Goal: Information Seeking & Learning: Learn about a topic

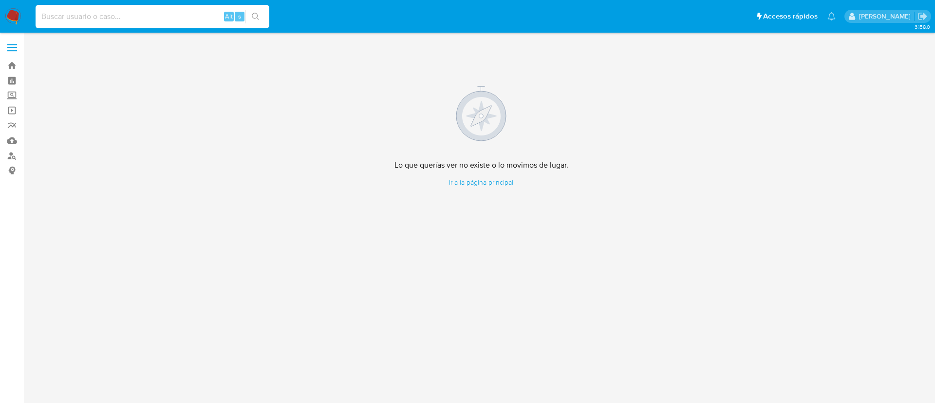
click at [128, 22] on input at bounding box center [153, 16] width 234 height 13
paste input "1992223393"
type input "1992223393"
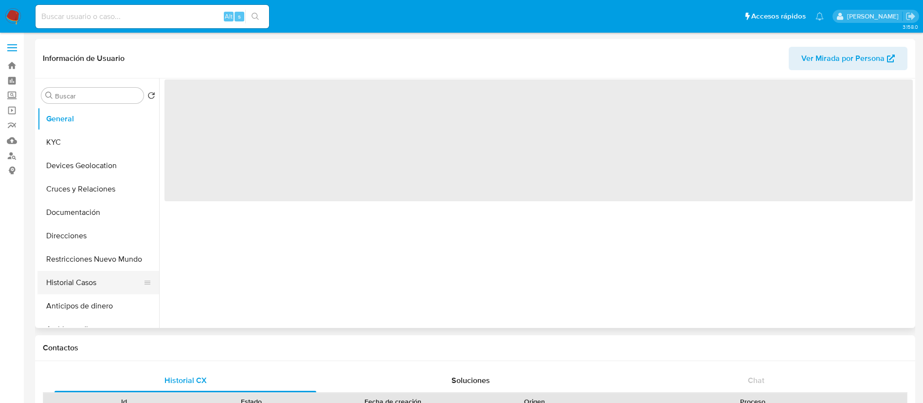
click at [84, 282] on button "Historial Casos" at bounding box center [94, 282] width 114 height 23
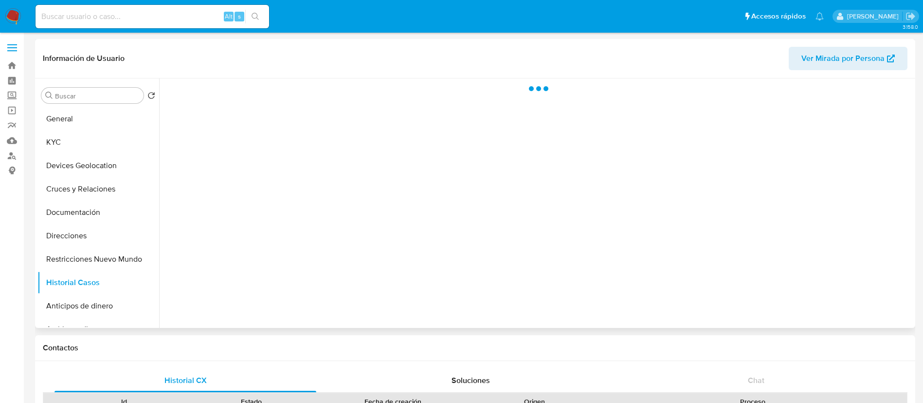
select select "10"
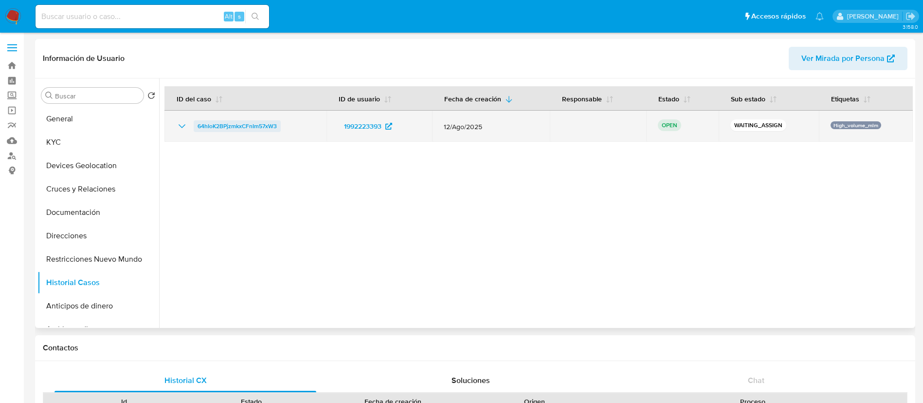
drag, startPoint x: 297, startPoint y: 135, endPoint x: 196, endPoint y: 126, distance: 101.7
click at [196, 126] on td "64hIoK2BPjzmkxCFnIm57xW3" at bounding box center [246, 126] width 162 height 31
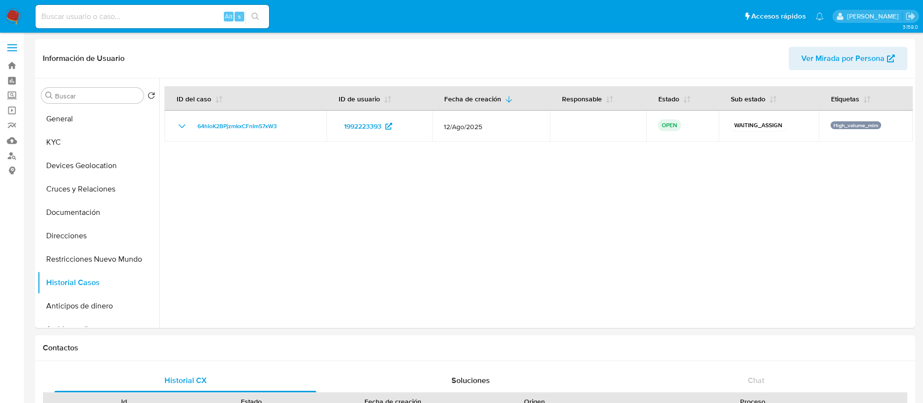
click at [14, 8] on img at bounding box center [13, 16] width 17 height 17
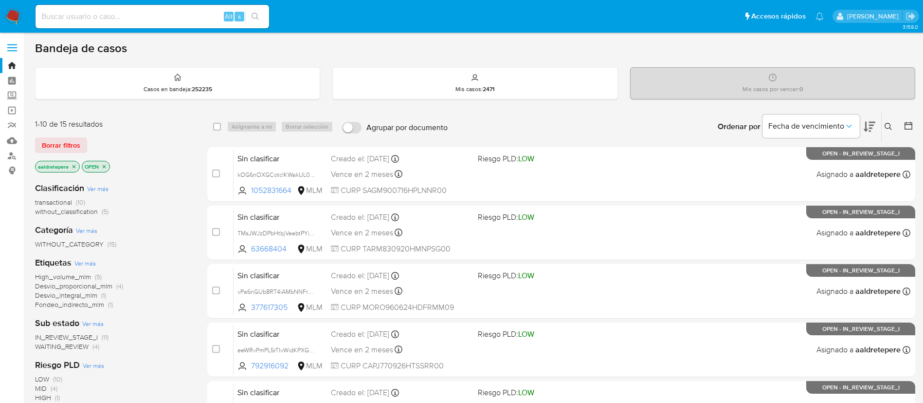
click at [891, 128] on icon at bounding box center [889, 127] width 8 height 8
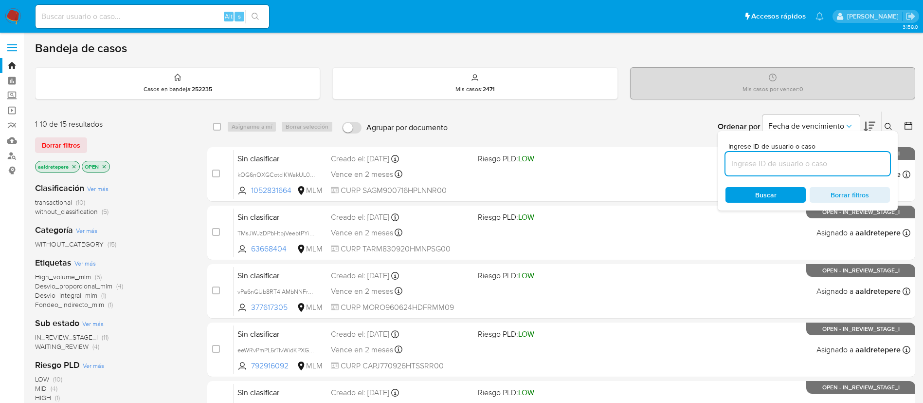
click at [872, 160] on input at bounding box center [808, 163] width 165 height 13
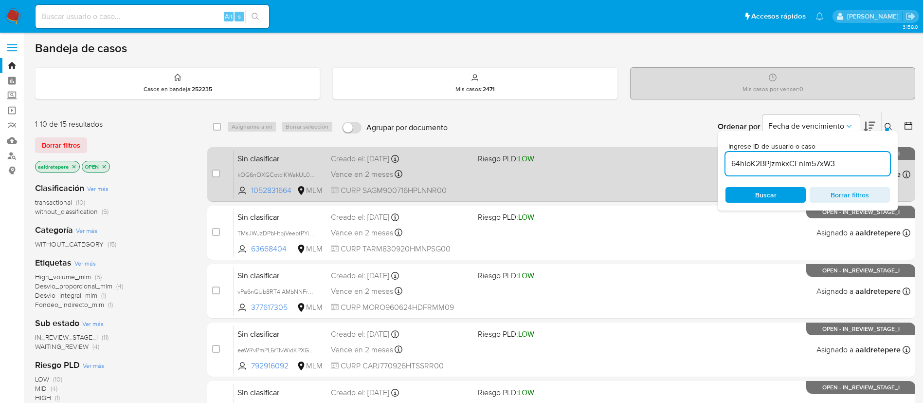
type input "64hIoK2BPjzmkxCFnIm57xW3"
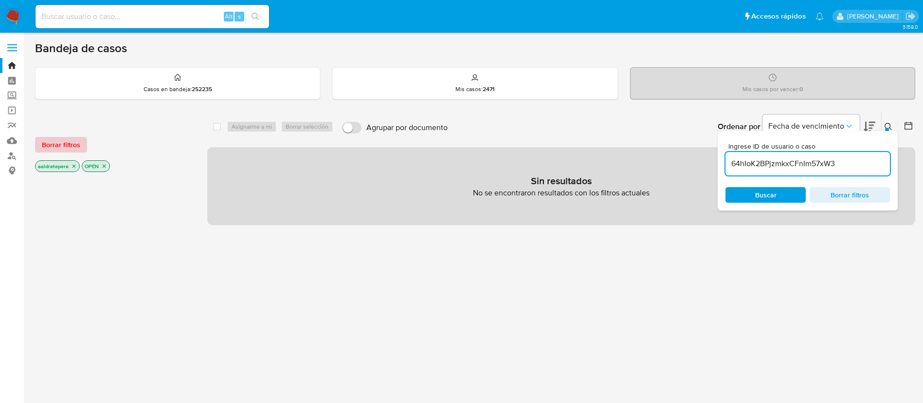
click at [56, 143] on span "Borrar filtros" at bounding box center [61, 145] width 38 height 14
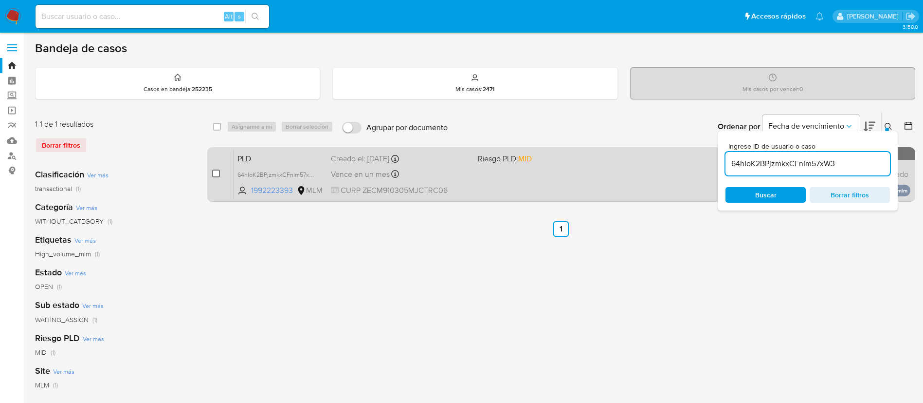
click at [217, 175] on input "checkbox" at bounding box center [216, 173] width 8 height 8
checkbox input "true"
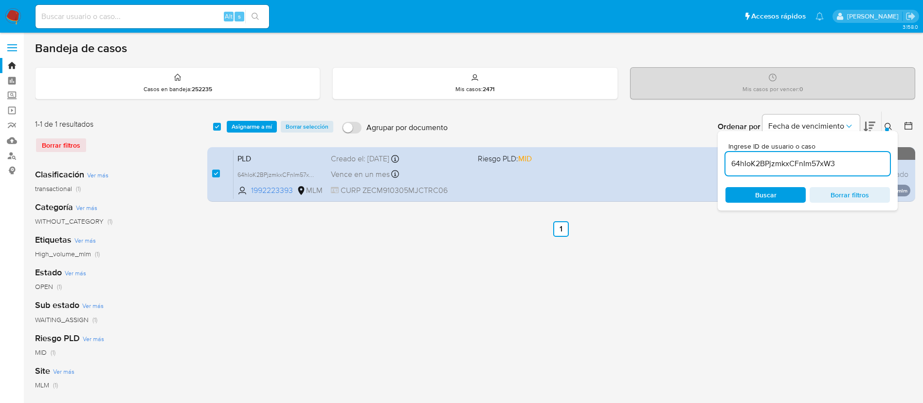
click at [254, 117] on div "select-all-cases-checkbox Asignarme a mí Borrar selección Agrupar por documento…" at bounding box center [561, 126] width 708 height 30
click at [258, 122] on span "Asignarme a mí" at bounding box center [252, 127] width 40 height 10
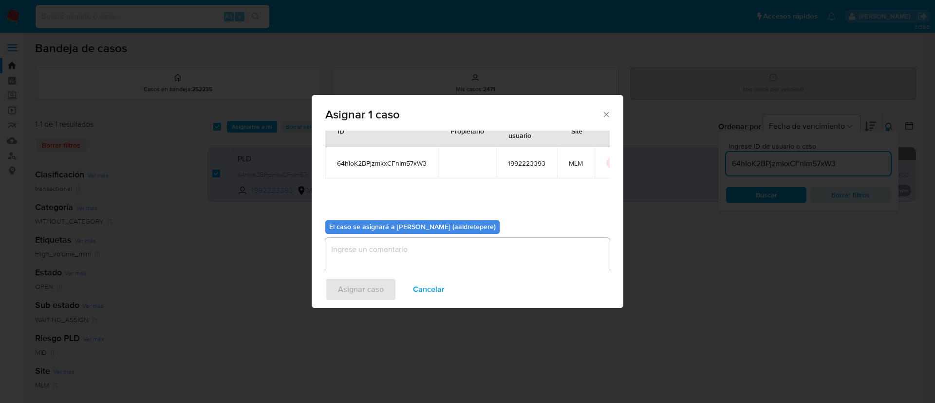
scroll to position [51, 0]
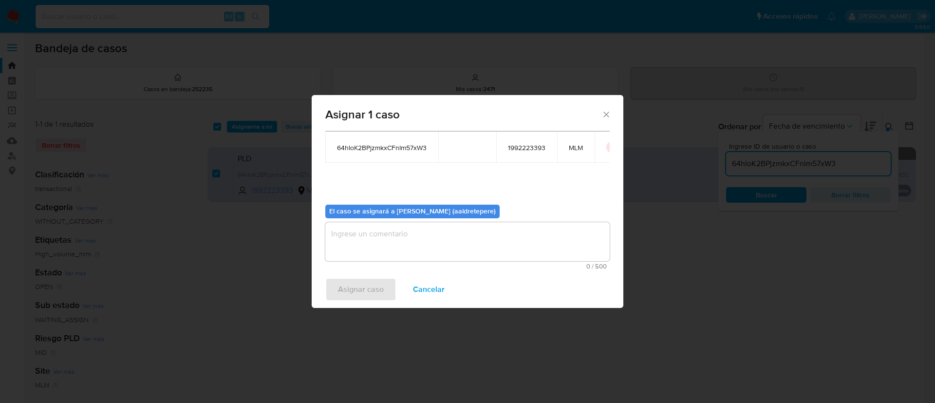
click at [496, 250] on textarea "assign-modal" at bounding box center [467, 241] width 284 height 39
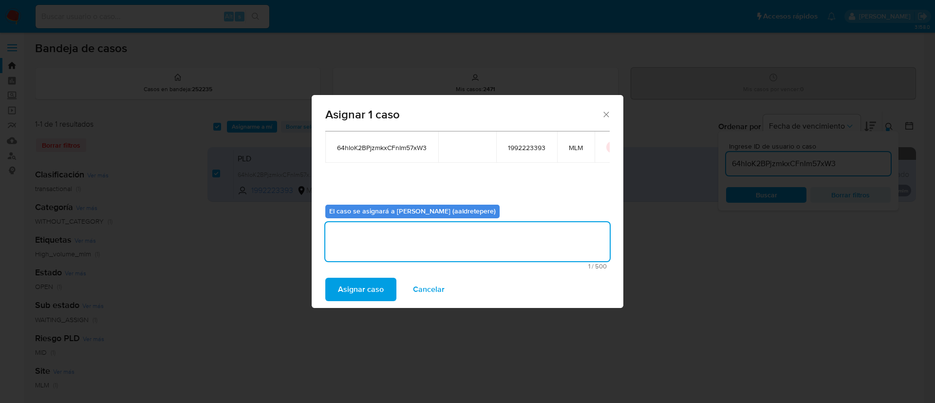
click at [383, 282] on button "Asignar caso" at bounding box center [360, 288] width 71 height 23
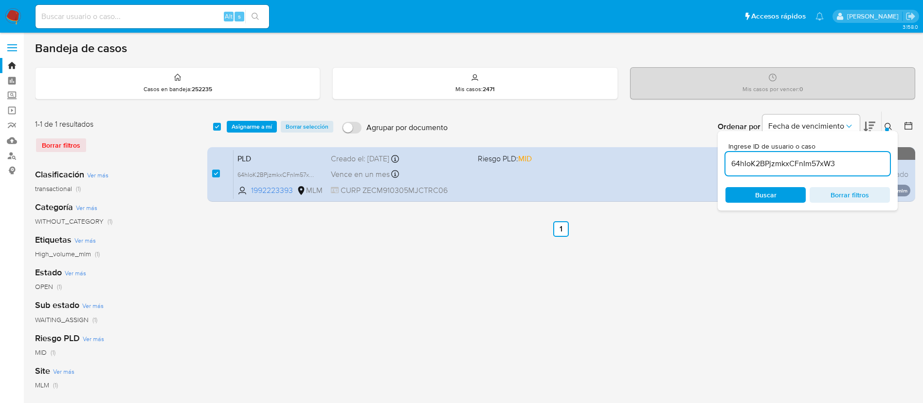
click at [584, 229] on ul "Anterior 1 Siguiente" at bounding box center [561, 229] width 708 height 16
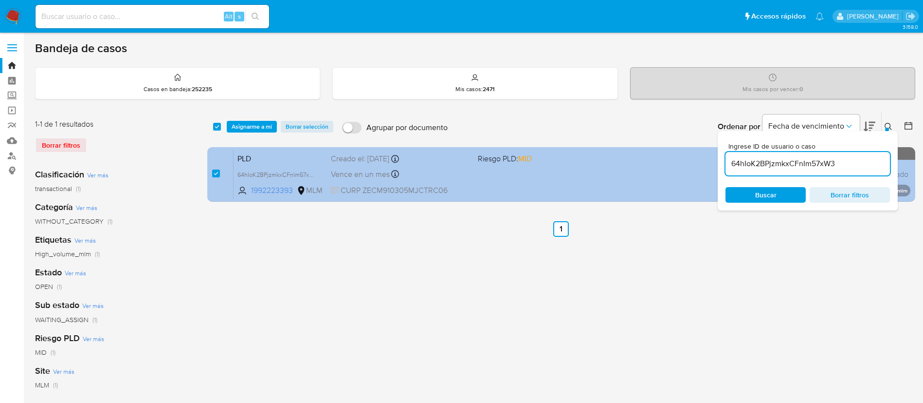
click at [407, 173] on div "Vence en un mes Vence el 11/10/2025 02:08:38" at bounding box center [400, 173] width 139 height 13
click at [374, 177] on span "Vence en un mes" at bounding box center [360, 174] width 59 height 11
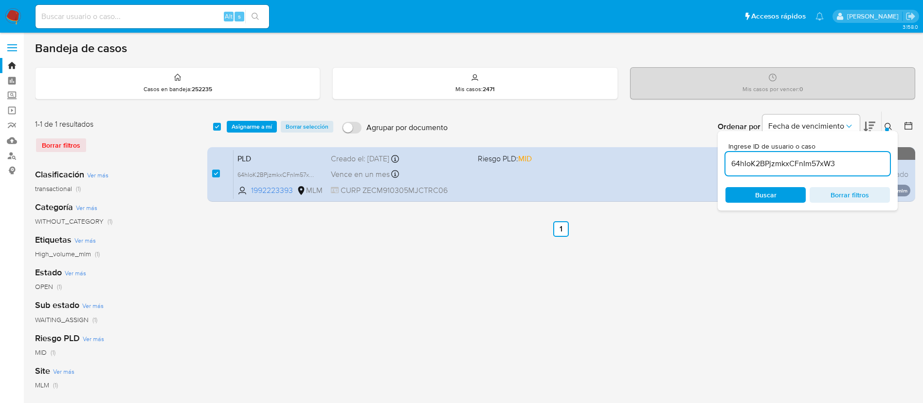
click at [839, 162] on input "64hIoK2BPjzmkxCFnIm57xW3" at bounding box center [808, 163] width 165 height 13
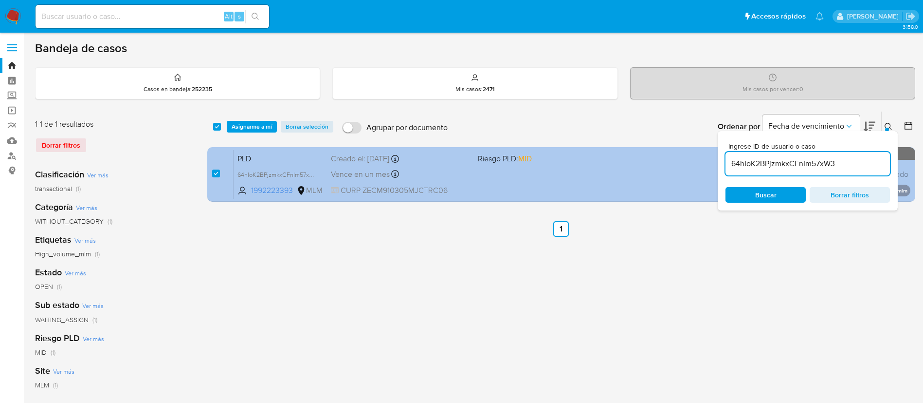
drag, startPoint x: 854, startPoint y: 162, endPoint x: 717, endPoint y: 152, distance: 137.6
click at [717, 152] on div "select-all-cases-checkbox Asignarme a mí Borrar selección Agrupar por documento…" at bounding box center [561, 158] width 708 height 94
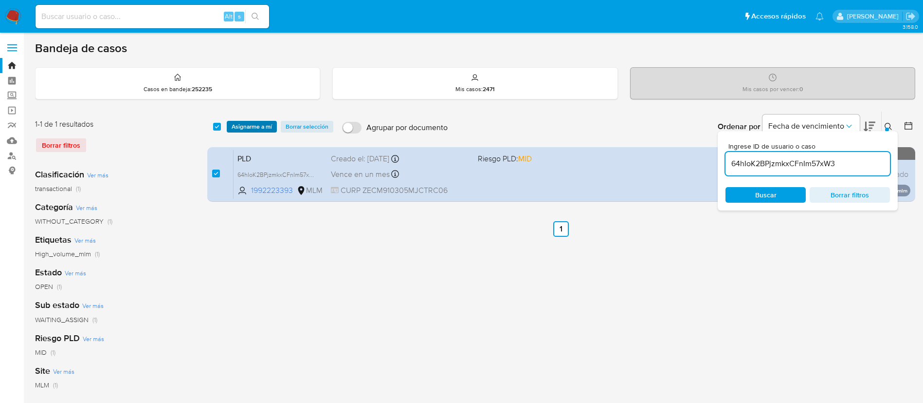
click at [249, 127] on span "Asignarme a mí" at bounding box center [252, 127] width 40 height 10
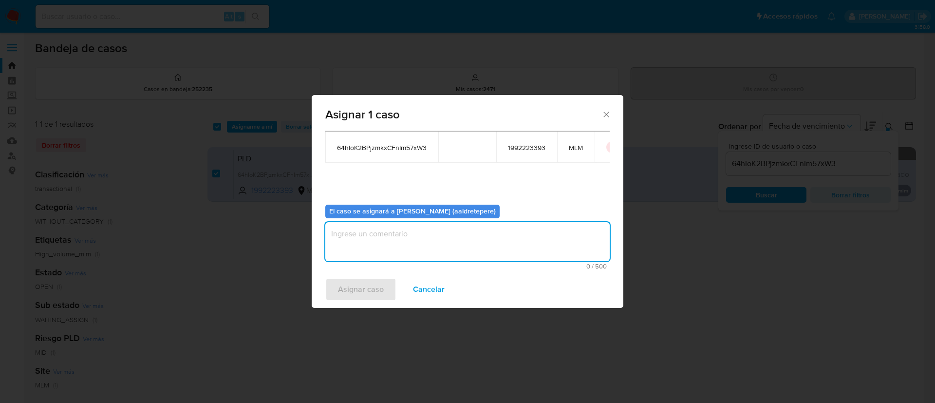
click at [417, 242] on textarea "assign-modal" at bounding box center [467, 241] width 284 height 39
click at [378, 285] on span "Asignar caso" at bounding box center [361, 288] width 46 height 21
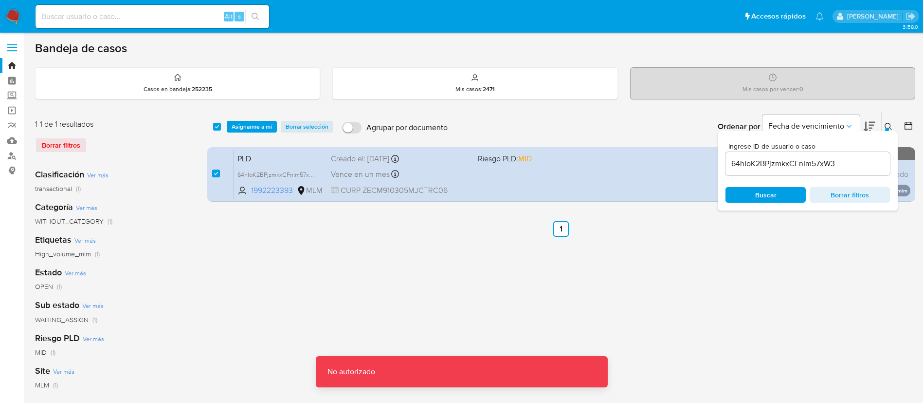
click at [378, 285] on div "select-all-cases-checkbox Asignarme a mí Borrar selección Agrupar por documento…" at bounding box center [561, 324] width 708 height 427
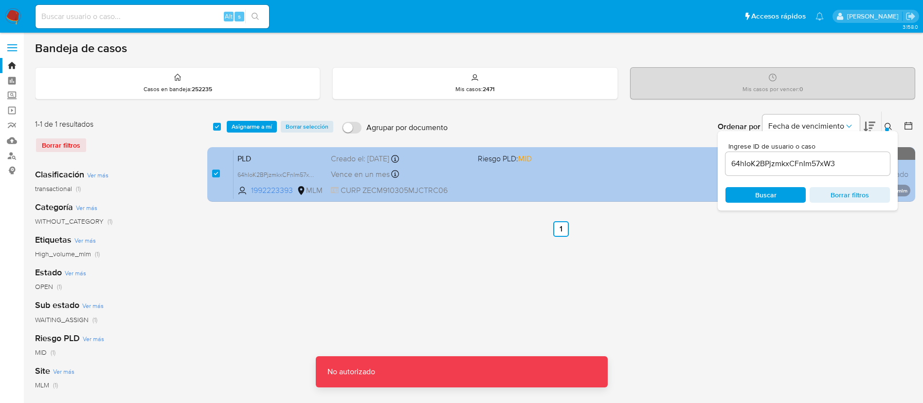
click at [488, 192] on div "PLD 64hIoK2BPjzmkxCFnIm57xW3 1992223393 MLM Riesgo PLD: MID Creado el: 12/08/20…" at bounding box center [572, 173] width 677 height 49
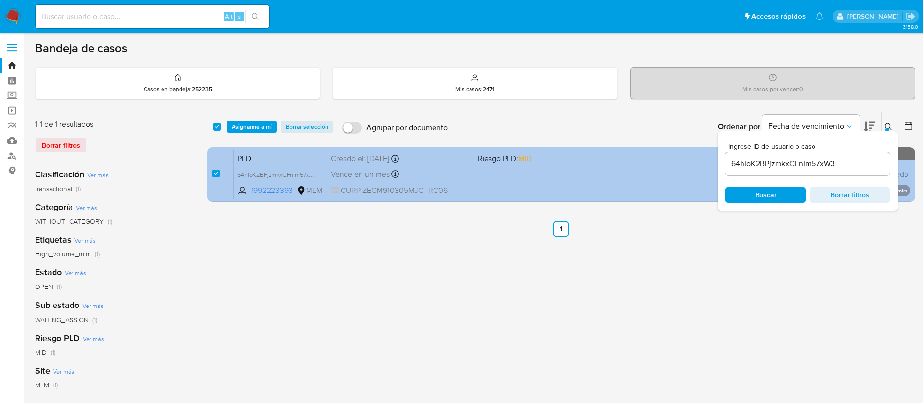
click at [449, 167] on div "Vence en un mes Vence el 11/10/2025 02:08:38" at bounding box center [400, 173] width 139 height 13
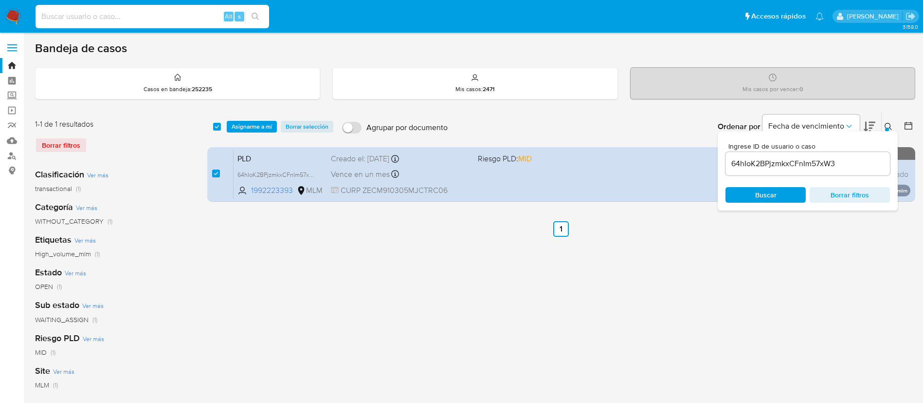
click at [101, 20] on input at bounding box center [153, 16] width 234 height 13
paste input "2086044343"
type input "2086044343"
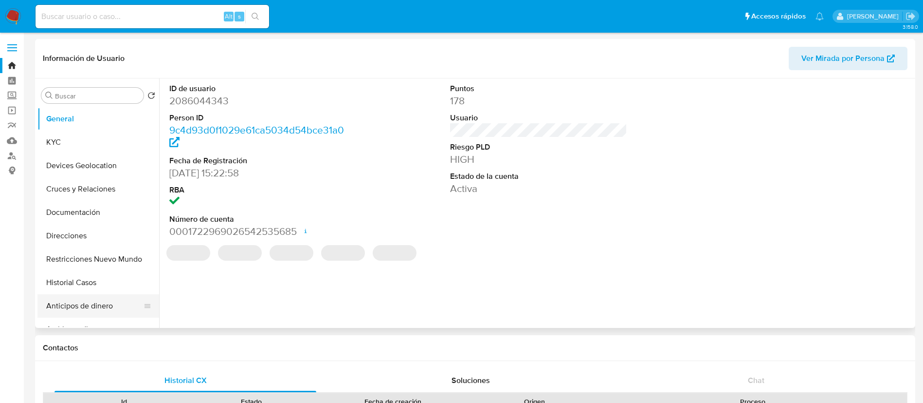
select select "10"
click at [82, 278] on button "Historial Casos" at bounding box center [94, 282] width 114 height 23
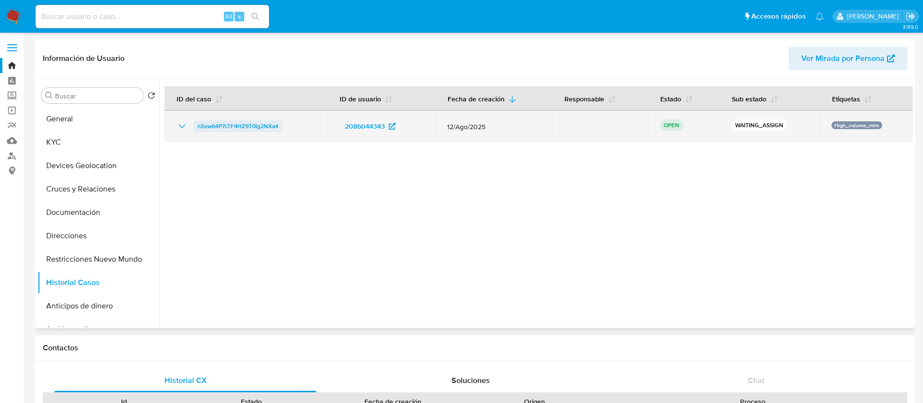
click at [248, 126] on span "nSxw64P7cTF4HZ9T0Ig2NXa4" at bounding box center [238, 126] width 81 height 12
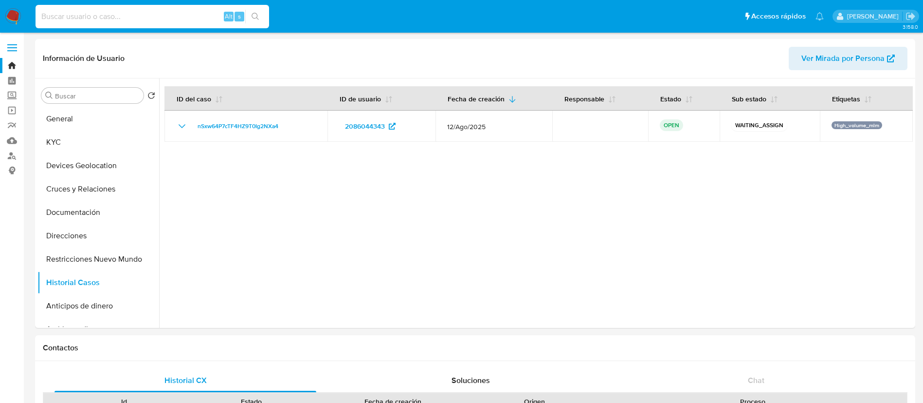
click at [185, 16] on input at bounding box center [153, 16] width 234 height 13
paste input "2115848321"
type input "2115848321"
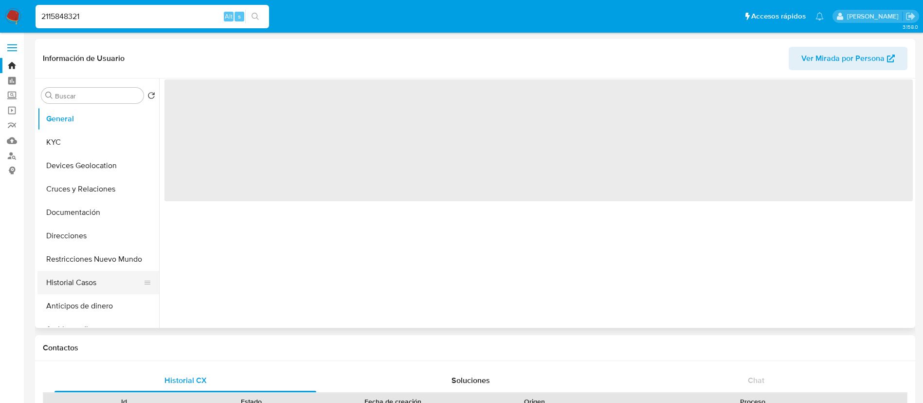
click at [71, 279] on button "Historial Casos" at bounding box center [94, 282] width 114 height 23
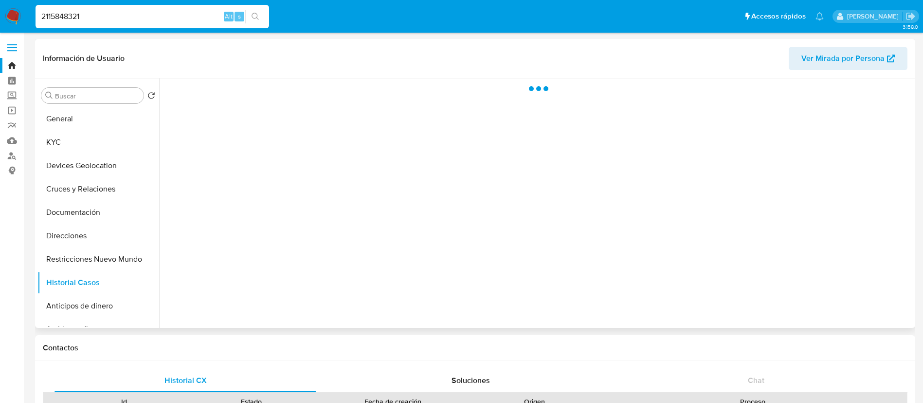
select select "10"
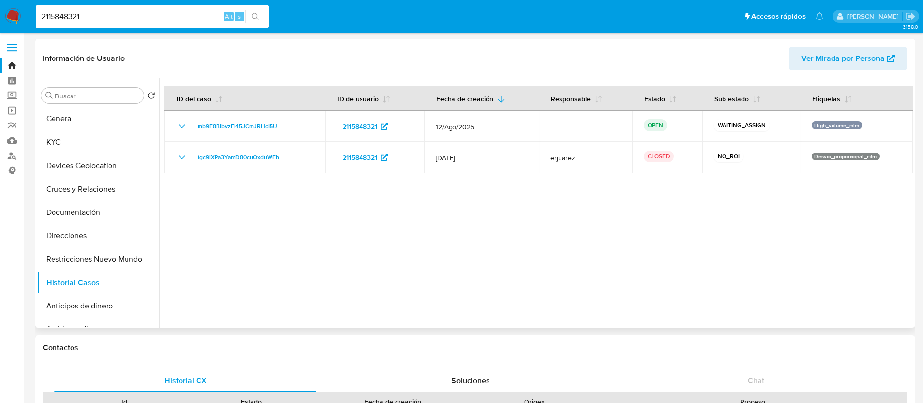
click at [581, 188] on div at bounding box center [536, 202] width 754 height 249
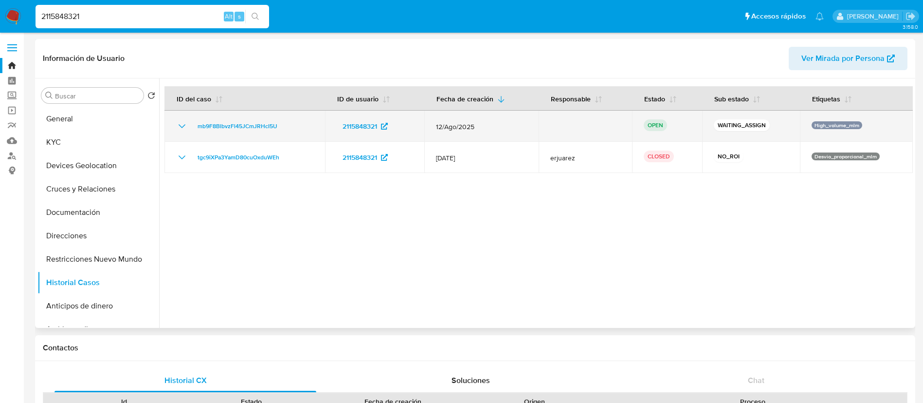
drag, startPoint x: 298, startPoint y: 126, endPoint x: 188, endPoint y: 129, distance: 110.5
click at [188, 129] on div "mb9F8BlbvzFl45JCmJRHcI5U" at bounding box center [244, 126] width 137 height 12
click at [225, 127] on span "mb9F8BlbvzFl45JCmJRHcI5U" at bounding box center [238, 126] width 80 height 12
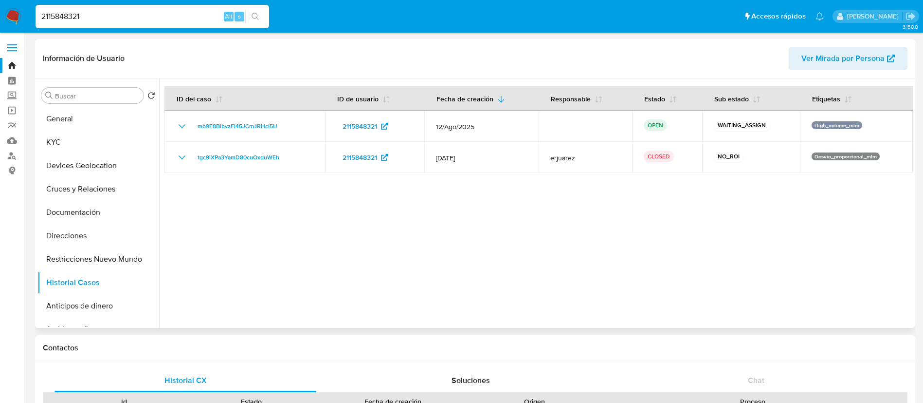
drag, startPoint x: 690, startPoint y: 233, endPoint x: 628, endPoint y: 209, distance: 66.5
click at [692, 231] on div at bounding box center [536, 202] width 754 height 249
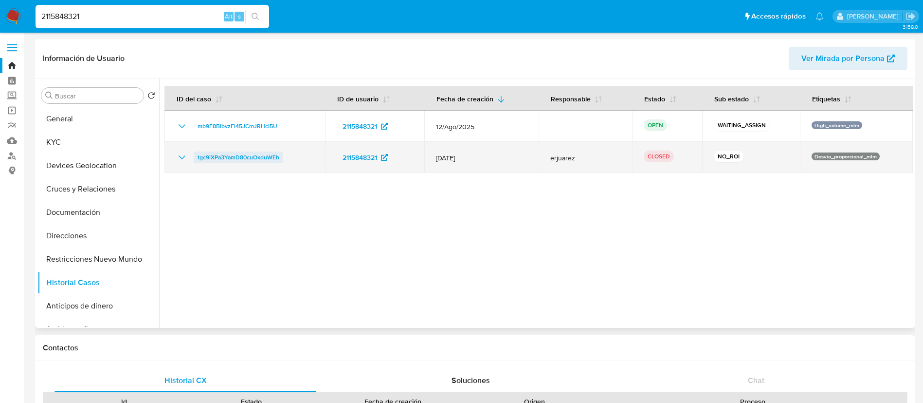
drag, startPoint x: 182, startPoint y: 155, endPoint x: 218, endPoint y: 163, distance: 37.4
click at [182, 155] on icon "Mostrar/Ocultar" at bounding box center [182, 157] width 12 height 12
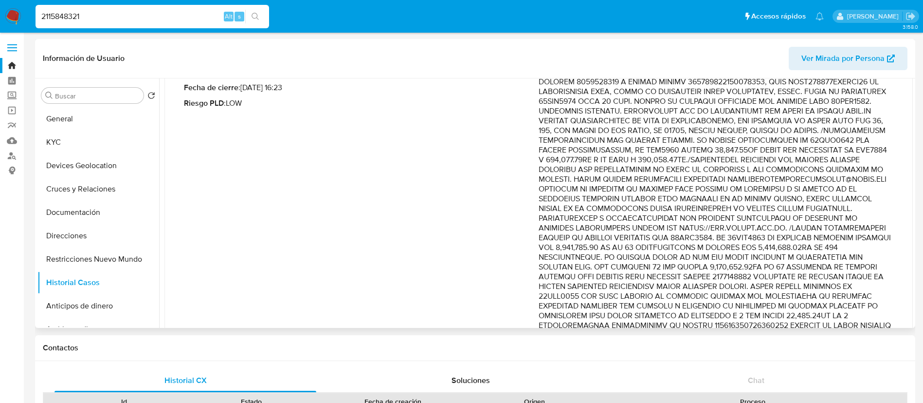
scroll to position [219, 0]
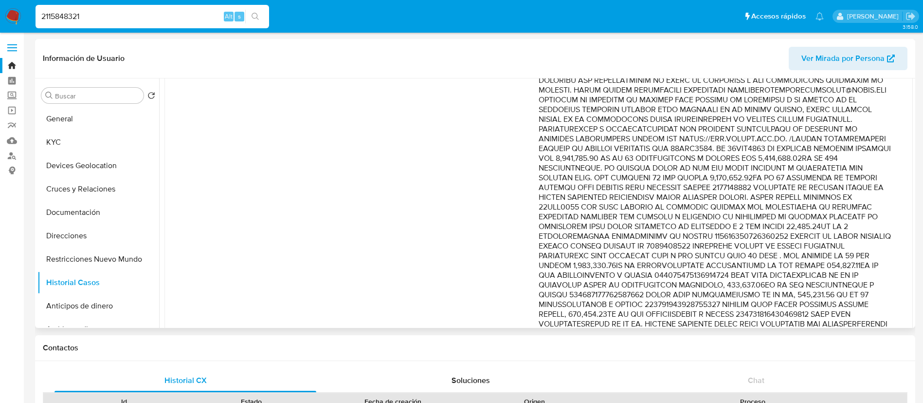
click at [703, 193] on p "Comentario :" at bounding box center [716, 216] width 355 height 477
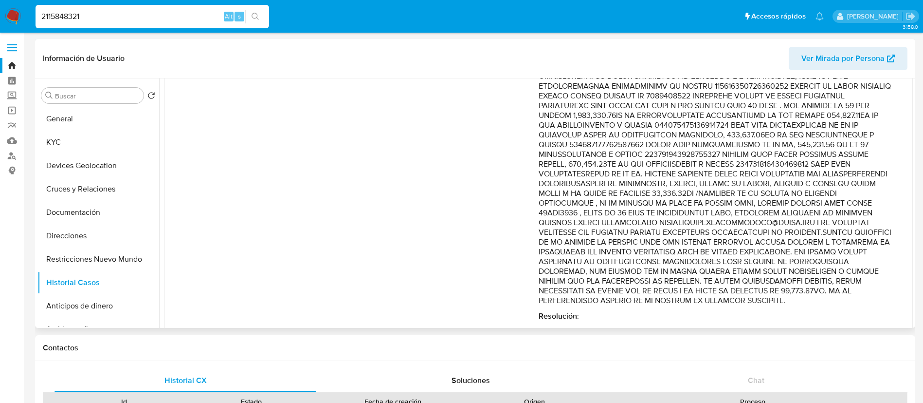
click at [823, 208] on p "Comentario :" at bounding box center [716, 66] width 355 height 477
click at [653, 204] on p "Comentario :" at bounding box center [716, 66] width 355 height 477
click at [630, 210] on p "Comentario :" at bounding box center [716, 66] width 355 height 477
drag, startPoint x: 619, startPoint y: 221, endPoint x: 656, endPoint y: 224, distance: 37.7
click at [656, 224] on p "Comentario :" at bounding box center [716, 66] width 355 height 477
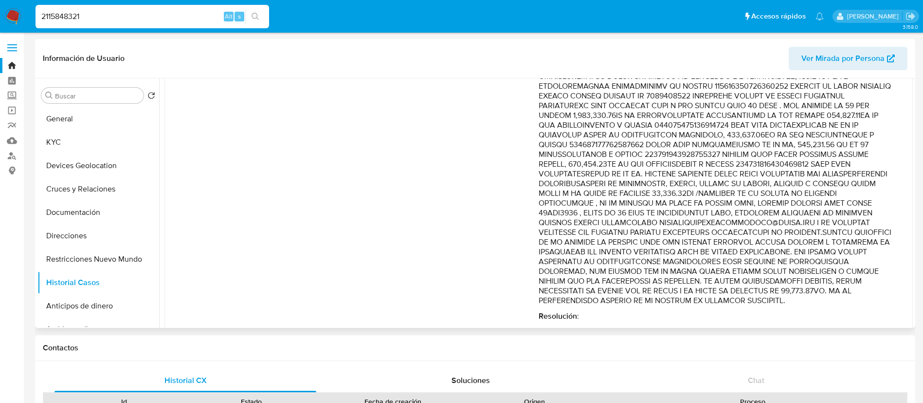
click at [615, 234] on p "Comentario :" at bounding box center [716, 66] width 355 height 477
drag, startPoint x: 624, startPoint y: 234, endPoint x: 730, endPoint y: 243, distance: 106.5
click at [730, 243] on p "Comentario :" at bounding box center [716, 66] width 355 height 477
click at [712, 240] on p "Comentario :" at bounding box center [716, 66] width 355 height 477
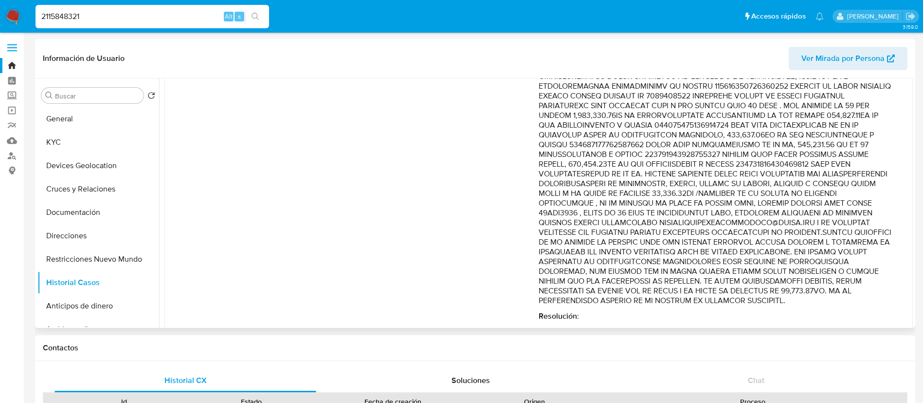
drag, startPoint x: 756, startPoint y: 240, endPoint x: 785, endPoint y: 255, distance: 33.1
click at [764, 261] on p "Comentario :" at bounding box center [716, 66] width 355 height 477
click at [800, 253] on p "Comentario :" at bounding box center [716, 66] width 355 height 477
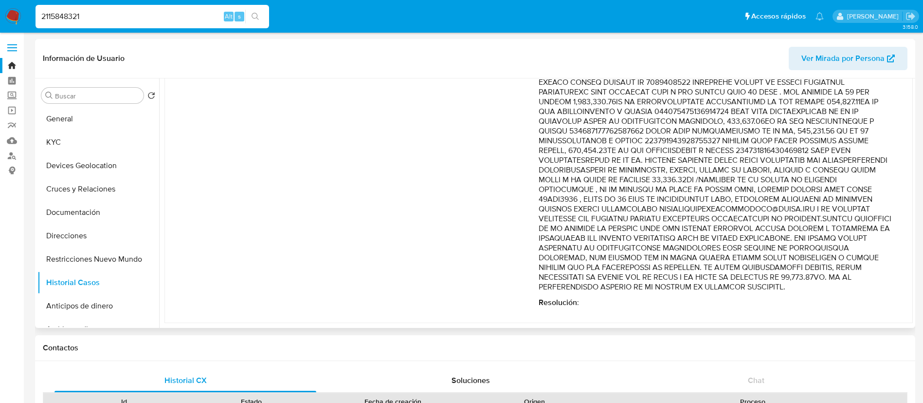
scroll to position [402, 0]
drag, startPoint x: 801, startPoint y: 239, endPoint x: 788, endPoint y: 293, distance: 56.1
click at [788, 293] on div "Comentario : Resolución :" at bounding box center [716, 61] width 355 height 493
click at [615, 279] on p "Comentario :" at bounding box center [716, 53] width 355 height 477
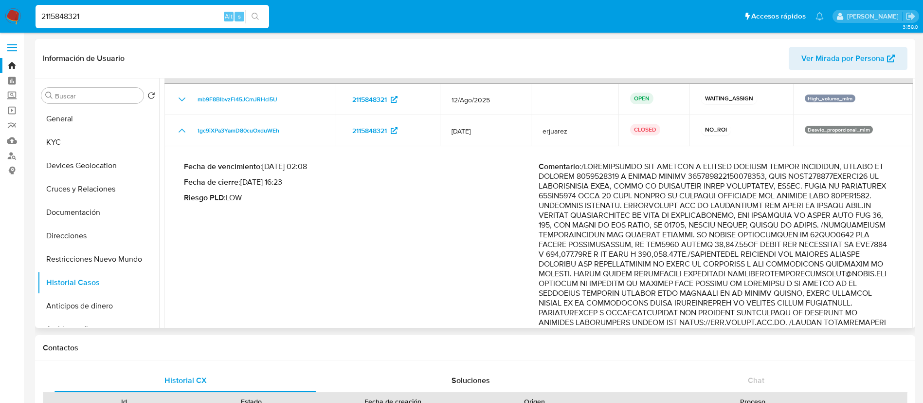
scroll to position [0, 0]
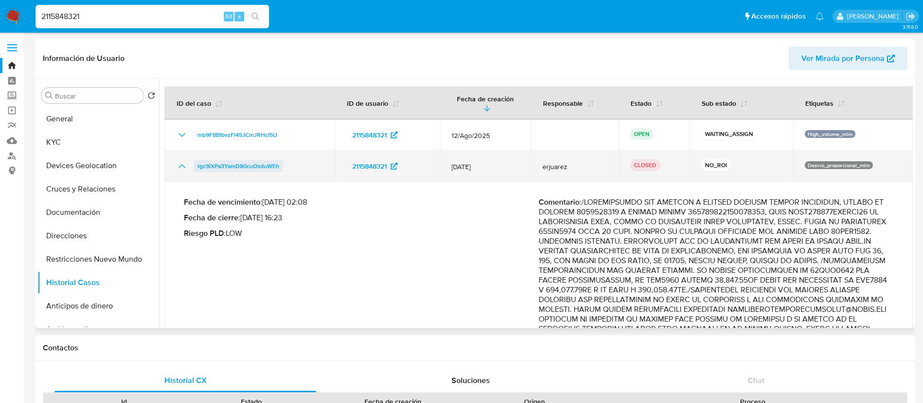
click at [222, 164] on span "tgc9iXPa3YamD80cuOxduWEh" at bounding box center [239, 166] width 82 height 12
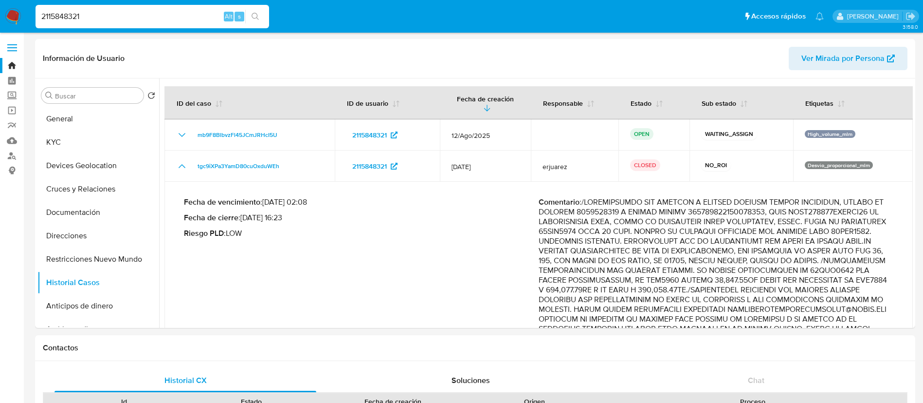
drag, startPoint x: 150, startPoint y: 14, endPoint x: 0, endPoint y: 0, distance: 151.1
click at [0, 0] on nav "Pausado Ver notificaciones 2115848321 Alt s Accesos rápidos Presiona las siguie…" at bounding box center [461, 16] width 923 height 33
paste input "383068712"
type input "2383068712"
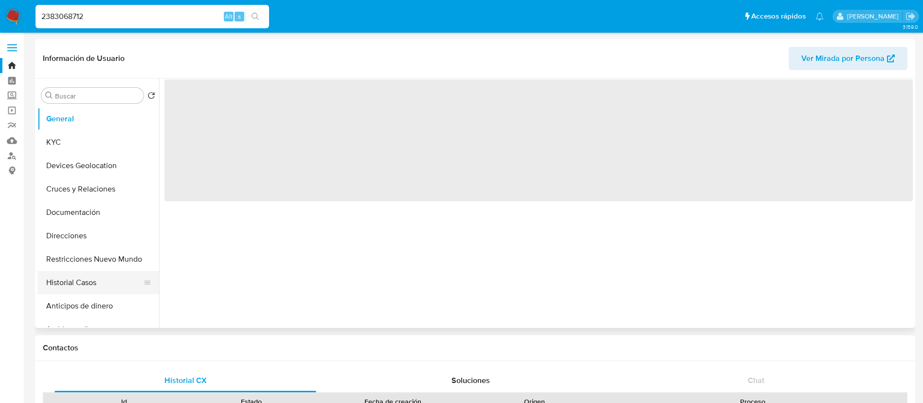
click at [80, 283] on button "Historial Casos" at bounding box center [94, 282] width 114 height 23
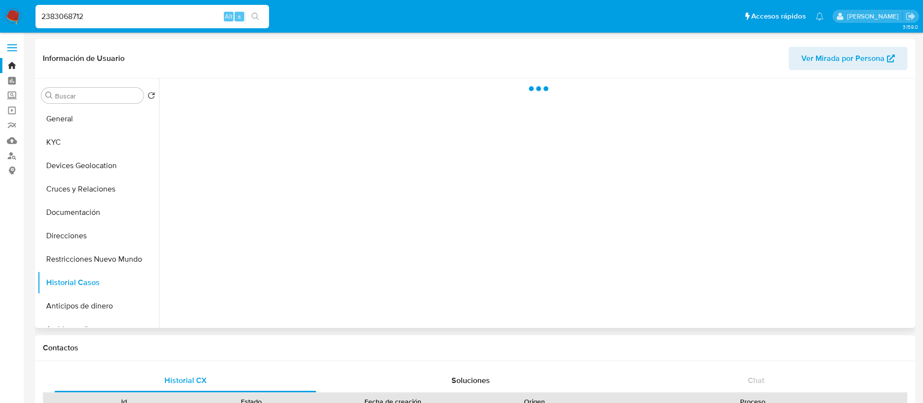
select select "10"
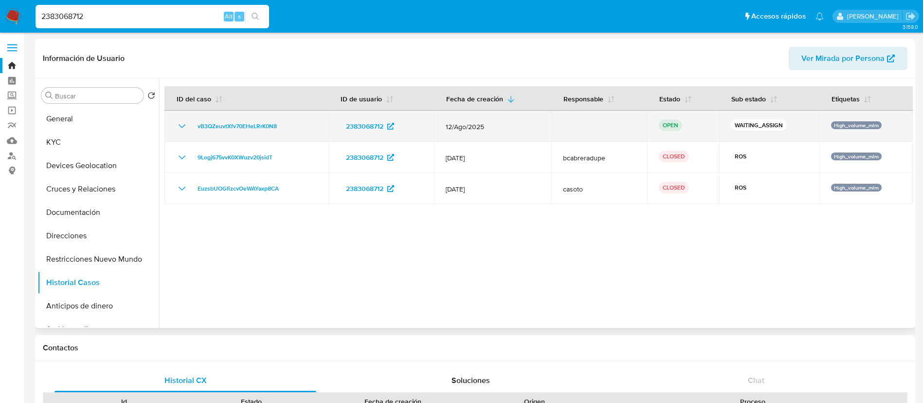
drag, startPoint x: 313, startPoint y: 129, endPoint x: 190, endPoint y: 124, distance: 122.3
click at [190, 124] on div "vB3QZeuvtXfv70EHeLRrK0N8" at bounding box center [246, 126] width 141 height 12
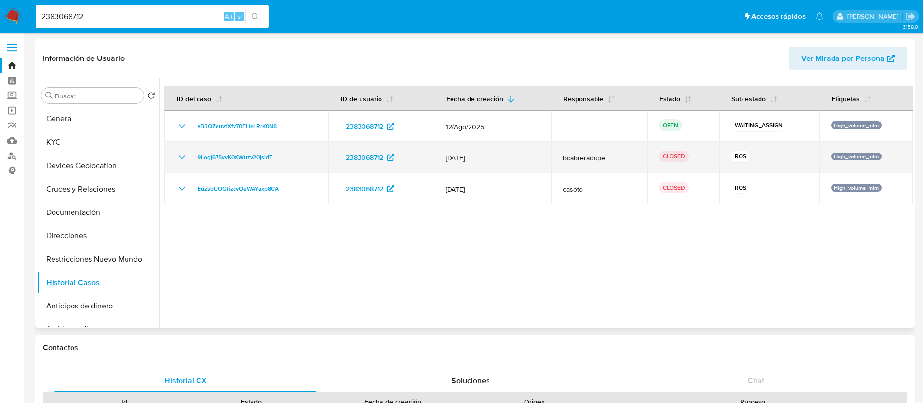
click at [185, 158] on icon "Mostrar/Ocultar" at bounding box center [182, 157] width 12 height 12
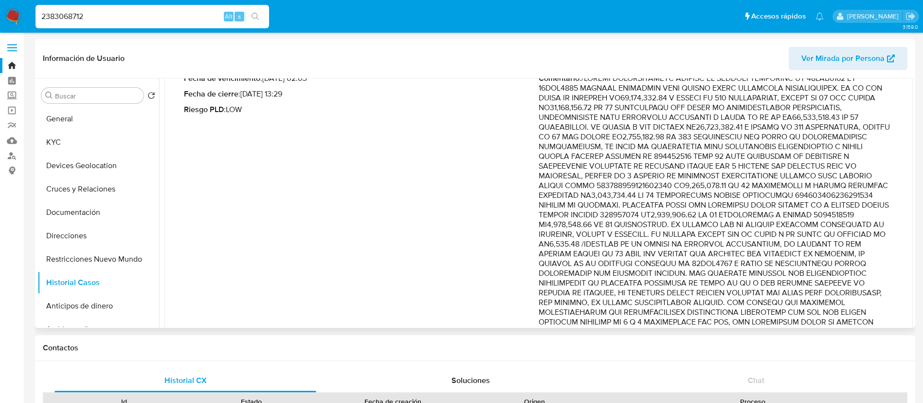
scroll to position [146, 0]
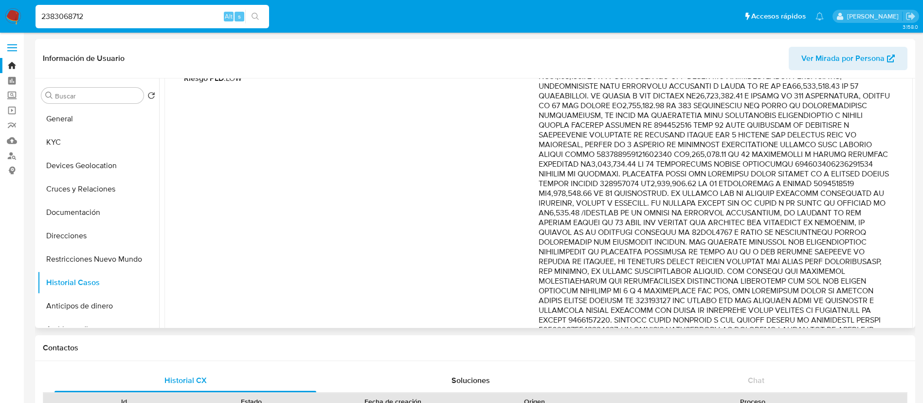
drag, startPoint x: 706, startPoint y: 209, endPoint x: 747, endPoint y: 238, distance: 50.0
click at [747, 238] on p "Comentario :" at bounding box center [716, 202] width 355 height 321
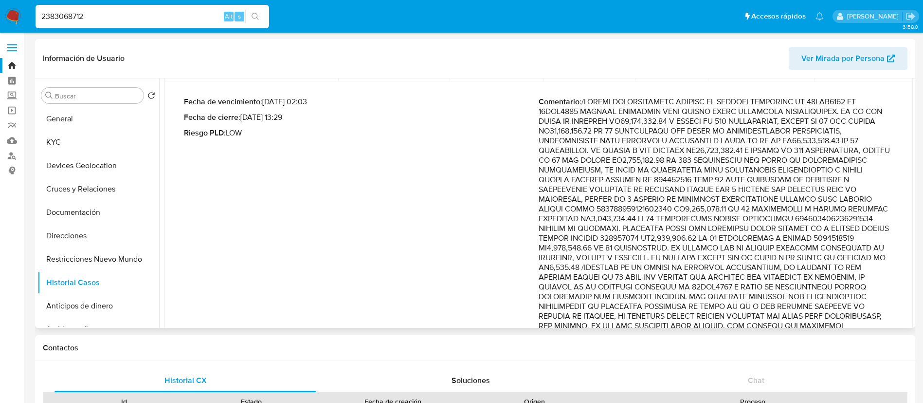
scroll to position [73, 0]
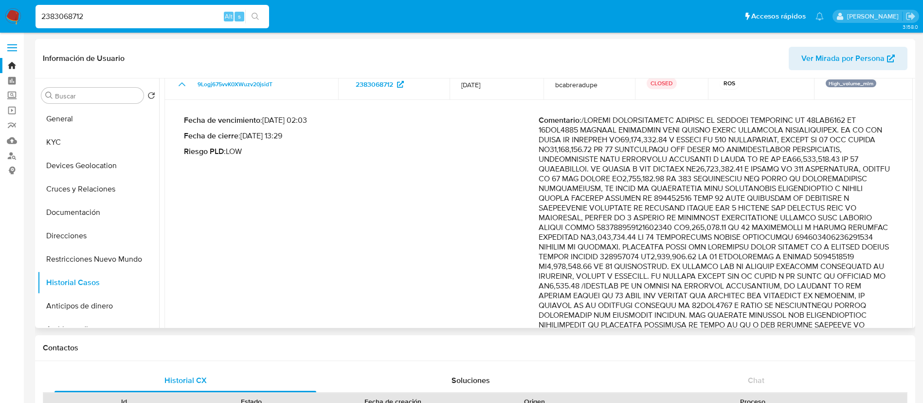
drag, startPoint x: 549, startPoint y: 131, endPoint x: 597, endPoint y: 158, distance: 54.7
click at [597, 158] on div "Fecha de vencimiento : 10/09/2025 02:03 Fecha de cierre : 08/09/2025 13:29 Ries…" at bounding box center [539, 284] width 710 height 352
click at [614, 197] on p "Comentario :" at bounding box center [716, 275] width 355 height 321
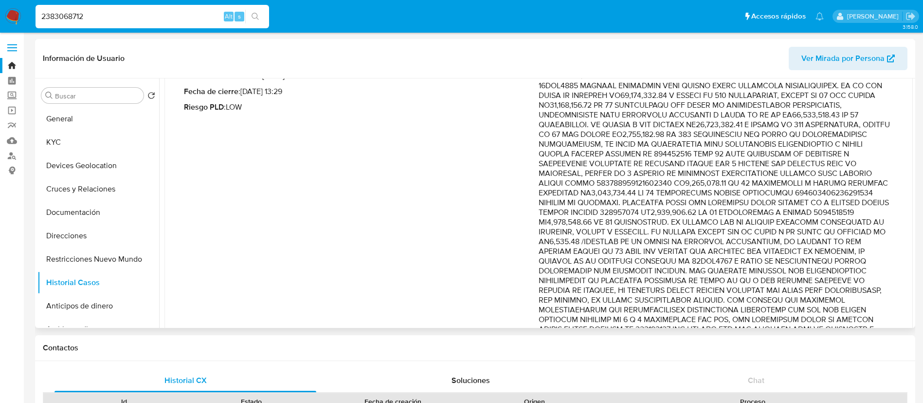
scroll to position [113, 0]
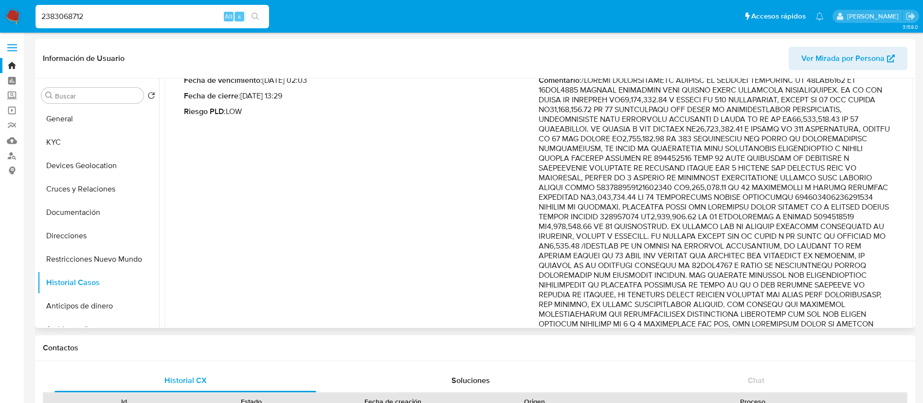
click at [617, 195] on p "Comentario :" at bounding box center [716, 235] width 355 height 321
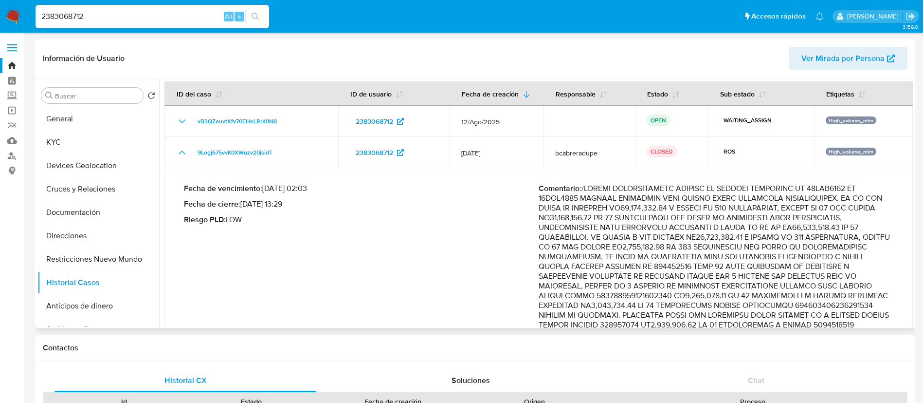
scroll to position [146, 0]
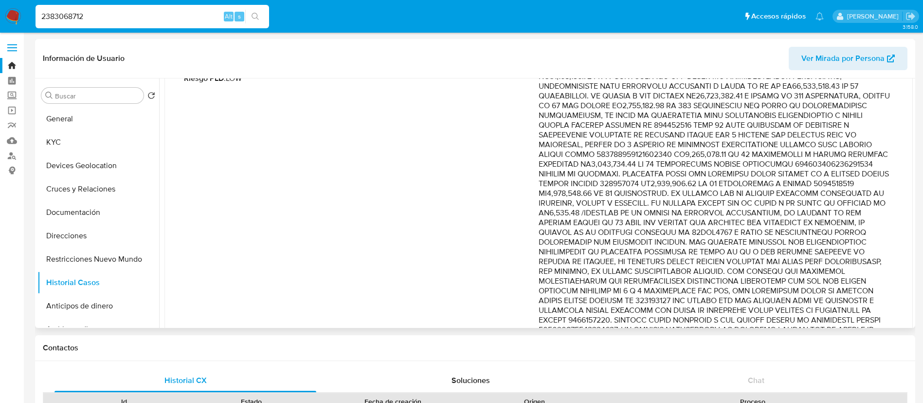
click at [491, 178] on div "Fecha de vencimiento : 10/09/2025 02:03 Fecha de cierre : 08/09/2025 13:29 Ries…" at bounding box center [361, 210] width 355 height 337
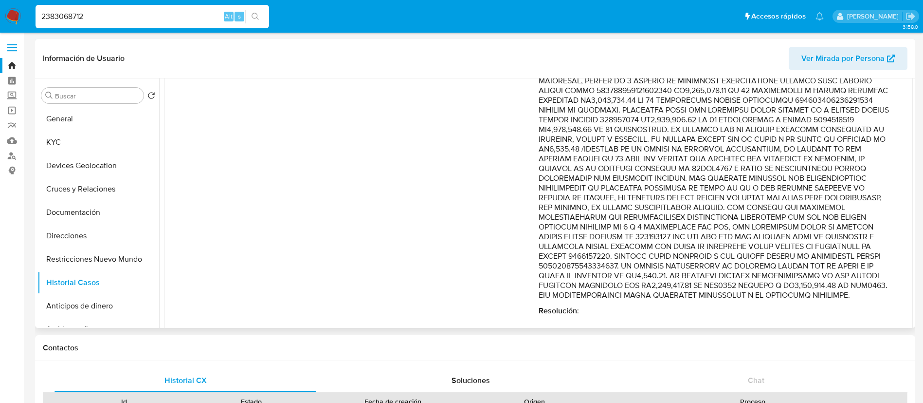
scroll to position [229, 0]
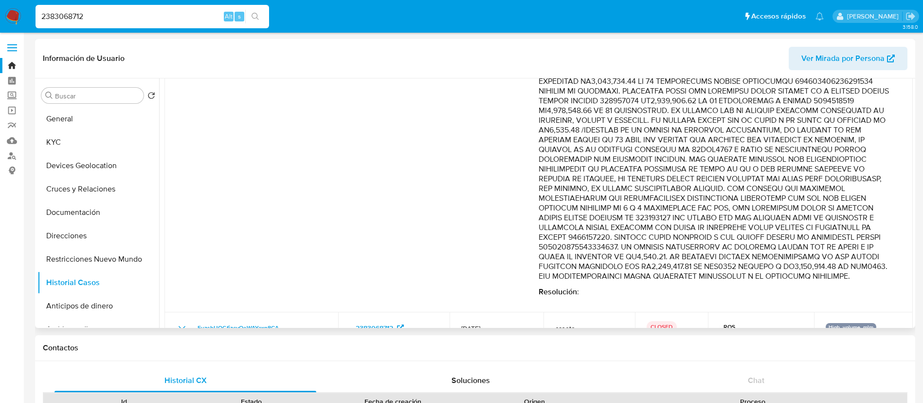
click at [792, 138] on p "Comentario :" at bounding box center [716, 120] width 355 height 321
click at [701, 162] on p "Comentario :" at bounding box center [716, 120] width 355 height 321
click at [643, 168] on p "Comentario :" at bounding box center [716, 120] width 355 height 321
drag, startPoint x: 598, startPoint y: 166, endPoint x: 791, endPoint y: 158, distance: 192.5
click at [791, 158] on p "Comentario :" at bounding box center [716, 120] width 355 height 321
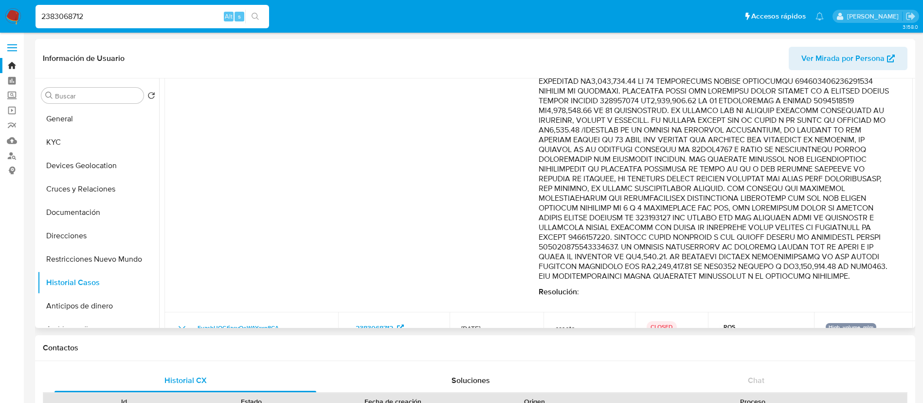
click at [791, 158] on p "Comentario :" at bounding box center [716, 120] width 355 height 321
click at [613, 162] on p "Comentario :" at bounding box center [716, 120] width 355 height 321
click at [710, 162] on p "Comentario :" at bounding box center [716, 120] width 355 height 321
click at [792, 159] on p "Comentario :" at bounding box center [716, 120] width 355 height 321
drag, startPoint x: 791, startPoint y: 159, endPoint x: 794, endPoint y: 289, distance: 129.5
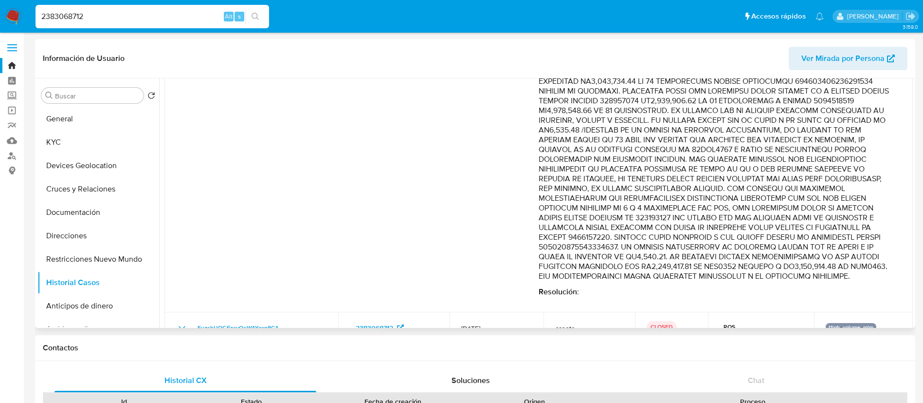
click at [794, 281] on p "Comentario :" at bounding box center [716, 120] width 355 height 321
drag, startPoint x: 156, startPoint y: 21, endPoint x: 0, endPoint y: -19, distance: 161.3
paste input "91544224"
type input "2391544224"
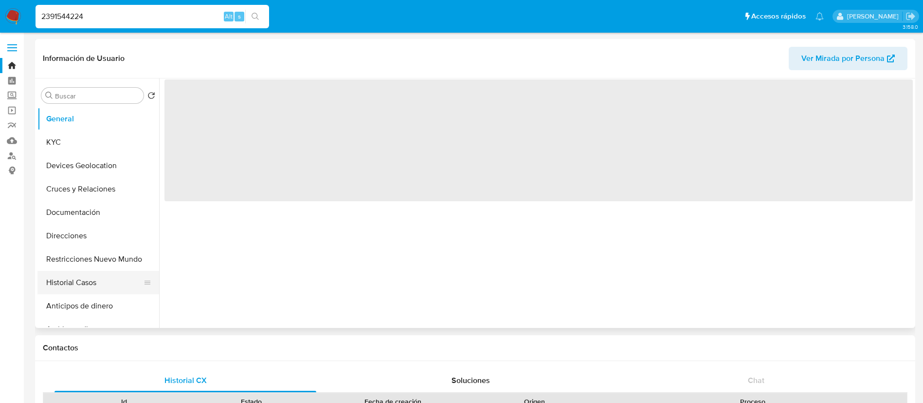
click at [79, 284] on button "Historial Casos" at bounding box center [94, 282] width 114 height 23
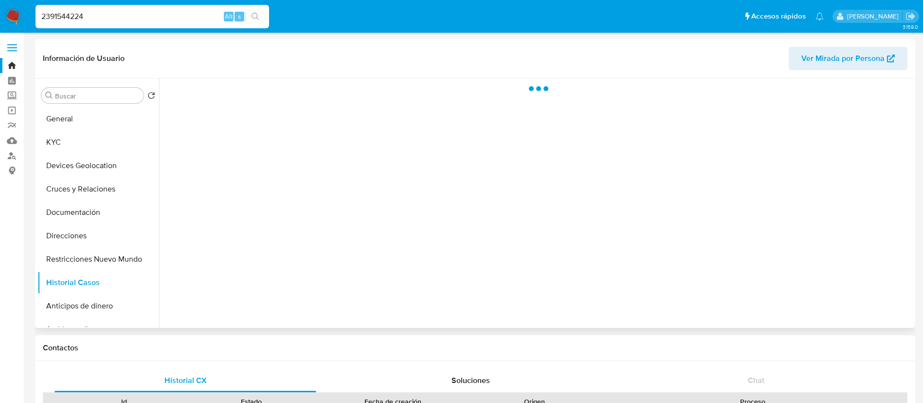
select select "10"
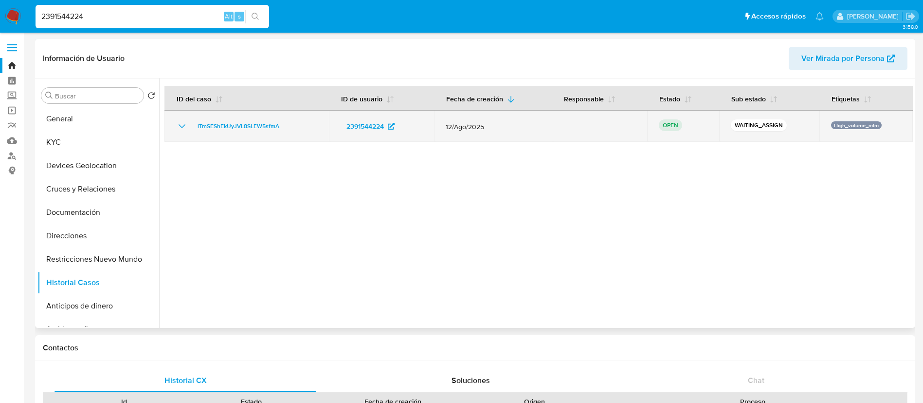
drag, startPoint x: 276, startPoint y: 125, endPoint x: 193, endPoint y: 130, distance: 82.9
click at [193, 130] on div "lTmSEShEkUyJVL8SLEW5sfmA" at bounding box center [246, 126] width 141 height 12
click at [238, 127] on span "lTmSEShEkUyJVL8SLEW5sfmA" at bounding box center [239, 126] width 82 height 12
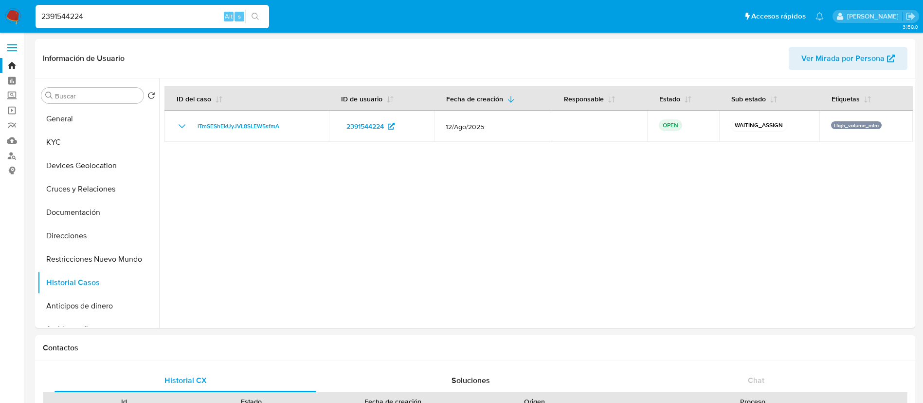
drag, startPoint x: 117, startPoint y: 18, endPoint x: 0, endPoint y: -73, distance: 147.5
paste input "40999614"
type input "2409996144"
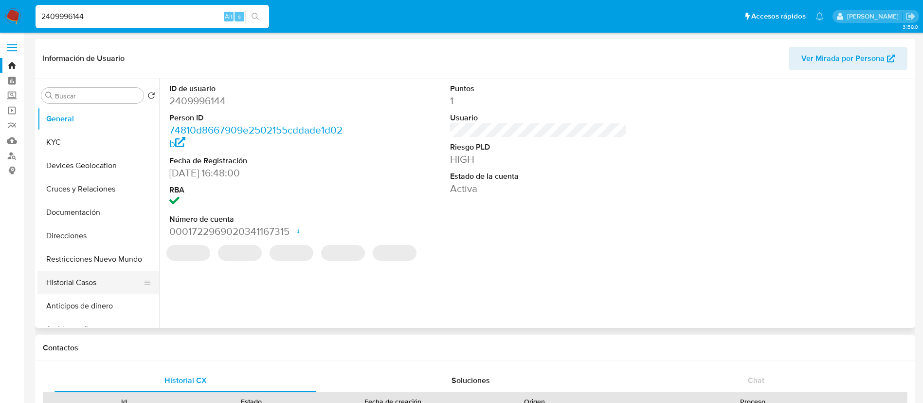
select select "10"
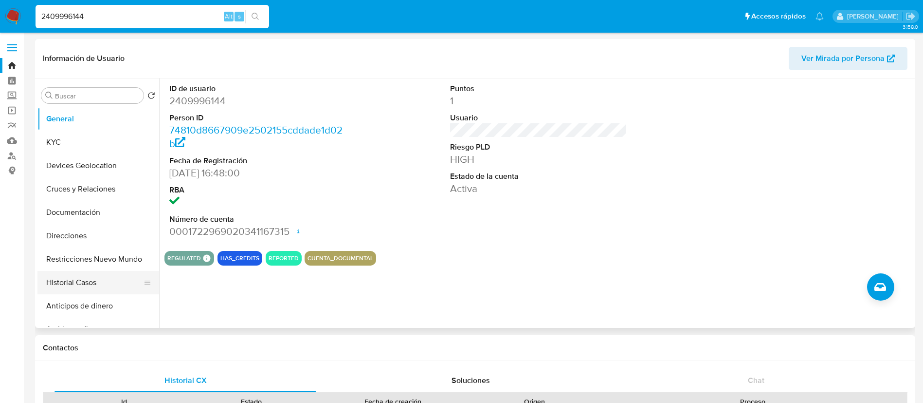
click at [89, 287] on button "Historial Casos" at bounding box center [94, 282] width 114 height 23
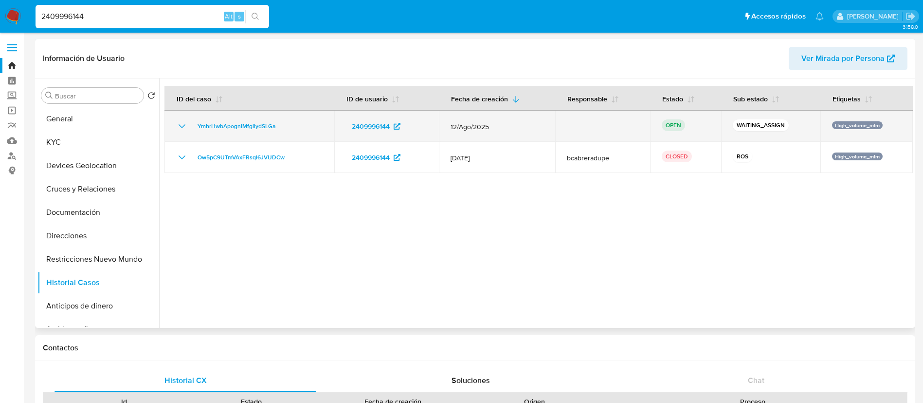
drag, startPoint x: 281, startPoint y: 127, endPoint x: 171, endPoint y: 131, distance: 110.1
click at [171, 131] on td "YmhrHwbApognIMfgilydSLGa" at bounding box center [250, 126] width 170 height 31
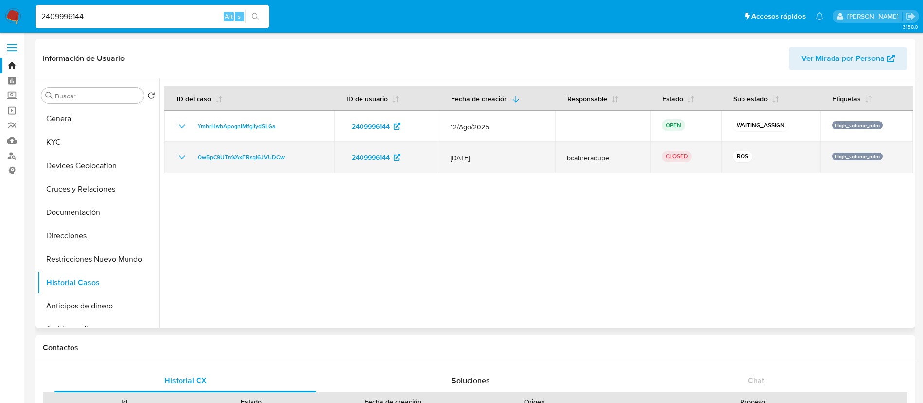
click at [184, 156] on icon "Mostrar/Ocultar" at bounding box center [182, 157] width 12 height 12
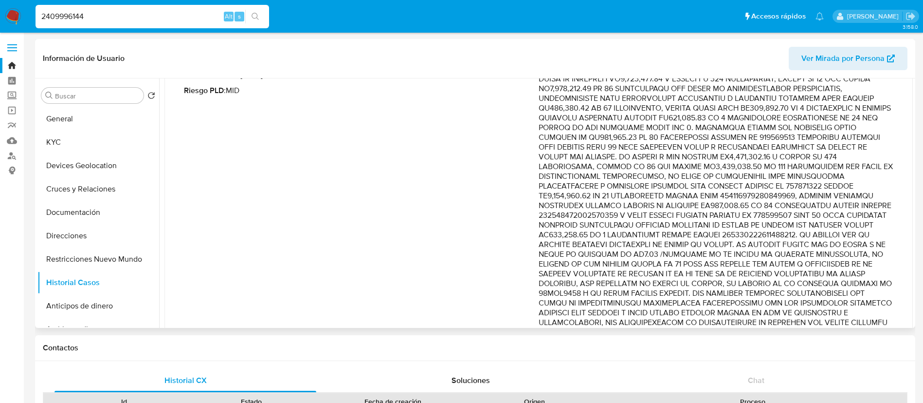
scroll to position [146, 0]
click at [661, 231] on p "Comentario :" at bounding box center [716, 216] width 355 height 331
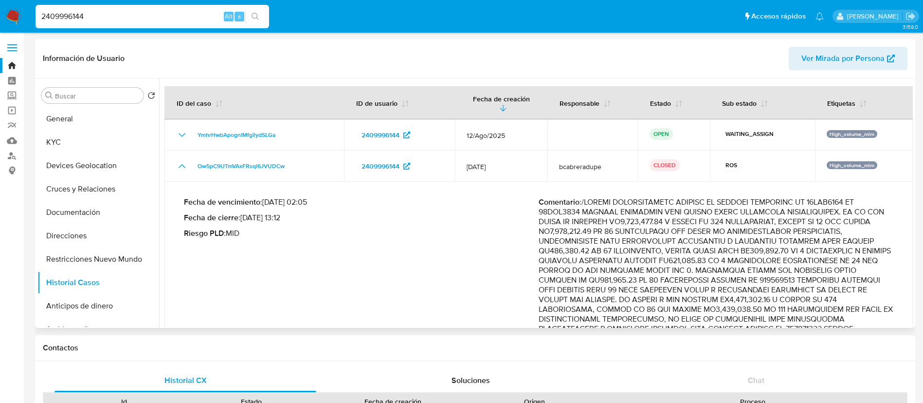
drag, startPoint x: 702, startPoint y: 231, endPoint x: 720, endPoint y: 295, distance: 66.1
click at [720, 295] on p "Comentario :" at bounding box center [716, 362] width 355 height 331
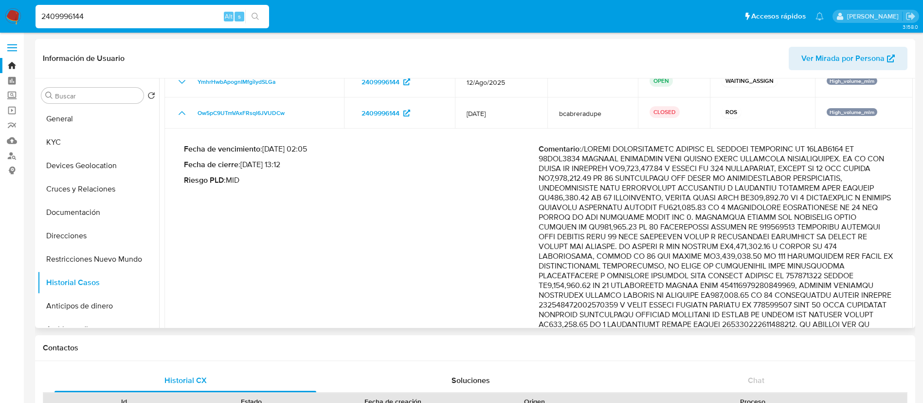
scroll to position [73, 0]
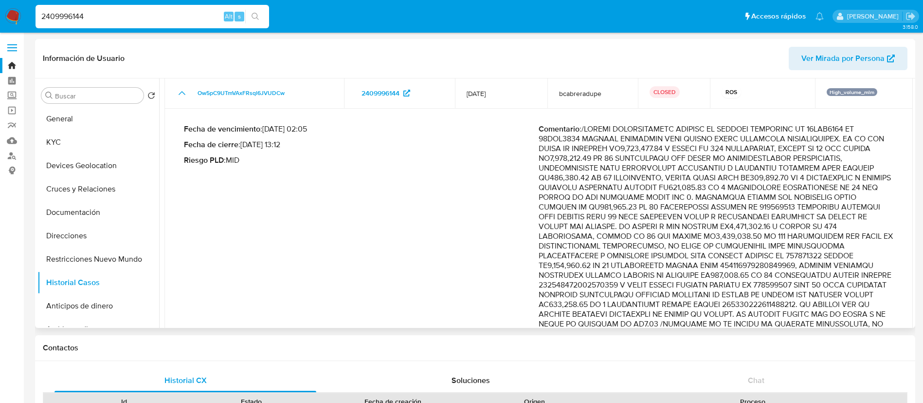
drag, startPoint x: 627, startPoint y: 297, endPoint x: 698, endPoint y: 304, distance: 70.9
click at [695, 304] on p "Comentario :" at bounding box center [716, 289] width 355 height 331
drag, startPoint x: 562, startPoint y: 132, endPoint x: 596, endPoint y: 147, distance: 36.4
click at [591, 146] on p "Comentario :" at bounding box center [716, 289] width 355 height 331
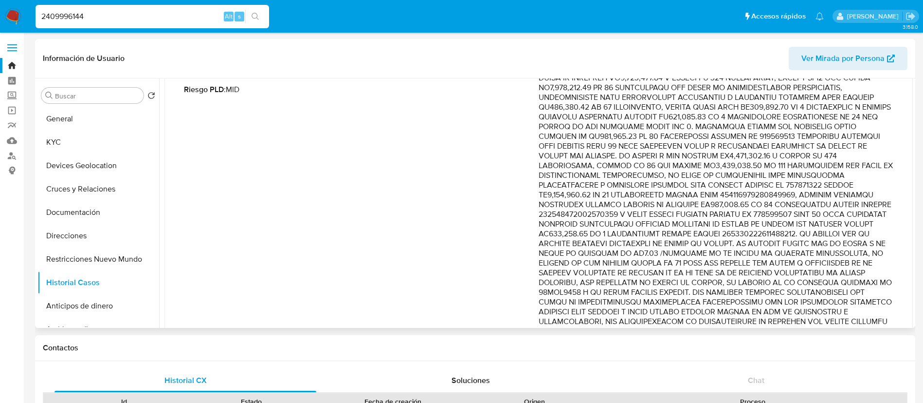
scroll to position [146, 0]
click at [697, 236] on p "Comentario :" at bounding box center [716, 216] width 355 height 331
click at [613, 254] on p "Comentario :" at bounding box center [716, 216] width 355 height 331
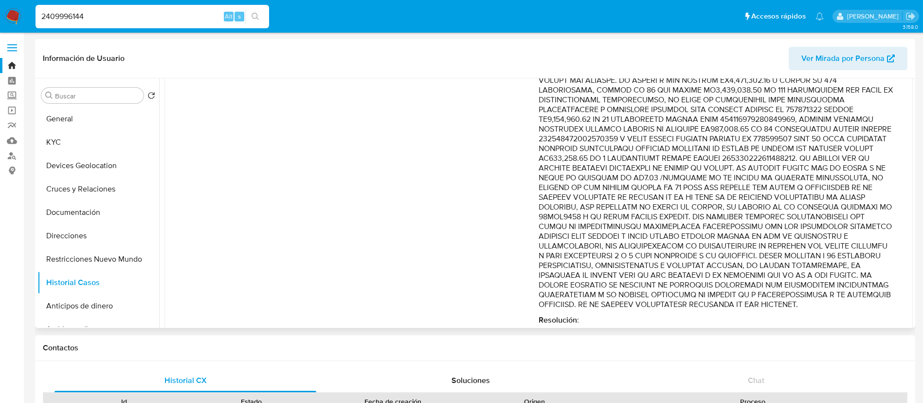
click at [752, 202] on p "Comentario :" at bounding box center [716, 143] width 355 height 331
click at [783, 197] on p "Comentario :" at bounding box center [716, 143] width 355 height 331
drag, startPoint x: 809, startPoint y: 185, endPoint x: 716, endPoint y: 185, distance: 93.0
click at [716, 185] on p "Comentario :" at bounding box center [716, 143] width 355 height 331
click at [657, 188] on p "Comentario :" at bounding box center [716, 143] width 355 height 331
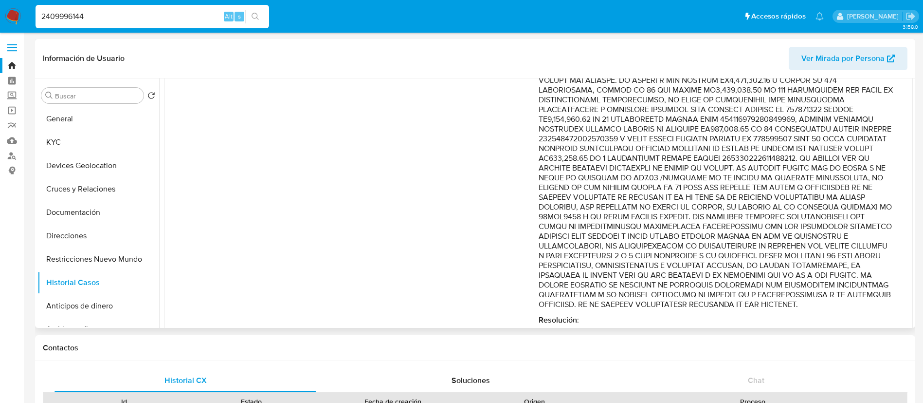
drag, startPoint x: 788, startPoint y: 180, endPoint x: 886, endPoint y: 295, distance: 150.9
click at [886, 295] on p "Comentario :" at bounding box center [716, 143] width 355 height 331
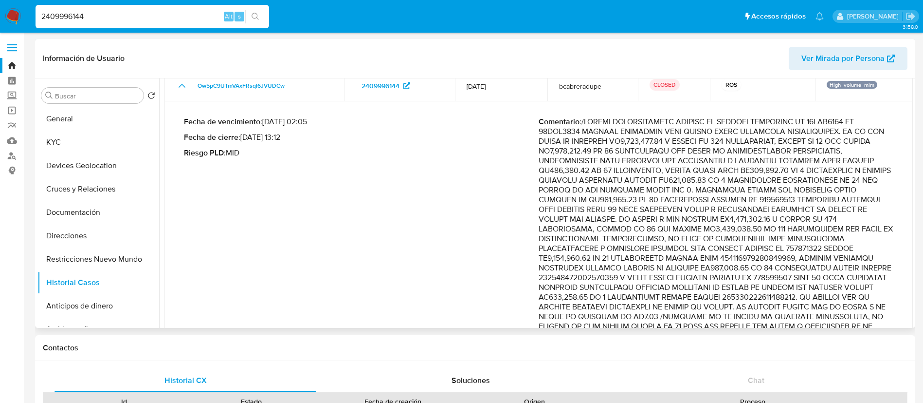
scroll to position [0, 0]
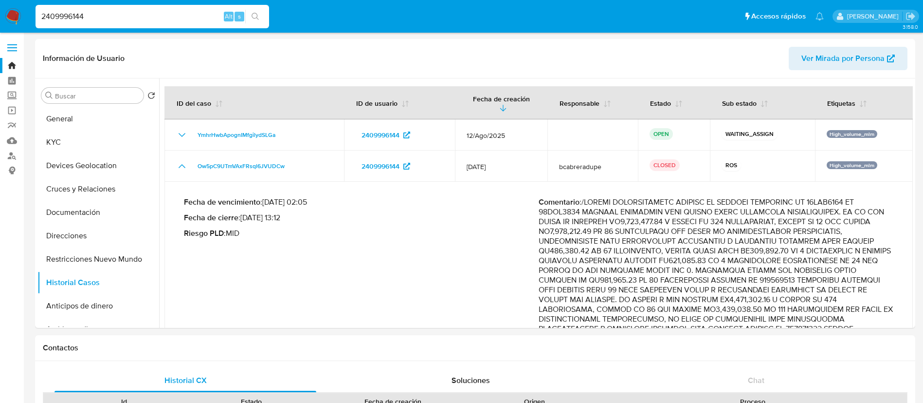
drag, startPoint x: 124, startPoint y: 13, endPoint x: 0, endPoint y: 9, distance: 124.2
click at [0, 9] on nav "Pausado Ver notificaciones 2409996144 Alt s Accesos rápidos Presiona las siguie…" at bounding box center [461, 16] width 923 height 33
paste input "383068712"
type input "2383068712"
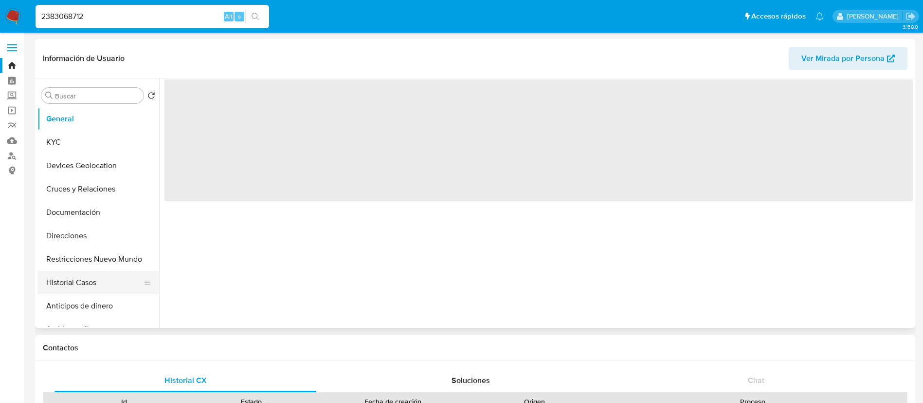
click at [61, 283] on button "Historial Casos" at bounding box center [94, 282] width 114 height 23
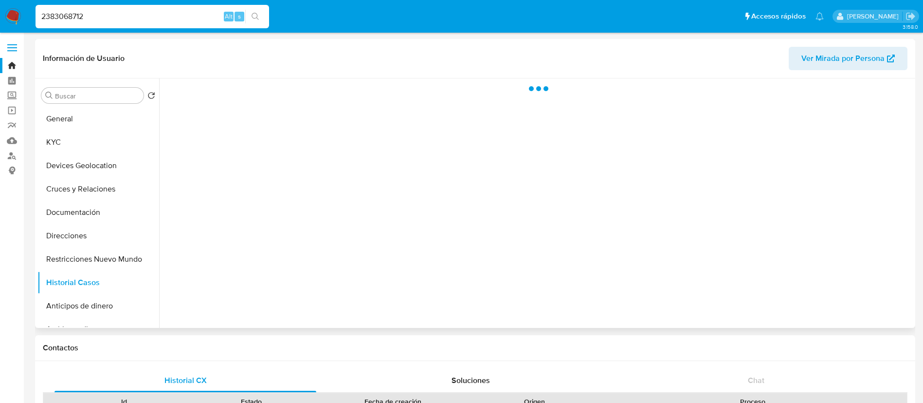
select select "10"
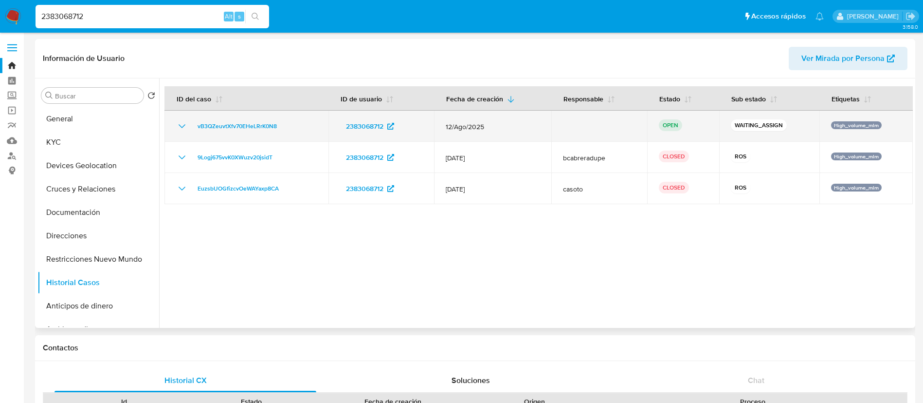
drag, startPoint x: 509, startPoint y: 130, endPoint x: 486, endPoint y: 127, distance: 23.1
click at [486, 127] on span "12/Ago/2025" at bounding box center [493, 126] width 94 height 9
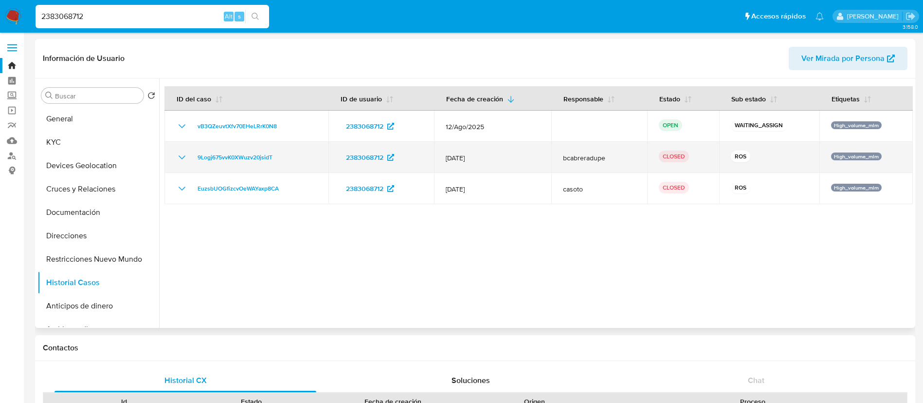
drag, startPoint x: 523, startPoint y: 160, endPoint x: 456, endPoint y: 146, distance: 68.6
click at [456, 146] on td "12/Jul/2025" at bounding box center [492, 157] width 117 height 31
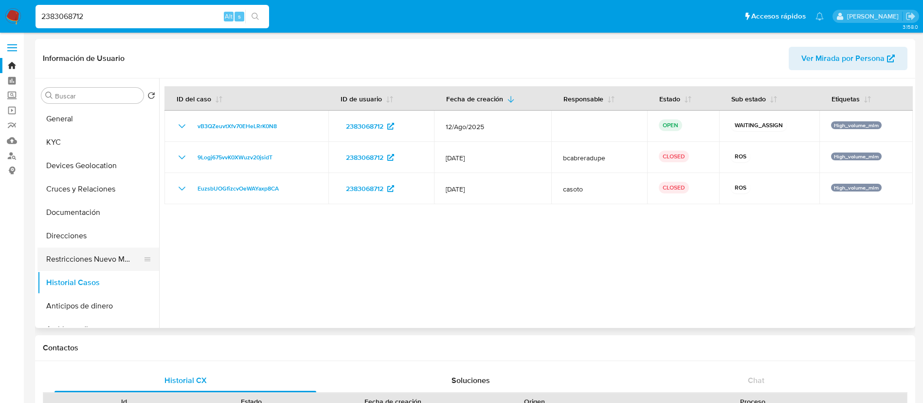
click at [71, 259] on button "Restricciones Nuevo Mundo" at bounding box center [94, 258] width 114 height 23
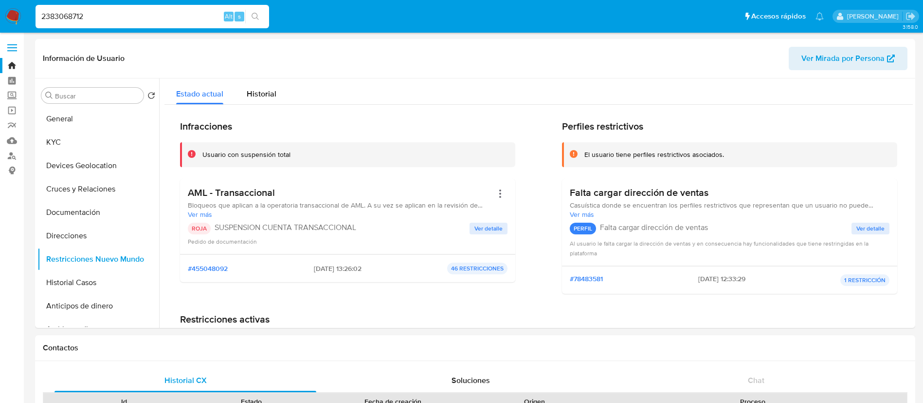
drag, startPoint x: 104, startPoint y: 19, endPoint x: 0, endPoint y: -85, distance: 147.0
paste input "1992223393"
type input "1992223393"
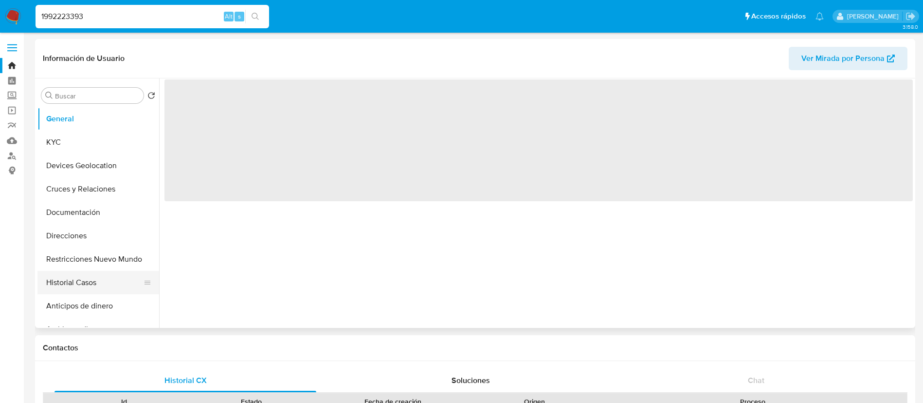
click at [82, 279] on button "Historial Casos" at bounding box center [94, 282] width 114 height 23
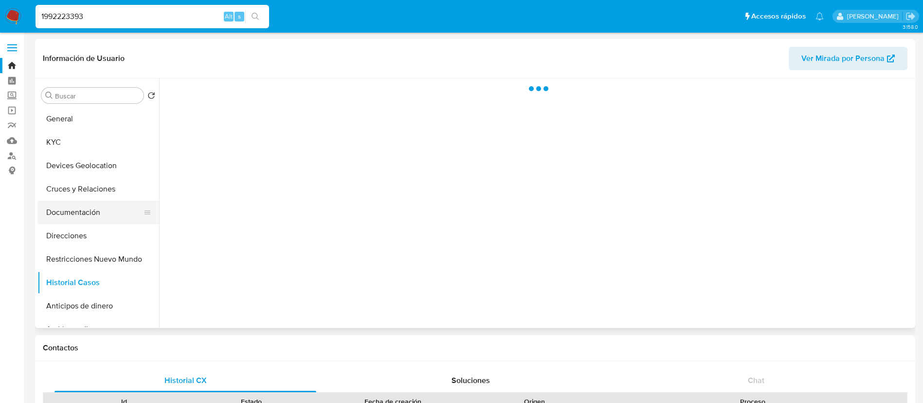
select select "10"
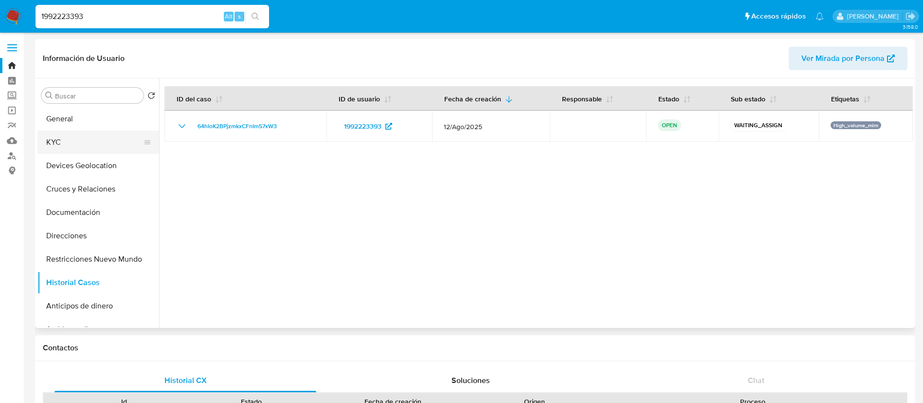
click at [106, 149] on button "KYC" at bounding box center [94, 141] width 114 height 23
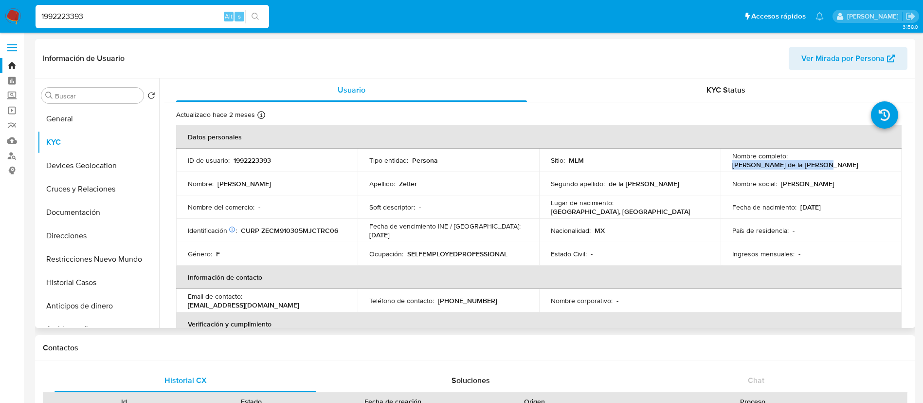
drag, startPoint x: 878, startPoint y: 160, endPoint x: 790, endPoint y: 159, distance: 87.6
click at [790, 159] on div "Nombre completo : Michelle Zetter de la Cerda" at bounding box center [812, 160] width 158 height 18
click at [250, 157] on p "1992223393" at bounding box center [252, 160] width 37 height 9
click at [251, 156] on p "1992223393" at bounding box center [252, 160] width 37 height 9
click at [262, 160] on p "1992223393" at bounding box center [252, 160] width 37 height 9
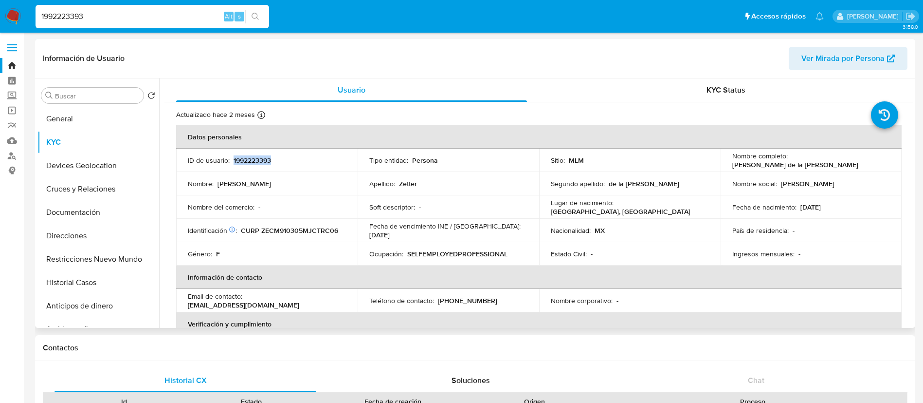
click at [262, 160] on p "1992223393" at bounding box center [252, 160] width 37 height 9
copy p "1992223393"
click at [399, 237] on td "Fecha de vencimiento INE / Pasaporte : 31/12/2032" at bounding box center [449, 230] width 182 height 23
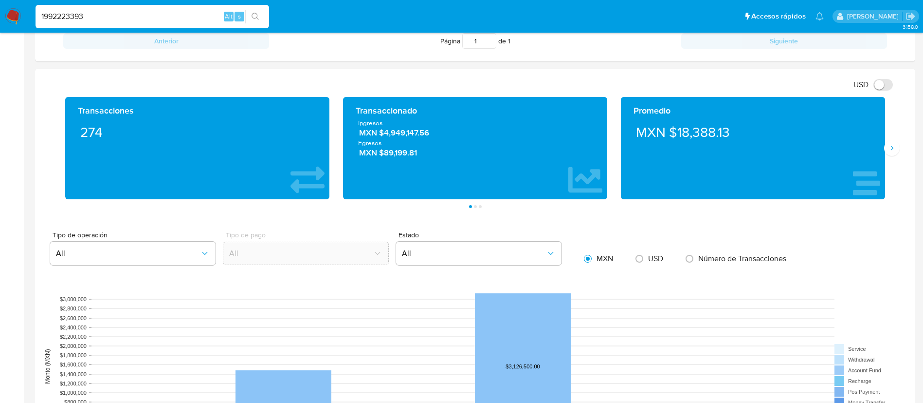
scroll to position [438, 0]
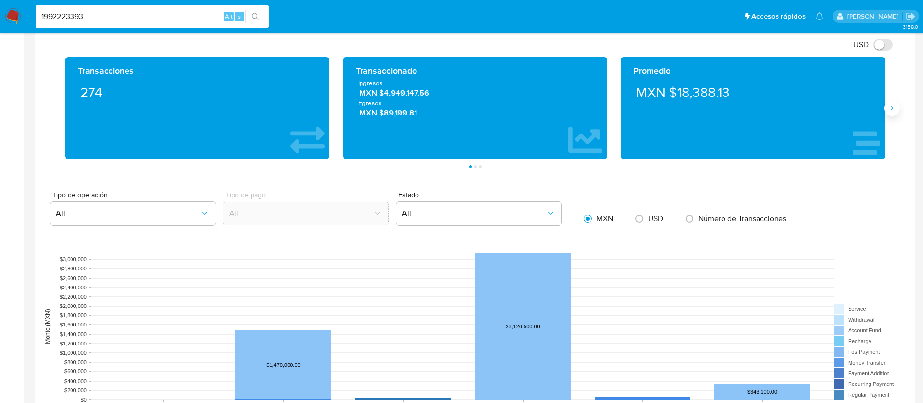
click at [895, 104] on icon "Siguiente" at bounding box center [892, 108] width 8 height 8
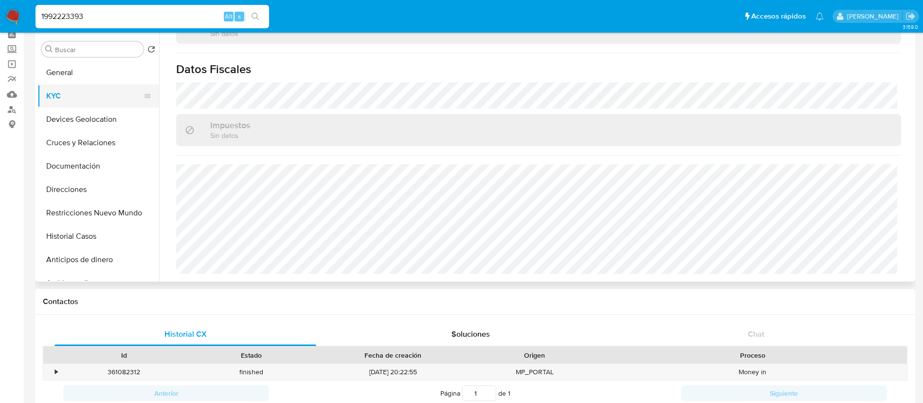
scroll to position [0, 0]
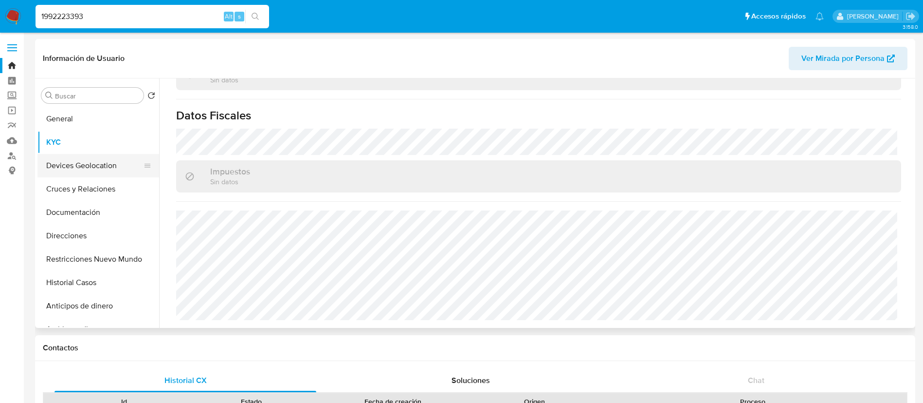
click at [87, 162] on button "Devices Geolocation" at bounding box center [94, 165] width 114 height 23
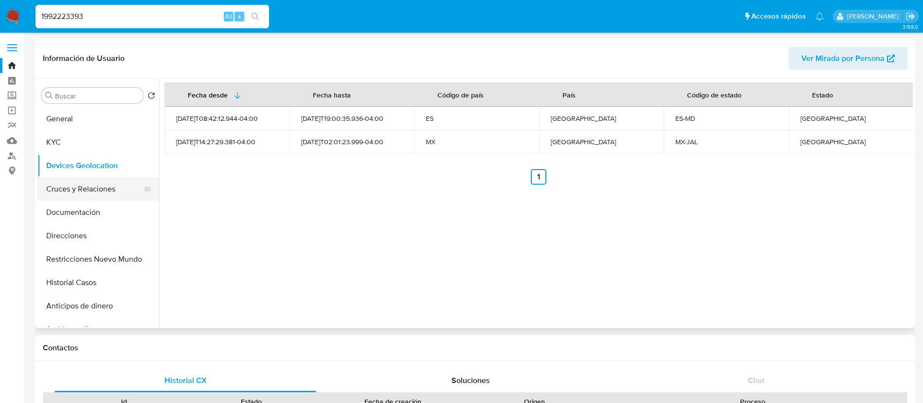
click at [82, 190] on button "Cruces y Relaciones" at bounding box center [94, 188] width 114 height 23
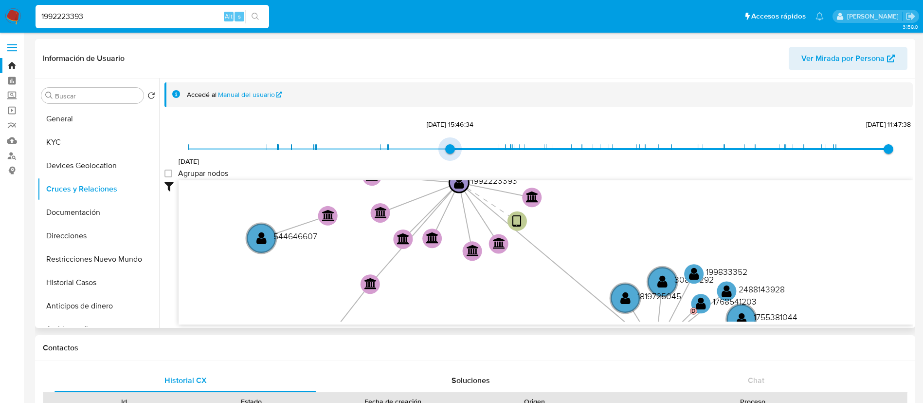
type input "1740192796000"
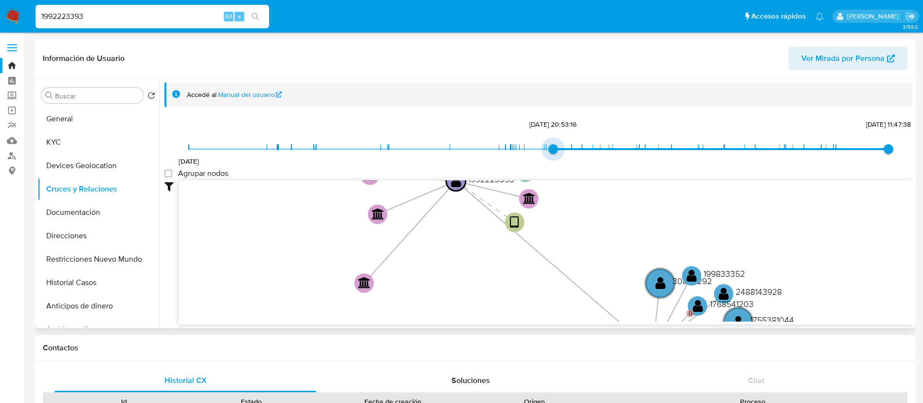
drag, startPoint x: 188, startPoint y: 148, endPoint x: 552, endPoint y: 149, distance: 363.7
click at [552, 149] on span "21/2/2025, 20:53:16" at bounding box center [554, 149] width 10 height 10
click at [164, 173] on div "Accedé al Manual del usuario 27/7/2024 21/2/2025, 20:53:16 2/9/2025, 11:47:38 A…" at bounding box center [536, 202] width 754 height 249
click at [172, 175] on group_nodes "Agrupar nodos" at bounding box center [169, 173] width 8 height 8
checkbox group_nodes "true"
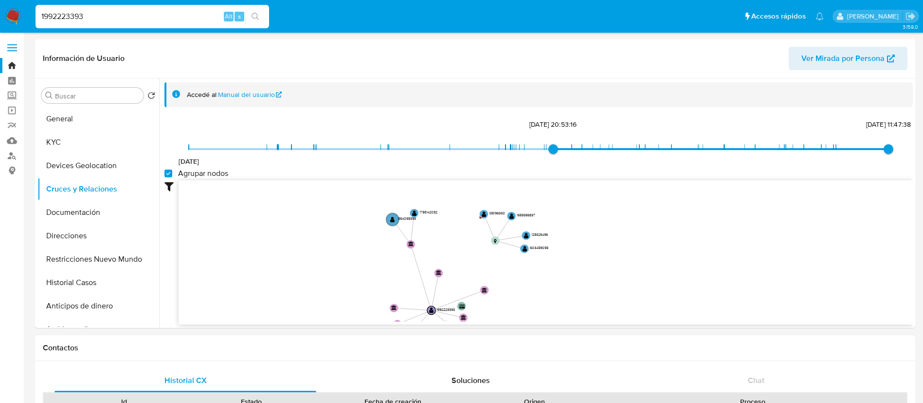
drag, startPoint x: 387, startPoint y: 234, endPoint x: 403, endPoint y: 332, distance: 99.6
click at [72, 219] on button "Documentación" at bounding box center [94, 212] width 114 height 23
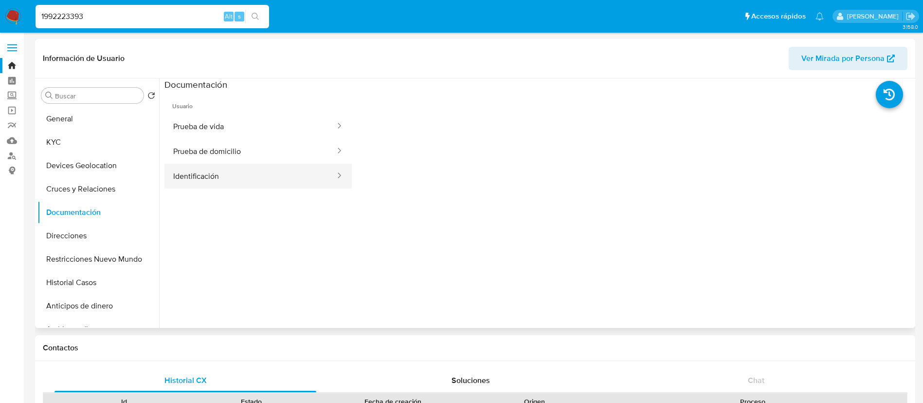
click at [205, 179] on button "Identificación" at bounding box center [251, 176] width 172 height 25
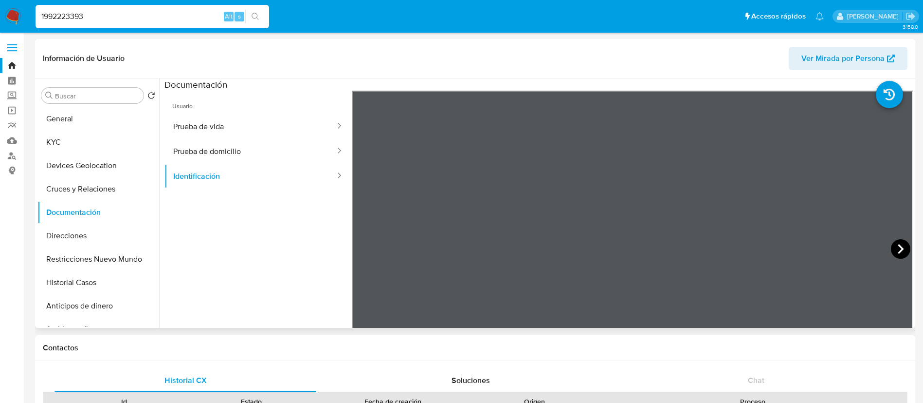
click at [896, 255] on icon at bounding box center [900, 248] width 19 height 19
click at [204, 126] on button "Prueba de vida" at bounding box center [251, 126] width 172 height 25
click at [250, 182] on button "Identificación" at bounding box center [251, 176] width 172 height 25
click at [101, 140] on button "KYC" at bounding box center [94, 141] width 114 height 23
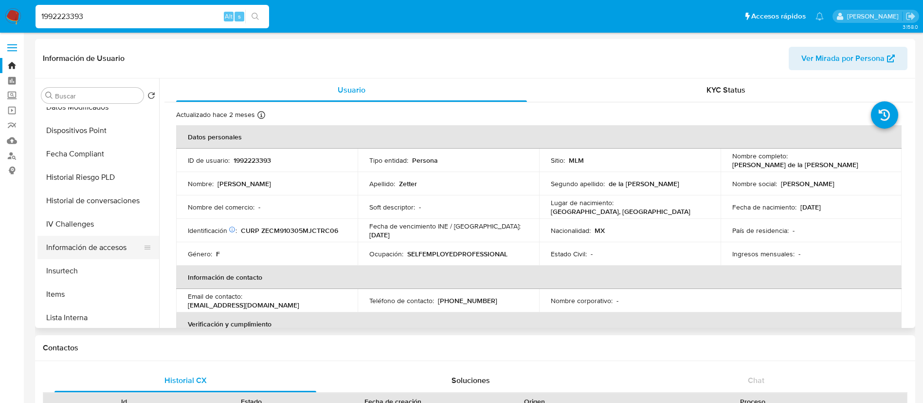
scroll to position [411, 0]
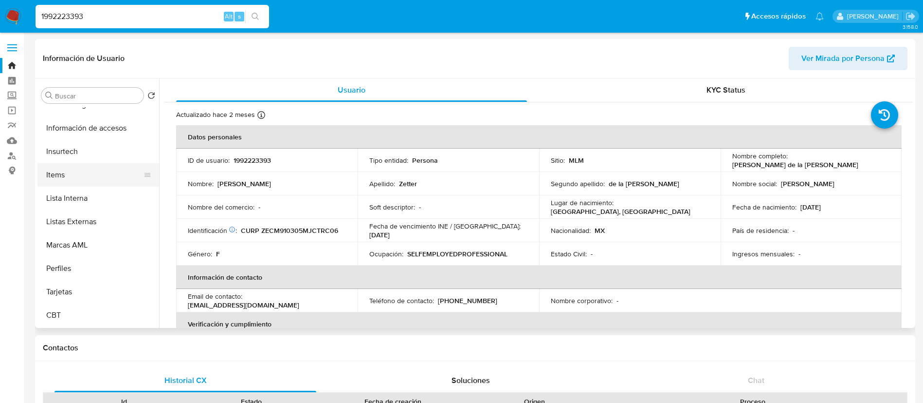
click at [64, 166] on button "Items" at bounding box center [94, 174] width 114 height 23
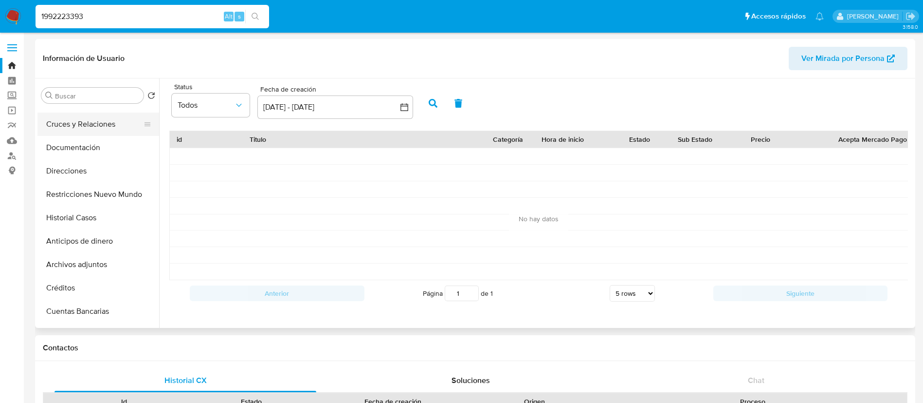
scroll to position [0, 0]
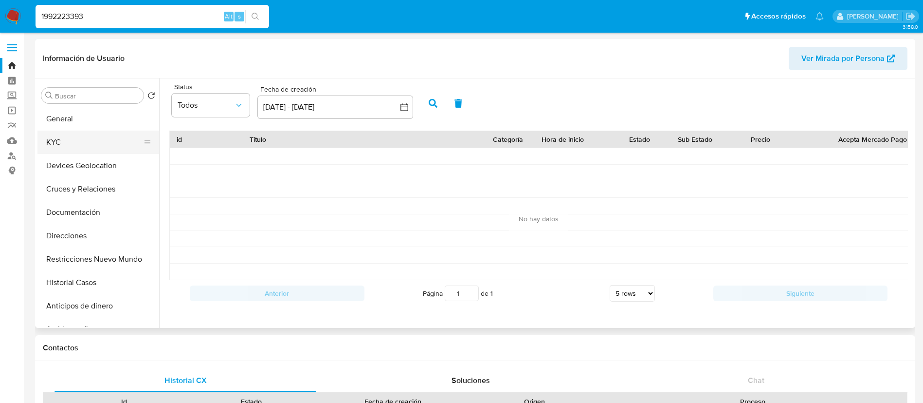
click at [98, 138] on button "KYC" at bounding box center [94, 141] width 114 height 23
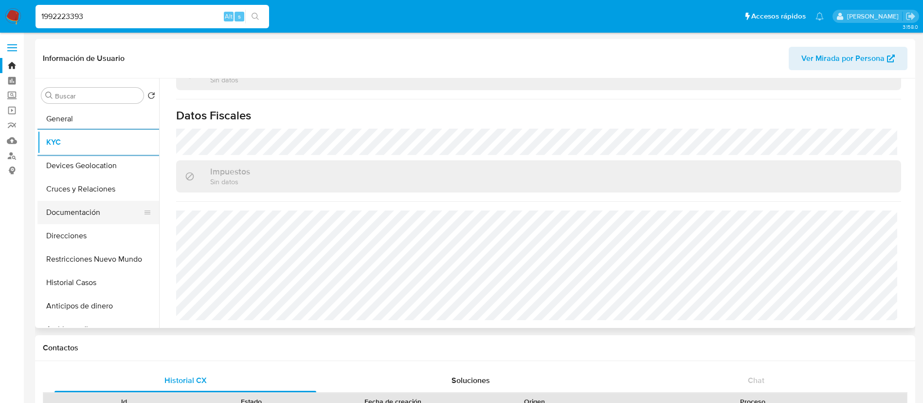
scroll to position [219, 0]
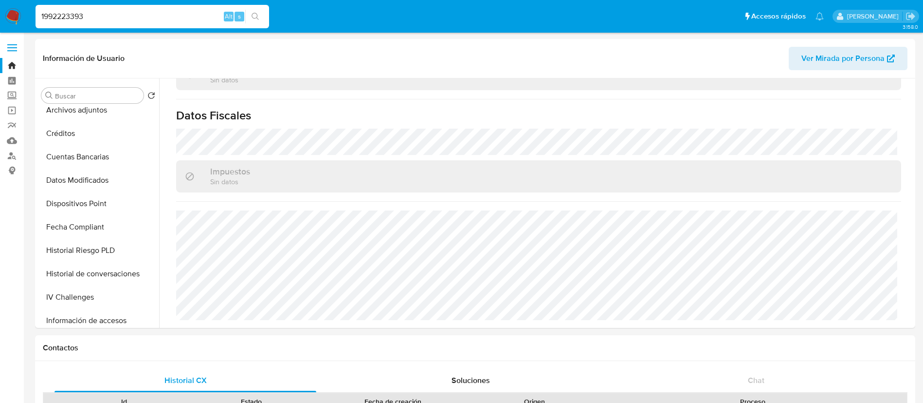
drag, startPoint x: 101, startPoint y: 15, endPoint x: 0, endPoint y: -34, distance: 111.7
paste input "208604434"
type input "2086044343"
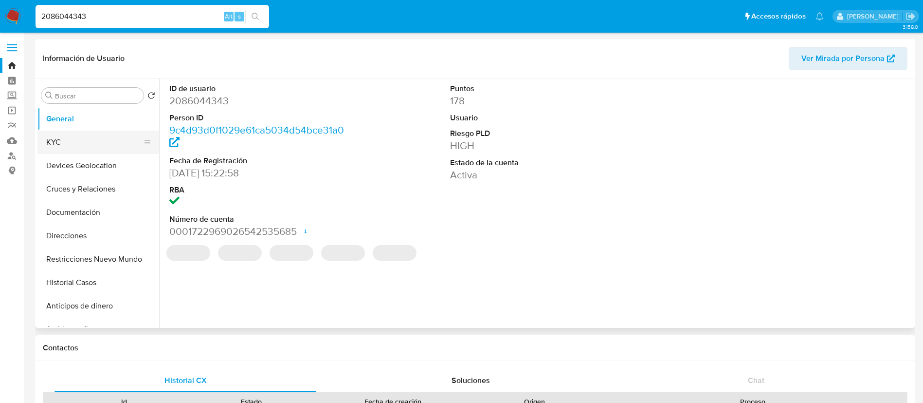
click at [85, 148] on button "KYC" at bounding box center [94, 141] width 114 height 23
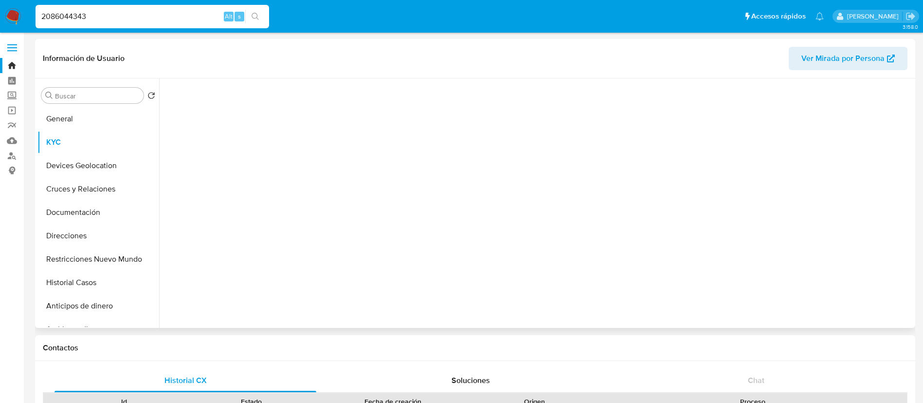
select select "10"
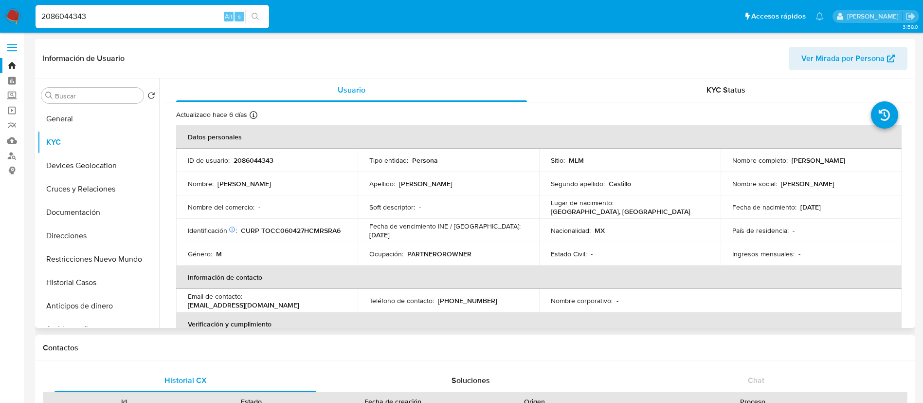
drag, startPoint x: 841, startPoint y: 164, endPoint x: 729, endPoint y: 168, distance: 112.5
click at [729, 168] on td "Nombre completo : Cristopher Azael Torres Castillo" at bounding box center [812, 159] width 182 height 23
copy p "[PERSON_NAME] [PERSON_NAME]"
click at [250, 161] on p "2086044343" at bounding box center [254, 160] width 40 height 9
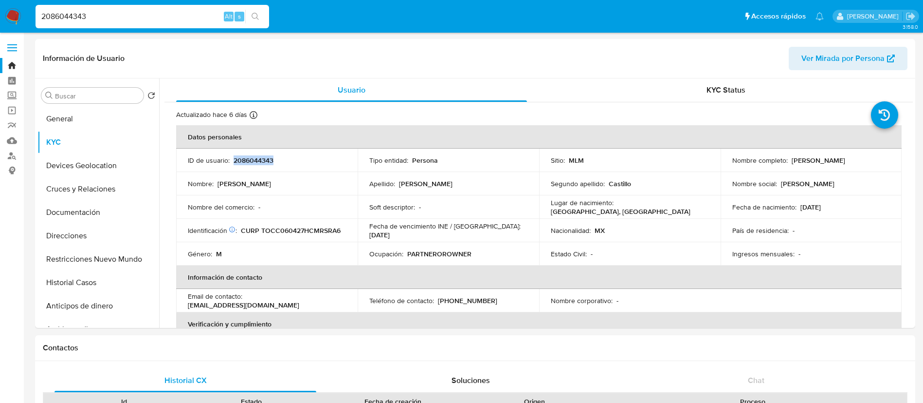
copy p "2086044343"
click at [80, 211] on button "Documentación" at bounding box center [94, 212] width 114 height 23
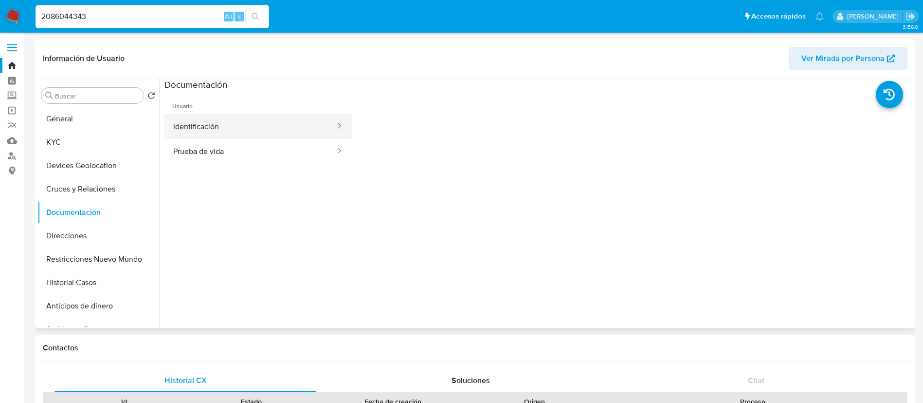
click at [251, 131] on button "Identificación" at bounding box center [251, 126] width 172 height 25
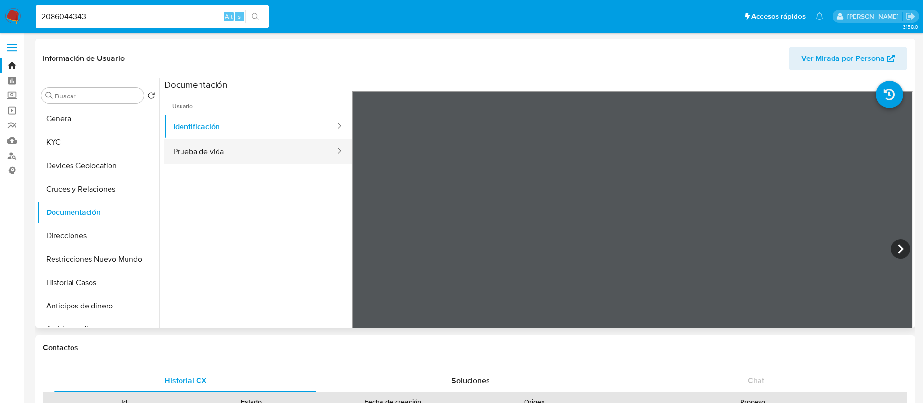
click at [192, 160] on button "Prueba de vida" at bounding box center [251, 151] width 172 height 25
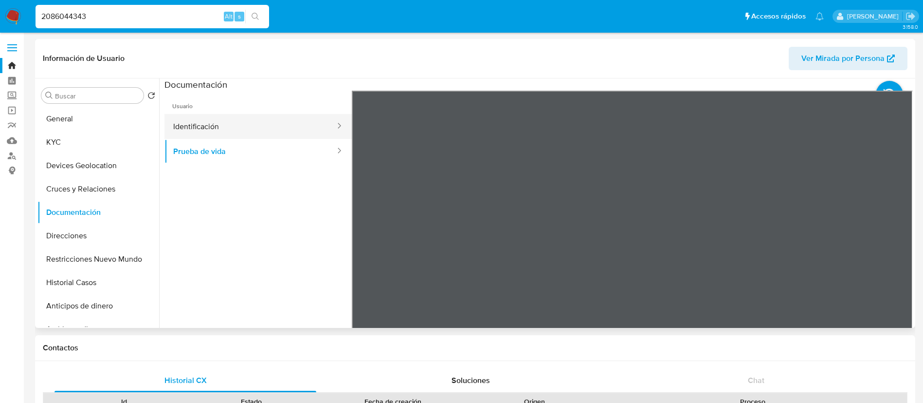
click at [314, 121] on button "Identificación" at bounding box center [251, 126] width 172 height 25
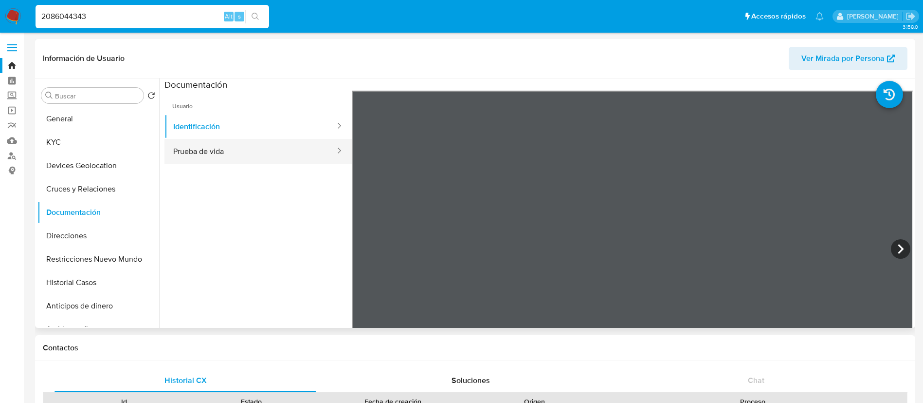
click at [219, 158] on button "Prueba de vida" at bounding box center [251, 151] width 172 height 25
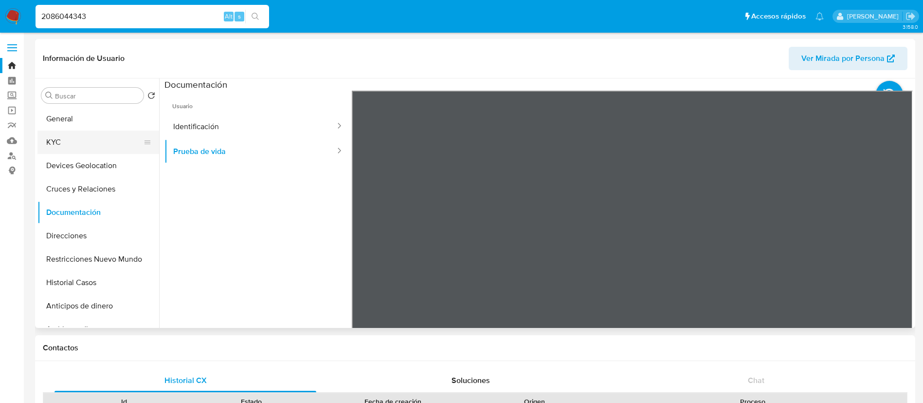
click at [66, 152] on button "KYC" at bounding box center [94, 141] width 114 height 23
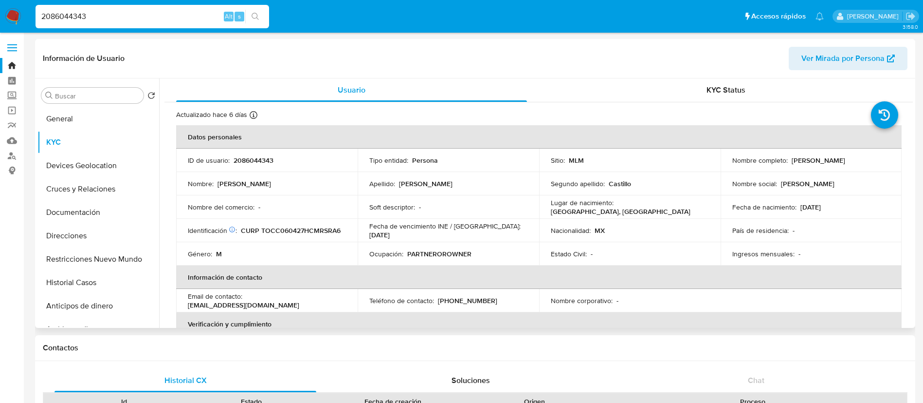
click at [436, 253] on p "PARTNEROROWNER" at bounding box center [439, 253] width 64 height 9
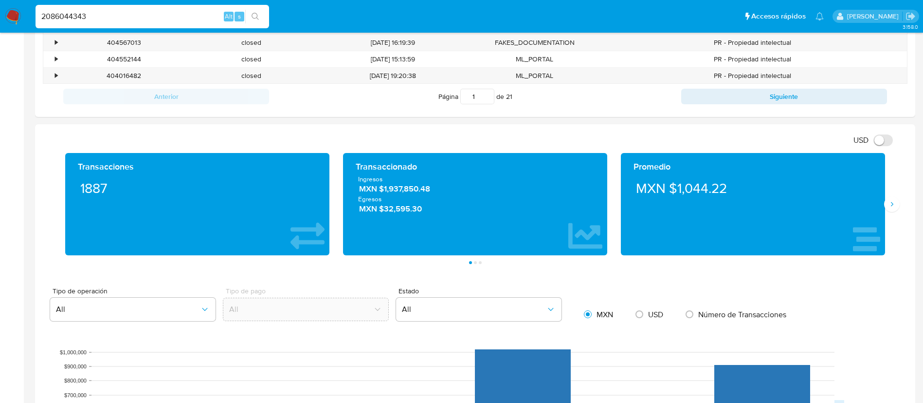
scroll to position [292, 0]
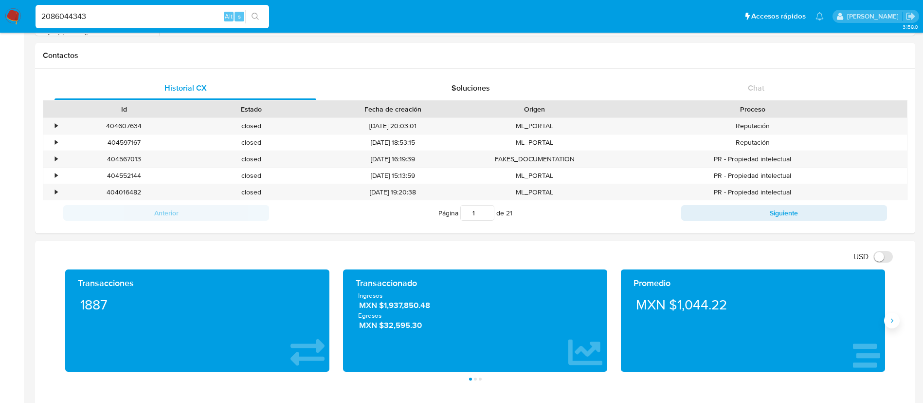
click at [886, 323] on button "Siguiente" at bounding box center [893, 321] width 16 height 16
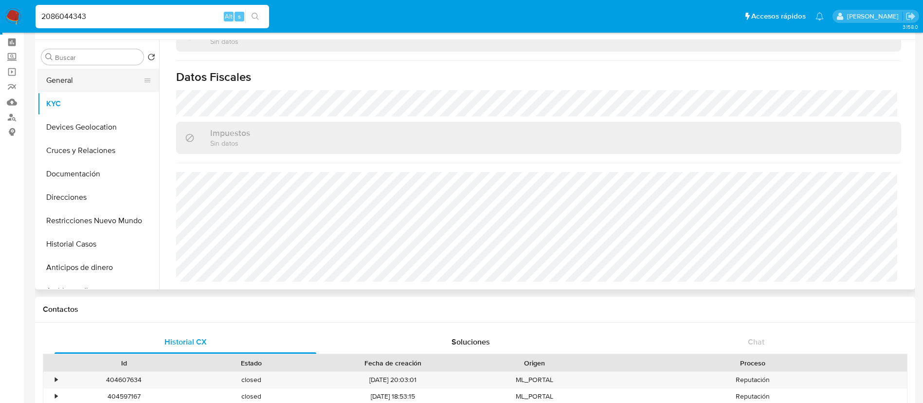
scroll to position [0, 0]
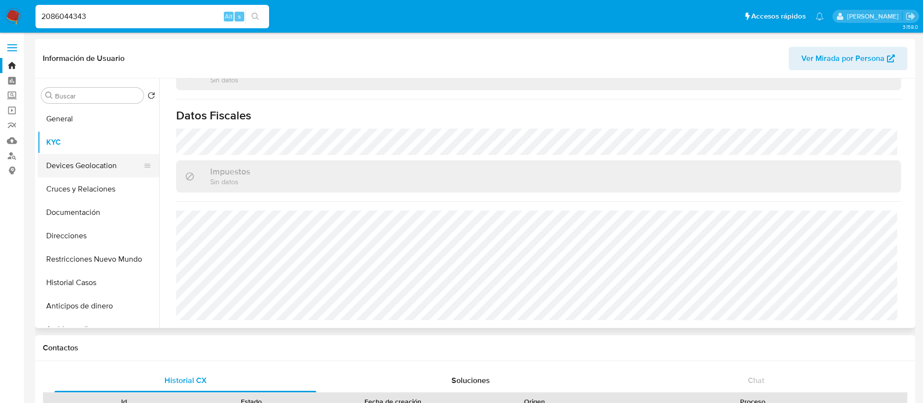
click at [78, 161] on button "Devices Geolocation" at bounding box center [94, 165] width 114 height 23
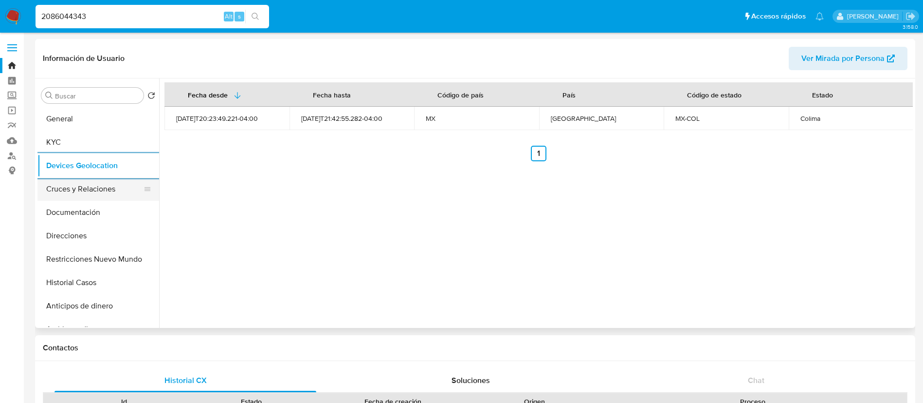
click at [104, 187] on button "Cruces y Relaciones" at bounding box center [94, 188] width 114 height 23
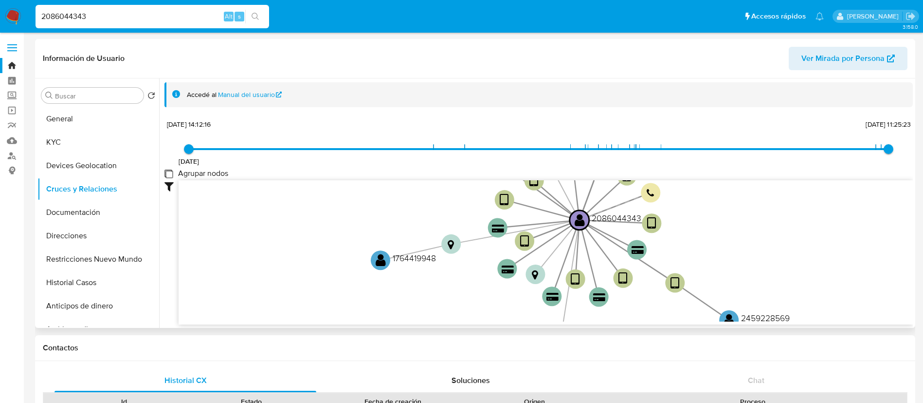
click at [170, 173] on group_nodes "Agrupar nodos" at bounding box center [169, 173] width 8 height 8
checkbox group_nodes "true"
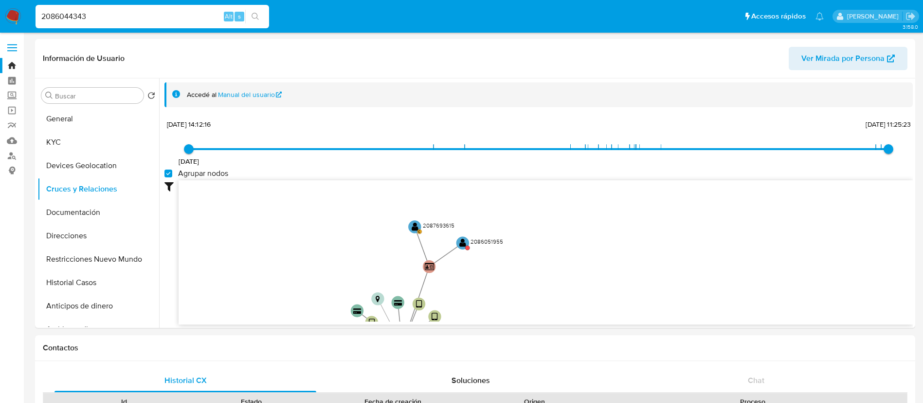
drag, startPoint x: 407, startPoint y: 213, endPoint x: 291, endPoint y: 331, distance: 166.3
click at [481, 243] on text "2086051955" at bounding box center [487, 241] width 33 height 8
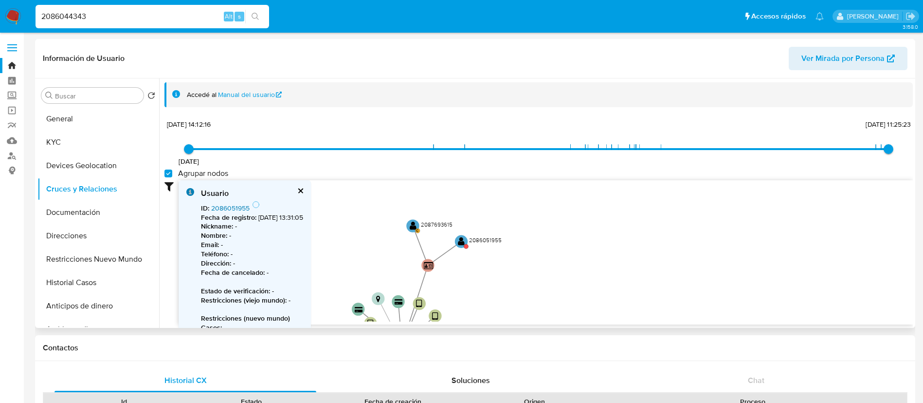
click at [229, 211] on link "2086051955" at bounding box center [230, 208] width 38 height 10
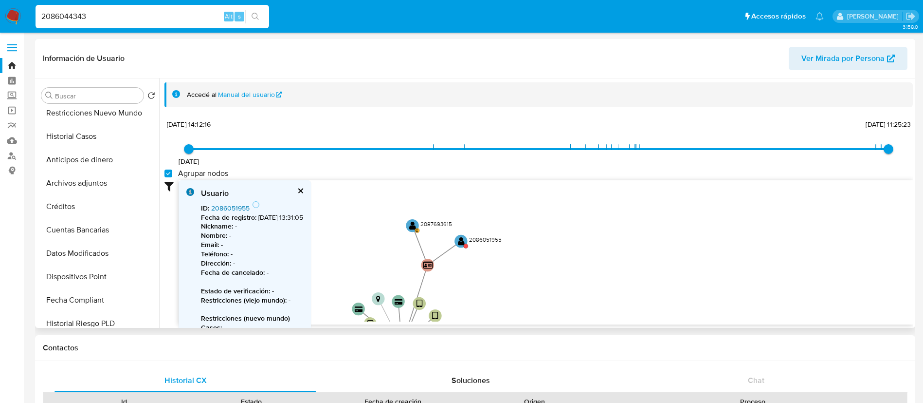
scroll to position [411, 0]
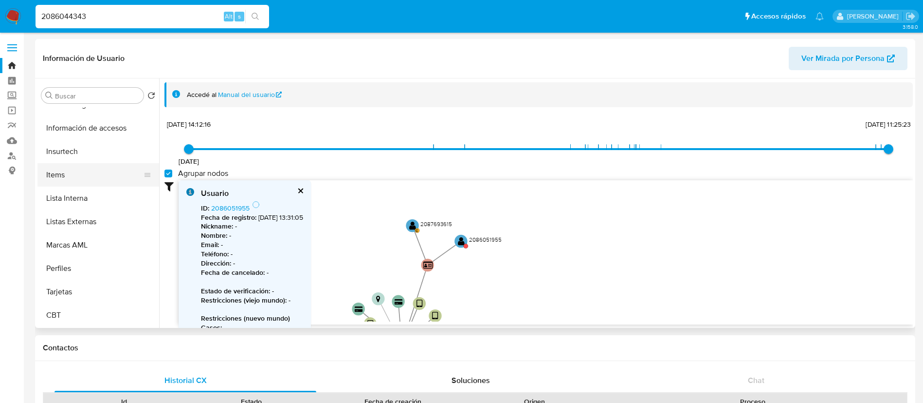
click at [73, 178] on button "Items" at bounding box center [94, 174] width 114 height 23
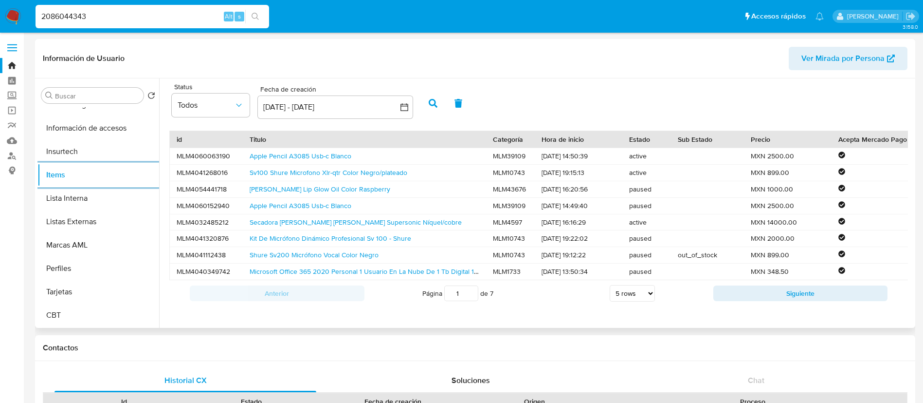
scroll to position [4, 0]
click at [291, 152] on link "Apple Pencil A3085 Usb-c Blanco" at bounding box center [301, 156] width 102 height 10
click at [268, 171] on link "Sv100 Shure Microfono Xlr-qtr Color Negro/plateado" at bounding box center [329, 172] width 158 height 10
click at [268, 188] on link "Dior Lip Glow Oil Color Raspberry" at bounding box center [320, 189] width 141 height 10
click at [285, 219] on link "Secadora De Cabello Dyson Supersonic Níquel/cobre" at bounding box center [356, 222] width 212 height 10
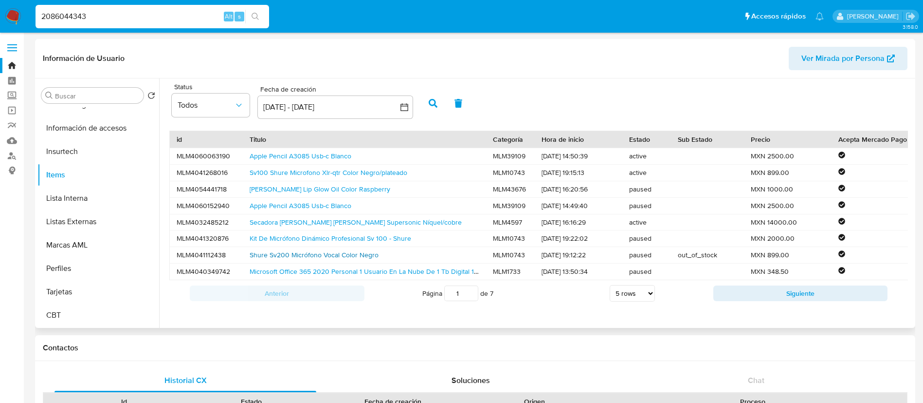
click at [300, 254] on link "Shure Sv200 Micrófono Vocal Color Negro" at bounding box center [314, 255] width 129 height 10
click at [277, 266] on link "Microsoft Office 365 2020 Personal 1 Usuario En La Nube De 1 Tb Digital 1 Año" at bounding box center [369, 271] width 239 height 10
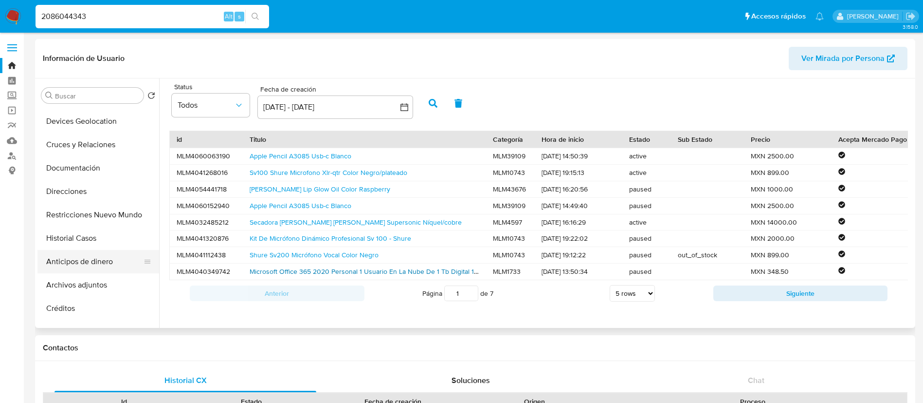
scroll to position [0, 0]
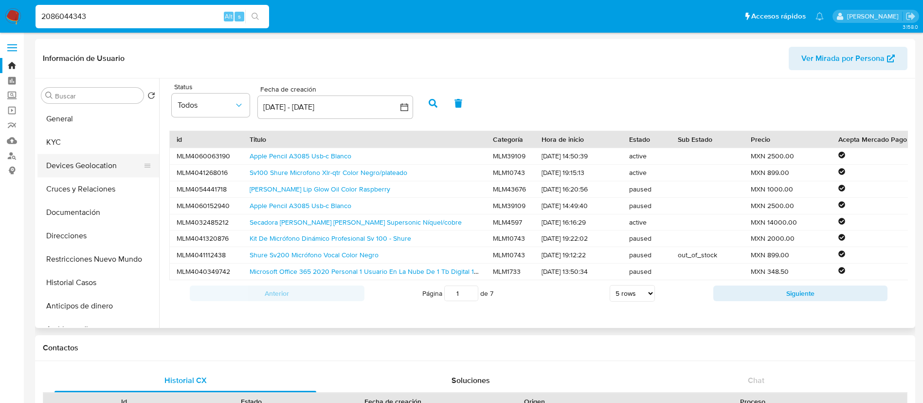
click at [105, 168] on button "Devices Geolocation" at bounding box center [94, 165] width 114 height 23
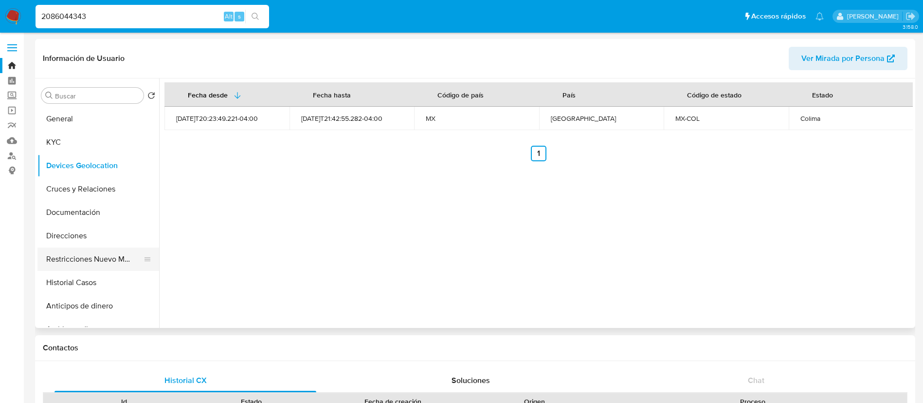
click at [95, 260] on button "Restricciones Nuevo Mundo" at bounding box center [94, 258] width 114 height 23
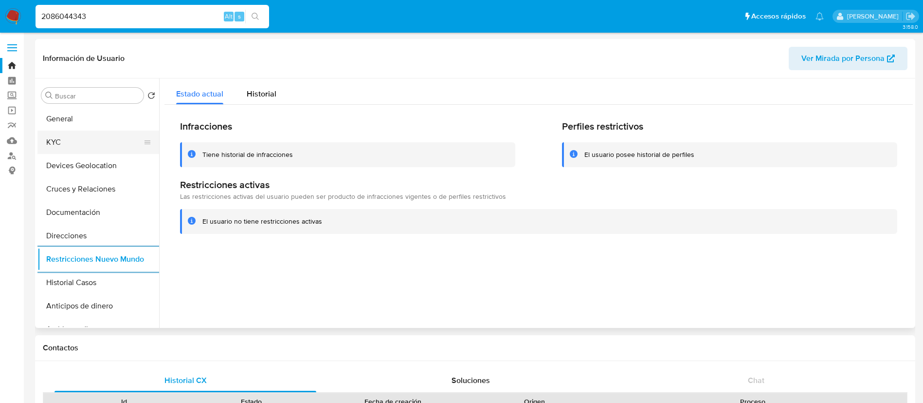
click at [103, 149] on button "KYC" at bounding box center [94, 141] width 114 height 23
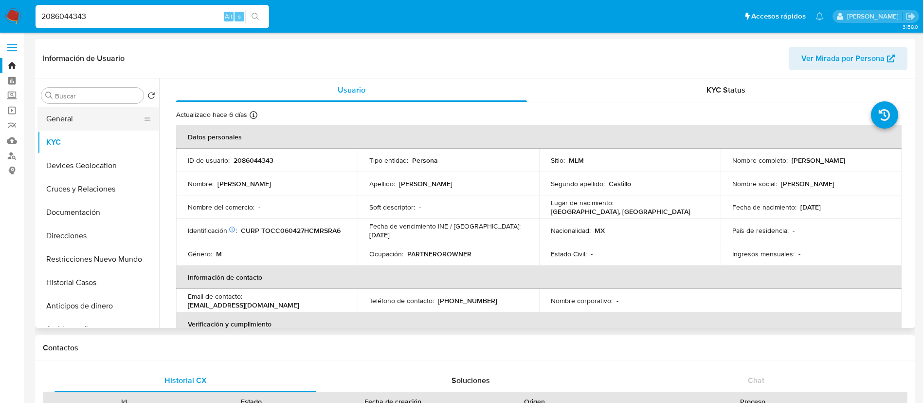
click at [111, 126] on button "General" at bounding box center [94, 118] width 114 height 23
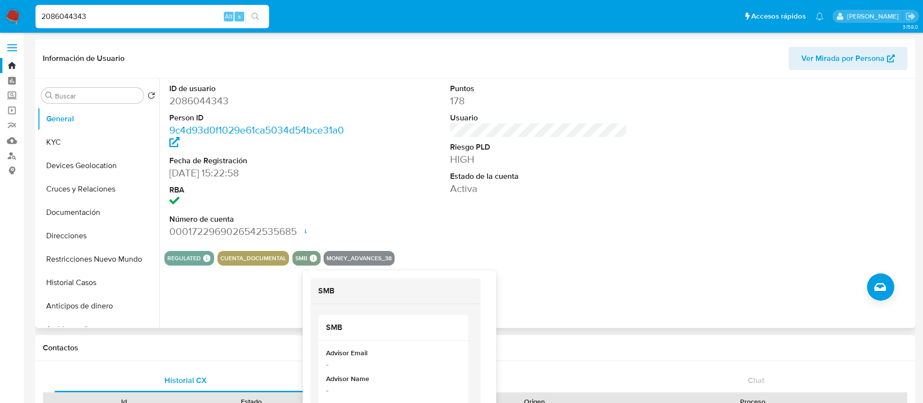
click at [314, 258] on icon at bounding box center [313, 258] width 7 height 7
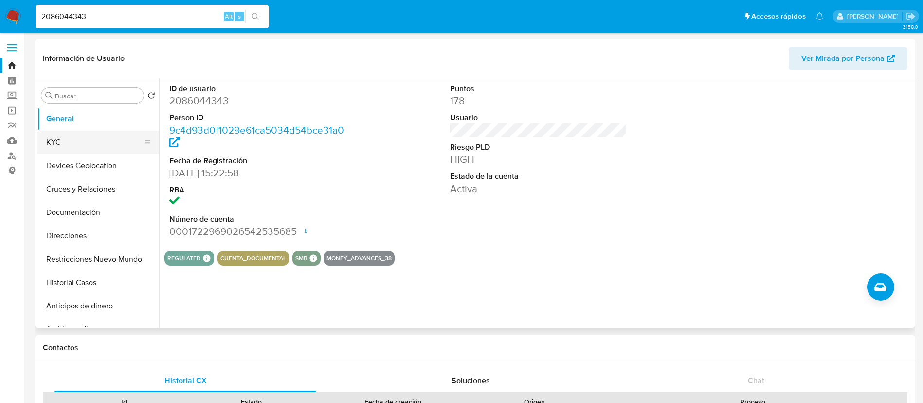
click at [76, 138] on button "KYC" at bounding box center [94, 141] width 114 height 23
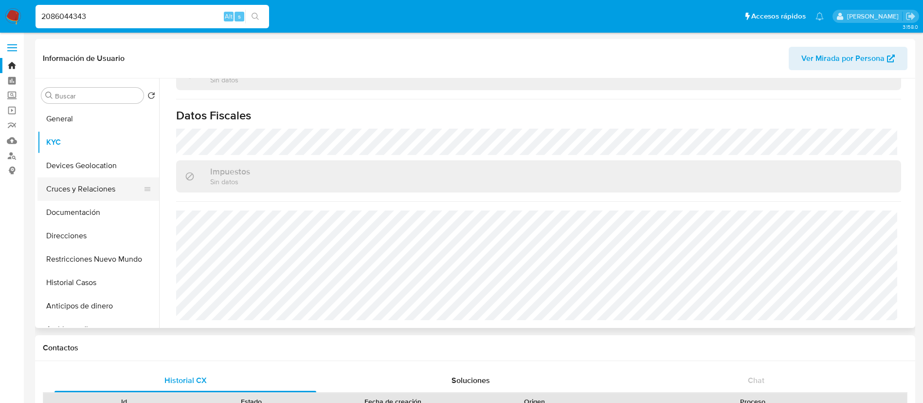
click at [83, 190] on button "Cruces y Relaciones" at bounding box center [94, 188] width 114 height 23
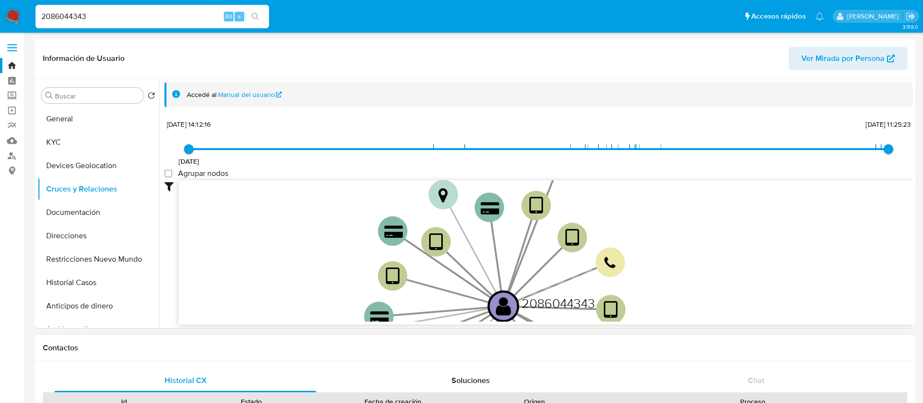
drag, startPoint x: 688, startPoint y: 236, endPoint x: 598, endPoint y: 363, distance: 155.3
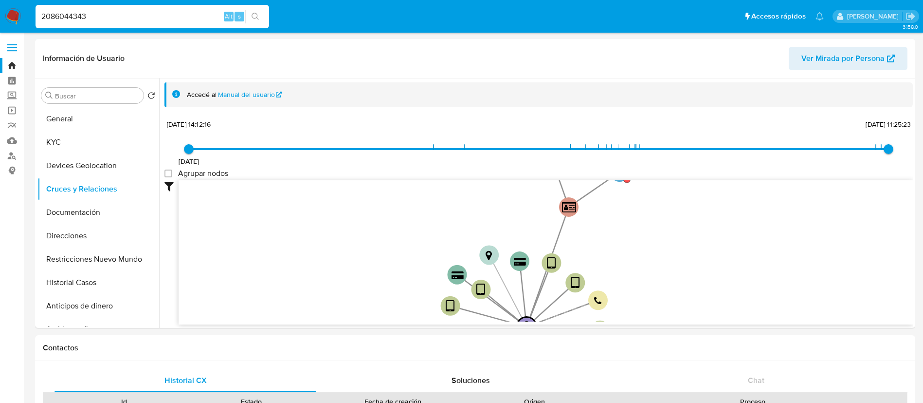
drag, startPoint x: 663, startPoint y: 232, endPoint x: 601, endPoint y: 330, distance: 115.5
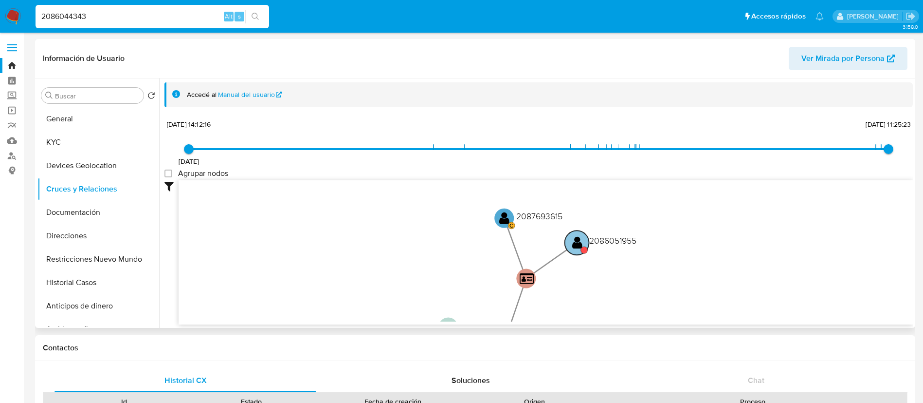
click at [605, 243] on text "2086051955" at bounding box center [613, 240] width 47 height 12
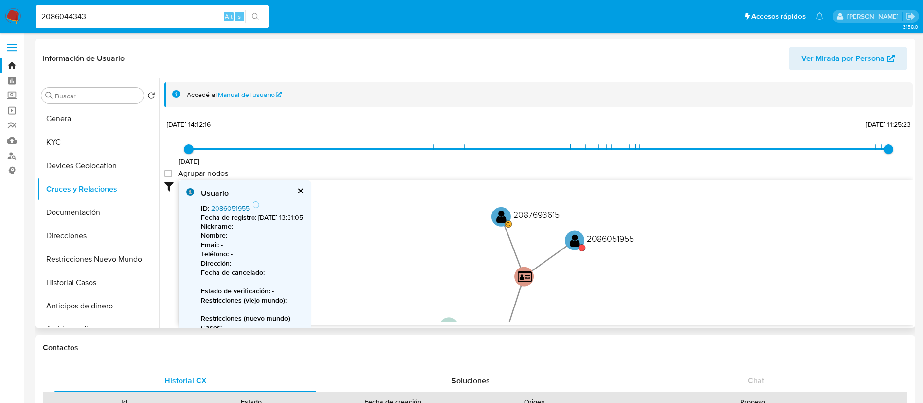
click at [237, 211] on link "2086051955" at bounding box center [230, 208] width 38 height 10
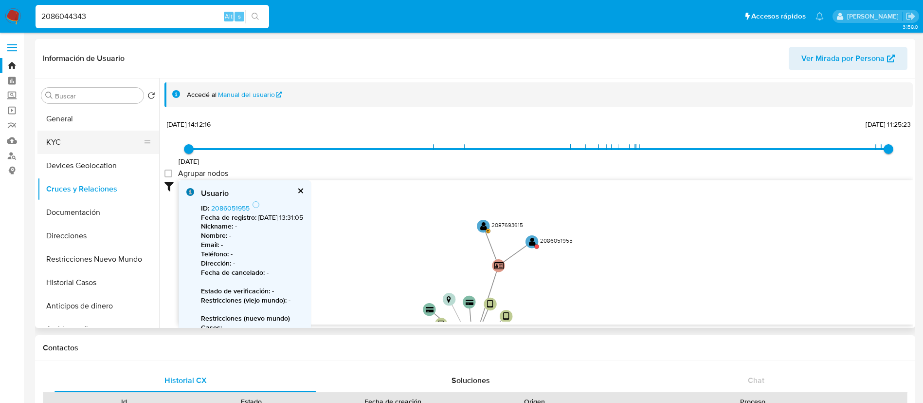
click at [74, 139] on button "KYC" at bounding box center [94, 141] width 114 height 23
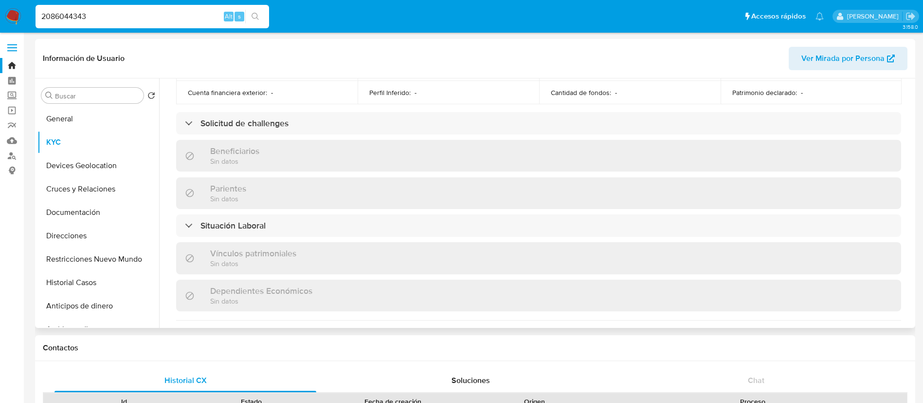
scroll to position [593, 0]
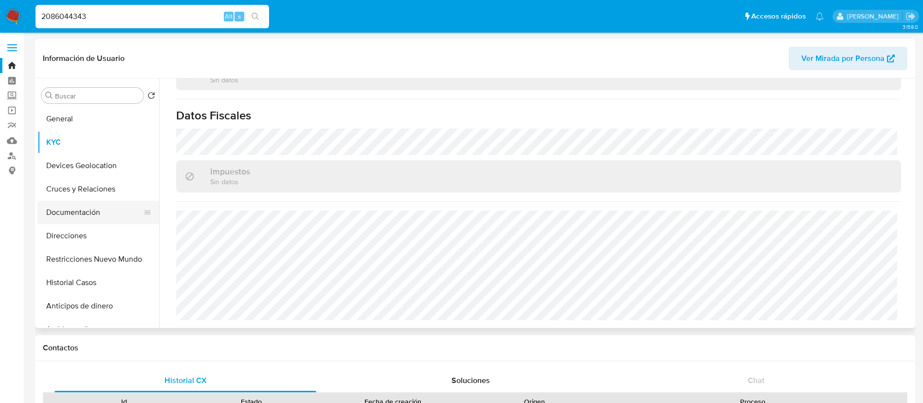
click at [87, 206] on button "Documentación" at bounding box center [94, 212] width 114 height 23
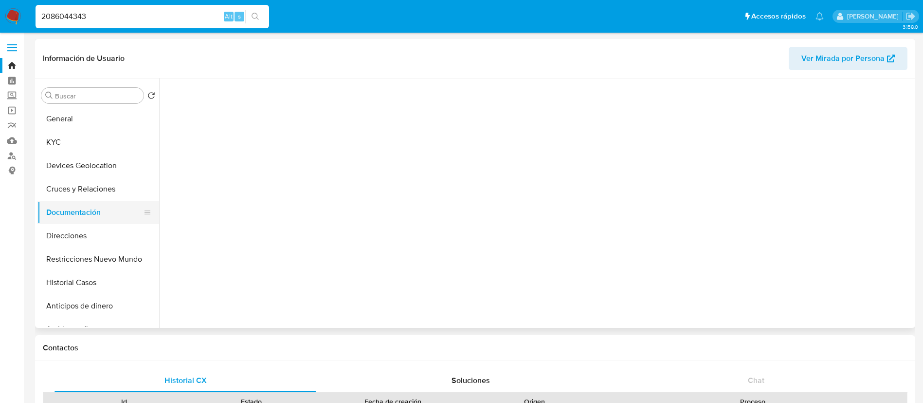
scroll to position [0, 0]
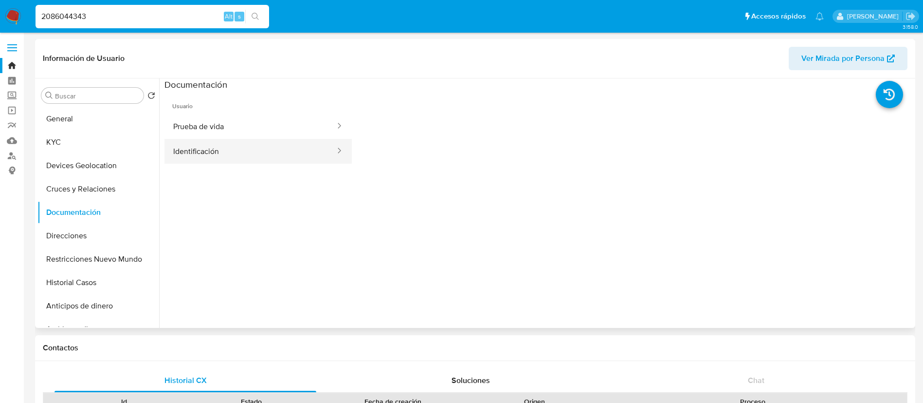
click at [204, 149] on button "Identificación" at bounding box center [251, 151] width 172 height 25
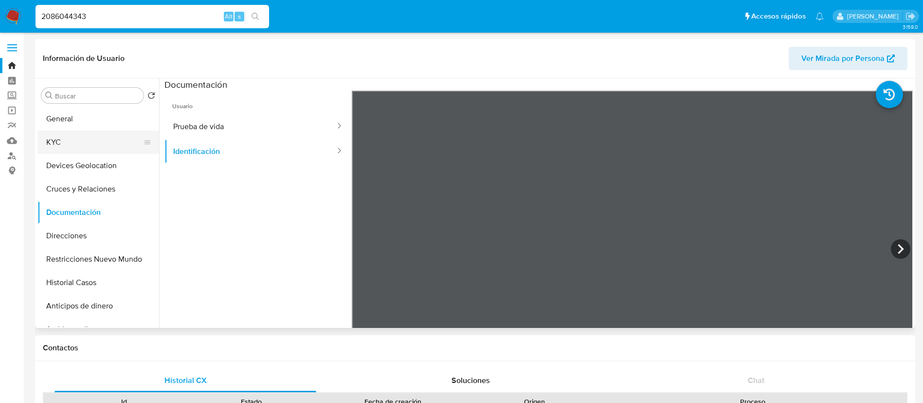
click at [100, 142] on button "KYC" at bounding box center [94, 141] width 114 height 23
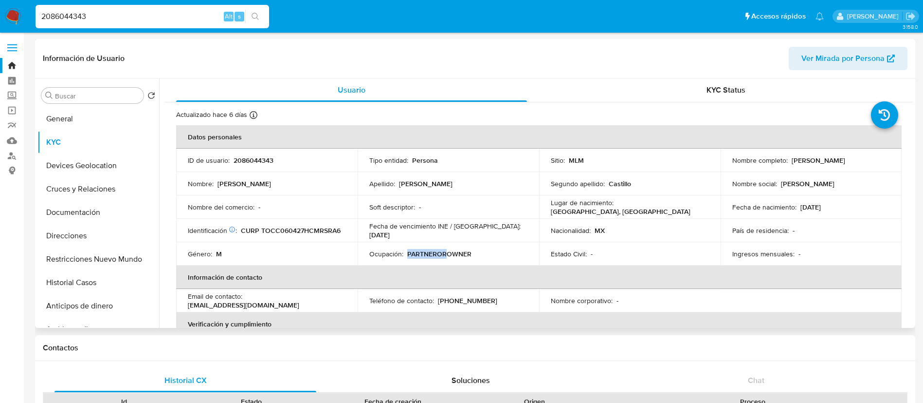
drag, startPoint x: 446, startPoint y: 254, endPoint x: 438, endPoint y: 241, distance: 15.0
click at [438, 242] on td "Ocupación : PARTNEROROWNER" at bounding box center [449, 253] width 182 height 23
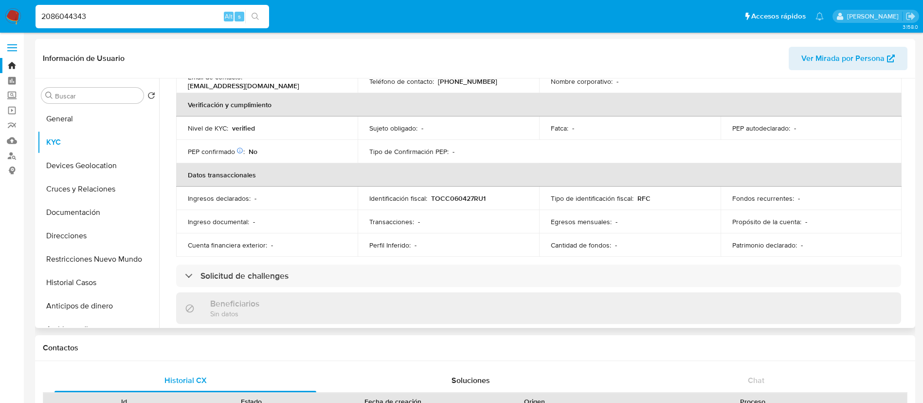
scroll to position [323, 0]
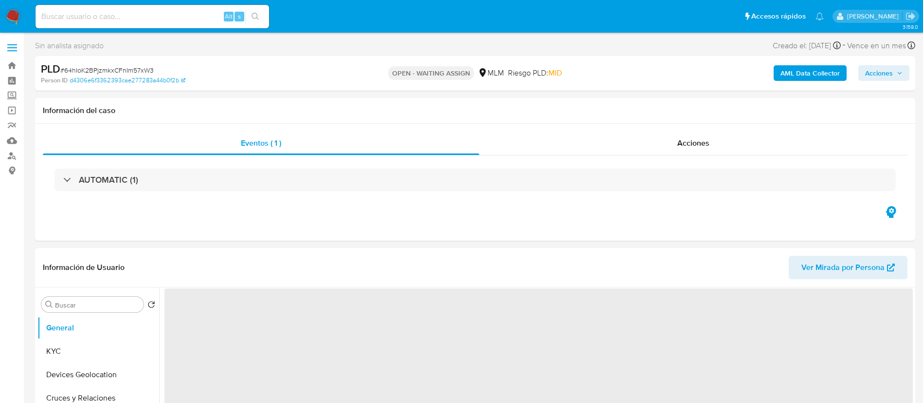
select select "10"
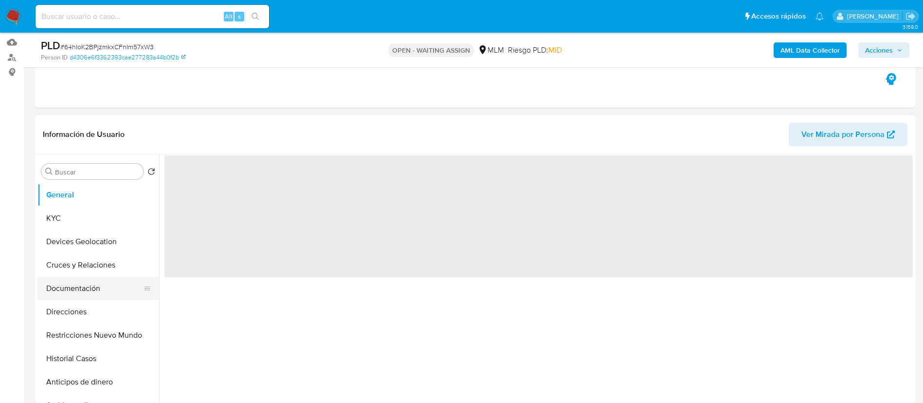
scroll to position [146, 0]
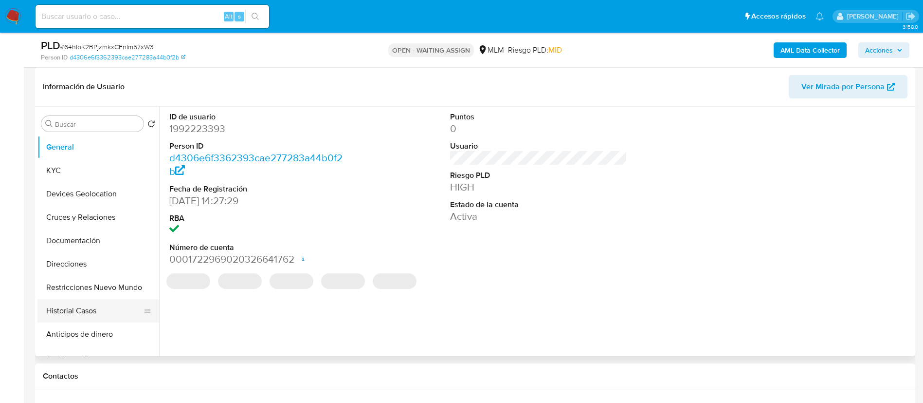
click at [62, 314] on button "Historial Casos" at bounding box center [94, 310] width 114 height 23
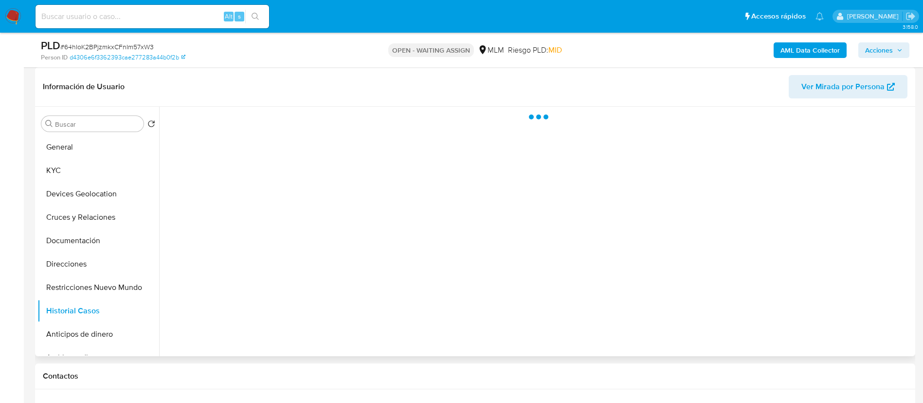
select select "10"
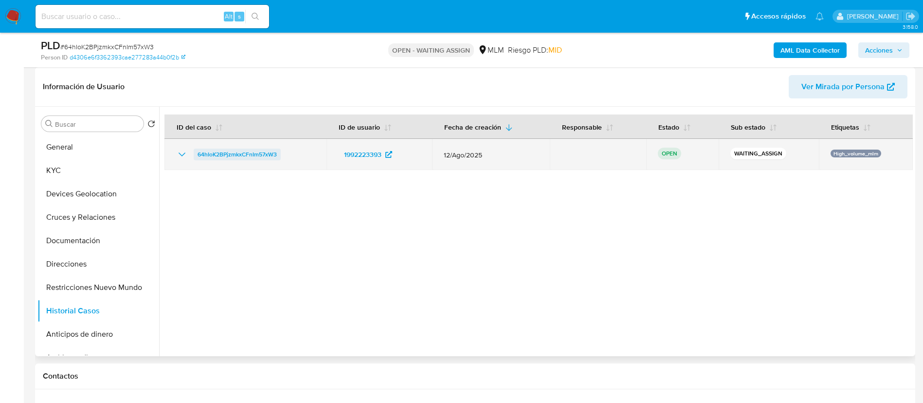
drag, startPoint x: 290, startPoint y: 153, endPoint x: 197, endPoint y: 155, distance: 93.5
click at [197, 155] on div "64hIoK2BPjzmkxCFnIm57xW3" at bounding box center [245, 154] width 139 height 12
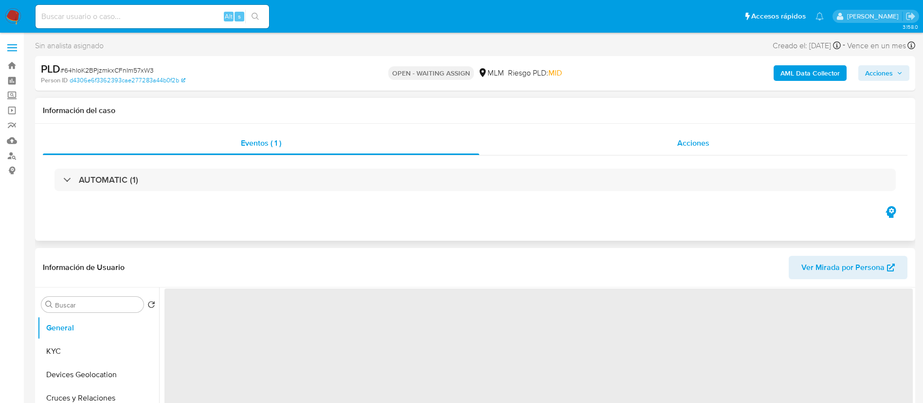
click at [707, 148] on span "Acciones" at bounding box center [694, 142] width 32 height 11
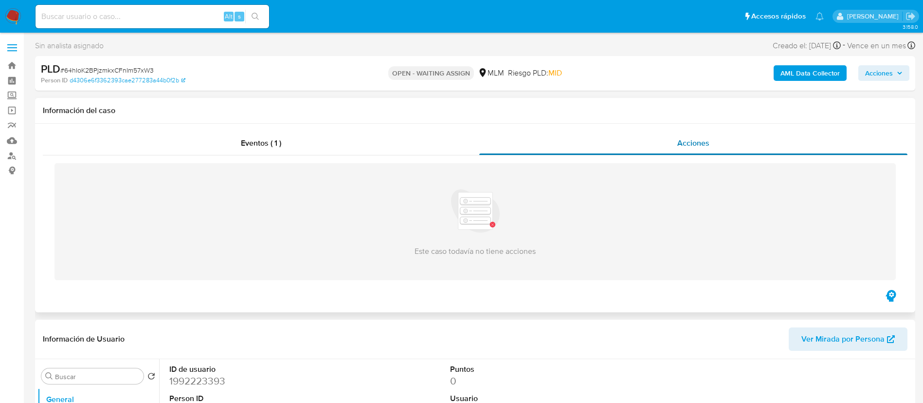
select select "10"
click at [707, 148] on span "Acciones" at bounding box center [694, 142] width 32 height 11
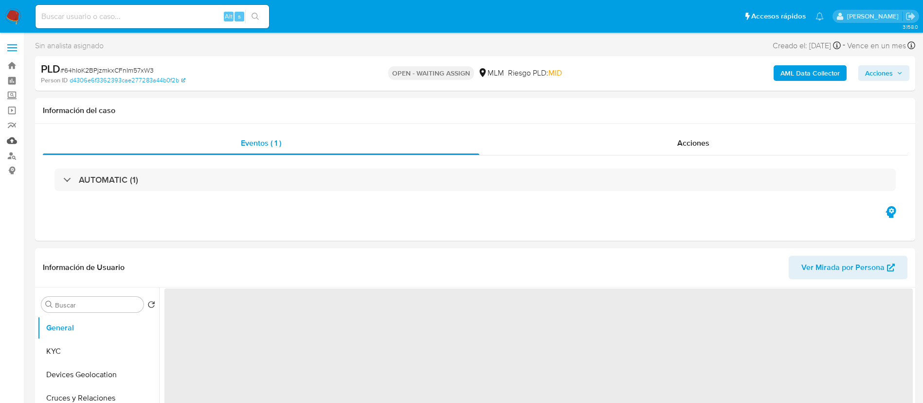
click at [13, 142] on link "Mulan" at bounding box center [58, 140] width 116 height 15
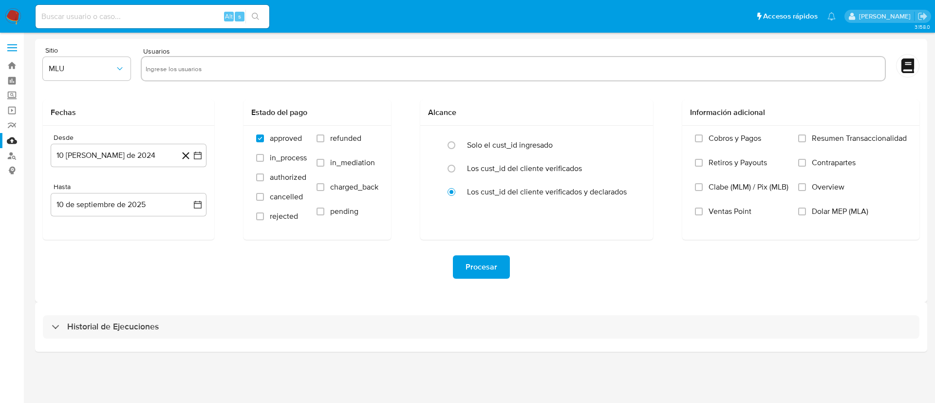
click at [202, 65] on input "text" at bounding box center [513, 69] width 735 height 16
paste input "1992223393"
type input "1992223393"
click at [89, 75] on button "MLU" at bounding box center [87, 68] width 88 height 23
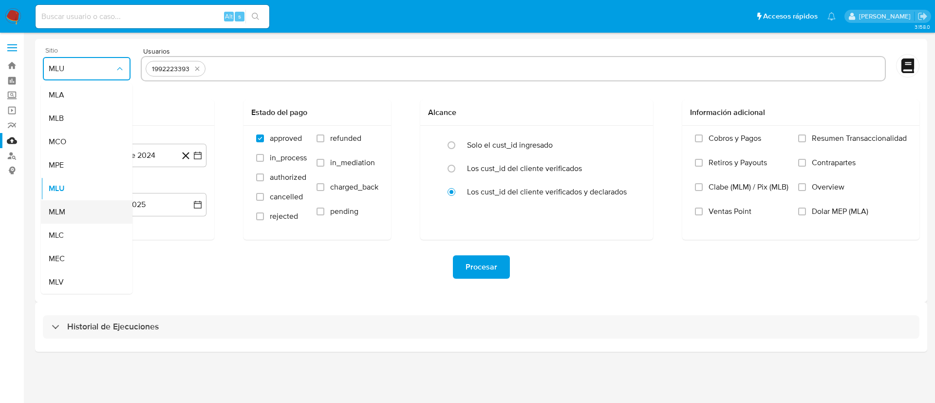
click at [84, 212] on div "MLM" at bounding box center [84, 211] width 70 height 23
click at [151, 151] on button "10 [PERSON_NAME] de 2024" at bounding box center [129, 155] width 156 height 23
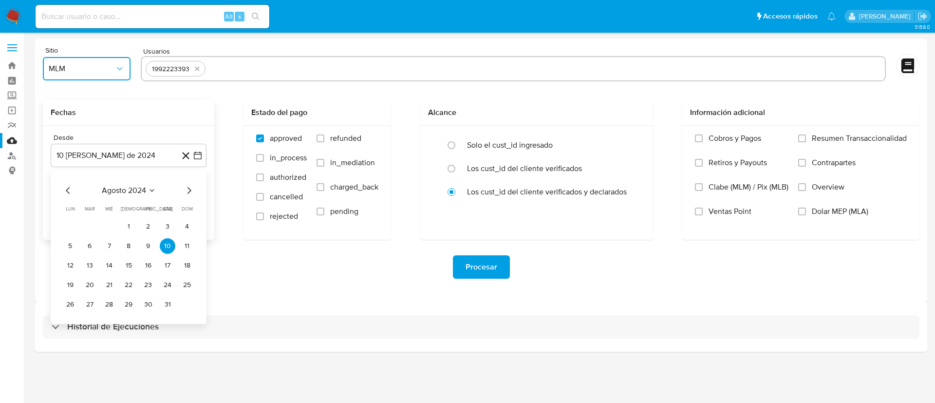
click at [104, 190] on span "agosto 2024" at bounding box center [124, 190] width 44 height 10
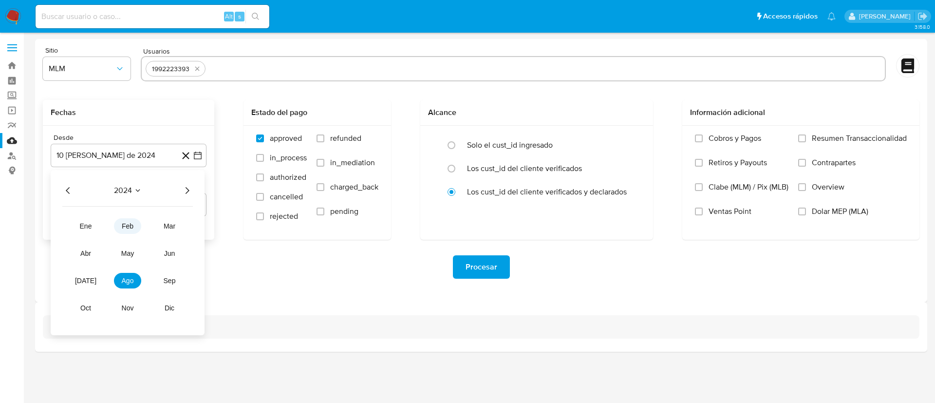
click at [125, 226] on span "feb" at bounding box center [128, 226] width 12 height 8
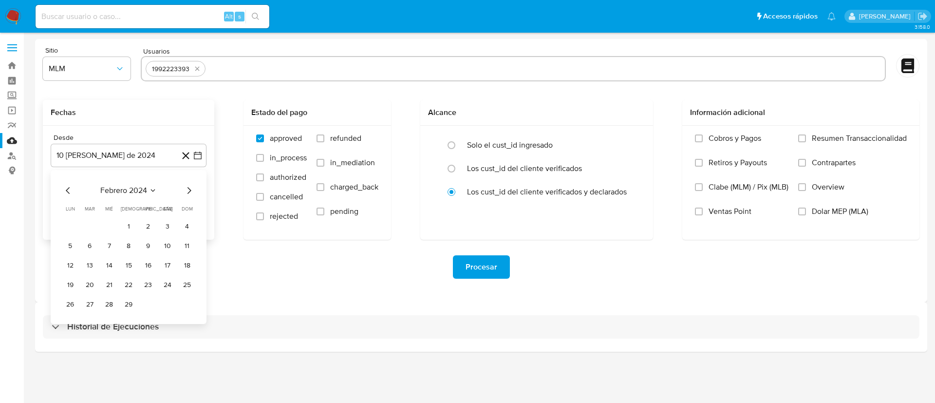
click at [186, 195] on icon "Mes siguiente" at bounding box center [189, 191] width 12 height 12
click at [73, 189] on icon "Mes anterior" at bounding box center [68, 191] width 12 height 12
click at [145, 191] on span "febrero 2024" at bounding box center [123, 190] width 47 height 10
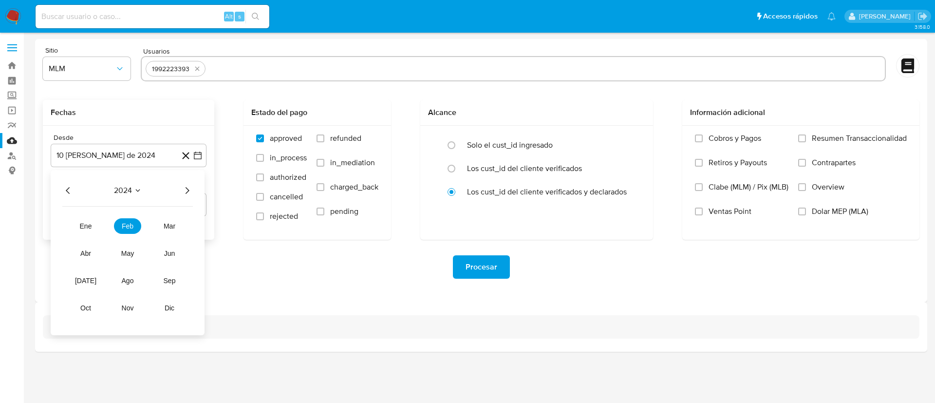
click at [192, 188] on icon "Año siguiente" at bounding box center [187, 191] width 12 height 12
click at [129, 228] on span "feb" at bounding box center [128, 226] width 12 height 8
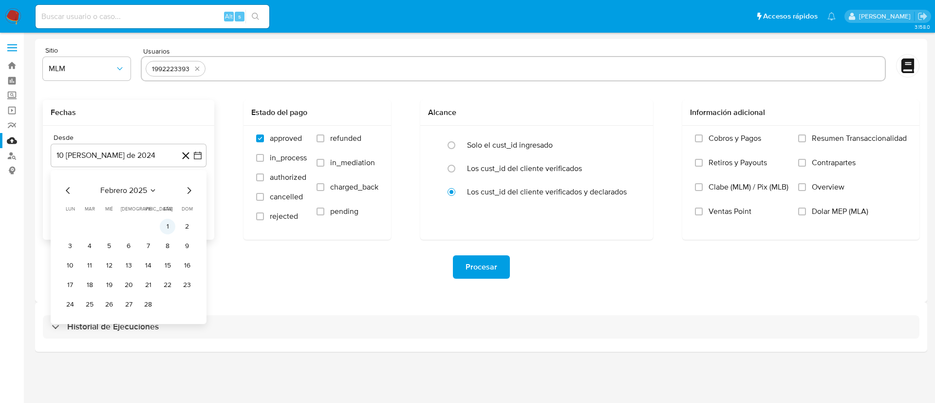
click at [166, 223] on button "1" at bounding box center [168, 227] width 16 height 16
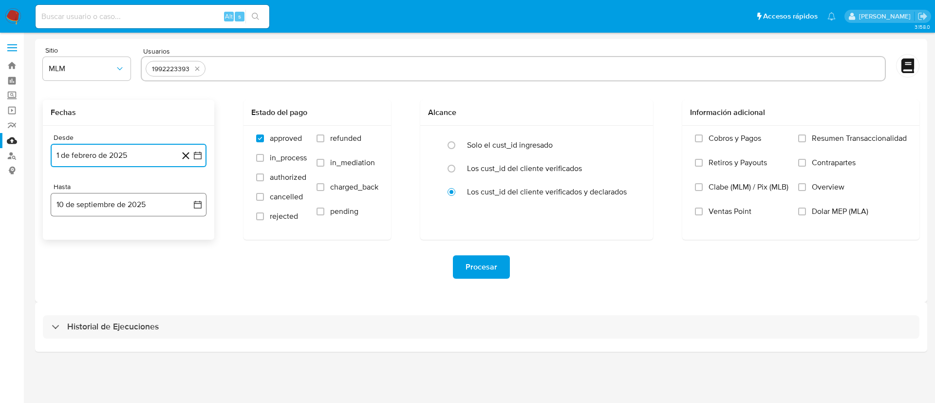
click at [155, 211] on button "10 de septiembre de 2025" at bounding box center [129, 204] width 156 height 23
click at [62, 238] on icon "Mes anterior" at bounding box center [68, 240] width 12 height 12
click at [126, 353] on button "31" at bounding box center [129, 354] width 16 height 16
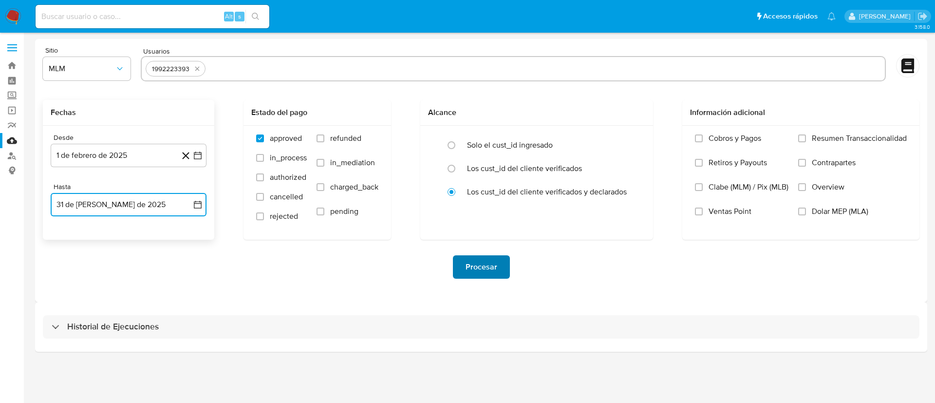
click at [461, 266] on button "Procesar" at bounding box center [481, 266] width 57 height 23
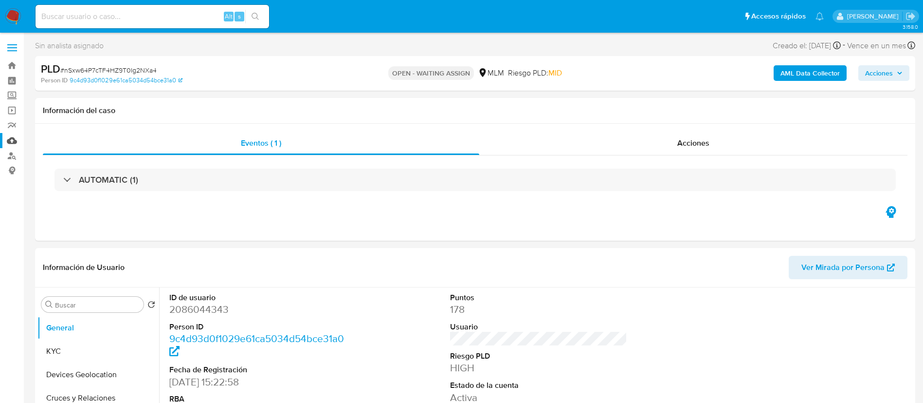
select select "10"
click at [16, 140] on link "Mulan" at bounding box center [58, 140] width 116 height 15
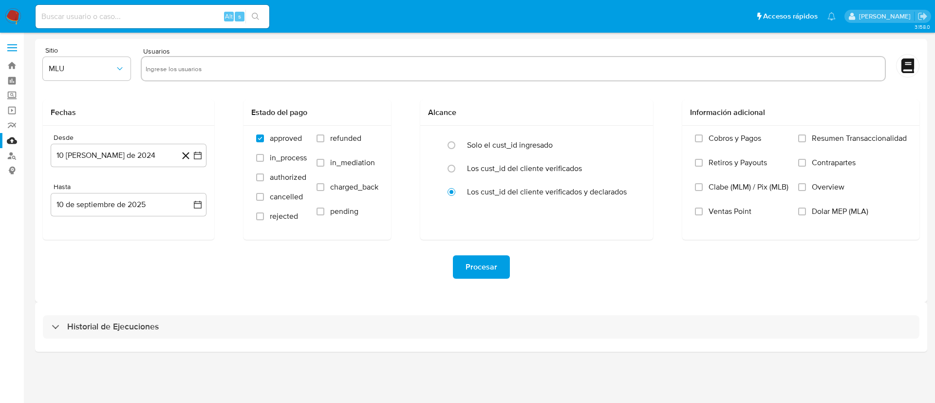
click at [217, 73] on input "text" at bounding box center [513, 69] width 735 height 16
paste input "2086044343"
type input "2086044343"
click at [83, 64] on span "MLU" at bounding box center [82, 69] width 66 height 10
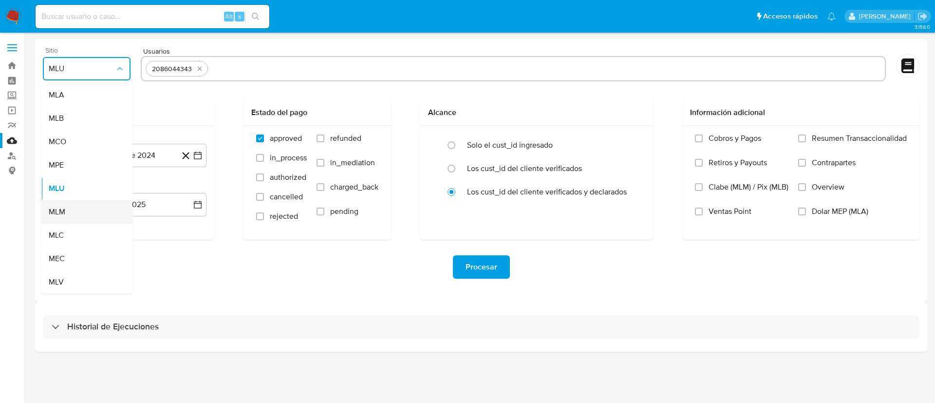
click at [77, 215] on div "MLM" at bounding box center [84, 211] width 70 height 23
click at [128, 156] on button "10 de agosto de 2024" at bounding box center [129, 155] width 156 height 23
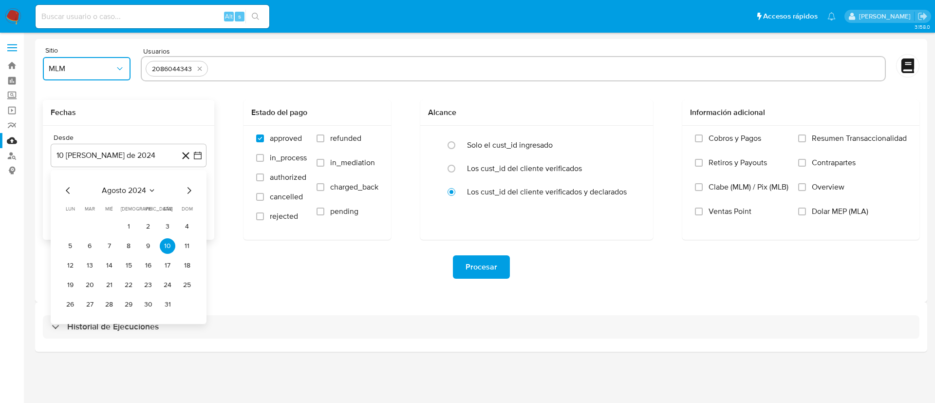
click at [144, 189] on span "agosto 2024" at bounding box center [124, 190] width 44 height 10
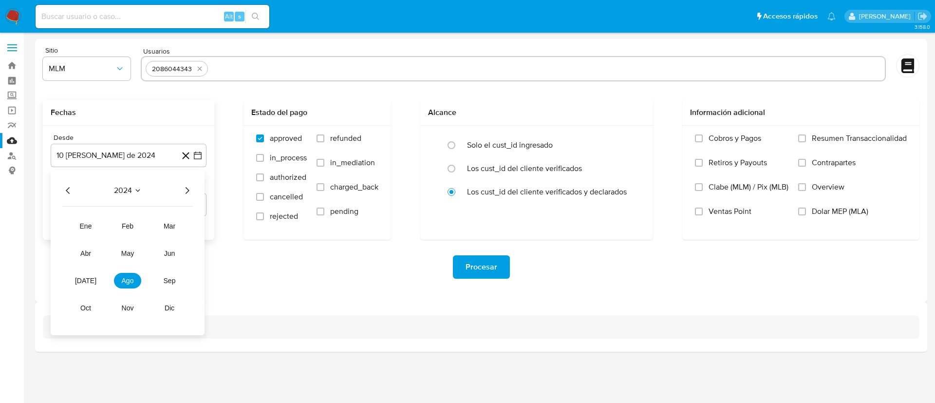
click at [187, 192] on icon "Año siguiente" at bounding box center [187, 191] width 12 height 12
click at [133, 230] on button "feb" at bounding box center [127, 226] width 27 height 16
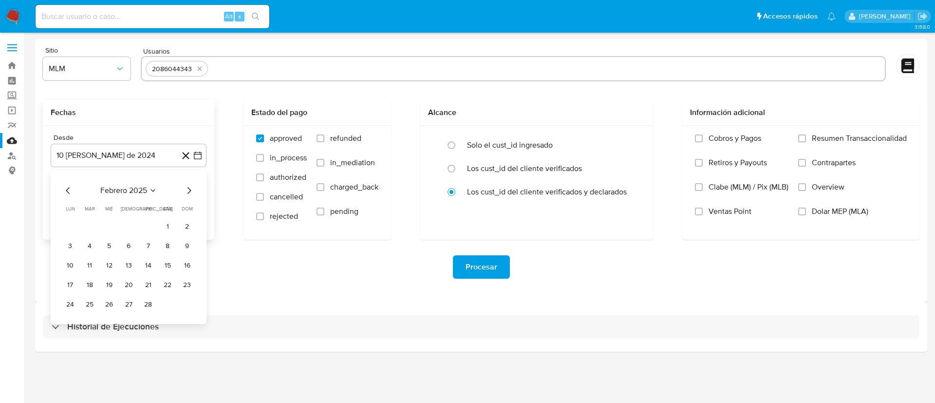
click at [167, 226] on button "1" at bounding box center [168, 227] width 16 height 16
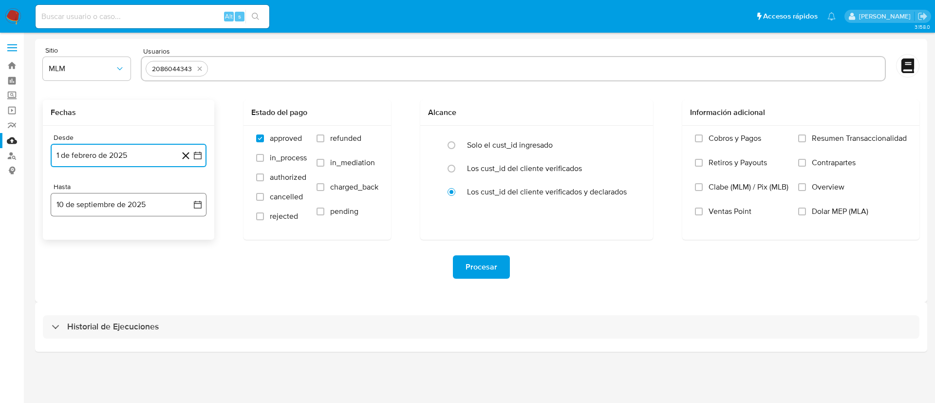
click at [168, 216] on button "10 de septiembre de 2025" at bounding box center [129, 204] width 156 height 23
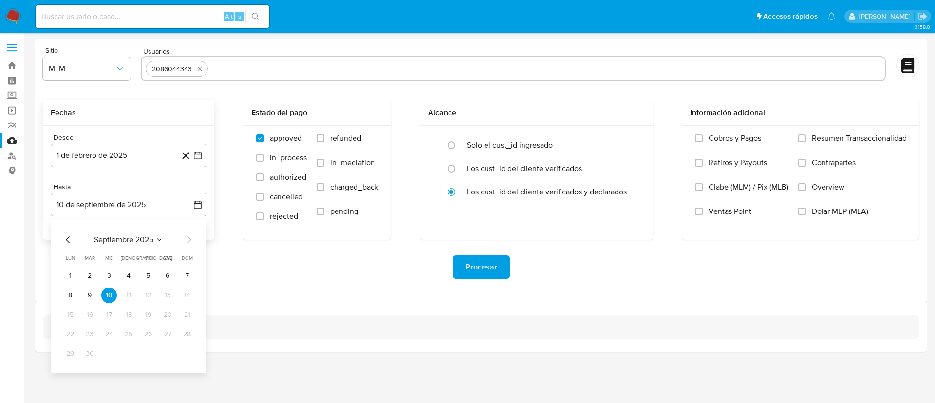
click at [74, 238] on div "septiembre 2025" at bounding box center [128, 240] width 132 height 12
click at [69, 242] on icon "Mes anterior" at bounding box center [68, 239] width 4 height 7
click at [128, 351] on button "31" at bounding box center [129, 354] width 16 height 16
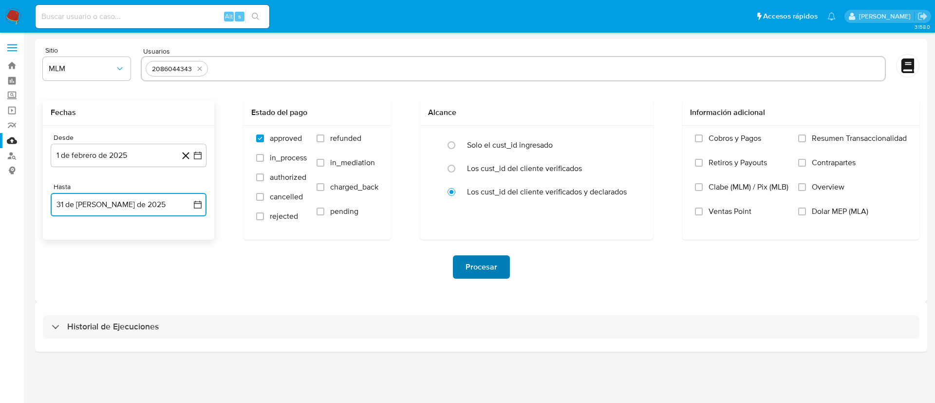
click at [477, 260] on span "Procesar" at bounding box center [481, 266] width 32 height 21
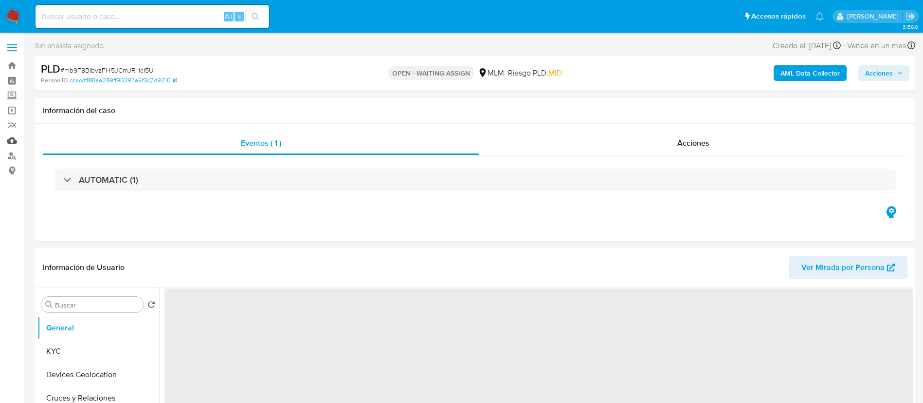
click at [15, 139] on link "Mulan" at bounding box center [58, 140] width 116 height 15
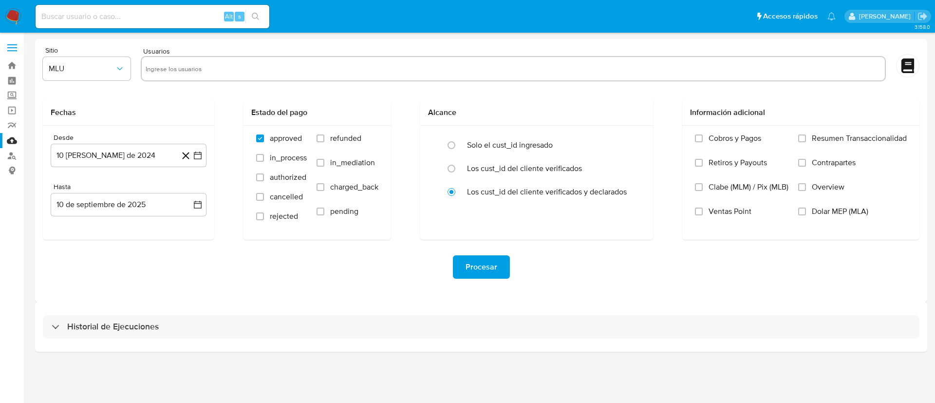
click at [284, 74] on input "text" at bounding box center [513, 69] width 735 height 16
paste input "2115848321"
type input "2115848321"
click at [108, 74] on button "MLU" at bounding box center [87, 68] width 88 height 23
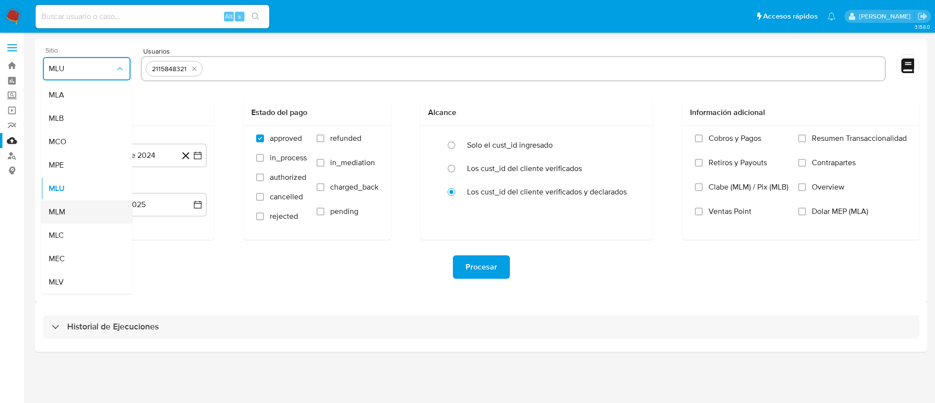
click at [84, 218] on div "MLM" at bounding box center [84, 211] width 70 height 23
click at [100, 158] on button "10 [PERSON_NAME] de 2024" at bounding box center [129, 155] width 156 height 23
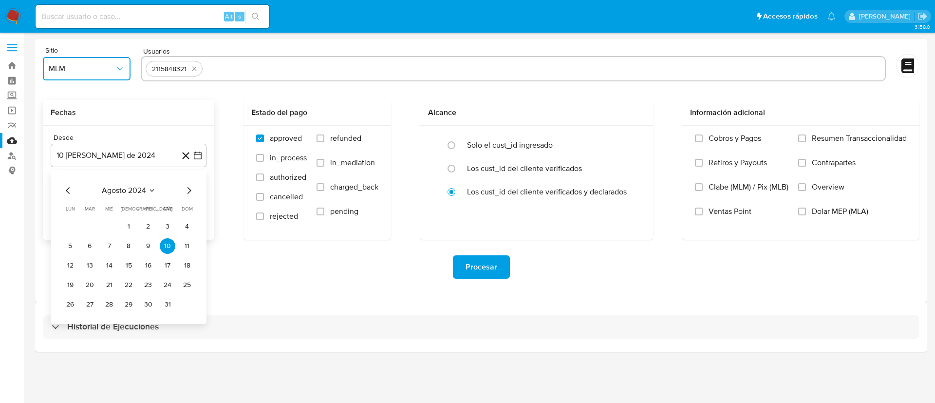
click at [119, 192] on span "agosto 2024" at bounding box center [124, 190] width 44 height 10
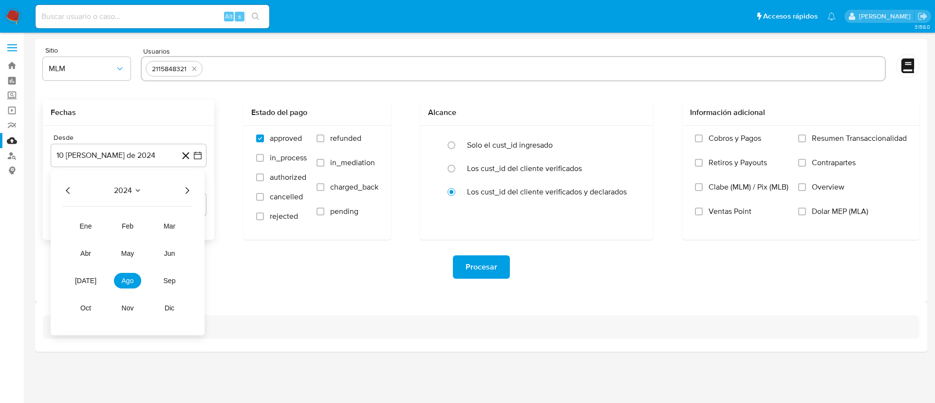
click at [182, 191] on icon "Año siguiente" at bounding box center [187, 191] width 12 height 12
click at [134, 228] on button "feb" at bounding box center [127, 226] width 27 height 16
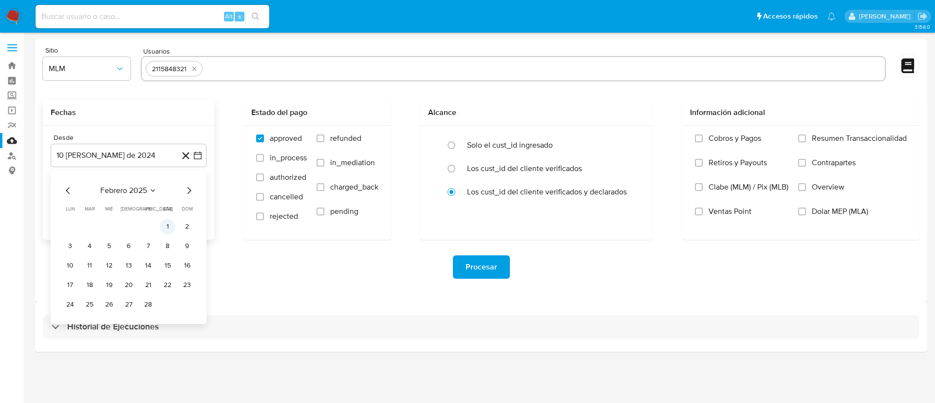
click at [166, 223] on button "1" at bounding box center [168, 227] width 16 height 16
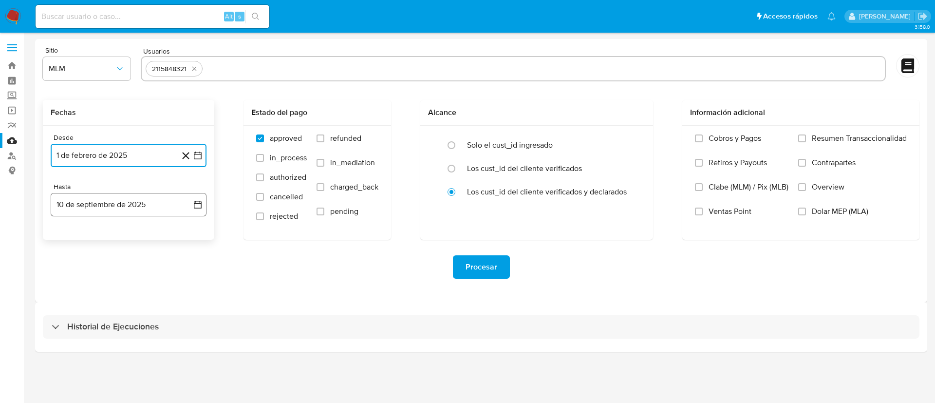
click at [144, 212] on button "10 de septiembre de 2025" at bounding box center [129, 204] width 156 height 23
click at [68, 237] on icon "Mes anterior" at bounding box center [68, 239] width 4 height 7
click at [127, 356] on button "31" at bounding box center [129, 354] width 16 height 16
click at [450, 274] on div "Procesar" at bounding box center [481, 266] width 876 height 23
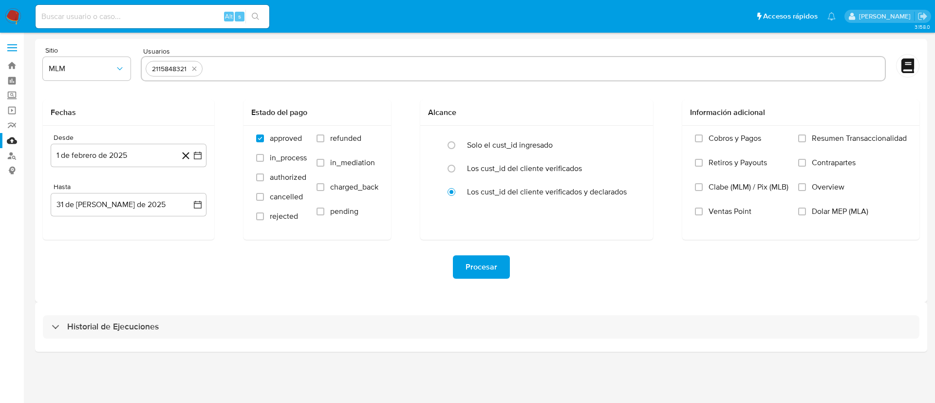
click at [498, 270] on button "Procesar" at bounding box center [481, 266] width 57 height 23
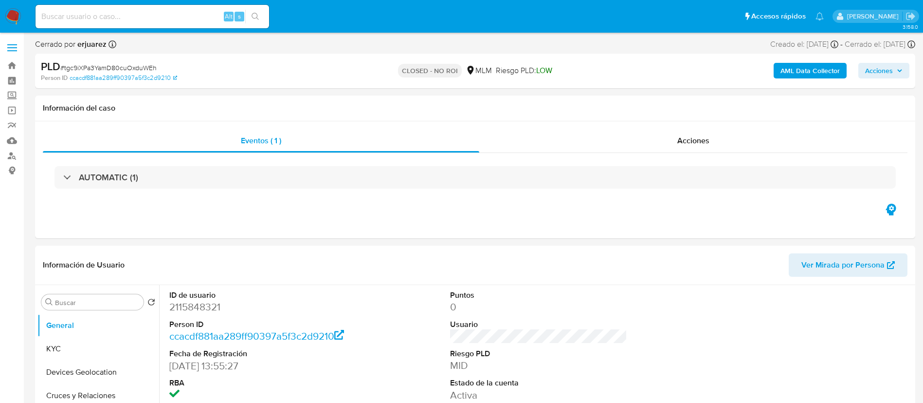
select select "10"
click at [688, 139] on span "Acciones" at bounding box center [694, 140] width 32 height 11
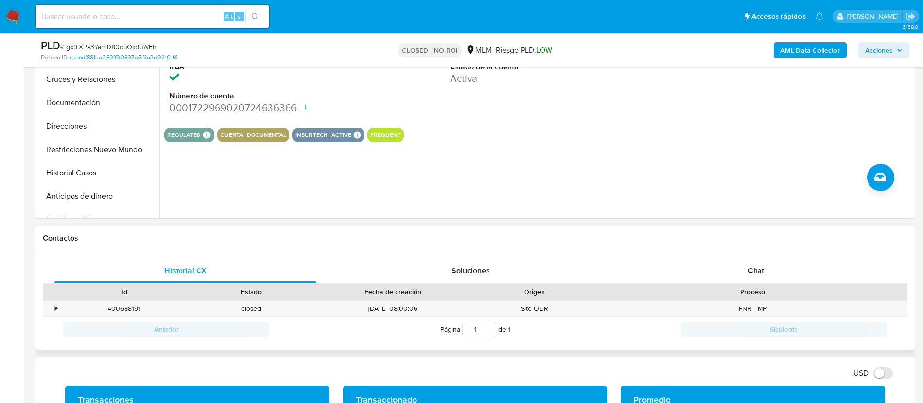
scroll to position [365, 0]
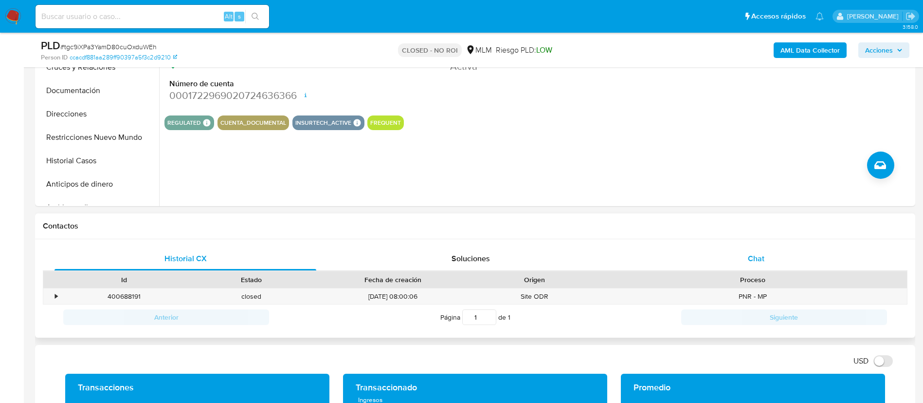
click at [768, 248] on div "Chat" at bounding box center [757, 258] width 262 height 23
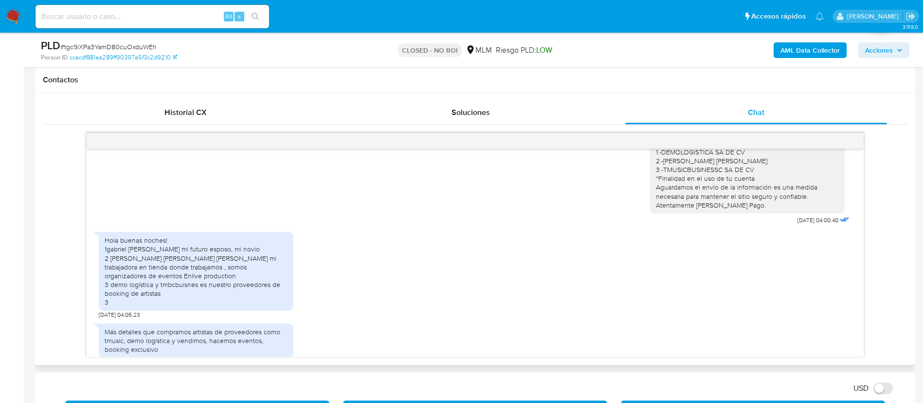
scroll to position [134, 0]
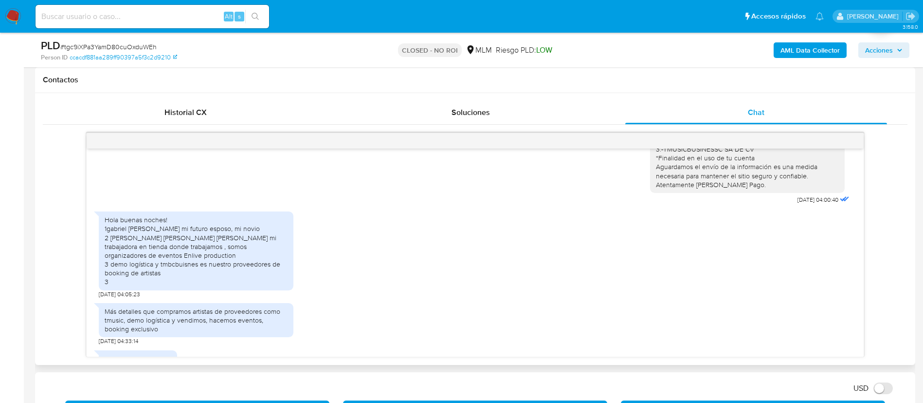
click at [180, 236] on div "Hola buenas noches! 1gabriel [PERSON_NAME] mi futuro esposo, mi novio 2 [PERSON…" at bounding box center [196, 250] width 183 height 71
drag, startPoint x: 157, startPoint y: 228, endPoint x: 254, endPoint y: 231, distance: 96.9
click at [254, 231] on div "Hola buenas noches! 1gabriel [PERSON_NAME] mi futuro esposo, mi novio 2 [PERSON…" at bounding box center [196, 250] width 183 height 71
drag, startPoint x: 254, startPoint y: 231, endPoint x: 232, endPoint y: 219, distance: 24.4
click at [254, 230] on div "Hola buenas noches! 1gabriel [PERSON_NAME] mi futuro esposo, mi novio 2 [PERSON…" at bounding box center [196, 250] width 183 height 71
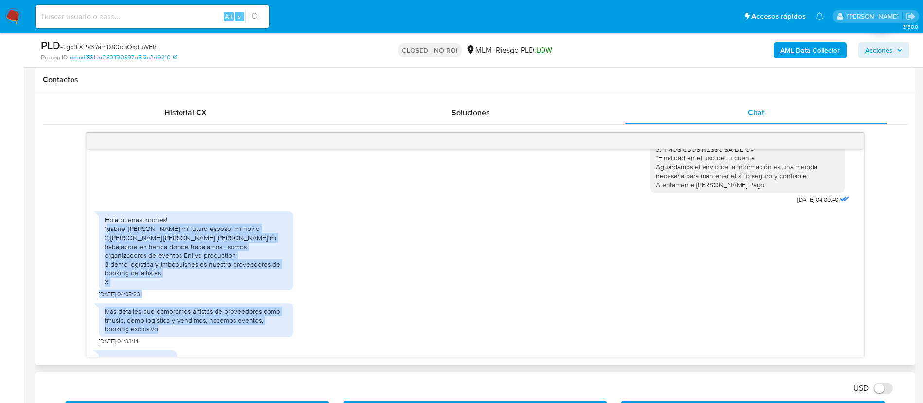
drag, startPoint x: 107, startPoint y: 229, endPoint x: 222, endPoint y: 340, distance: 159.4
click at [222, 340] on div "Estimada [PERSON_NAME] se ha identificado un cambio en el uso habitual de tu cu…" at bounding box center [475, 252] width 777 height 208
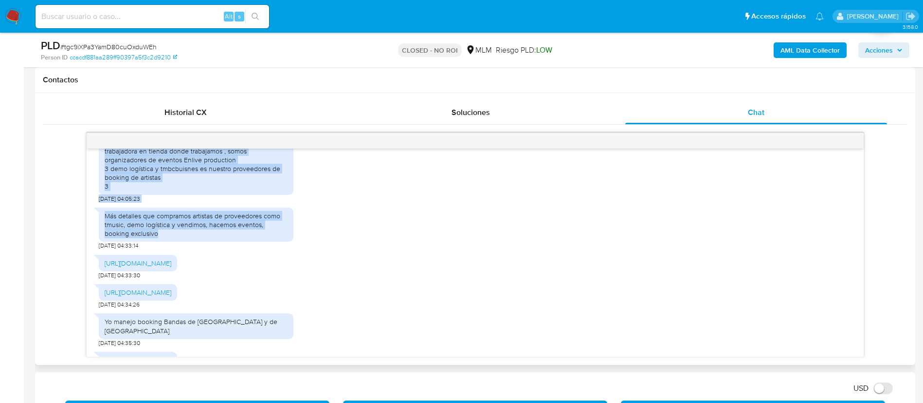
scroll to position [207, 0]
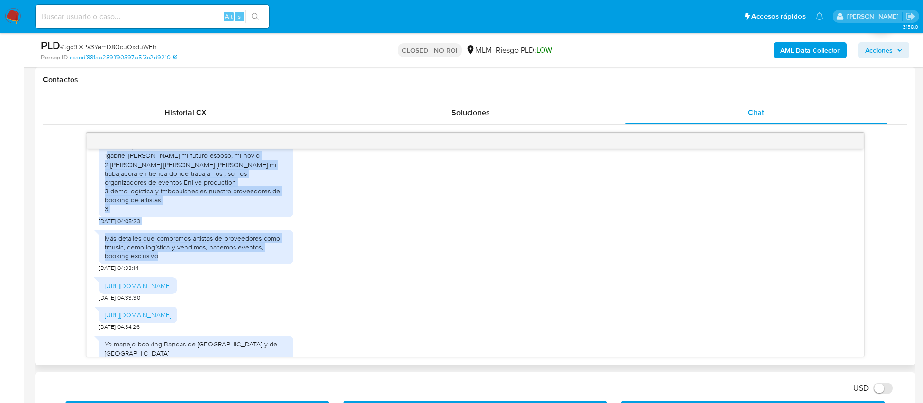
copy div "[PERSON_NAME] [PERSON_NAME] mi futuro esposo, mi novio 2 [PERSON_NAME] [PERSON_…"
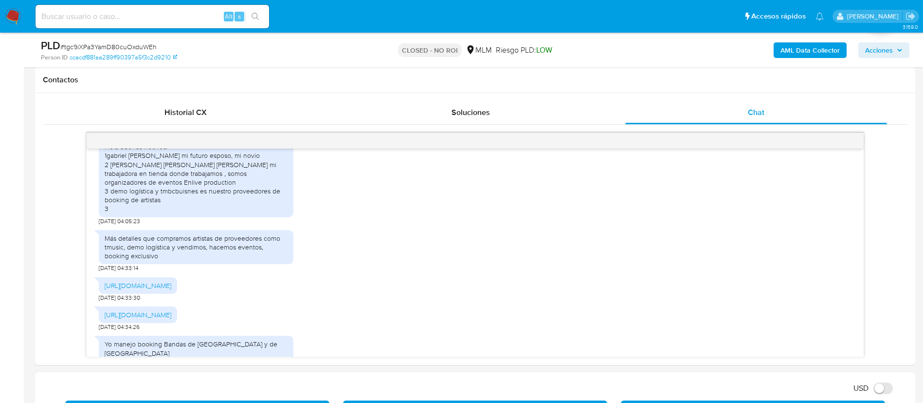
click at [136, 16] on input at bounding box center [153, 16] width 234 height 13
paste input "2086044343"
type input "2086044343"
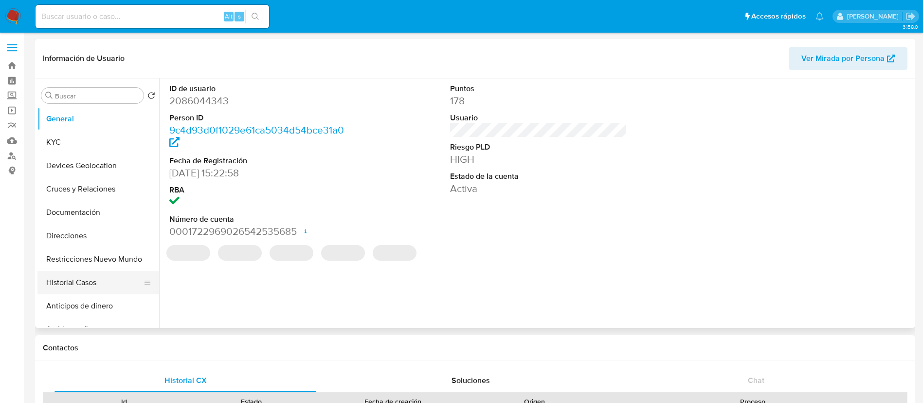
click at [87, 282] on button "Historial Casos" at bounding box center [94, 282] width 114 height 23
select select "10"
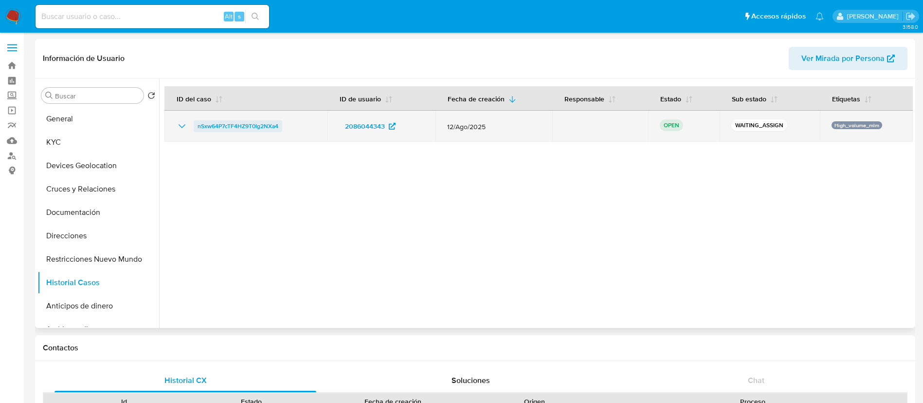
drag, startPoint x: 293, startPoint y: 126, endPoint x: 194, endPoint y: 131, distance: 99.4
click at [194, 131] on div "nSxw64P7cTF4HZ9T0Ig2NXa4" at bounding box center [246, 126] width 140 height 12
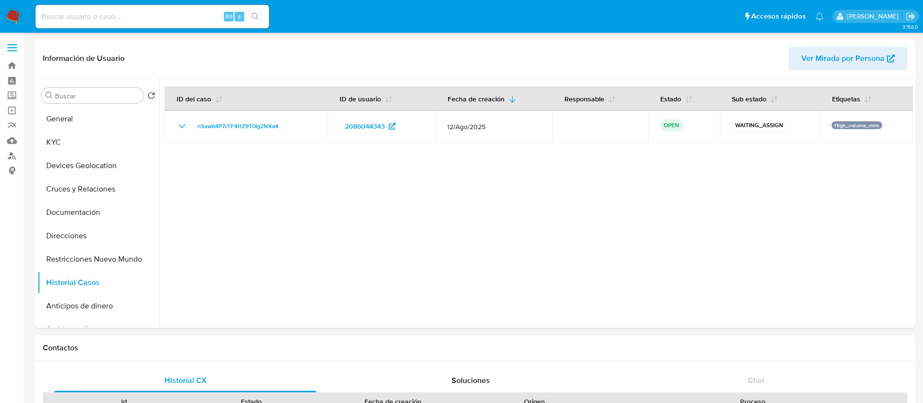
drag, startPoint x: 160, startPoint y: 16, endPoint x: 161, endPoint y: 20, distance: 5.0
click at [159, 19] on input at bounding box center [153, 16] width 234 height 13
paste input "2163893327"
type input "2163893327"
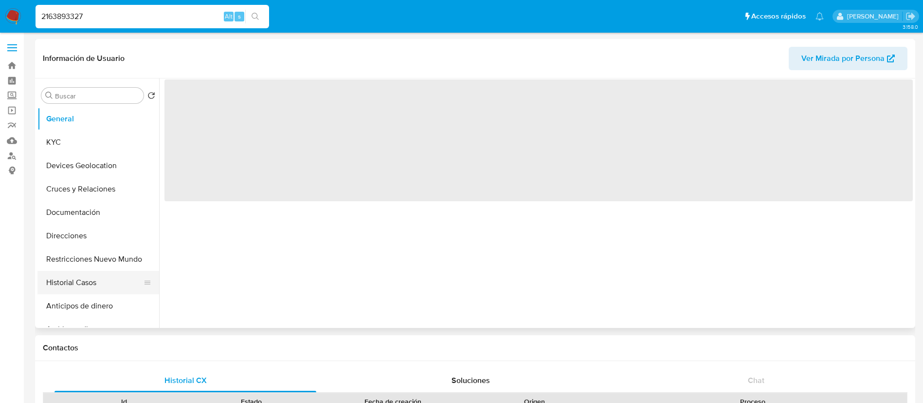
click at [84, 273] on button "Historial Casos" at bounding box center [94, 282] width 114 height 23
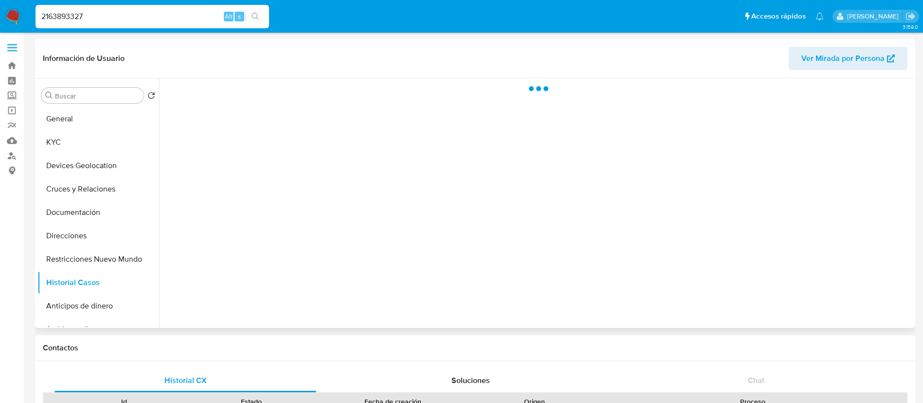
select select "10"
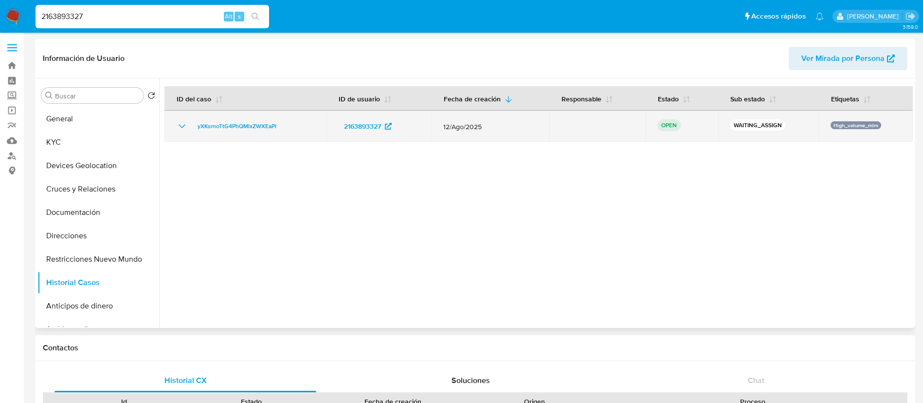
drag, startPoint x: 299, startPoint y: 128, endPoint x: 193, endPoint y: 130, distance: 105.7
click at [193, 130] on div "yXKsrnoTtG4PhQMlxZWXEaPI" at bounding box center [245, 126] width 139 height 12
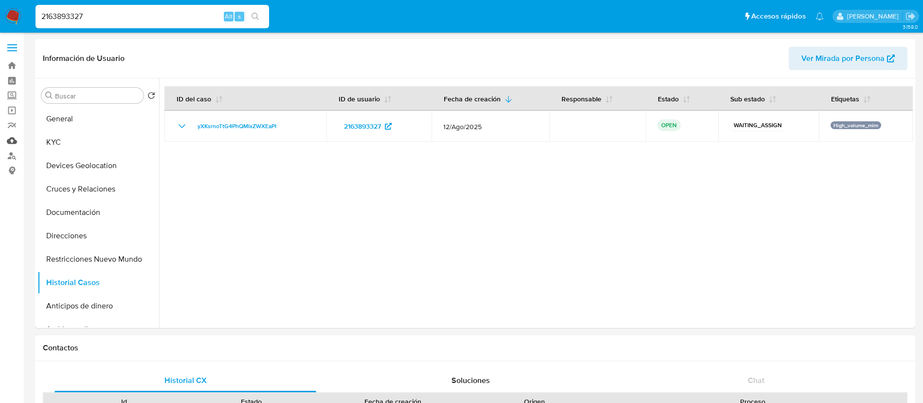
click at [13, 142] on link "Mulan" at bounding box center [58, 140] width 116 height 15
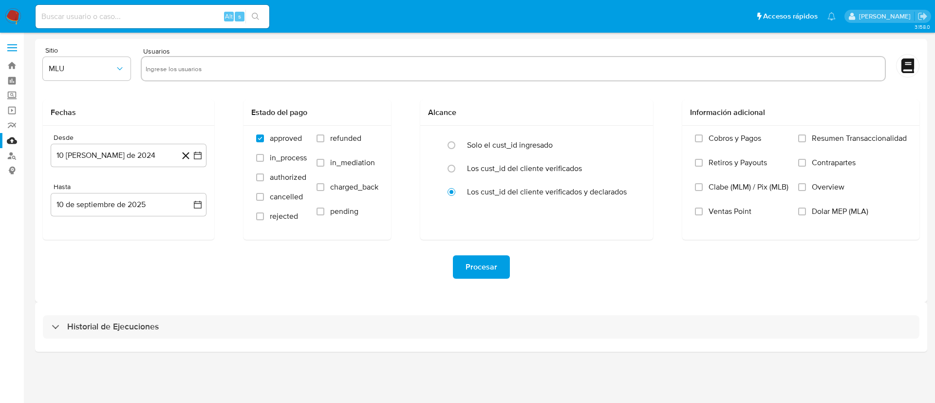
click at [226, 67] on input "text" at bounding box center [513, 69] width 735 height 16
paste input "2163893327"
type input "2163893327"
click at [87, 72] on span "MLU" at bounding box center [82, 69] width 66 height 10
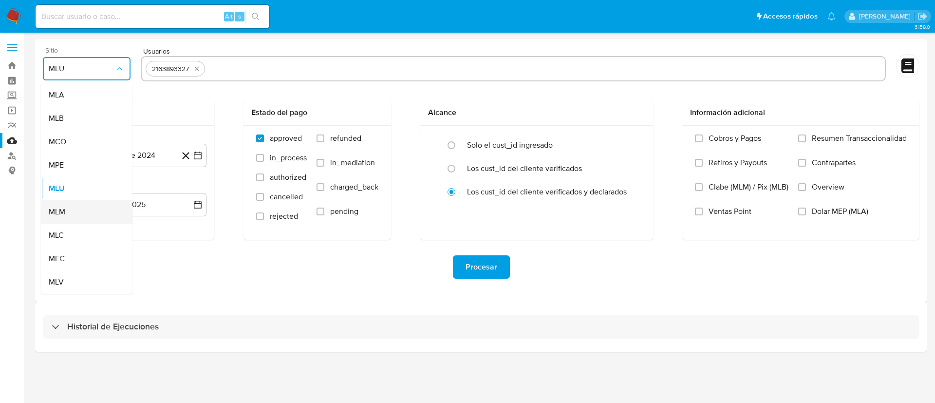
click at [69, 216] on div "MLM" at bounding box center [84, 211] width 70 height 23
click at [104, 154] on button "10 [PERSON_NAME] de 2024" at bounding box center [129, 155] width 156 height 23
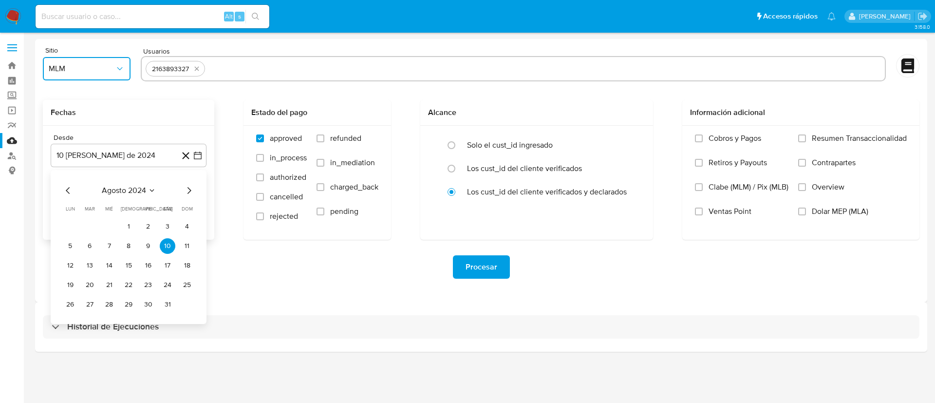
click at [123, 191] on span "agosto 2024" at bounding box center [124, 190] width 44 height 10
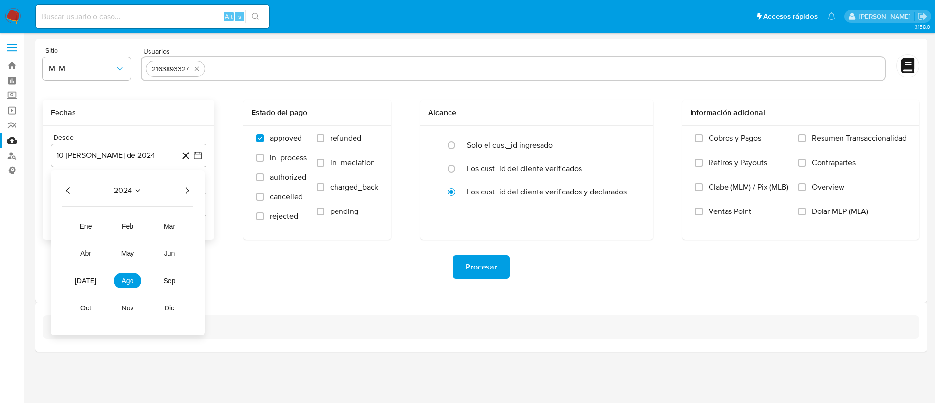
click at [192, 189] on icon "Año siguiente" at bounding box center [187, 191] width 12 height 12
click at [131, 226] on span "feb" at bounding box center [128, 226] width 12 height 8
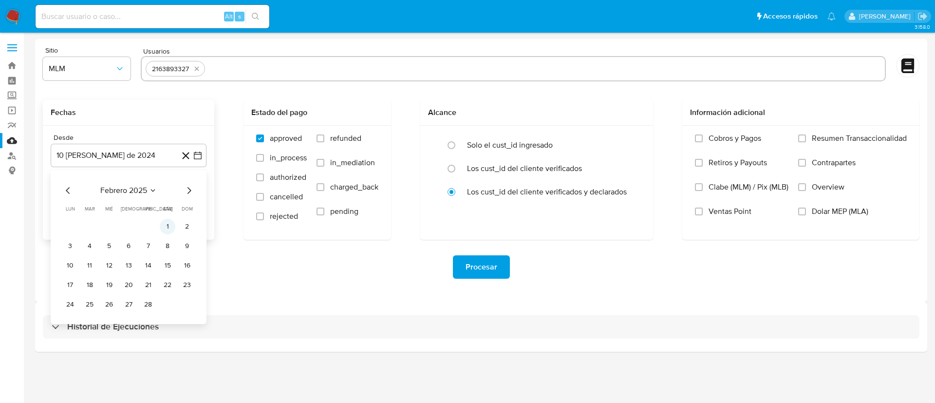
click at [170, 224] on button "1" at bounding box center [168, 227] width 16 height 16
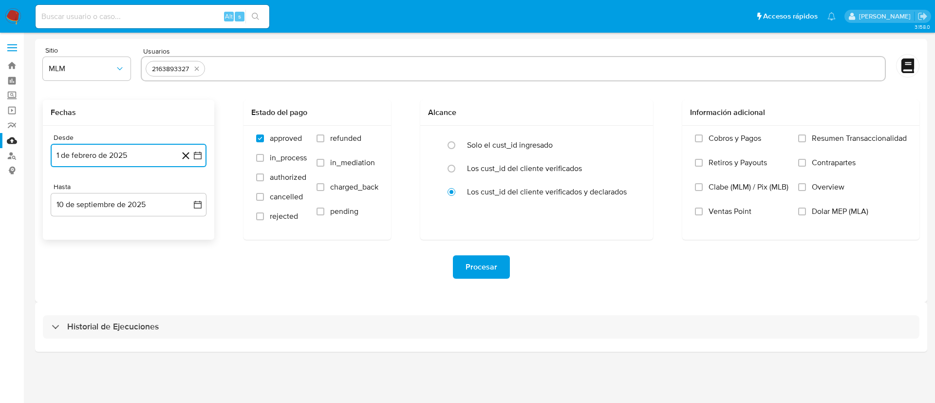
drag, startPoint x: 151, startPoint y: 198, endPoint x: 123, endPoint y: 216, distance: 33.9
click at [151, 198] on button "10 de septiembre de 2025" at bounding box center [129, 204] width 156 height 23
click at [67, 240] on icon "Mes anterior" at bounding box center [68, 240] width 12 height 12
click at [68, 239] on icon "Mes anterior" at bounding box center [68, 240] width 12 height 12
drag, startPoint x: 130, startPoint y: 357, endPoint x: 137, endPoint y: 353, distance: 8.1
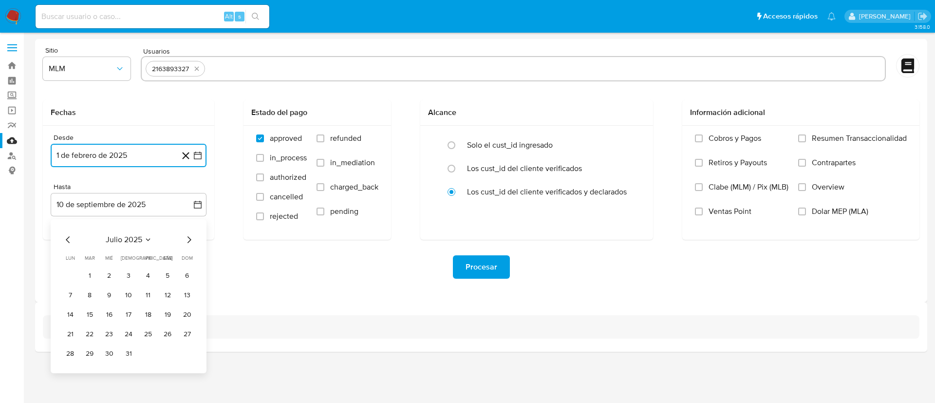
click at [130, 356] on button "31" at bounding box center [129, 354] width 16 height 16
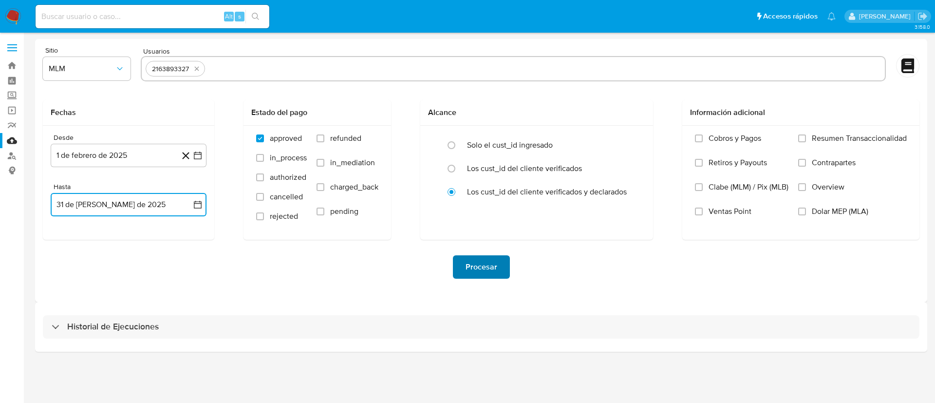
click at [499, 266] on button "Procesar" at bounding box center [481, 266] width 57 height 23
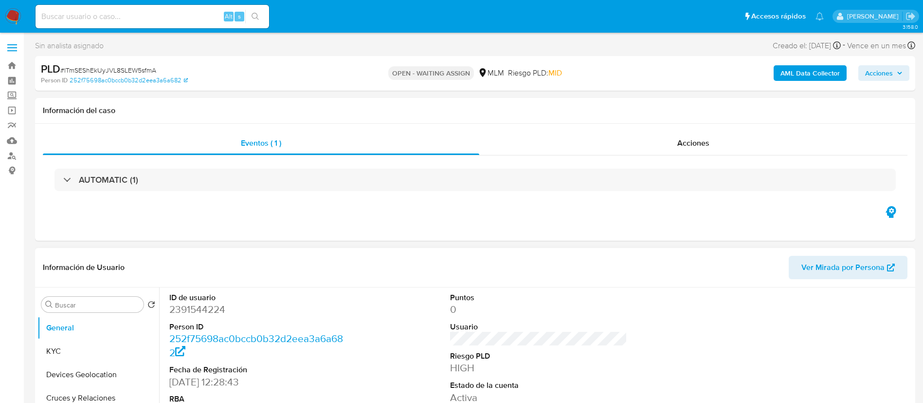
select select "10"
click at [10, 146] on link "Mulan" at bounding box center [58, 140] width 116 height 15
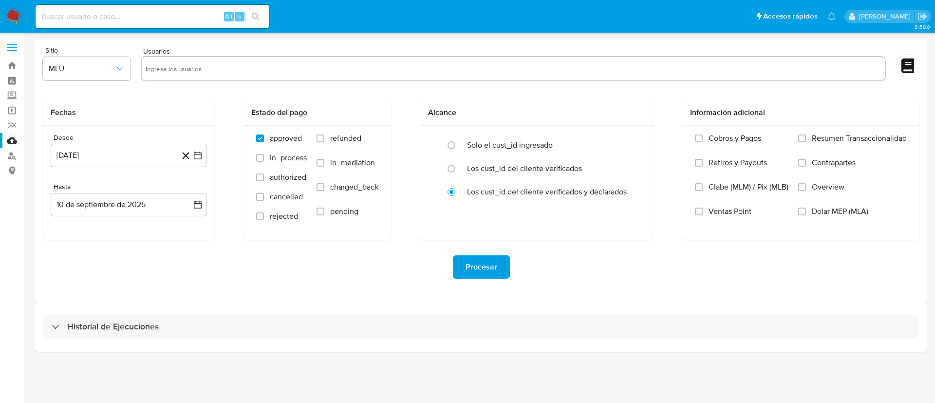
click at [170, 74] on input "text" at bounding box center [513, 69] width 735 height 16
paste input "2391544224"
type input "2391544224"
click at [91, 72] on span "MLU" at bounding box center [82, 69] width 66 height 10
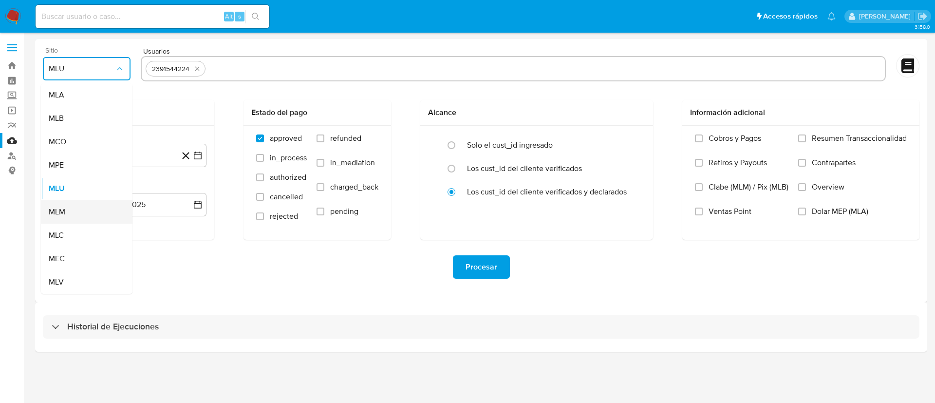
click at [80, 206] on div "MLM" at bounding box center [84, 211] width 70 height 23
click at [101, 169] on div "Desde [DATE] [DATE] Hasta [DATE] [DATE]" at bounding box center [128, 183] width 171 height 114
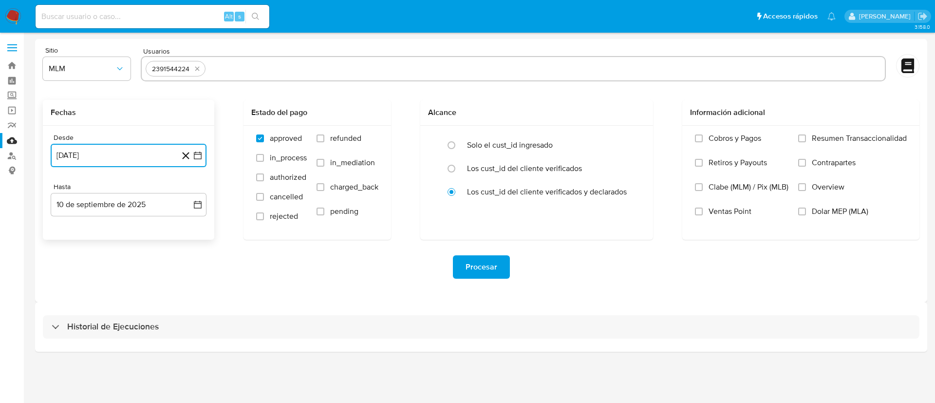
click at [106, 159] on button "[DATE]" at bounding box center [129, 155] width 156 height 23
click at [129, 190] on span "agosto 2024" at bounding box center [124, 190] width 44 height 10
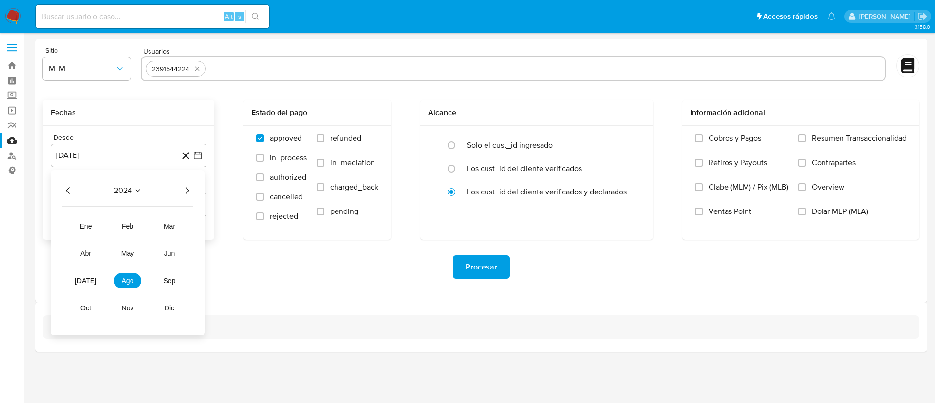
click at [184, 189] on icon "Año siguiente" at bounding box center [187, 191] width 12 height 12
click at [123, 226] on span "feb" at bounding box center [128, 226] width 12 height 8
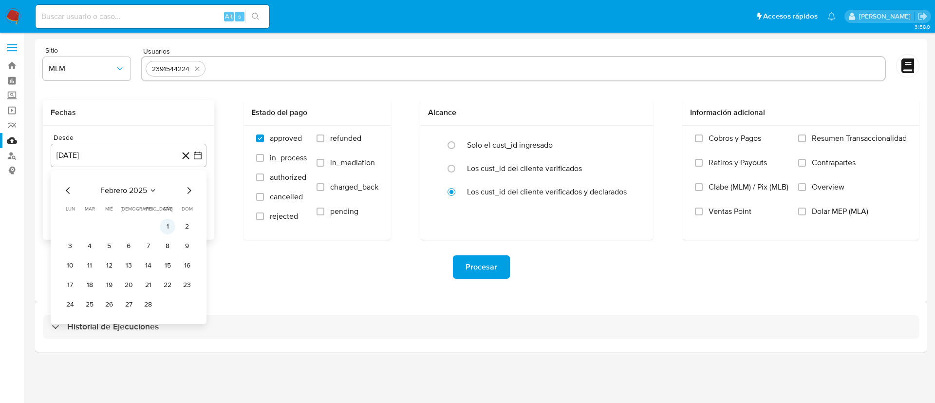
click at [173, 224] on button "1" at bounding box center [168, 227] width 16 height 16
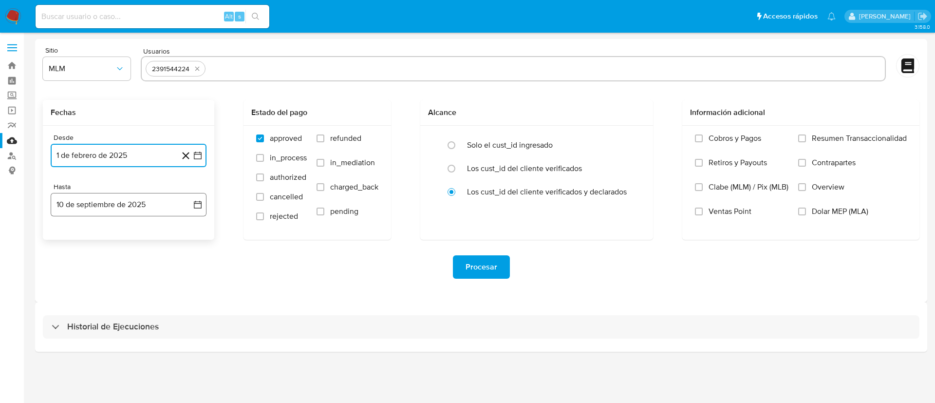
click at [133, 199] on button "10 de septiembre de 2025" at bounding box center [129, 204] width 156 height 23
click at [65, 240] on icon "Mes anterior" at bounding box center [68, 240] width 12 height 12
click at [71, 240] on icon "Mes anterior" at bounding box center [68, 240] width 12 height 12
click at [129, 358] on button "31" at bounding box center [129, 354] width 16 height 16
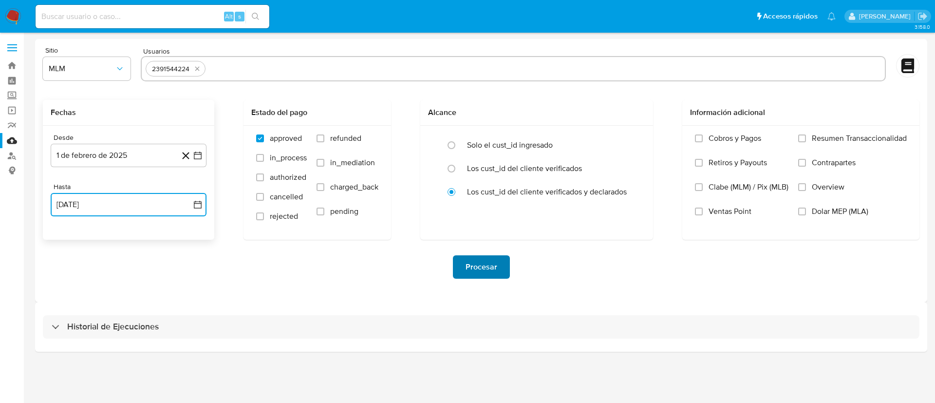
click at [477, 270] on span "Procesar" at bounding box center [481, 266] width 32 height 21
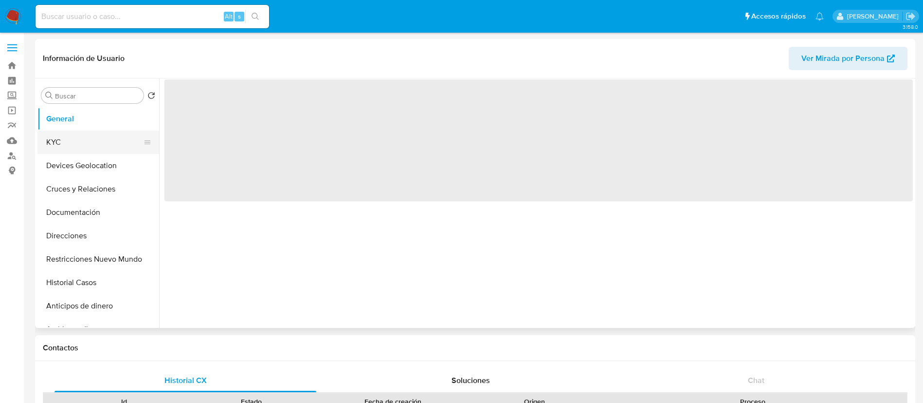
click at [81, 144] on button "KYC" at bounding box center [94, 141] width 114 height 23
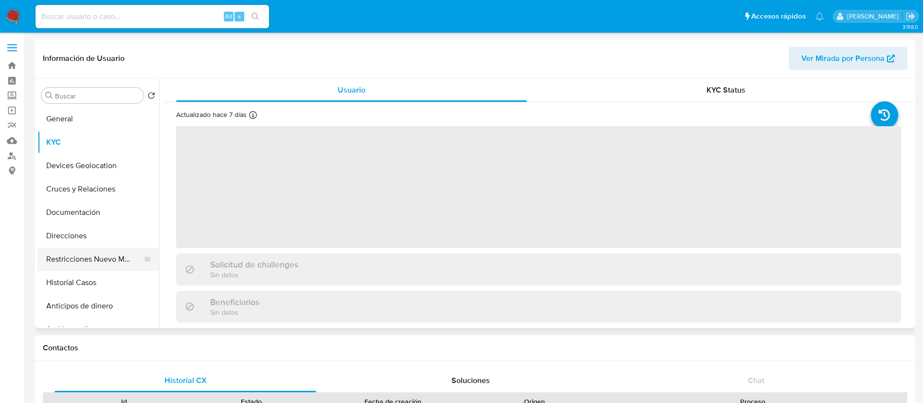
select select "10"
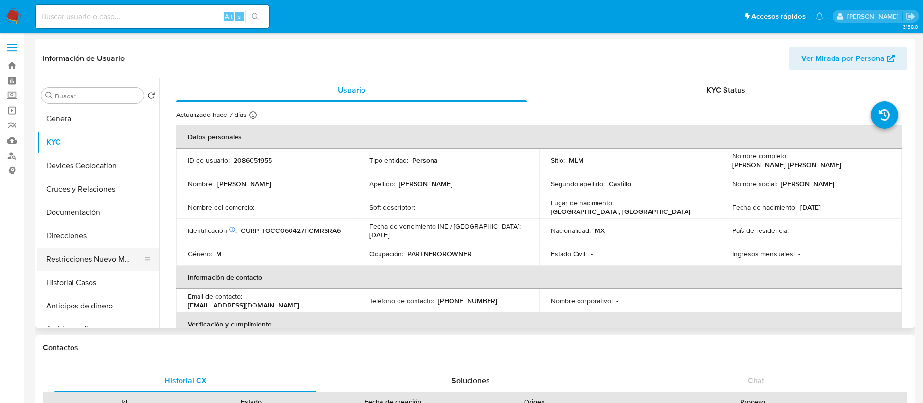
click at [83, 264] on button "Restricciones Nuevo Mundo" at bounding box center [94, 258] width 114 height 23
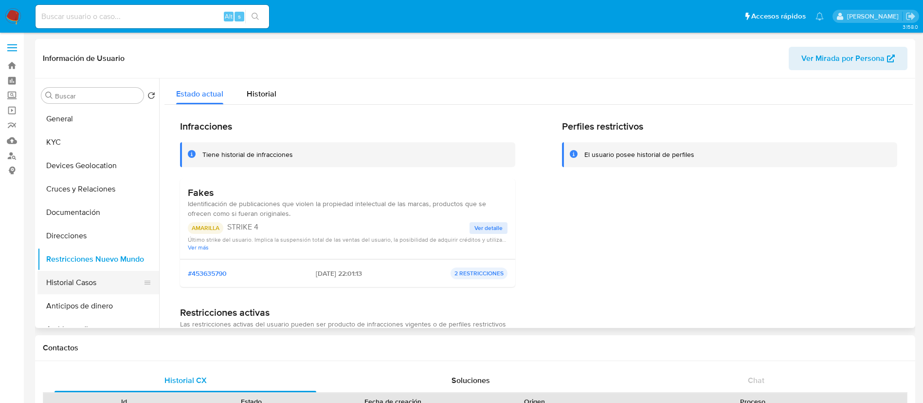
click at [70, 280] on button "Historial Casos" at bounding box center [94, 282] width 114 height 23
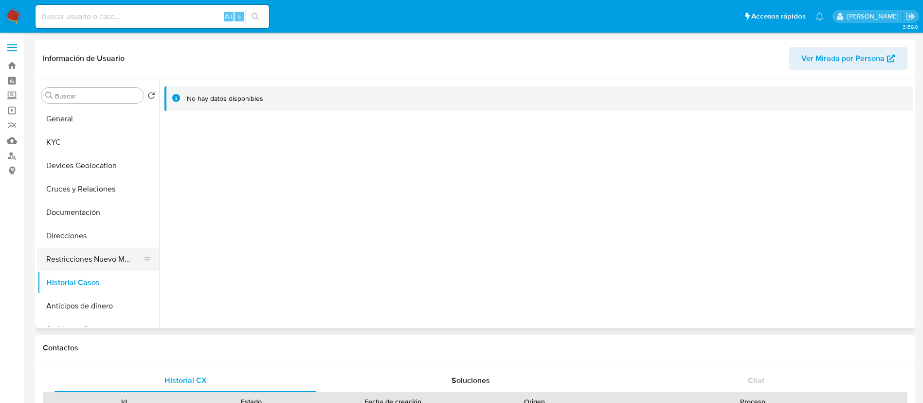
click at [85, 258] on button "Restricciones Nuevo Mundo" at bounding box center [94, 258] width 114 height 23
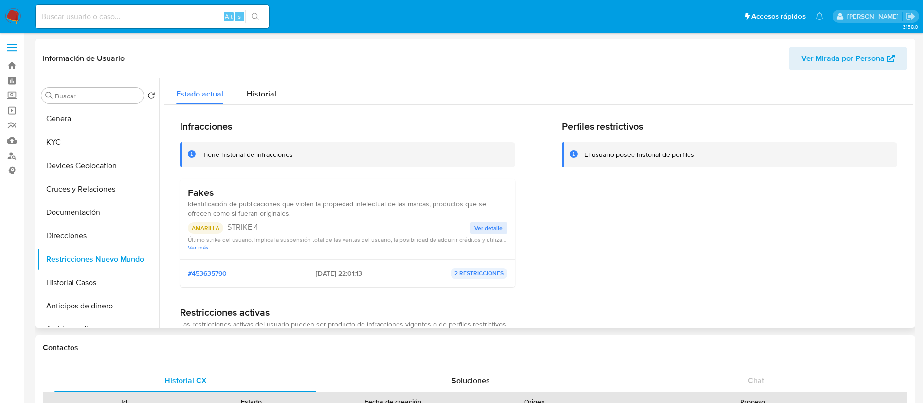
click at [486, 230] on span "Ver detalle" at bounding box center [489, 228] width 28 height 10
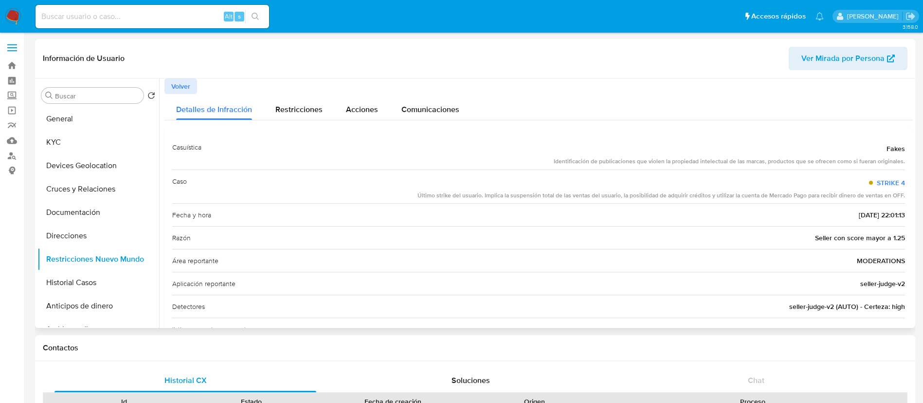
drag, startPoint x: 567, startPoint y: 158, endPoint x: 908, endPoint y: 161, distance: 340.8
click at [908, 161] on div "Casuística Fakes Identificación de publicaciones que violen la propiedad intele…" at bounding box center [539, 307] width 749 height 358
drag, startPoint x: 809, startPoint y: 217, endPoint x: 779, endPoint y: 264, distance: 55.9
click at [779, 264] on div "Casuística Fakes Identificación de publicaciones que violen la propiedad intele…" at bounding box center [538, 307] width 733 height 342
click at [779, 264] on div "Área reportante MODERATIONS" at bounding box center [538, 260] width 733 height 23
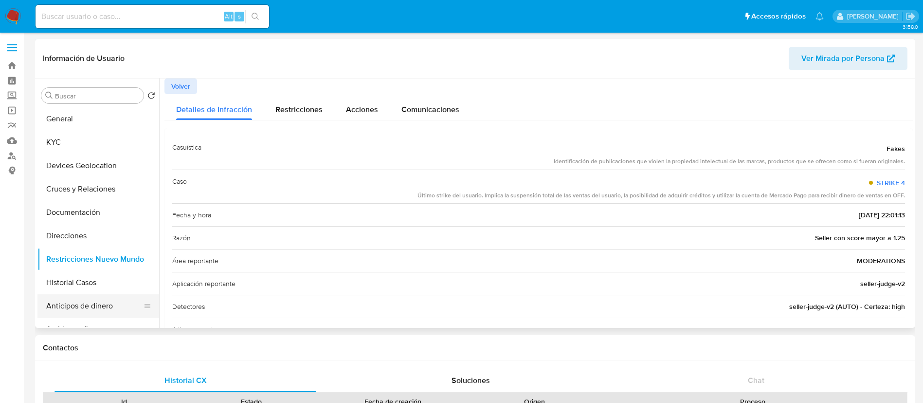
drag, startPoint x: 70, startPoint y: 215, endPoint x: 84, endPoint y: 299, distance: 85.5
click at [84, 299] on ul "General KYC Devices Geolocation Cruces y Relaciones Documentación Direcciones R…" at bounding box center [98, 217] width 122 height 220
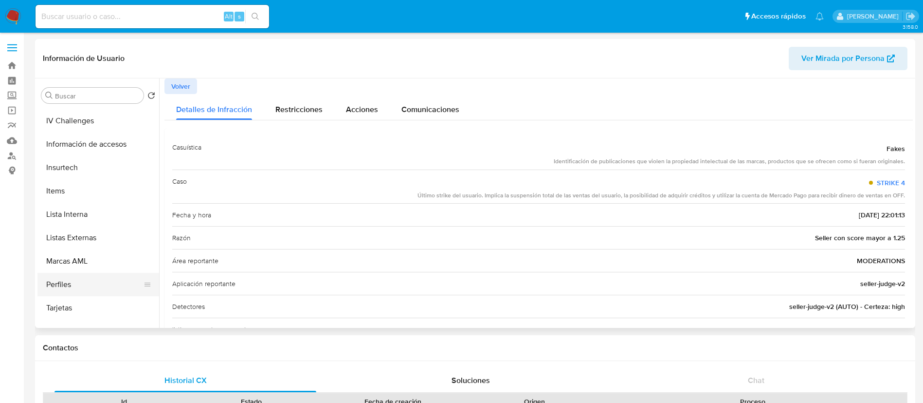
scroll to position [411, 0]
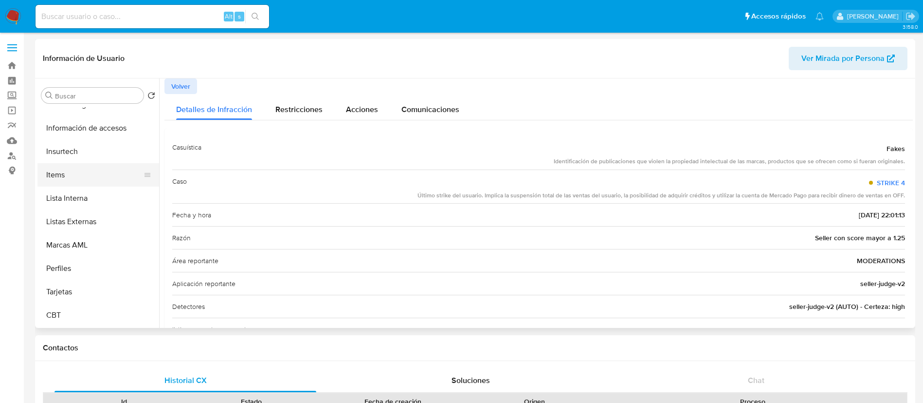
click at [63, 172] on button "Items" at bounding box center [94, 174] width 114 height 23
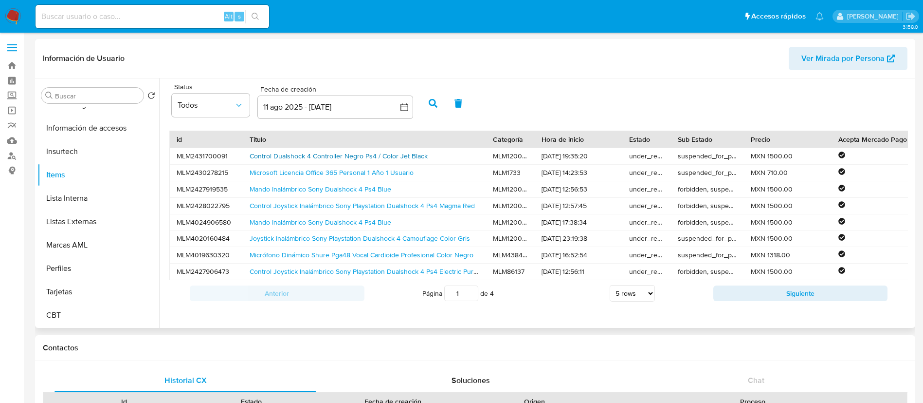
click at [262, 157] on link "Control Dualshock 4 Controller Negro Ps4 / Color Jet Black" at bounding box center [339, 156] width 178 height 10
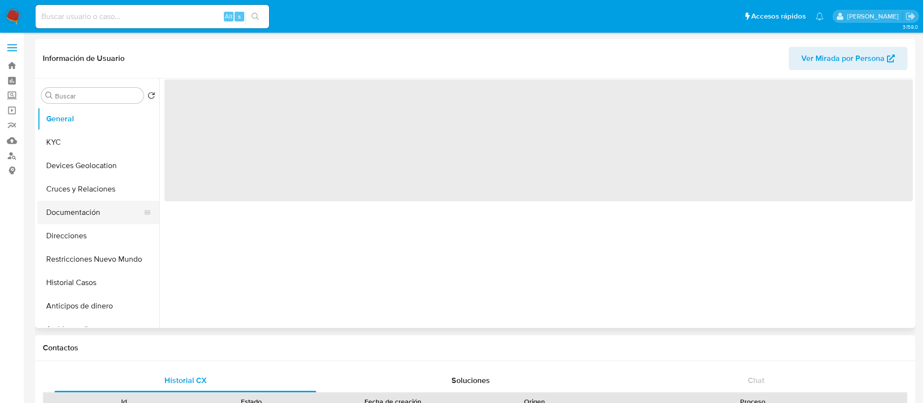
click at [78, 212] on button "Documentación" at bounding box center [94, 212] width 114 height 23
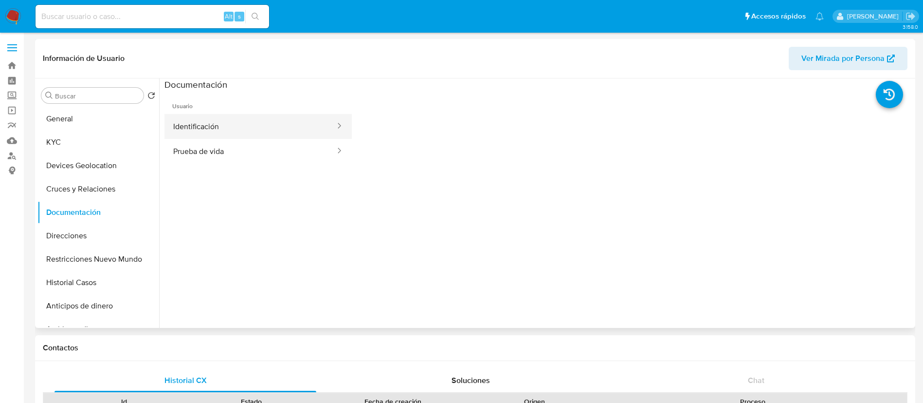
select select "10"
click at [234, 127] on button "Identificación" at bounding box center [251, 126] width 172 height 25
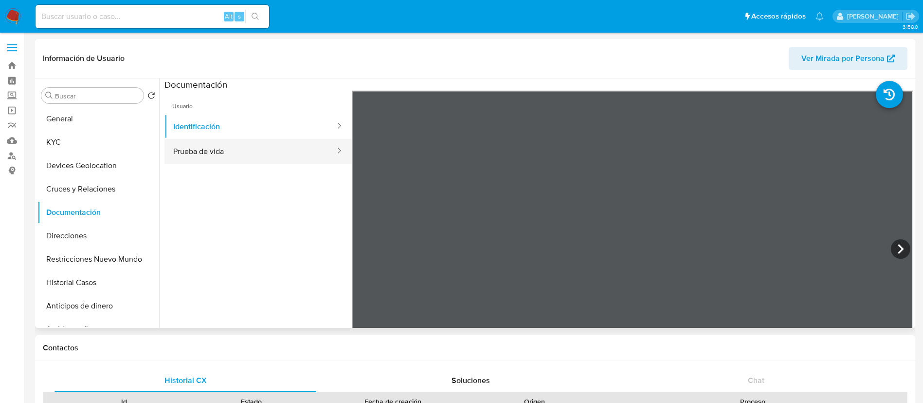
click at [238, 155] on button "Prueba de vida" at bounding box center [251, 151] width 172 height 25
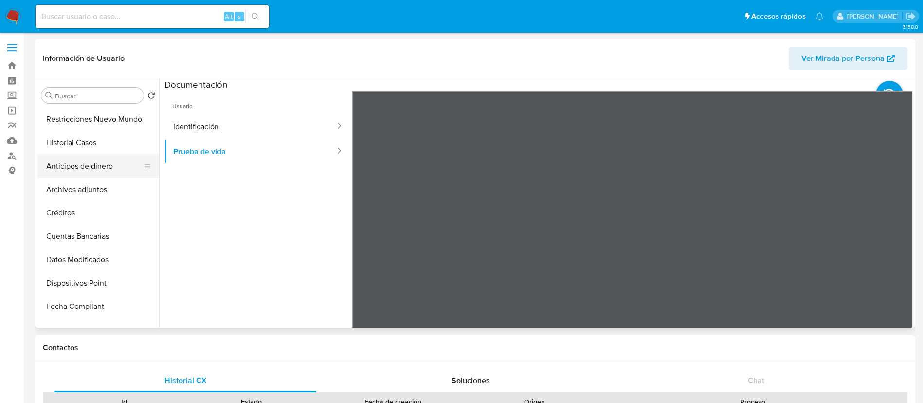
scroll to position [73, 0]
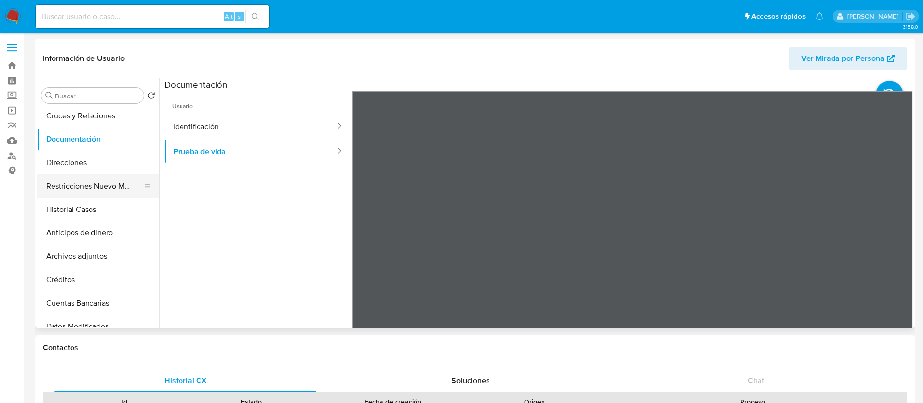
click at [99, 185] on button "Restricciones Nuevo Mundo" at bounding box center [94, 185] width 114 height 23
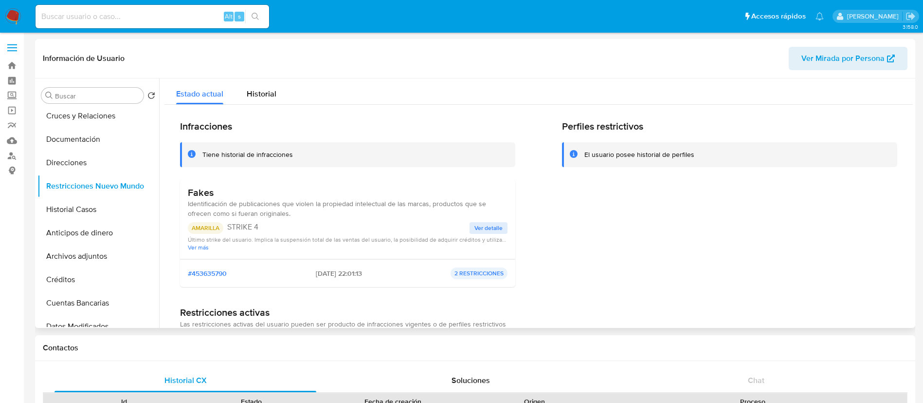
click at [492, 226] on span "Ver detalle" at bounding box center [489, 228] width 28 height 10
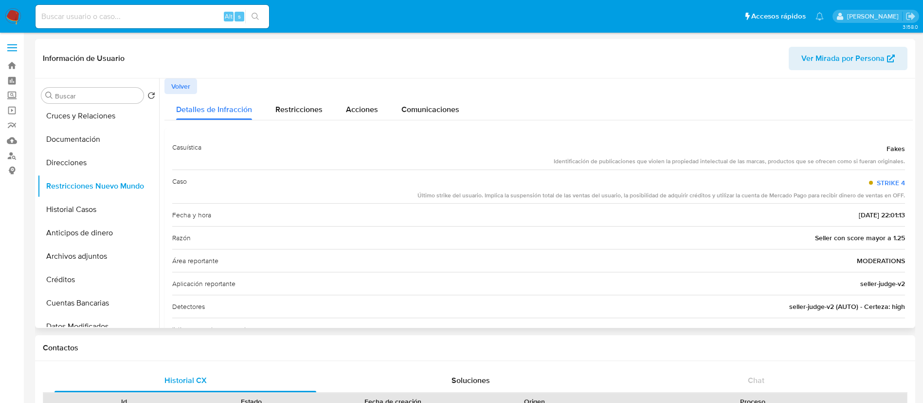
drag, startPoint x: 564, startPoint y: 158, endPoint x: 897, endPoint y: 164, distance: 333.5
click at [897, 164] on div "Identificación de publicaciones que violen la propiedad intelectual de las marc…" at bounding box center [729, 161] width 351 height 8
click at [847, 208] on div "Fecha y hora [DATE] 22:01:13" at bounding box center [538, 214] width 733 height 23
drag, startPoint x: 866, startPoint y: 193, endPoint x: 904, endPoint y: 192, distance: 38.5
click at [904, 192] on div "Casuística Fakes Identificación de publicaciones que violen la propiedad intele…" at bounding box center [539, 307] width 749 height 358
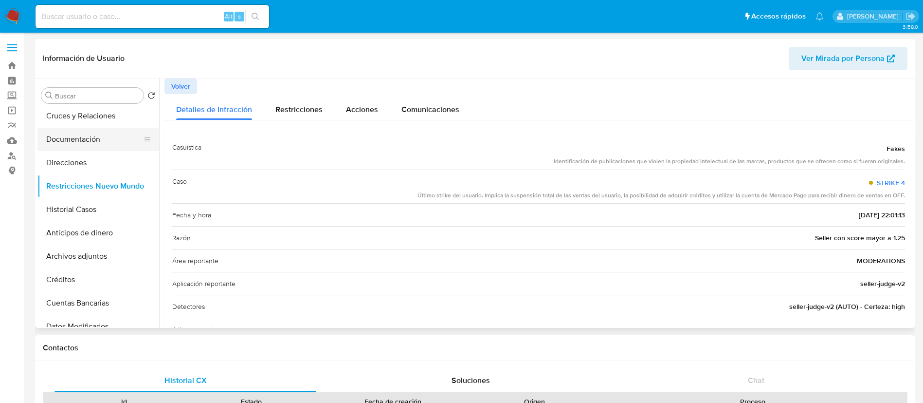
scroll to position [0, 0]
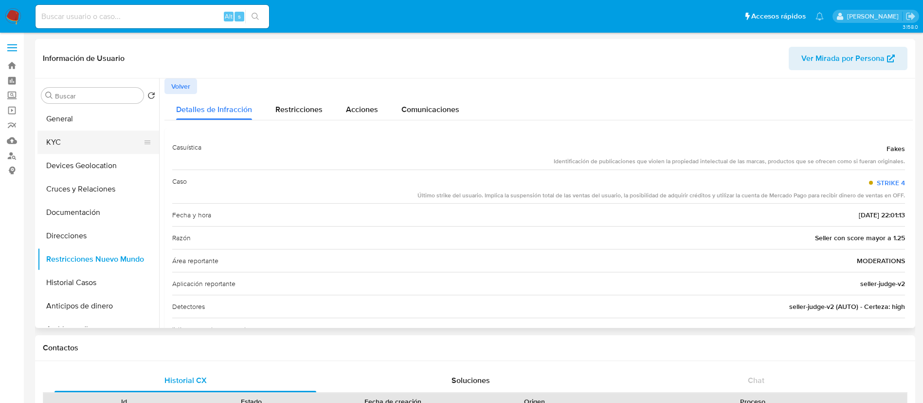
click at [89, 140] on button "KYC" at bounding box center [94, 141] width 114 height 23
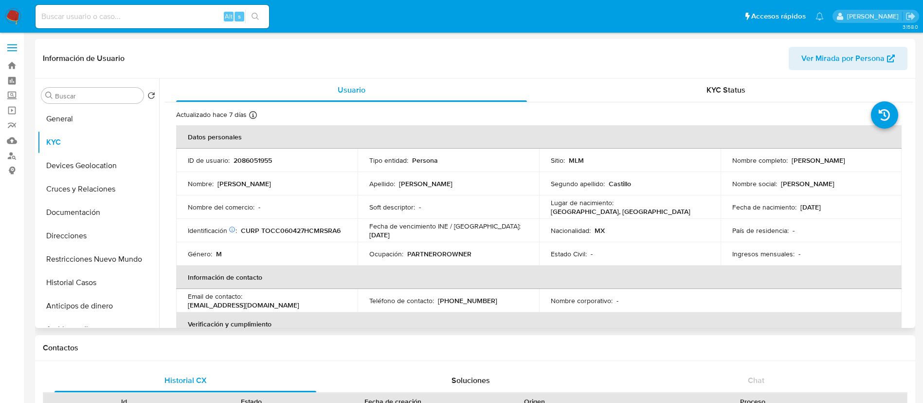
click at [252, 164] on p "2086051955" at bounding box center [253, 160] width 38 height 9
copy p "2086051955"
click at [111, 265] on button "Restricciones Nuevo Mundo" at bounding box center [94, 258] width 114 height 23
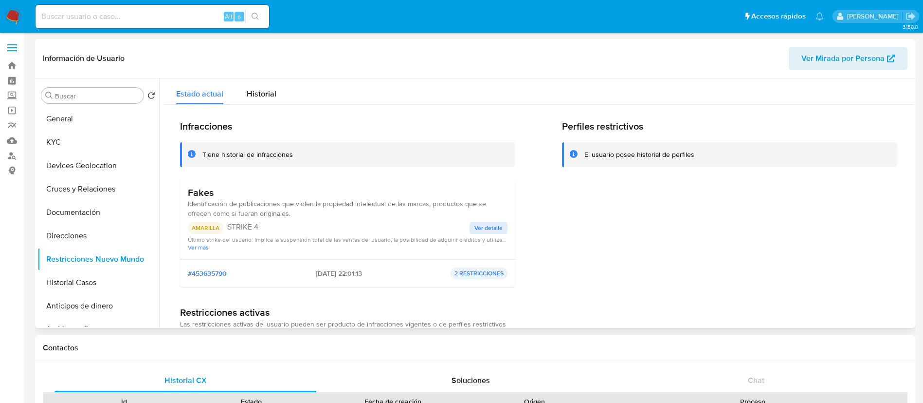
click at [507, 231] on div "Fakes Identificación de publicaciones que violen la propiedad intelectual de la…" at bounding box center [347, 219] width 335 height 80
click at [497, 226] on span "Ver detalle" at bounding box center [489, 228] width 28 height 10
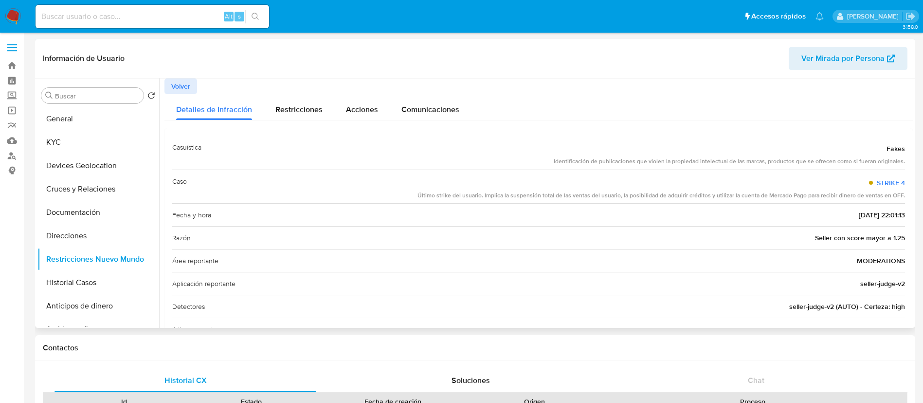
drag, startPoint x: 463, startPoint y: 199, endPoint x: 909, endPoint y: 202, distance: 445.4
click at [909, 202] on div "Casuística Fakes Identificación de publicaciones que violen la propiedad intele…" at bounding box center [539, 307] width 749 height 358
click at [882, 211] on span "[DATE] 22:01:13" at bounding box center [882, 215] width 46 height 10
drag, startPoint x: 552, startPoint y: 159, endPoint x: 668, endPoint y: 160, distance: 116.4
click at [668, 160] on div "Casuística Fakes Identificación de publicaciones que violen la propiedad intele…" at bounding box center [538, 153] width 733 height 34
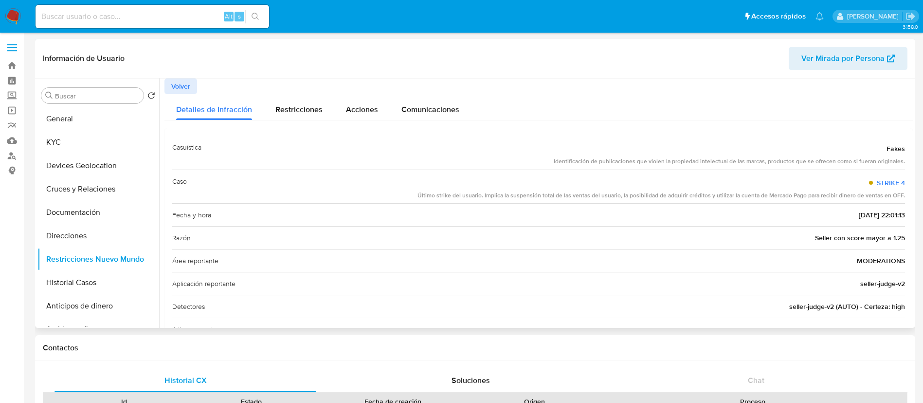
click at [647, 165] on div "Identificación de publicaciones que violen la propiedad intelectual de las marc…" at bounding box center [729, 161] width 351 height 8
drag, startPoint x: 616, startPoint y: 154, endPoint x: 724, endPoint y: 164, distance: 109.0
click at [724, 164] on div "Identificación de publicaciones que violen la propiedad intelectual de las marc…" at bounding box center [729, 161] width 351 height 8
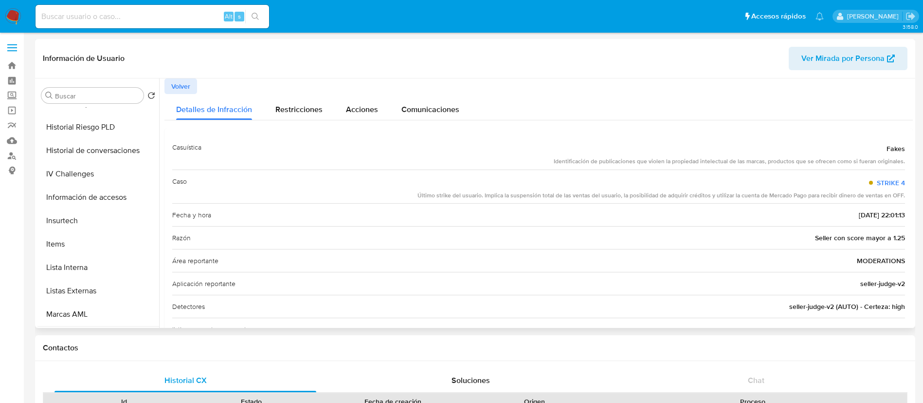
scroll to position [411, 0]
click at [76, 180] on button "Items" at bounding box center [94, 174] width 114 height 23
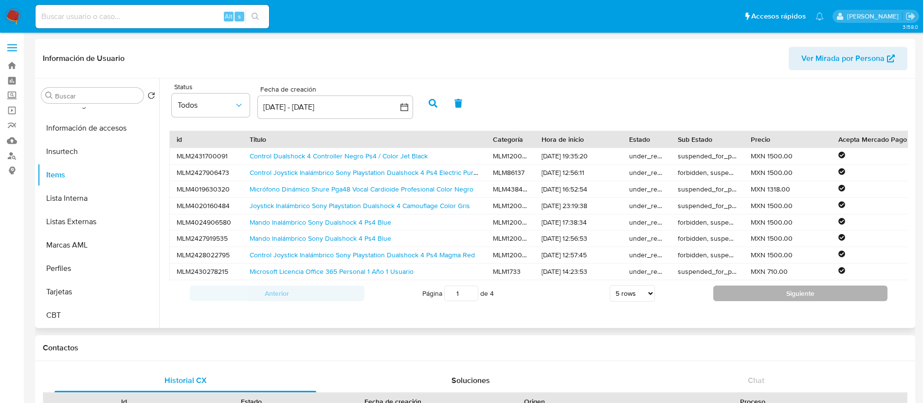
click at [778, 301] on button "Siguiente" at bounding box center [801, 293] width 175 height 16
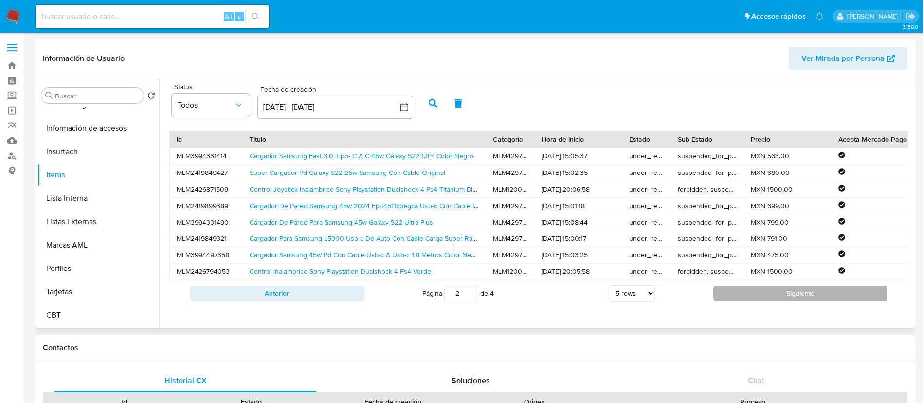
click at [778, 301] on button "Siguiente" at bounding box center [801, 293] width 175 height 16
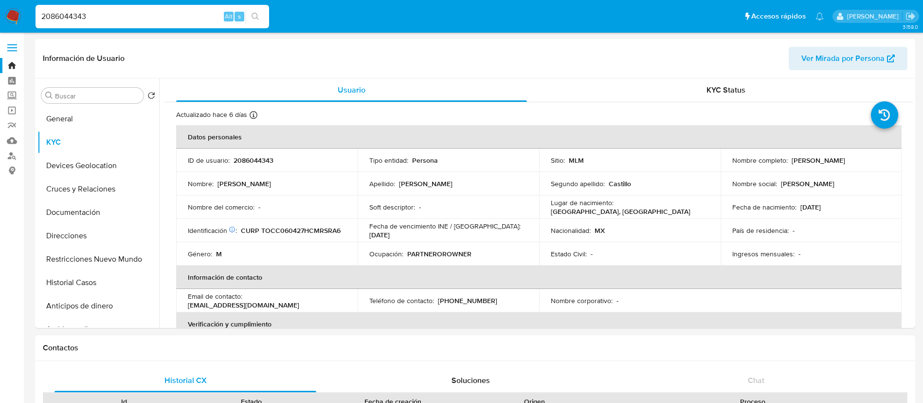
select select "10"
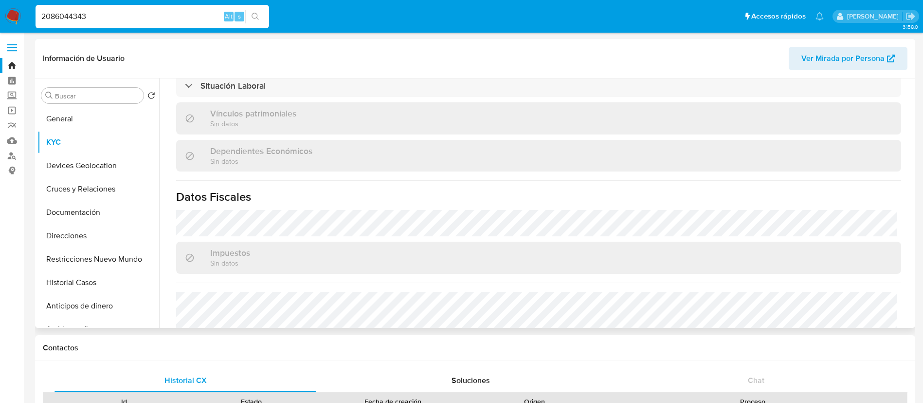
scroll to position [593, 0]
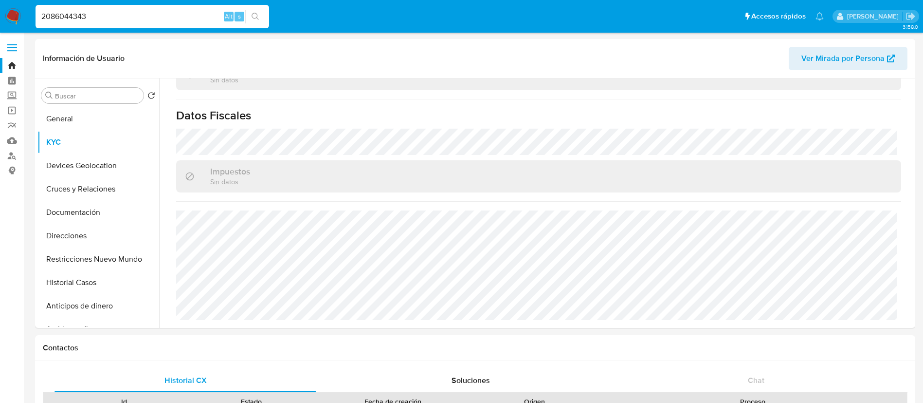
click at [16, 15] on img at bounding box center [13, 16] width 17 height 17
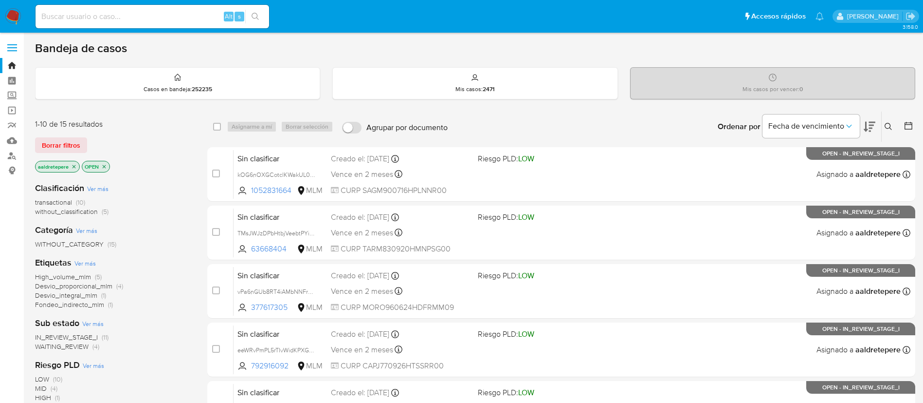
click at [191, 9] on div "Alt s" at bounding box center [153, 16] width 234 height 23
click at [188, 9] on div "Alt s" at bounding box center [153, 16] width 234 height 23
click at [175, 19] on input at bounding box center [153, 16] width 234 height 13
paste input "2115848321"
type input "2115848321"
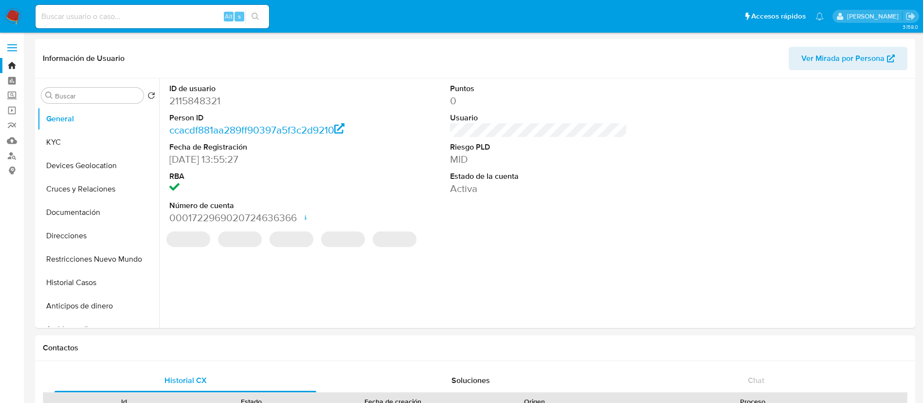
select select "10"
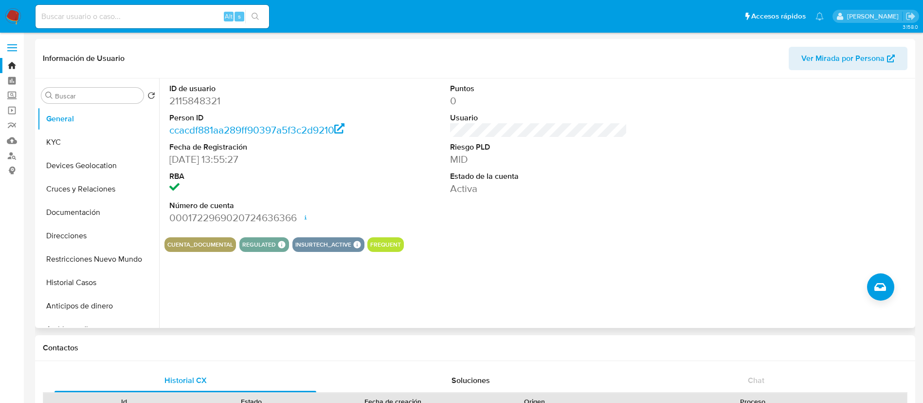
click at [215, 91] on dt "ID de usuario" at bounding box center [258, 88] width 178 height 11
click at [99, 145] on button "KYC" at bounding box center [94, 141] width 114 height 23
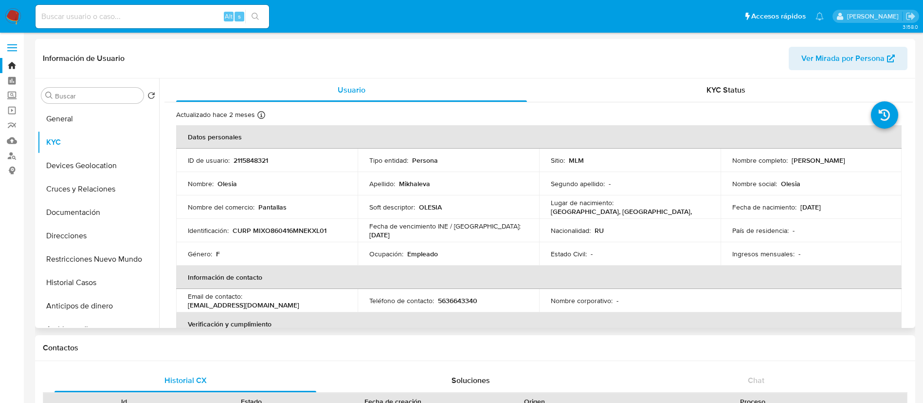
click at [258, 163] on p "2115848321" at bounding box center [251, 160] width 35 height 9
copy p "2115848321"
drag, startPoint x: 842, startPoint y: 160, endPoint x: 791, endPoint y: 159, distance: 51.1
click at [791, 159] on div "Nombre completo : [PERSON_NAME]" at bounding box center [812, 160] width 158 height 9
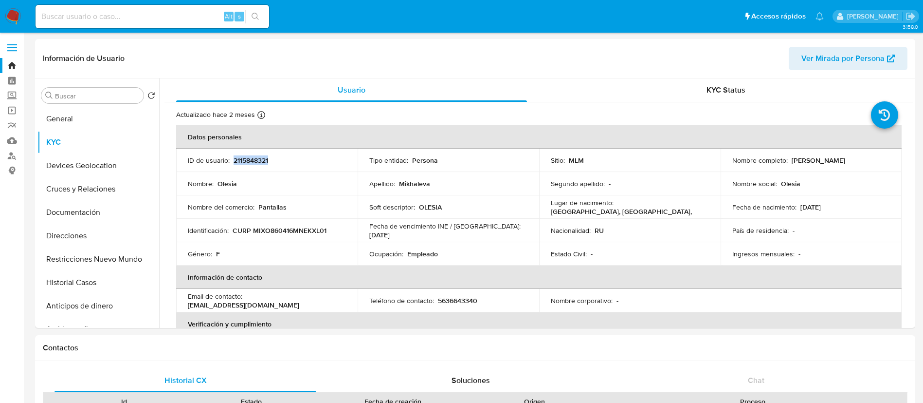
copy p "[PERSON_NAME]"
click at [493, 210] on div "Soft descriptor : [PERSON_NAME]" at bounding box center [448, 207] width 158 height 9
click at [251, 158] on p "2115848321" at bounding box center [251, 160] width 35 height 9
copy p "2115848321"
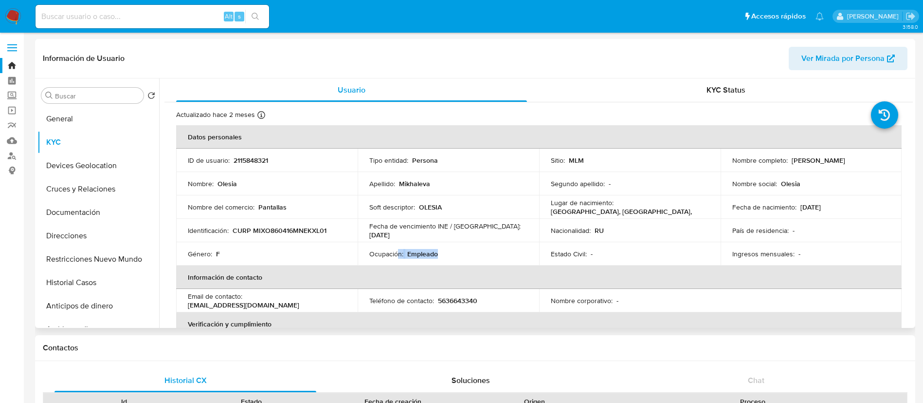
drag, startPoint x: 479, startPoint y: 254, endPoint x: 397, endPoint y: 255, distance: 82.3
click at [397, 255] on div "Ocupación : Empleado" at bounding box center [448, 253] width 158 height 9
drag, startPoint x: 243, startPoint y: 209, endPoint x: 217, endPoint y: 207, distance: 25.9
click at [217, 207] on p "Nombre del comercio :" at bounding box center [221, 207] width 67 height 9
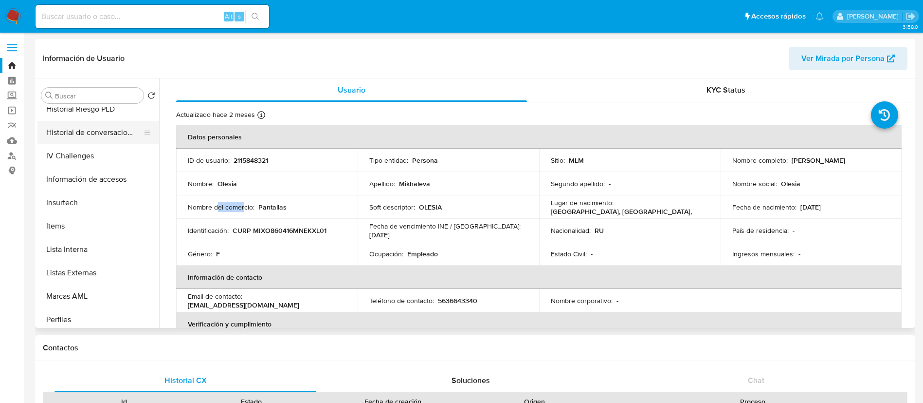
scroll to position [411, 0]
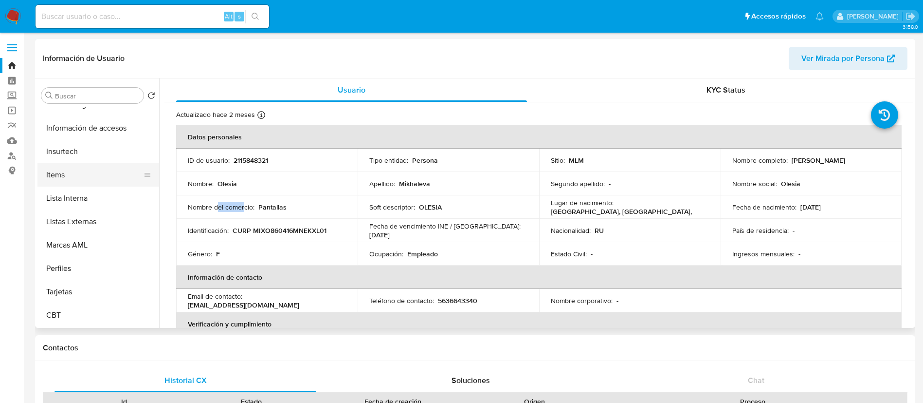
click at [99, 180] on button "Items" at bounding box center [94, 174] width 114 height 23
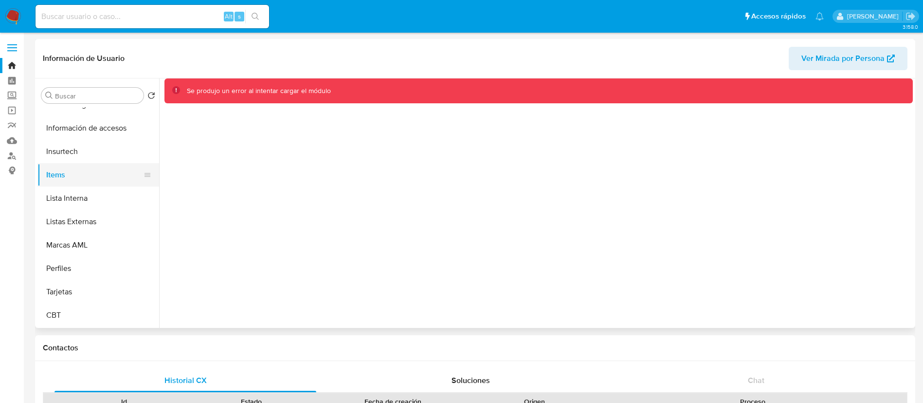
click at [107, 163] on button "Items" at bounding box center [94, 174] width 114 height 23
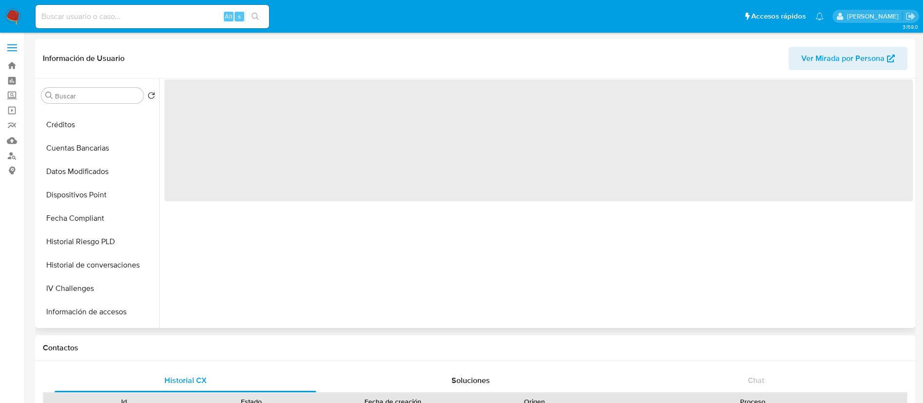
scroll to position [365, 0]
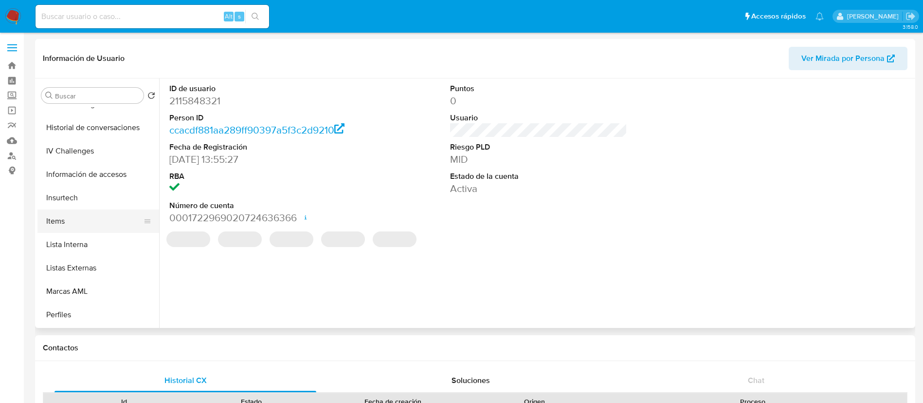
click at [97, 222] on button "Items" at bounding box center [94, 220] width 114 height 23
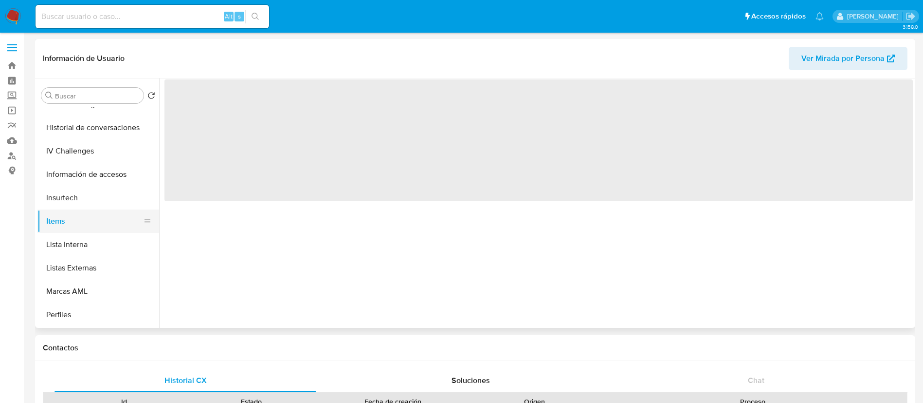
select select "10"
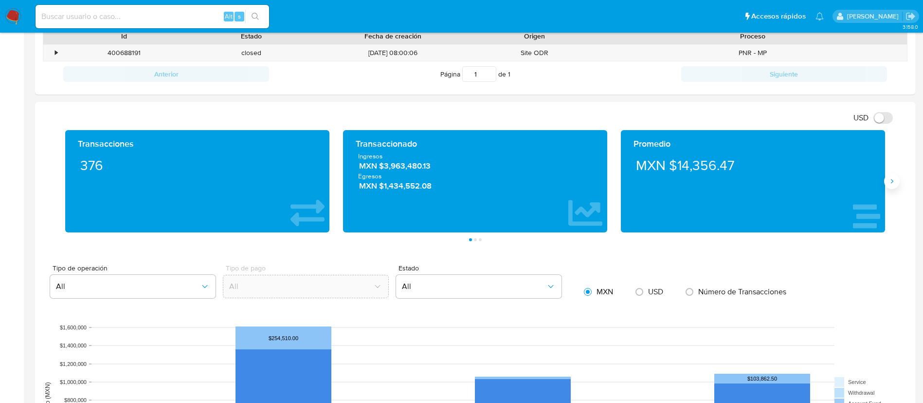
click at [893, 184] on icon "Siguiente" at bounding box center [892, 181] width 8 height 8
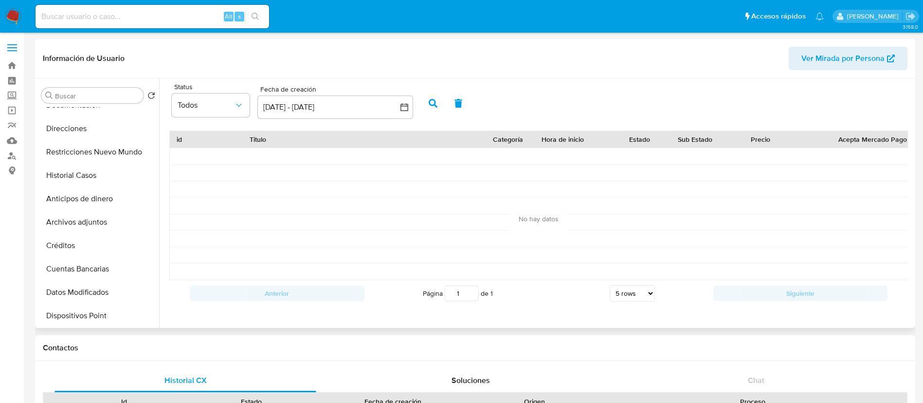
scroll to position [0, 0]
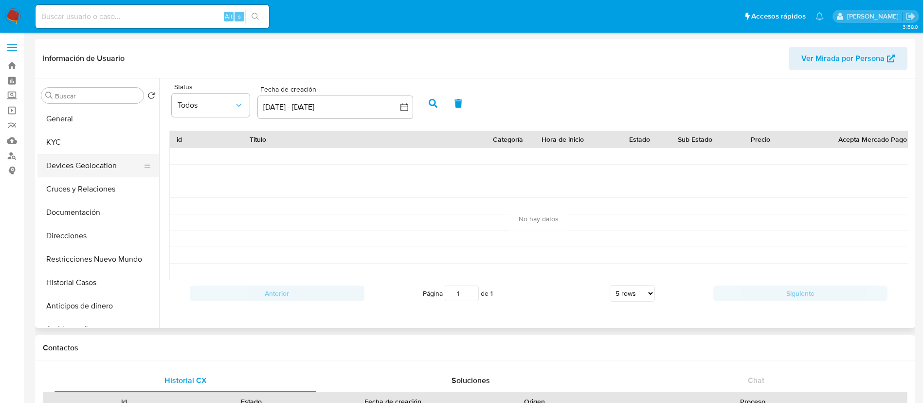
click at [95, 166] on button "Devices Geolocation" at bounding box center [94, 165] width 114 height 23
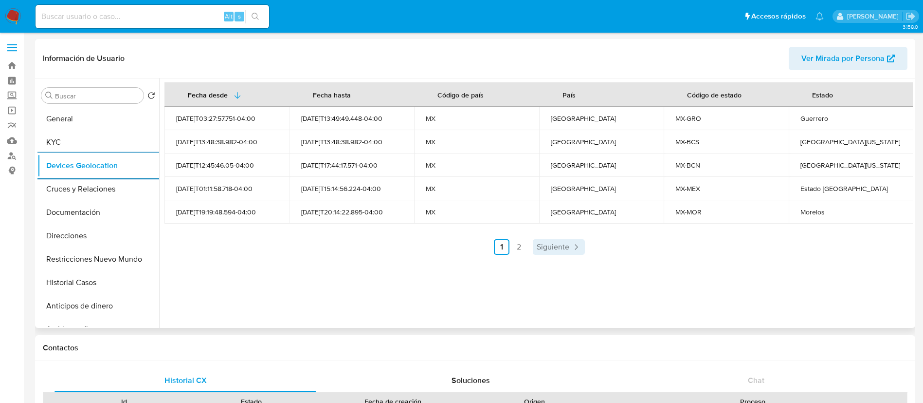
click at [549, 251] on span "Siguiente" at bounding box center [553, 247] width 33 height 8
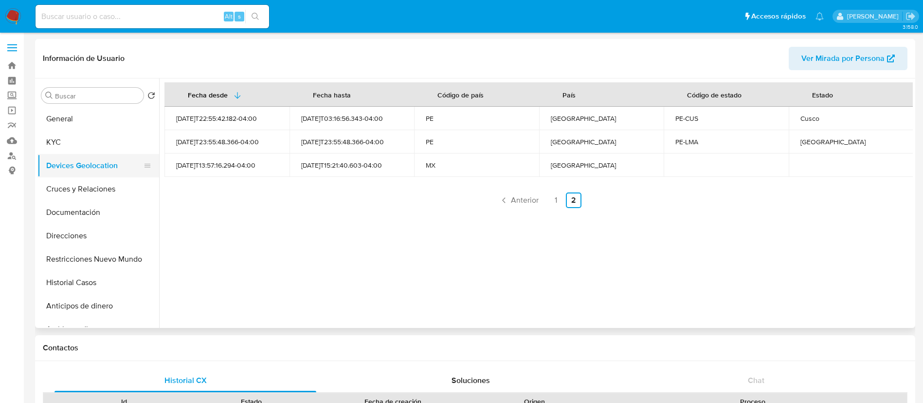
click at [89, 172] on button "Devices Geolocation" at bounding box center [94, 165] width 114 height 23
click at [88, 185] on button "Cruces y Relaciones" at bounding box center [94, 188] width 114 height 23
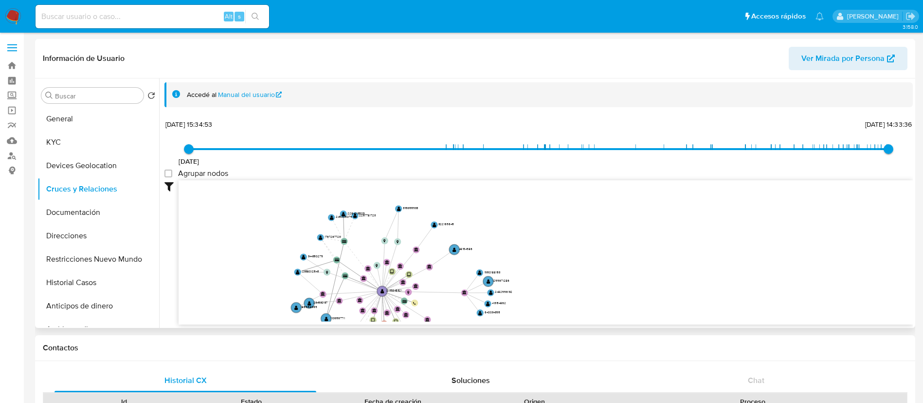
drag, startPoint x: 358, startPoint y: 215, endPoint x: 355, endPoint y: 283, distance: 68.2
click at [355, 283] on icon "user-2115848321  2115848321 device-674668e41cf51c6516eca67a  device-67d5f4092…" at bounding box center [546, 250] width 735 height 141
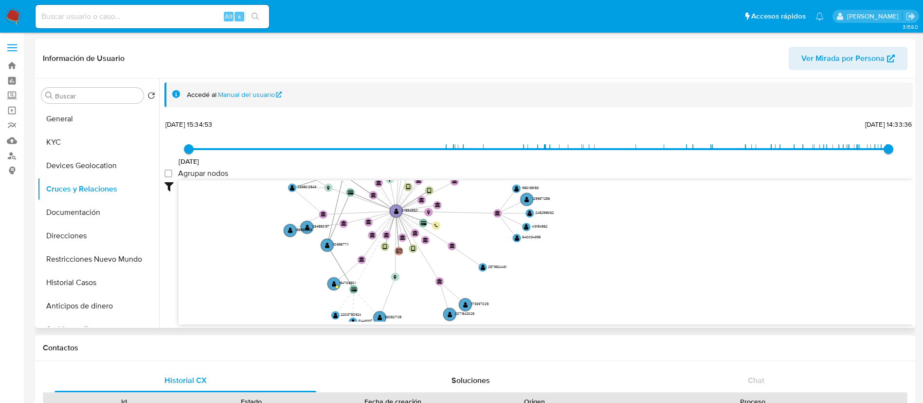
drag, startPoint x: 355, startPoint y: 276, endPoint x: 365, endPoint y: 181, distance: 94.9
click at [366, 182] on icon "user-2115848321  2115848321 device-674668e41cf51c6516eca67a  device-67d5f4092…" at bounding box center [546, 250] width 735 height 141
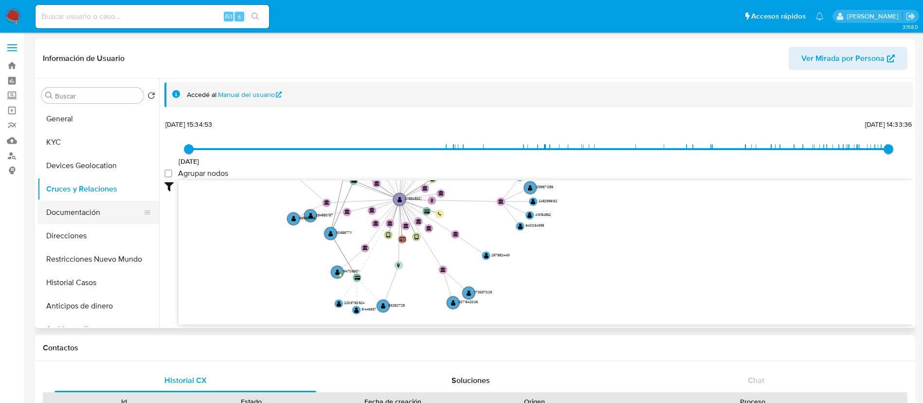
click at [65, 201] on button "Documentación" at bounding box center [94, 212] width 114 height 23
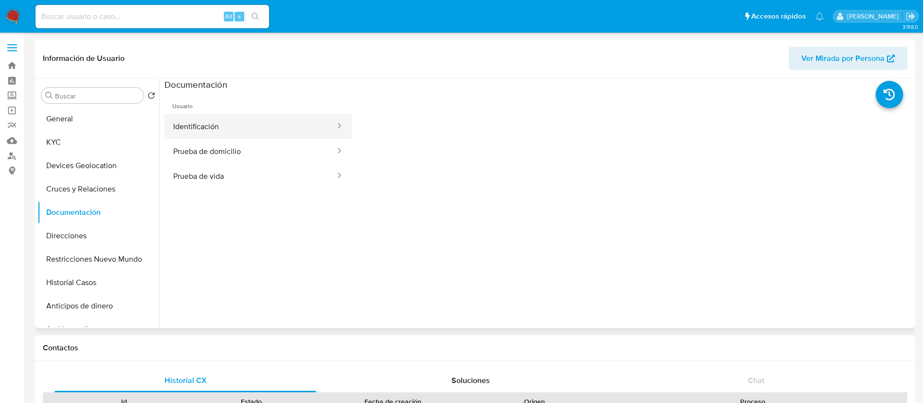
click at [283, 130] on button "Identificación" at bounding box center [251, 126] width 172 height 25
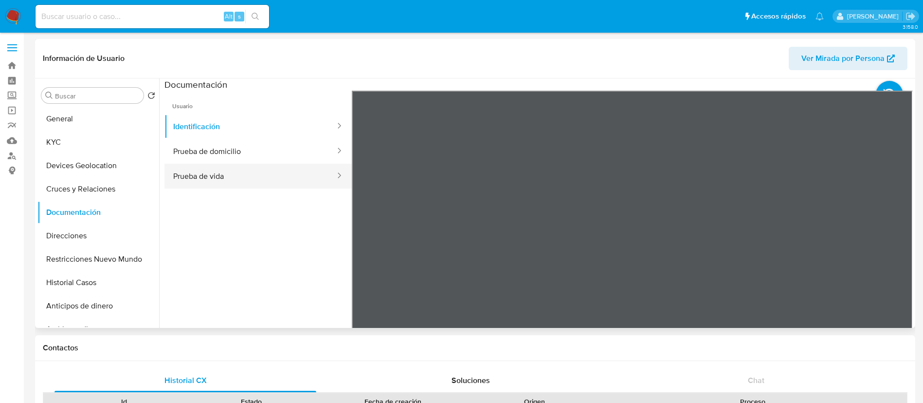
click at [202, 175] on button "Prueba de vida" at bounding box center [251, 176] width 172 height 25
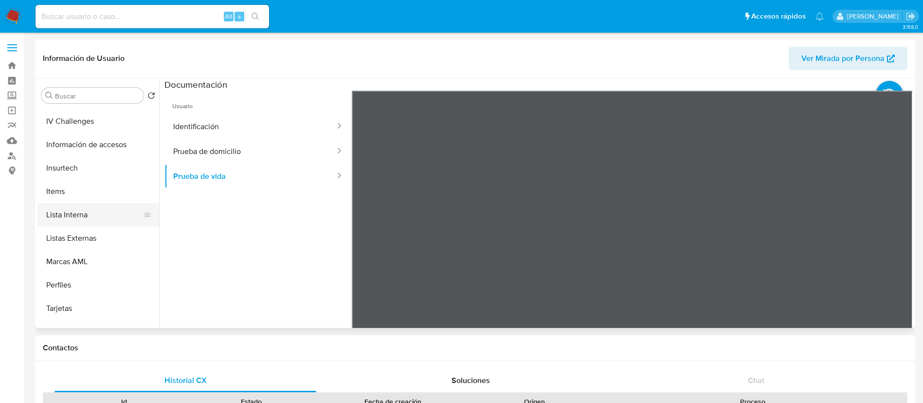
scroll to position [411, 0]
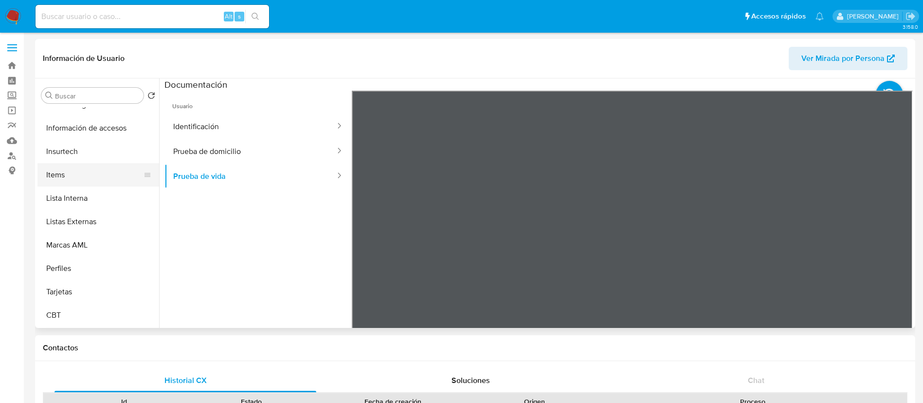
click at [81, 169] on button "Items" at bounding box center [94, 174] width 114 height 23
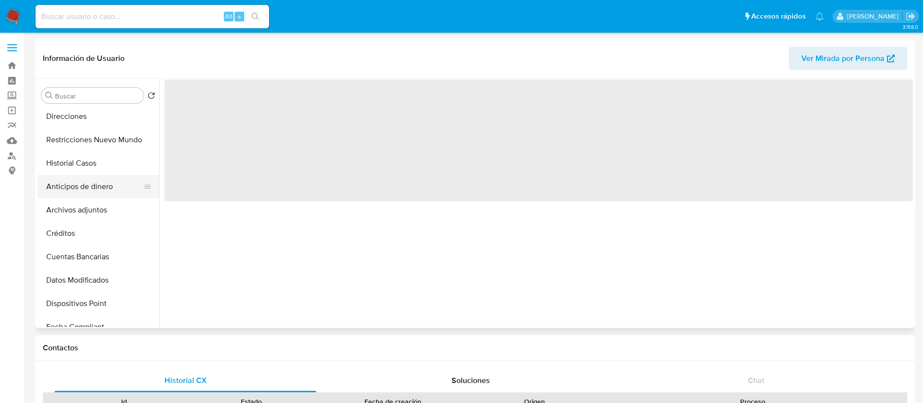
scroll to position [0, 0]
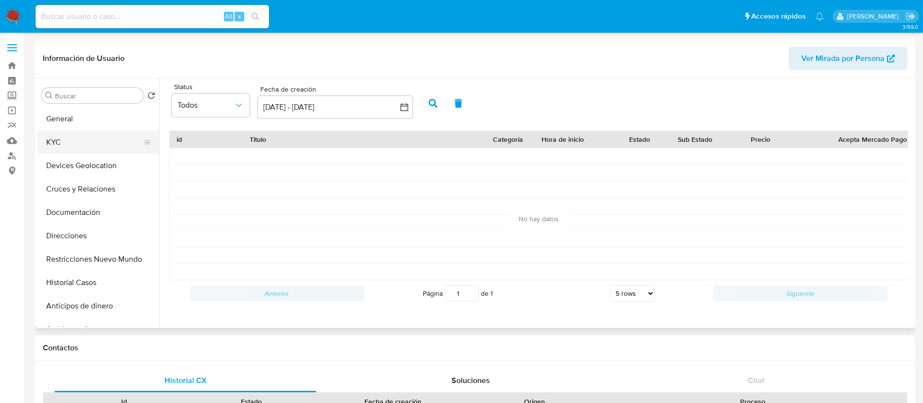
click at [82, 142] on button "KYC" at bounding box center [94, 141] width 114 height 23
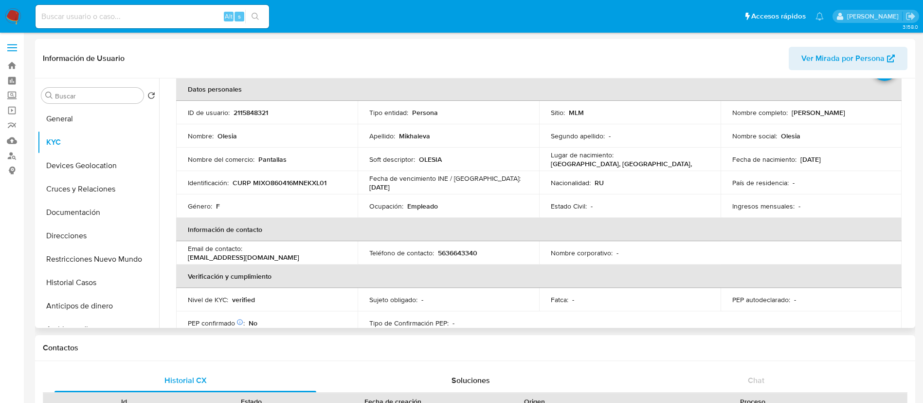
scroll to position [56, 0]
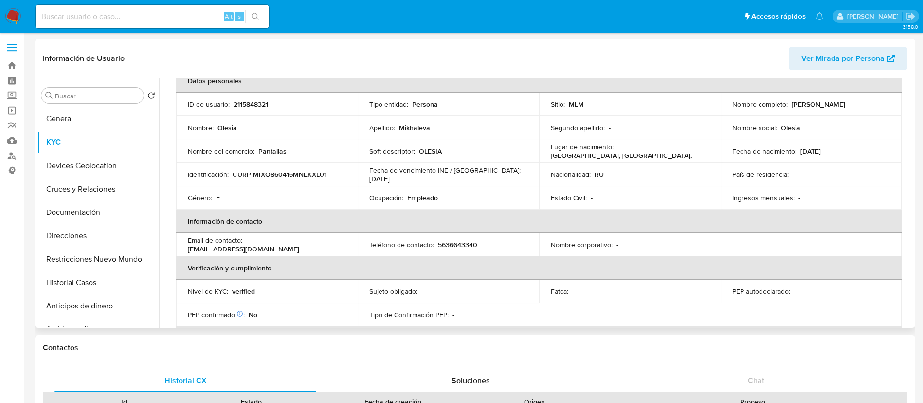
click at [842, 107] on div "Nombre completo : [PERSON_NAME]" at bounding box center [812, 104] width 158 height 9
drag, startPoint x: 842, startPoint y: 103, endPoint x: 787, endPoint y: 105, distance: 55.0
click at [787, 105] on div "Nombre completo : [PERSON_NAME]" at bounding box center [812, 104] width 158 height 9
copy div "[PERSON_NAME]"
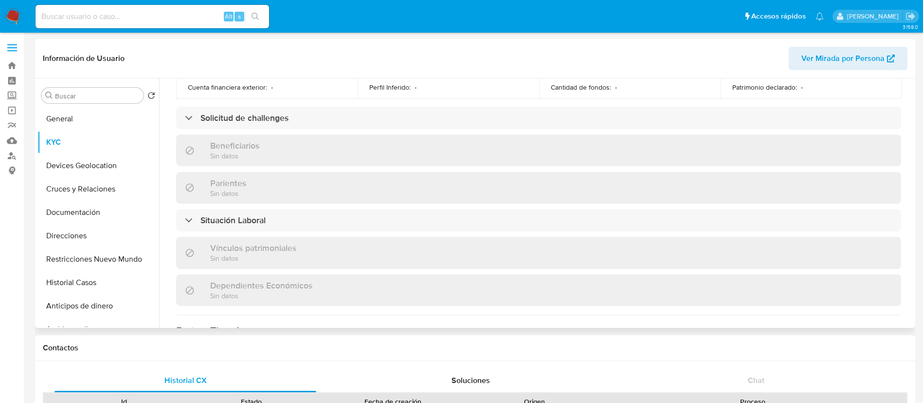
scroll to position [374, 0]
click at [86, 285] on button "Historial Casos" at bounding box center [94, 282] width 114 height 23
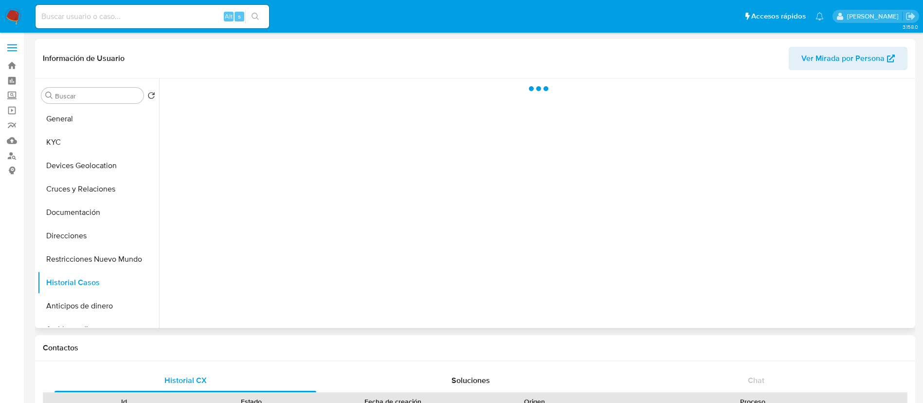
scroll to position [0, 0]
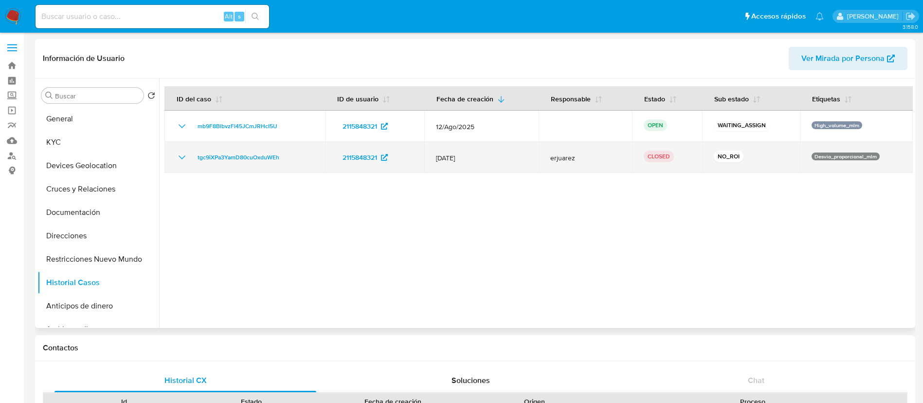
click at [179, 158] on icon "Mostrar/Ocultar" at bounding box center [182, 157] width 12 height 12
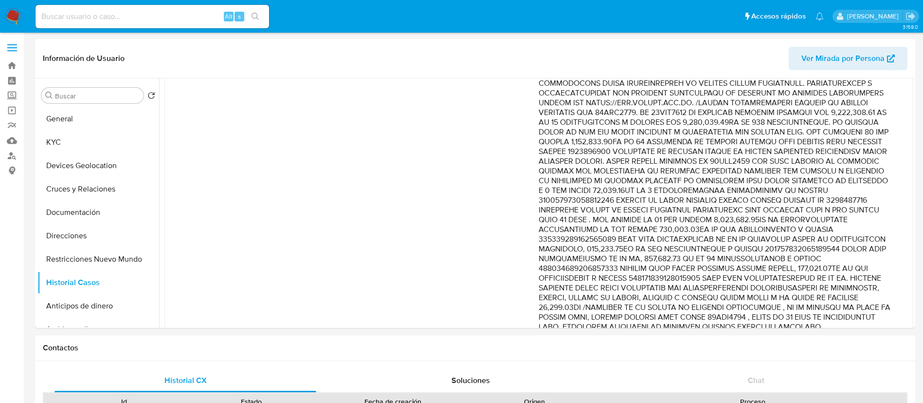
scroll to position [110, 0]
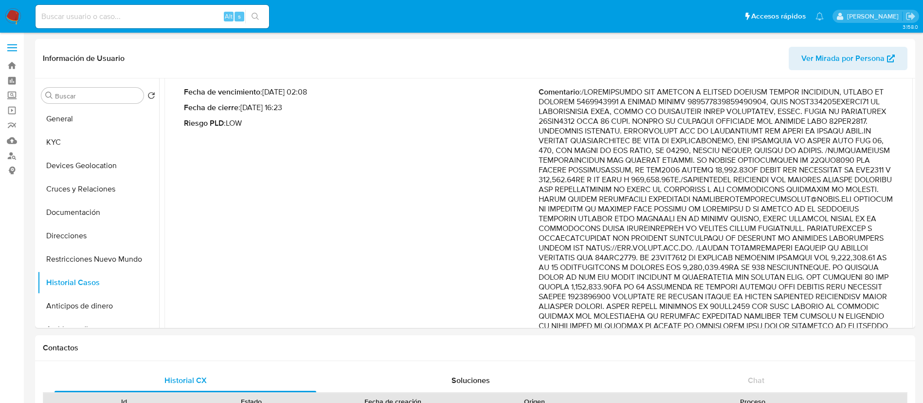
drag, startPoint x: 172, startPoint y: 29, endPoint x: 169, endPoint y: 22, distance: 7.4
click at [172, 28] on div "Alt s" at bounding box center [153, 16] width 234 height 27
click at [169, 22] on input at bounding box center [153, 16] width 234 height 13
paste input "2163893327"
type input "2163893327"
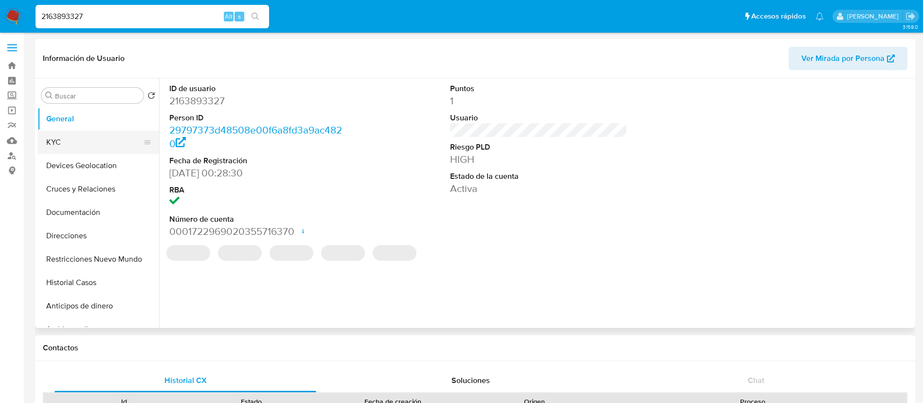
select select "10"
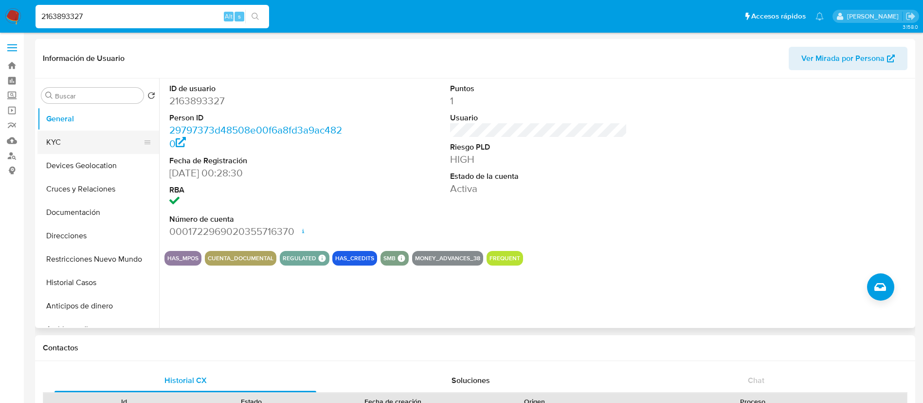
click at [58, 141] on button "KYC" at bounding box center [94, 141] width 114 height 23
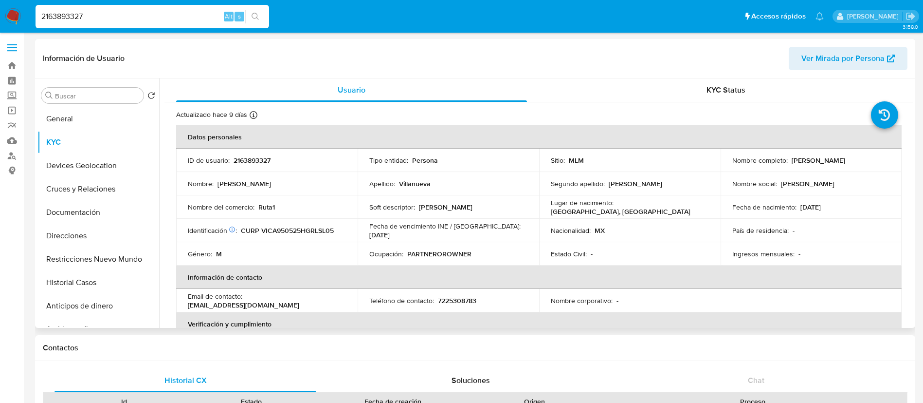
click at [249, 163] on p "2163893327" at bounding box center [252, 160] width 37 height 9
copy p "2163893327"
drag, startPoint x: 880, startPoint y: 161, endPoint x: 787, endPoint y: 165, distance: 92.6
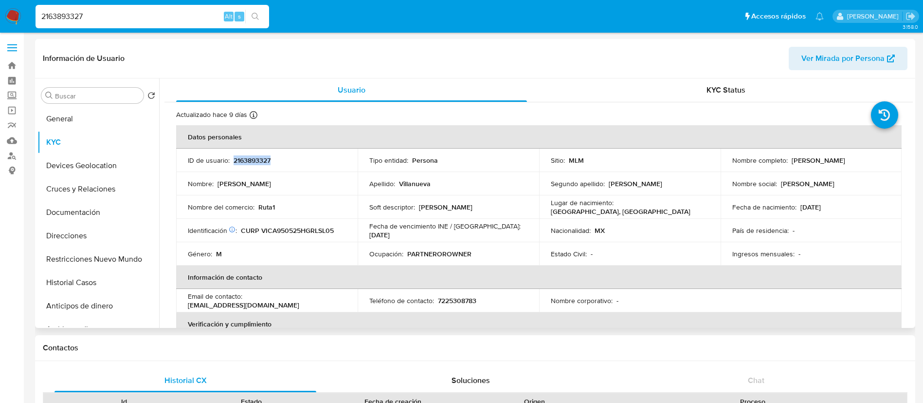
click at [787, 165] on div "Nombre completo : [PERSON_NAME]" at bounding box center [812, 160] width 158 height 9
copy div "[PERSON_NAME]"
click at [237, 163] on p "2163893327" at bounding box center [252, 160] width 37 height 9
copy p "2163893327"
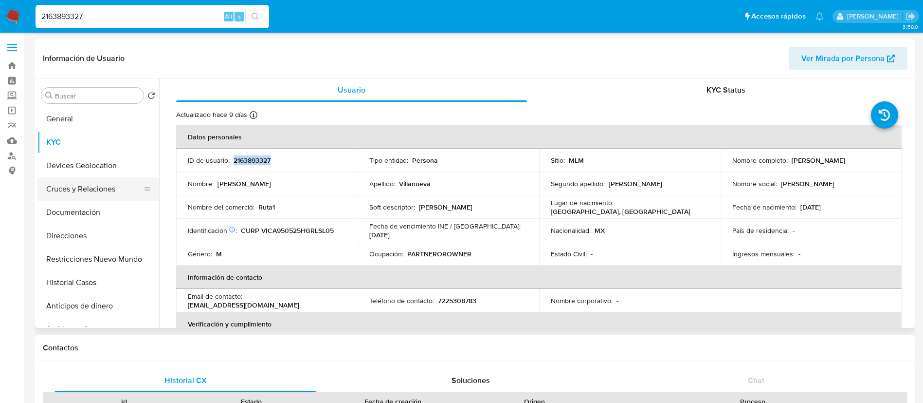
click at [103, 188] on button "Cruces y Relaciones" at bounding box center [94, 188] width 114 height 23
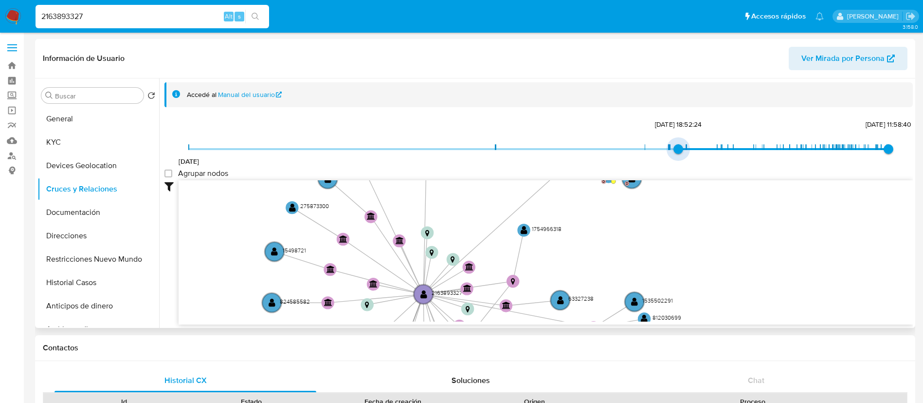
type input "1739589332000"
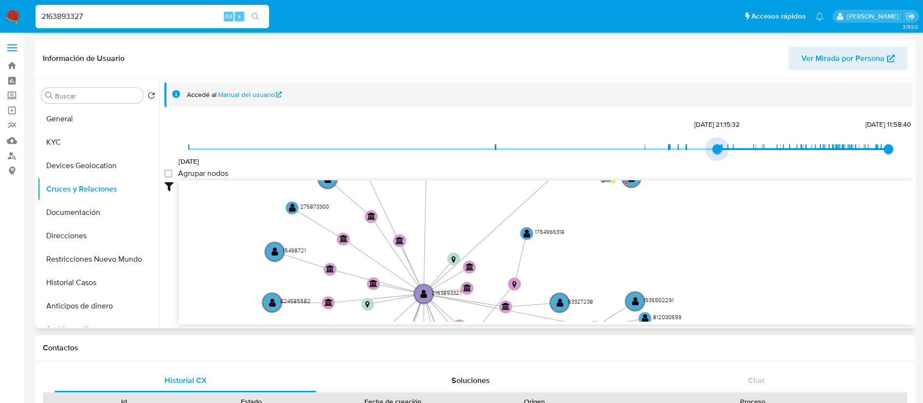
drag, startPoint x: 188, startPoint y: 147, endPoint x: 705, endPoint y: 143, distance: 517.0
click at [713, 144] on span "[DATE] 21:15:32" at bounding box center [718, 149] width 10 height 10
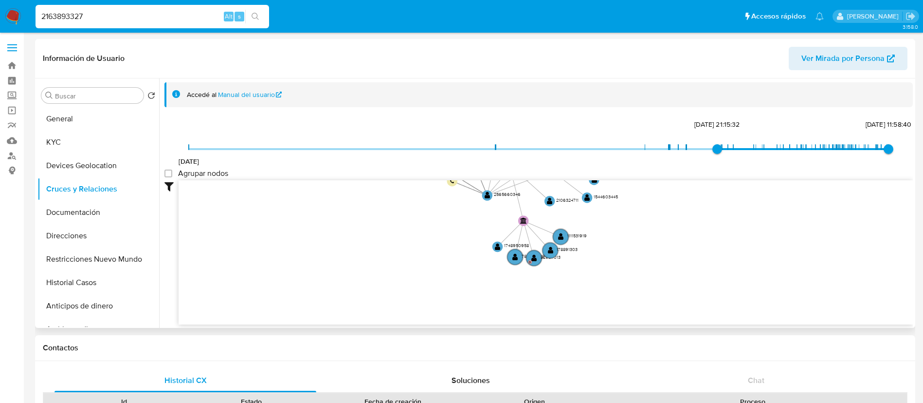
drag, startPoint x: 629, startPoint y: 276, endPoint x: 593, endPoint y: 145, distance: 135.7
click at [669, 67] on div "Información de Usuario Ver Mirada por Persona Buscar Volver al orden por defect…" at bounding box center [475, 183] width 881 height 289
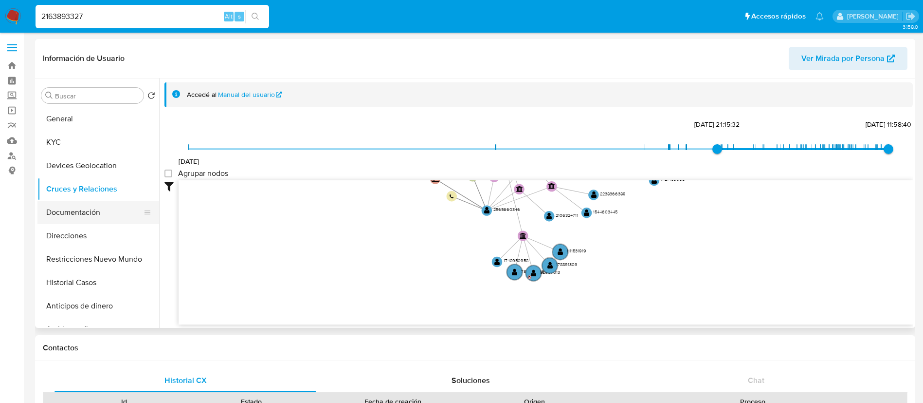
click at [63, 225] on button "Direcciones" at bounding box center [98, 235] width 122 height 23
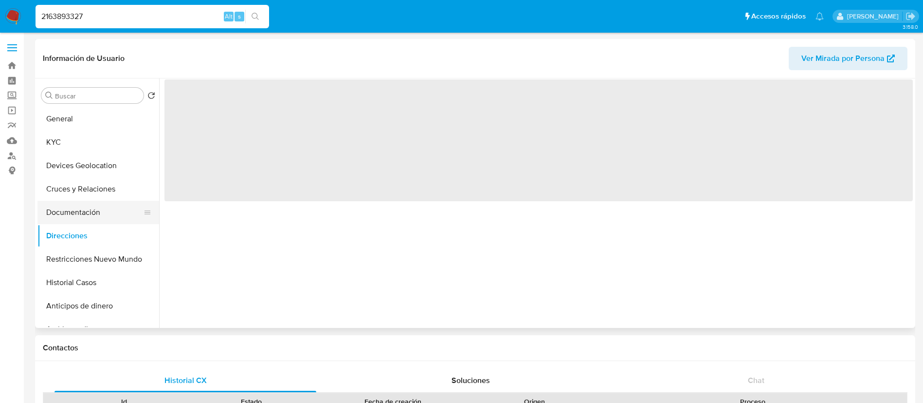
click at [71, 210] on button "Documentación" at bounding box center [94, 212] width 114 height 23
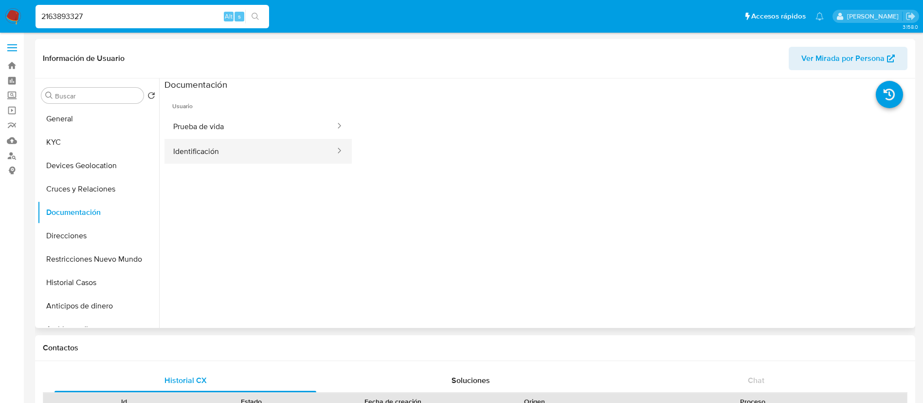
click at [205, 148] on button "Identificación" at bounding box center [251, 151] width 172 height 25
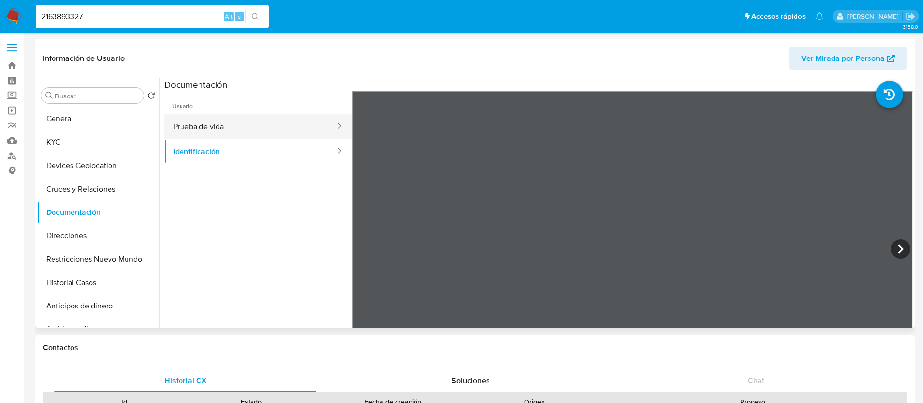
click at [241, 126] on button "Prueba de vida" at bounding box center [251, 126] width 172 height 25
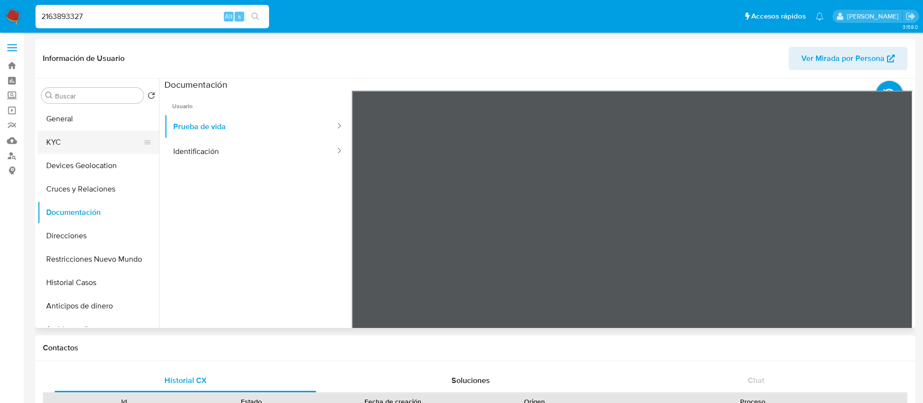
click at [99, 135] on button "KYC" at bounding box center [94, 141] width 114 height 23
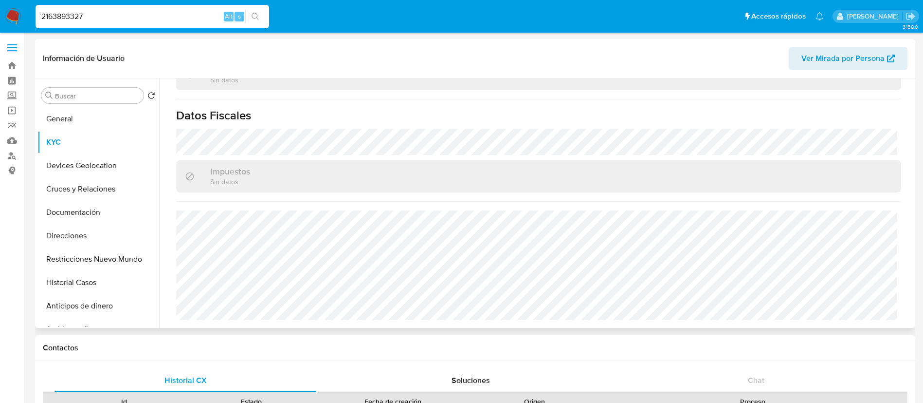
click at [620, 215] on div "Buscar Volver al orden por defecto General KYC Devices Geolocation Cruces y Rel…" at bounding box center [475, 202] width 876 height 249
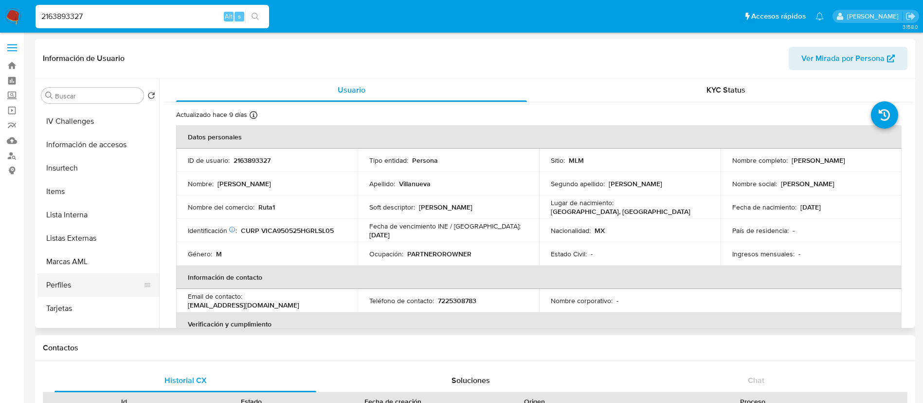
scroll to position [411, 0]
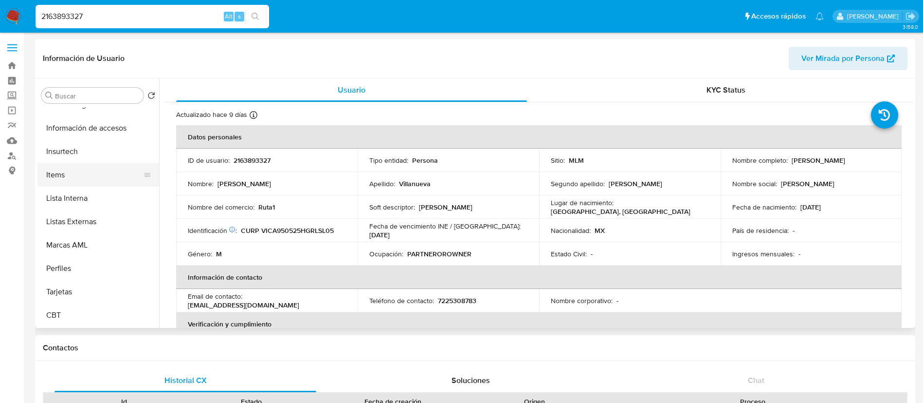
click at [74, 178] on button "Items" at bounding box center [94, 174] width 114 height 23
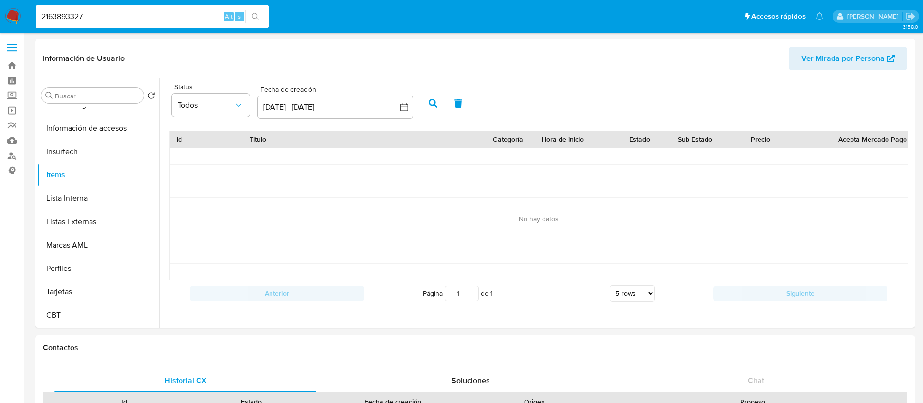
drag, startPoint x: 102, startPoint y: 16, endPoint x: 0, endPoint y: -16, distance: 106.4
paste input "383068712"
type input "2383068712"
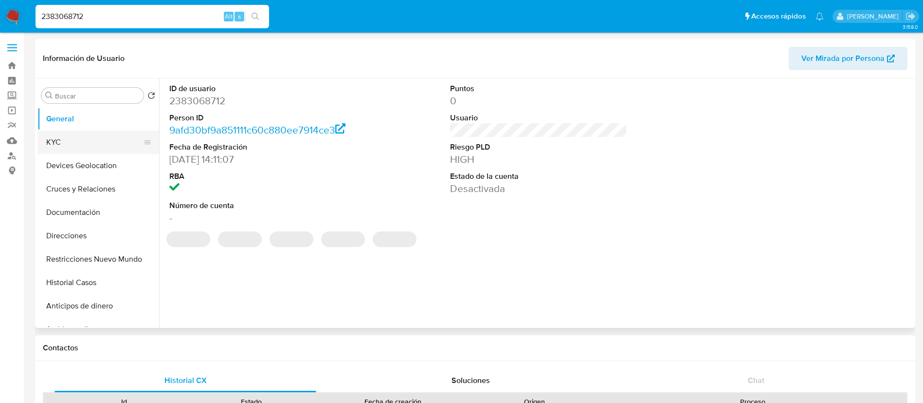
select select "10"
click at [77, 139] on button "KYC" at bounding box center [94, 141] width 114 height 23
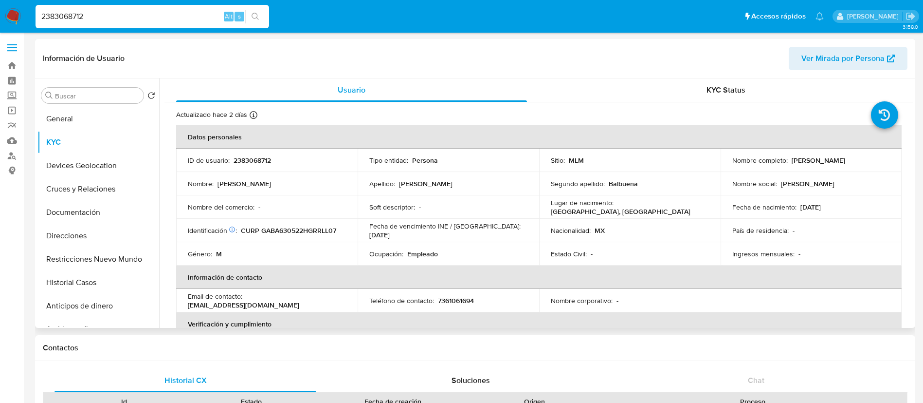
click at [269, 159] on p "2383068712" at bounding box center [252, 160] width 37 height 9
copy p "2383068712"
drag, startPoint x: 873, startPoint y: 165, endPoint x: 803, endPoint y: 193, distance: 75.1
click at [790, 154] on td "Nombre completo : [PERSON_NAME]" at bounding box center [812, 159] width 182 height 23
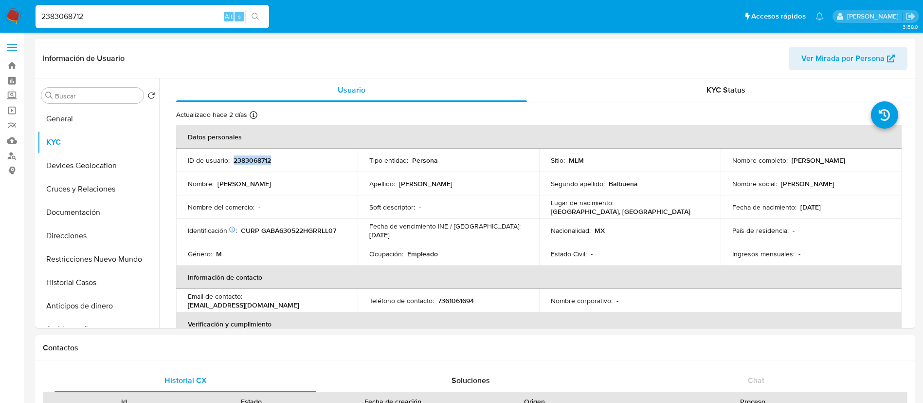
copy p "[PERSON_NAME]"
click at [253, 165] on td "ID de usuario : 2383068712" at bounding box center [267, 159] width 182 height 23
click at [253, 157] on p "2383068712" at bounding box center [252, 160] width 37 height 9
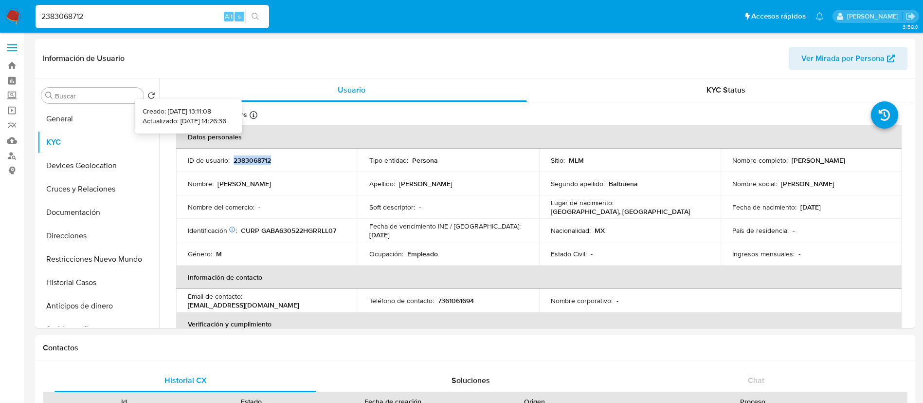
copy p "2383068712"
drag, startPoint x: 390, startPoint y: 253, endPoint x: 447, endPoint y: 252, distance: 57.0
click at [447, 252] on div "Ocupación : Empleado" at bounding box center [448, 253] width 158 height 9
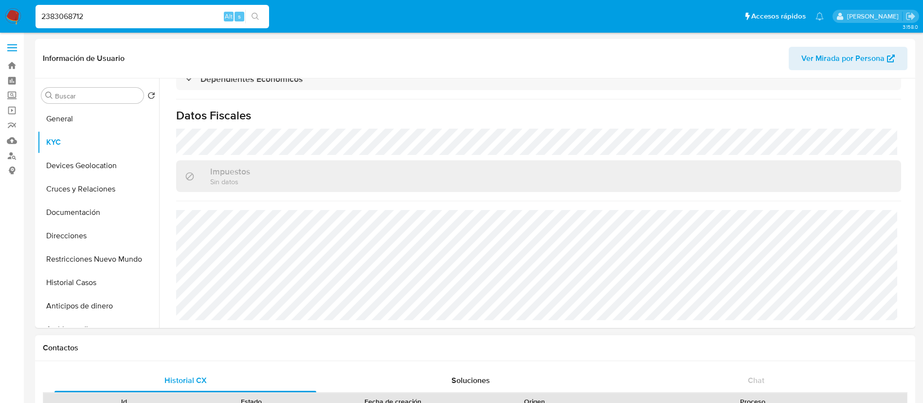
scroll to position [219, 0]
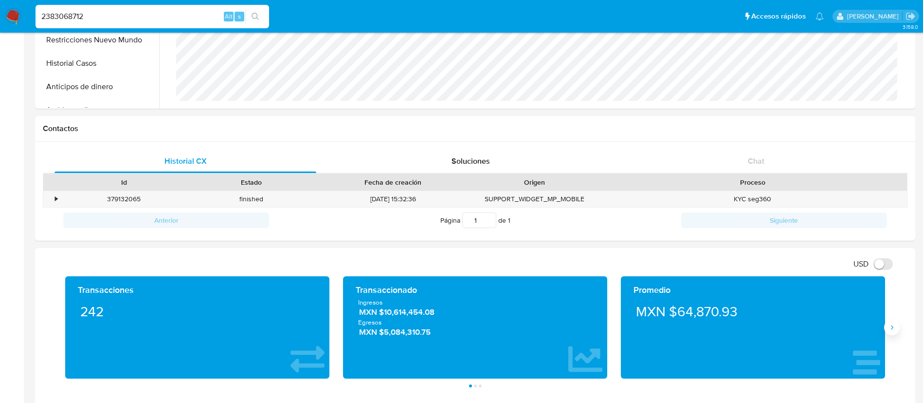
click at [893, 326] on icon "Siguiente" at bounding box center [892, 327] width 8 height 8
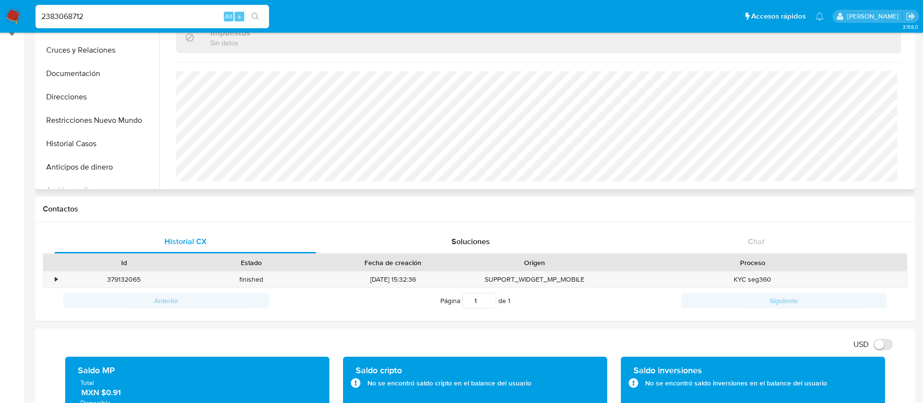
scroll to position [0, 0]
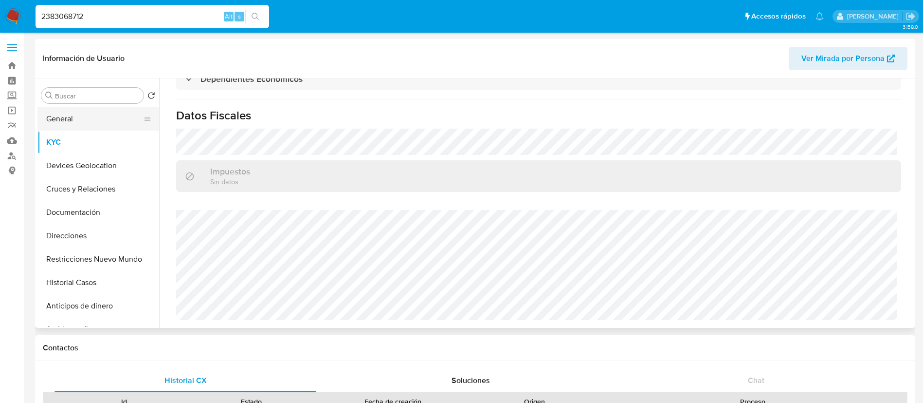
click at [66, 118] on button "General" at bounding box center [94, 118] width 114 height 23
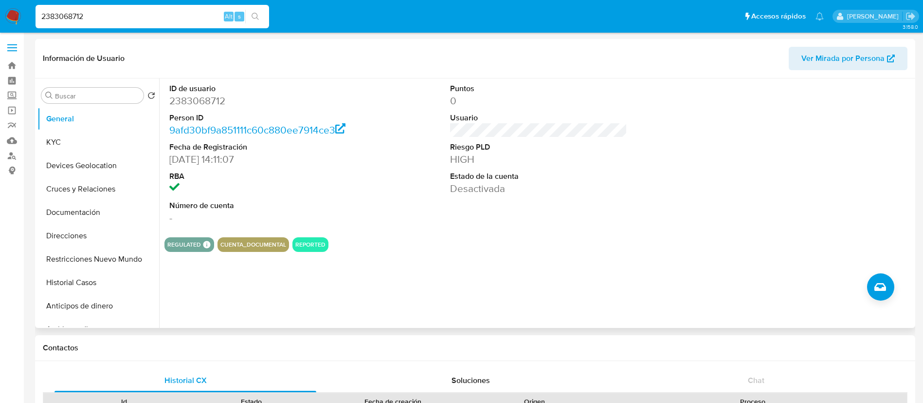
click at [351, 257] on div "ID de usuario 2383068712 Person ID 9afd30bf9a851111c60c880ee7914ce3 Fecha de Re…" at bounding box center [536, 202] width 754 height 249
drag, startPoint x: 94, startPoint y: 166, endPoint x: 109, endPoint y: 170, distance: 14.9
click at [94, 166] on button "Devices Geolocation" at bounding box center [94, 165] width 114 height 23
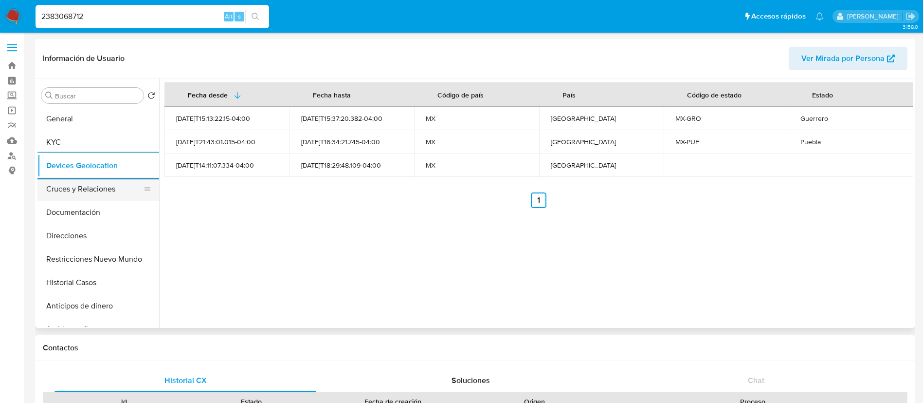
click at [105, 184] on button "Cruces y Relaciones" at bounding box center [94, 188] width 114 height 23
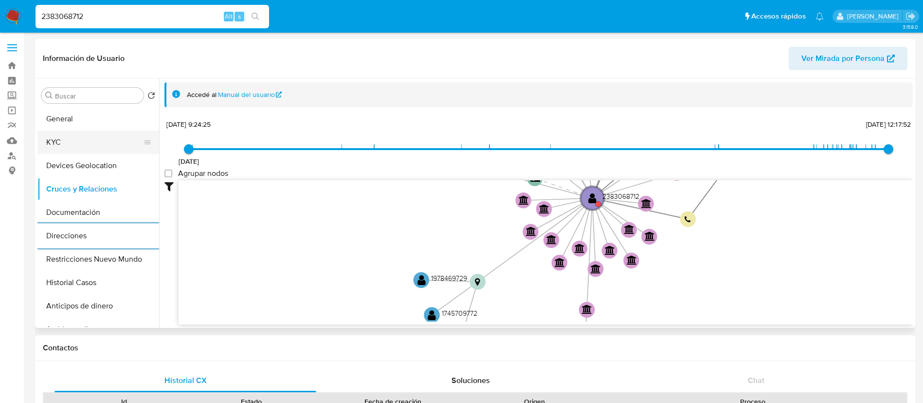
click at [71, 153] on button "KYC" at bounding box center [94, 141] width 114 height 23
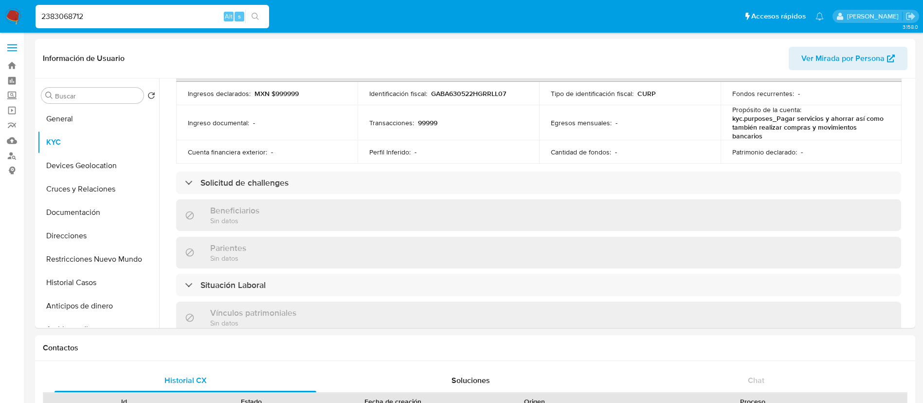
scroll to position [303, 0]
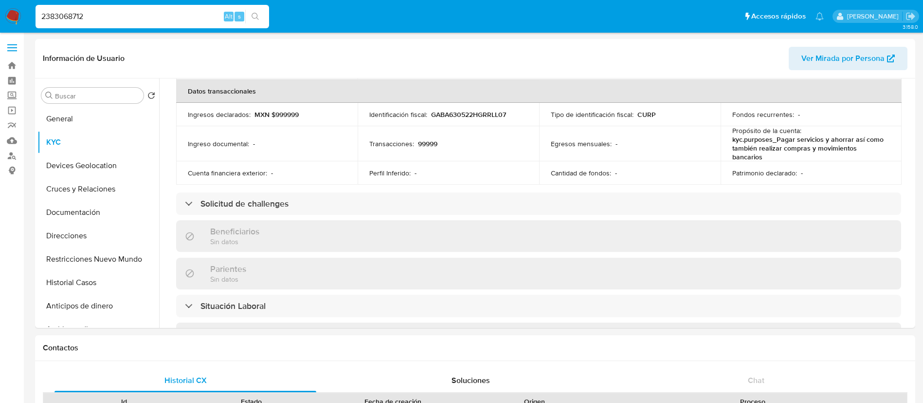
drag, startPoint x: 172, startPoint y: 16, endPoint x: 0, endPoint y: -31, distance: 178.0
paste input "91544224"
type input "2391544224"
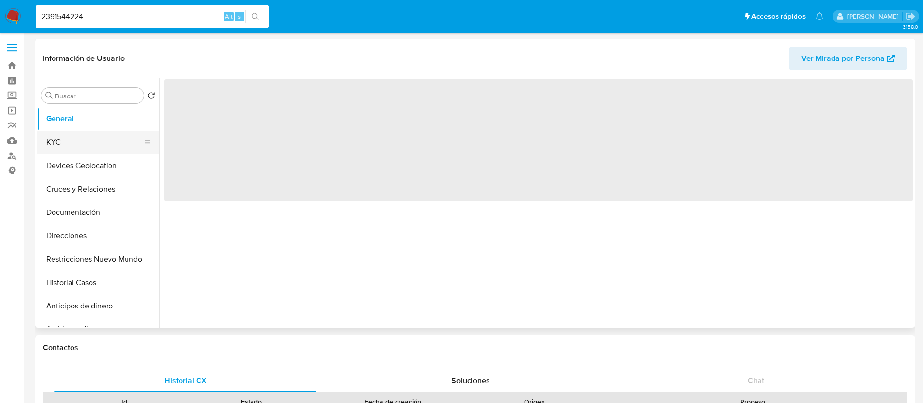
click at [100, 141] on button "KYC" at bounding box center [94, 141] width 114 height 23
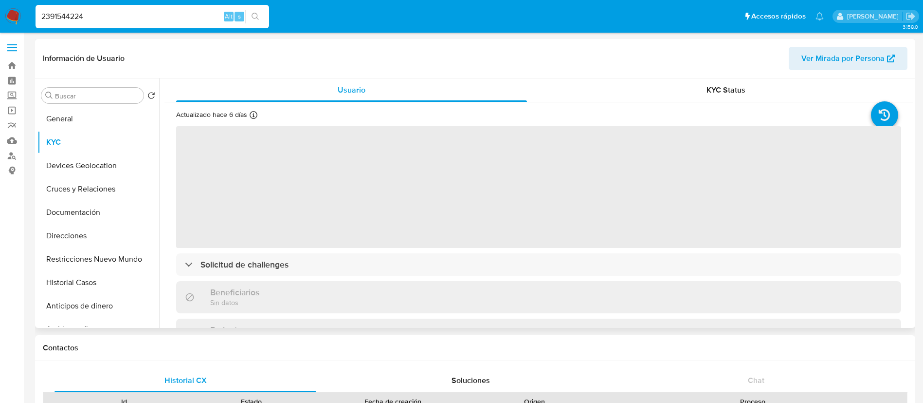
select select "10"
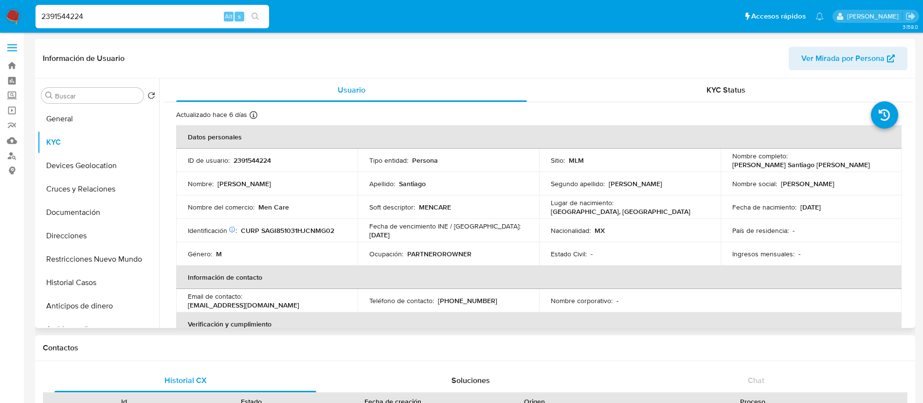
click at [252, 157] on p "2391544224" at bounding box center [252, 160] width 37 height 9
copy p "2391544224"
drag, startPoint x: 861, startPoint y: 166, endPoint x: 788, endPoint y: 158, distance: 73.5
click at [788, 158] on td "Nombre completo : [PERSON_NAME] Santiago [PERSON_NAME]" at bounding box center [812, 159] width 182 height 23
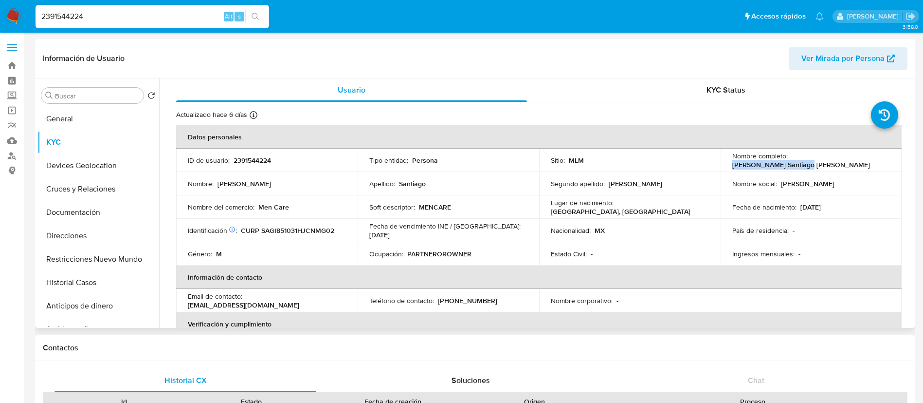
copy p "[PERSON_NAME] Santiago [PERSON_NAME]"
click at [258, 156] on p "2391544224" at bounding box center [252, 160] width 37 height 9
click at [258, 157] on p "2391544224" at bounding box center [252, 160] width 37 height 9
drag, startPoint x: 290, startPoint y: 243, endPoint x: 370, endPoint y: 264, distance: 82.5
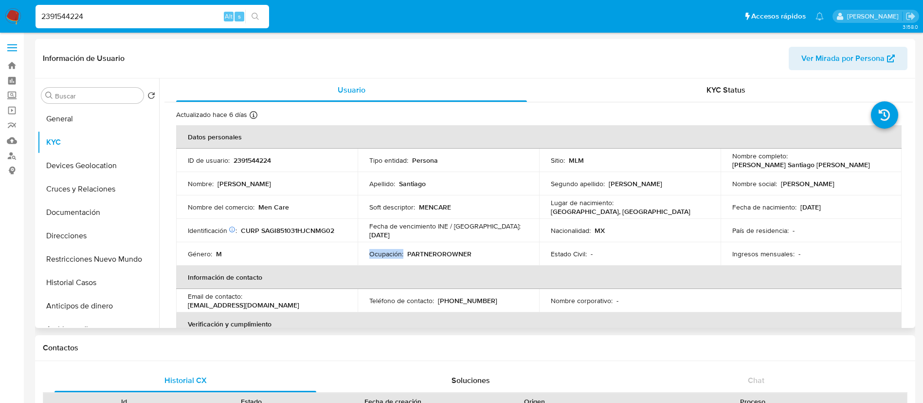
click at [370, 264] on tr "Género : M Ocupación : PARTNEROROWNER Estado Civil : - Ingresos mensuales : -" at bounding box center [539, 253] width 726 height 23
drag, startPoint x: 441, startPoint y: 260, endPoint x: 565, endPoint y: 272, distance: 124.7
click at [565, 272] on table "Datos personales ID de usuario : 2391544224 Tipo entidad : Persona Sitio : MLM …" at bounding box center [539, 300] width 726 height 351
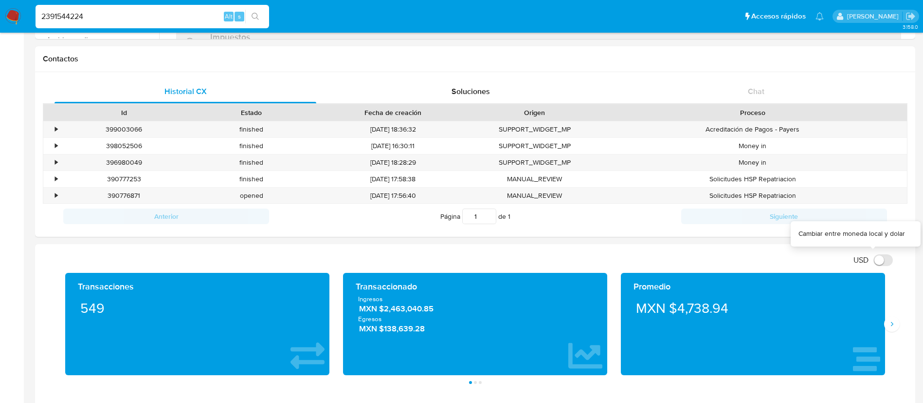
scroll to position [365, 0]
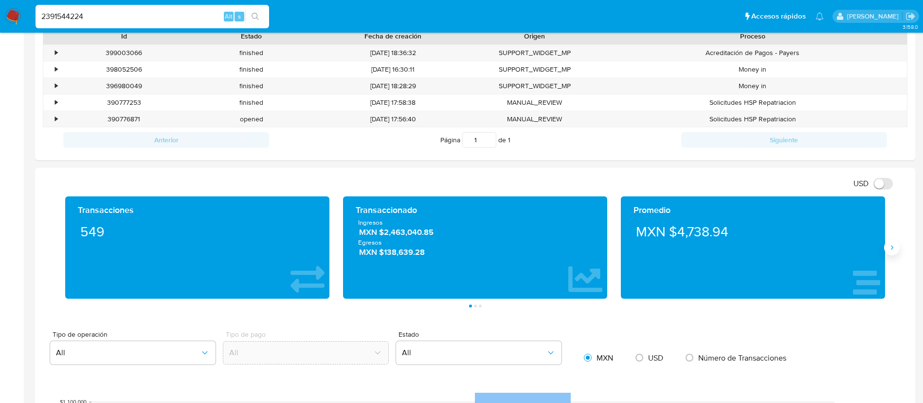
click at [887, 248] on button "Siguiente" at bounding box center [893, 248] width 16 height 16
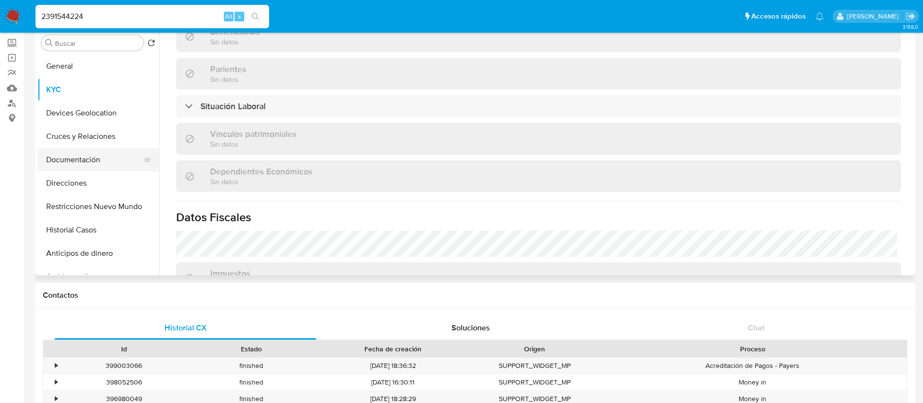
scroll to position [0, 0]
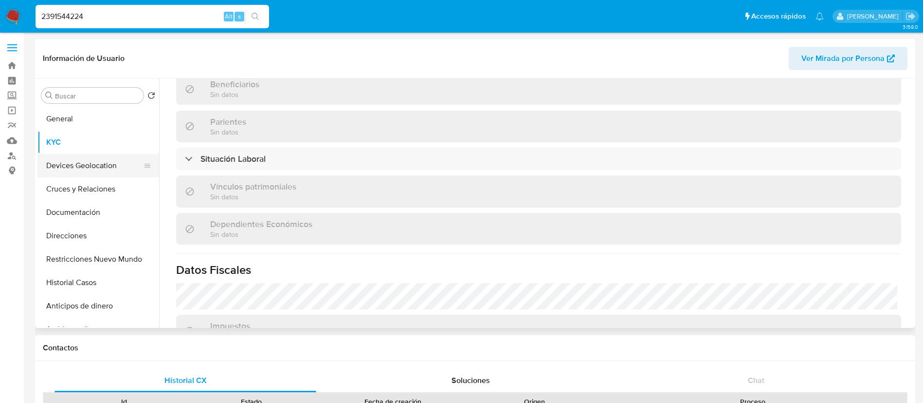
click at [107, 171] on button "Devices Geolocation" at bounding box center [94, 165] width 114 height 23
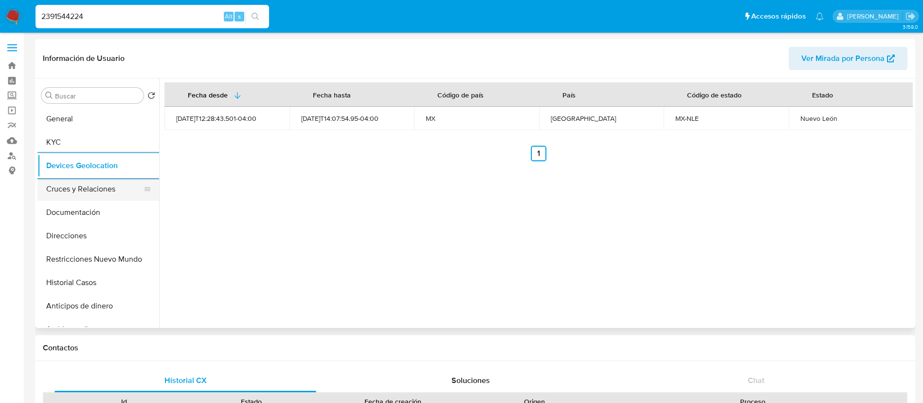
click at [105, 189] on button "Cruces y Relaciones" at bounding box center [94, 188] width 114 height 23
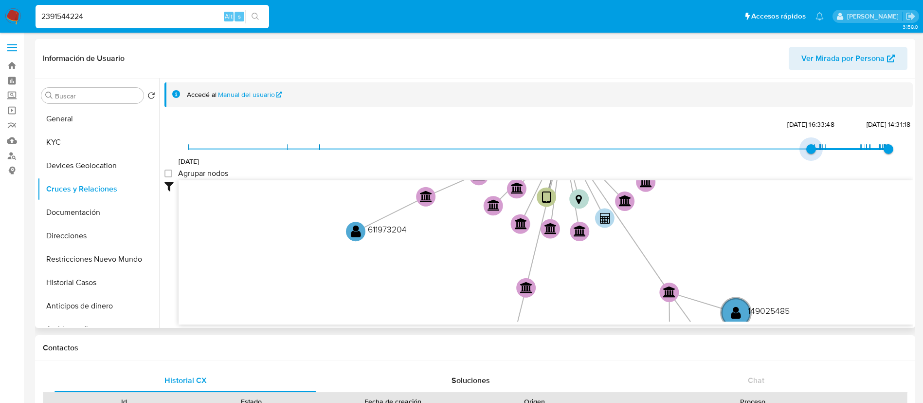
type input "1653365710000"
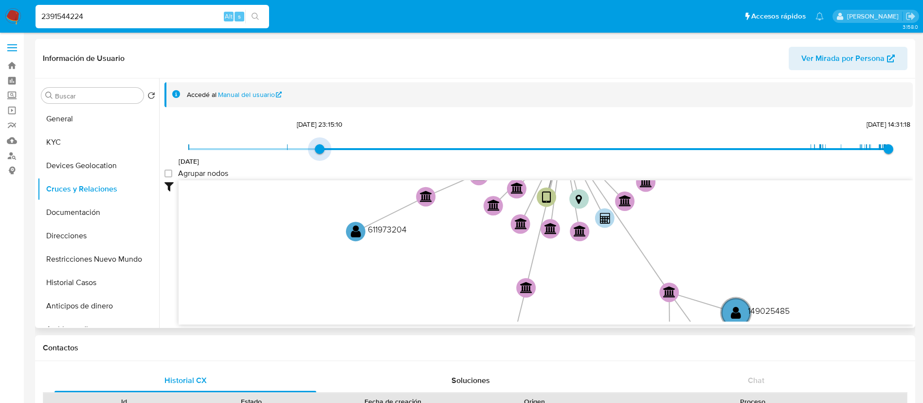
drag, startPoint x: 190, startPoint y: 149, endPoint x: 382, endPoint y: 140, distance: 192.0
click at [382, 140] on div "[DATE] [DATE] 23:15:10 [DATE] 14:31:18 Agrupar nodos Filtros Confianza alta Dev…" at bounding box center [539, 238] width 749 height 242
drag, startPoint x: 166, startPoint y: 175, endPoint x: 198, endPoint y: 185, distance: 33.4
click at [166, 175] on group_nodes "Agrupar nodos" at bounding box center [169, 173] width 8 height 8
checkbox group_nodes "true"
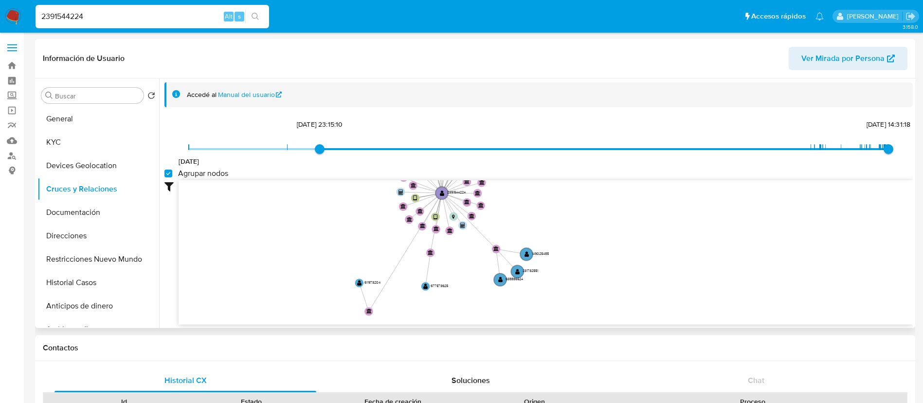
drag, startPoint x: 383, startPoint y: 203, endPoint x: 368, endPoint y: 313, distance: 111.5
click at [368, 313] on circle at bounding box center [369, 311] width 8 height 8
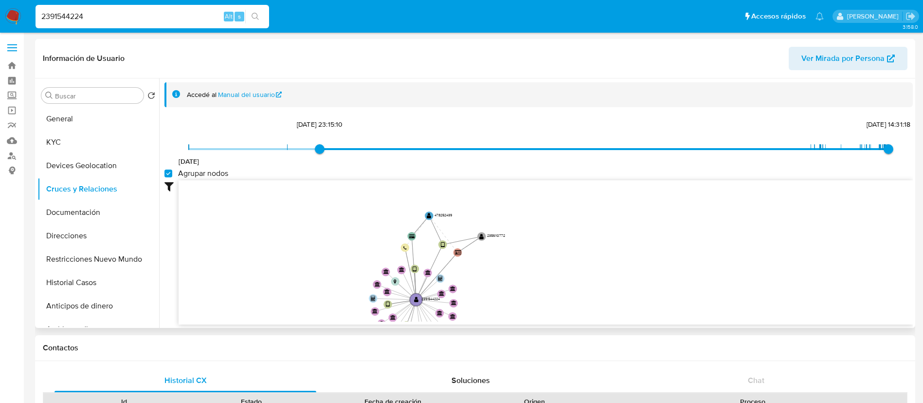
drag, startPoint x: 593, startPoint y: 208, endPoint x: 563, endPoint y: 316, distance: 112.2
click at [563, 316] on icon "device-67e480ccf6bd8edaf92a0042  user-2391544224  2391544224 user-2356110772 …" at bounding box center [546, 250] width 735 height 141
click at [56, 211] on button "Documentación" at bounding box center [94, 212] width 114 height 23
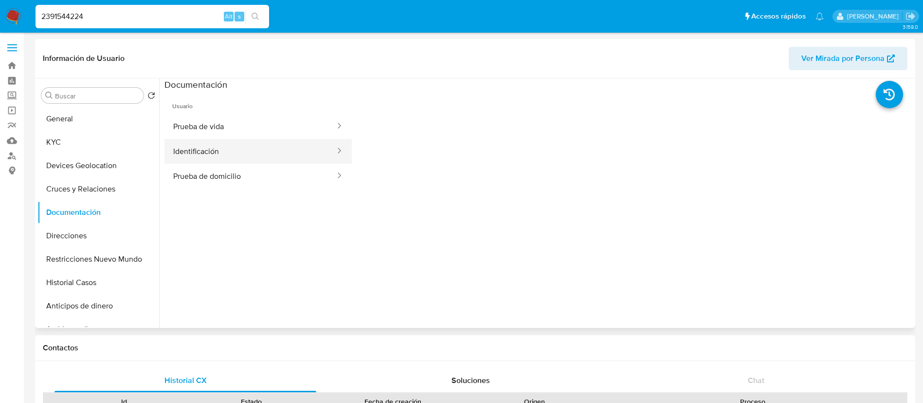
click at [235, 148] on button "Identificación" at bounding box center [251, 151] width 172 height 25
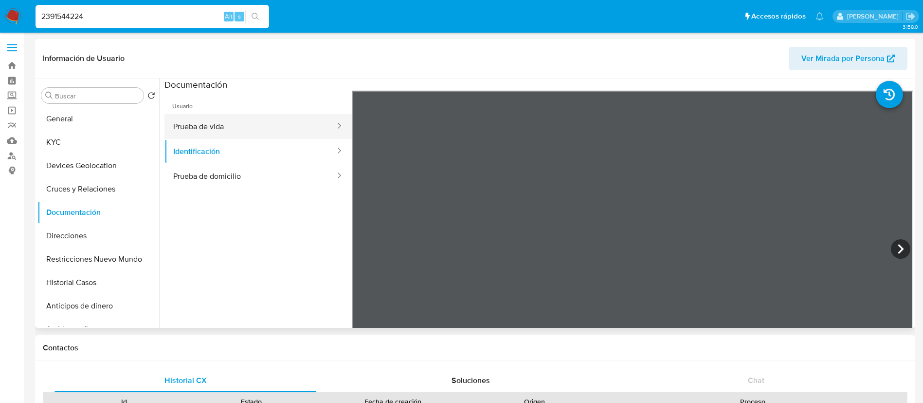
click at [239, 120] on button "Prueba de vida" at bounding box center [251, 126] width 172 height 25
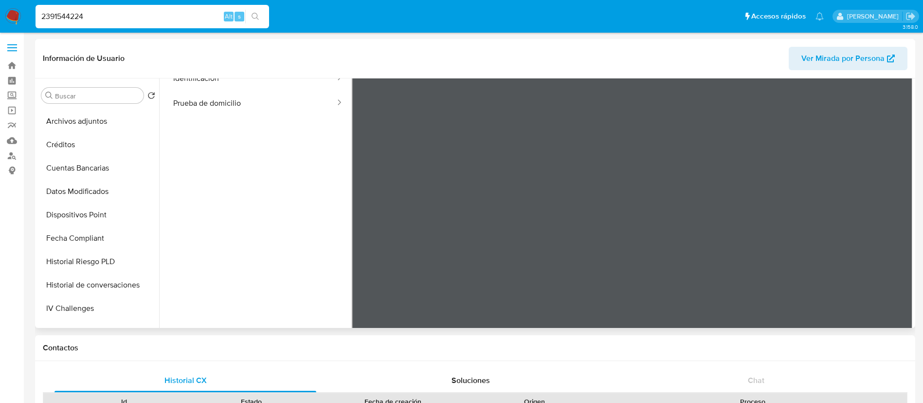
scroll to position [365, 0]
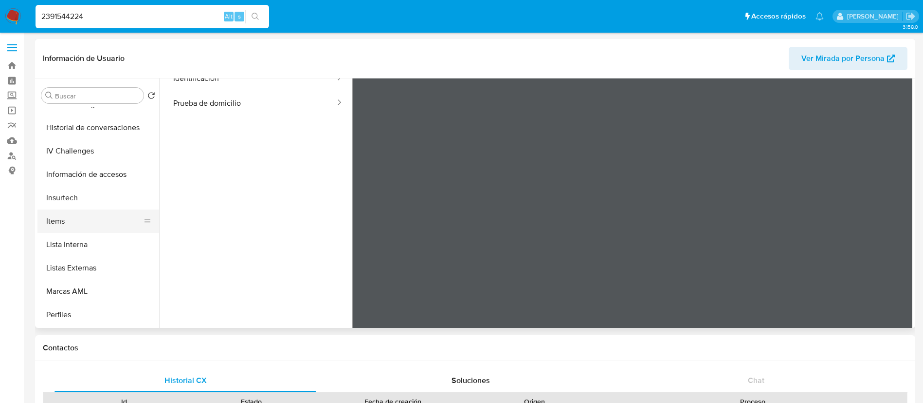
click at [82, 227] on button "Items" at bounding box center [94, 220] width 114 height 23
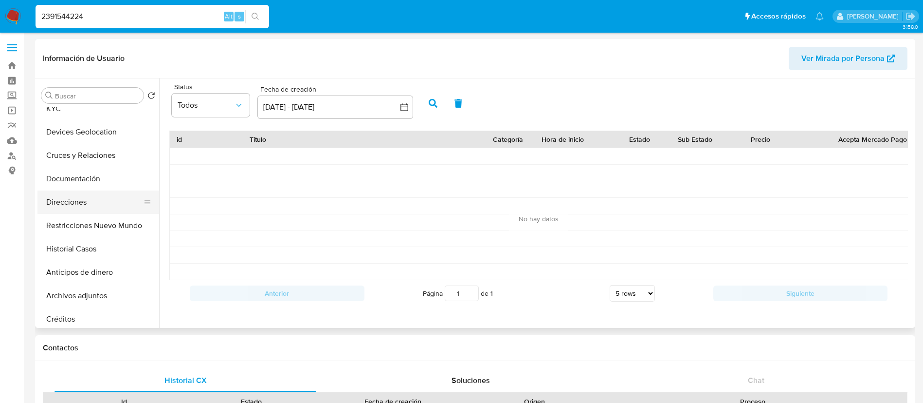
scroll to position [0, 0]
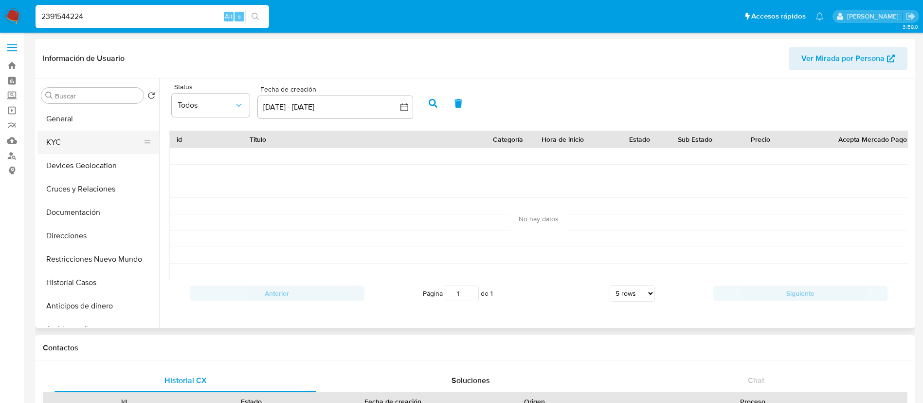
click at [82, 145] on button "KYC" at bounding box center [94, 141] width 114 height 23
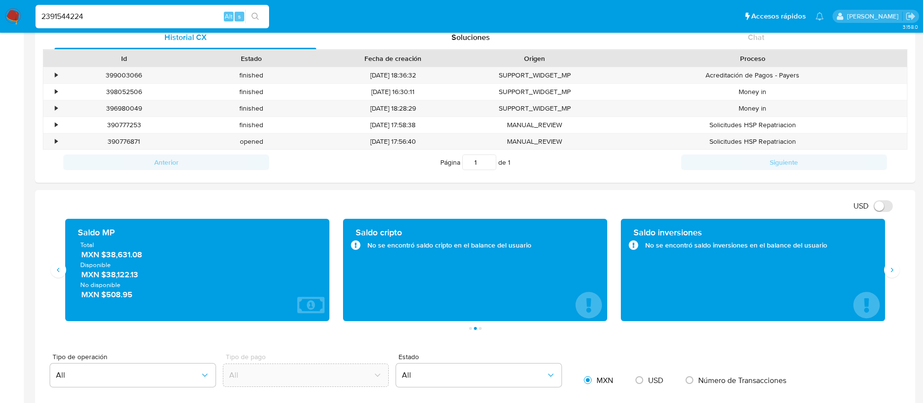
scroll to position [365, 0]
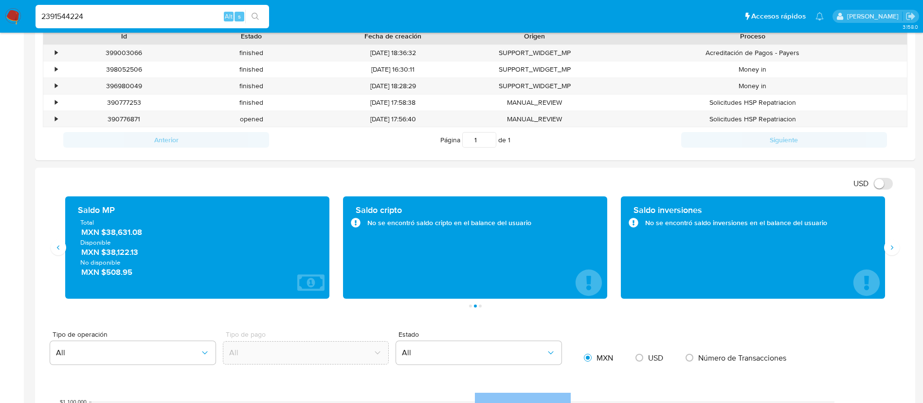
click at [905, 250] on div "Transacciones 549 Transaccionado Ingresos MXN $2,463,040.85 Egresos MXN $138,63…" at bounding box center [475, 251] width 865 height 111
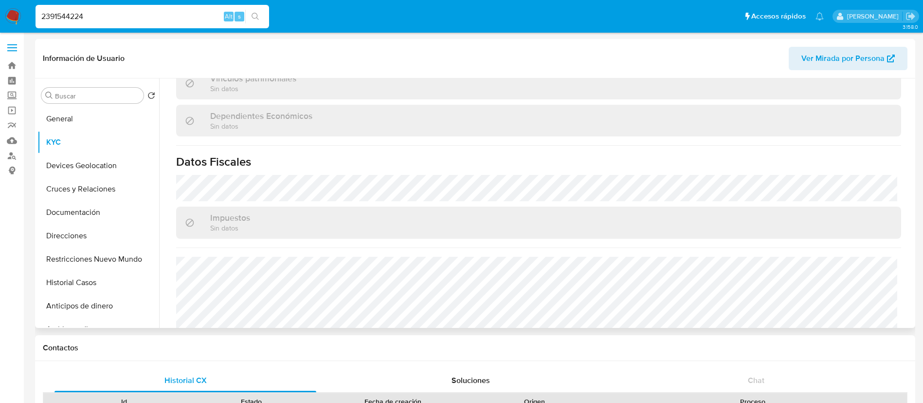
scroll to position [593, 0]
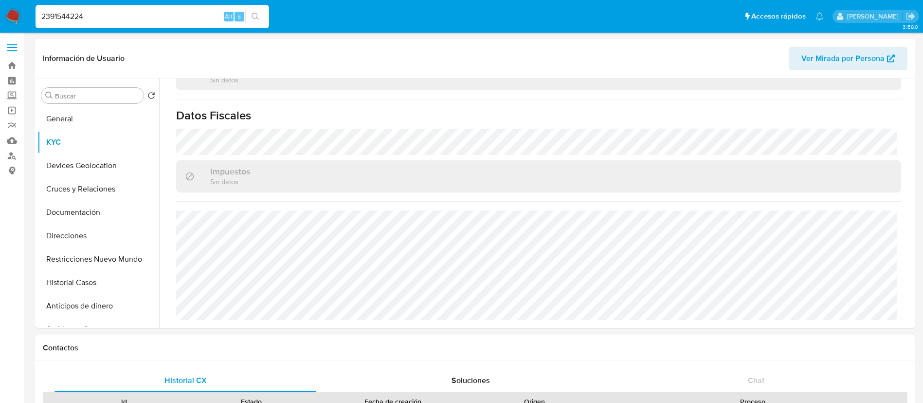
drag, startPoint x: 147, startPoint y: 17, endPoint x: 0, endPoint y: -14, distance: 149.7
paste input "40999614"
type input "2409996144"
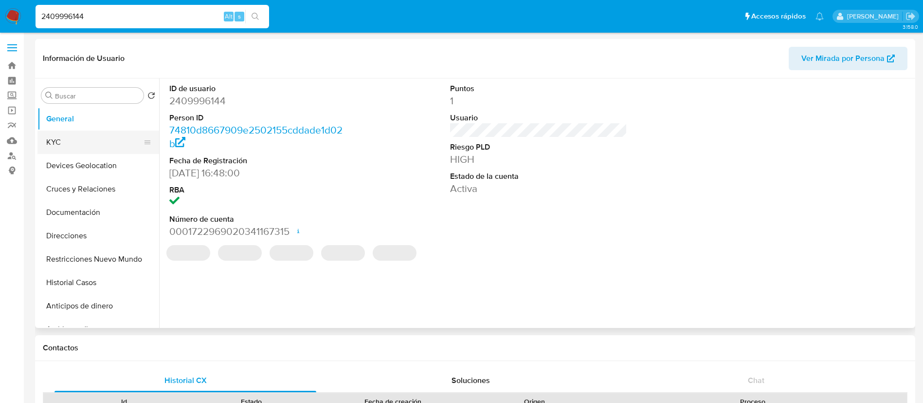
select select "10"
click at [86, 141] on button "KYC" at bounding box center [94, 141] width 114 height 23
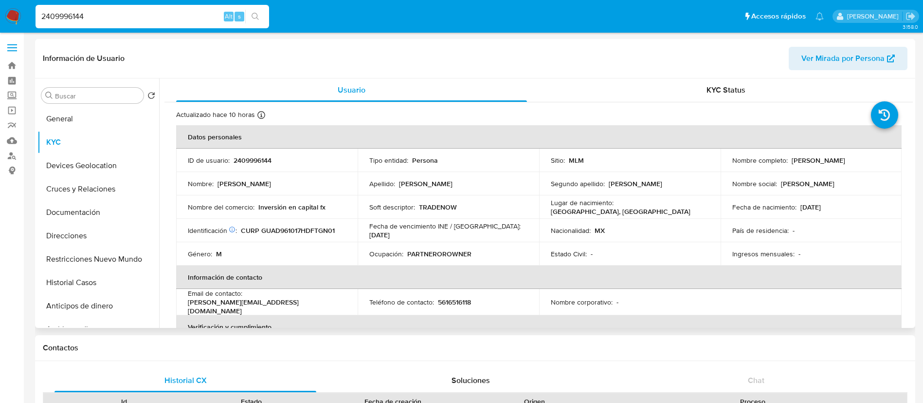
click at [259, 160] on p "2409996144" at bounding box center [253, 160] width 38 height 9
drag, startPoint x: 843, startPoint y: 163, endPoint x: 751, endPoint y: 191, distance: 96.6
click at [733, 163] on div "Nombre completo : [PERSON_NAME]" at bounding box center [812, 160] width 158 height 9
click at [248, 157] on p "2409996144" at bounding box center [253, 160] width 38 height 9
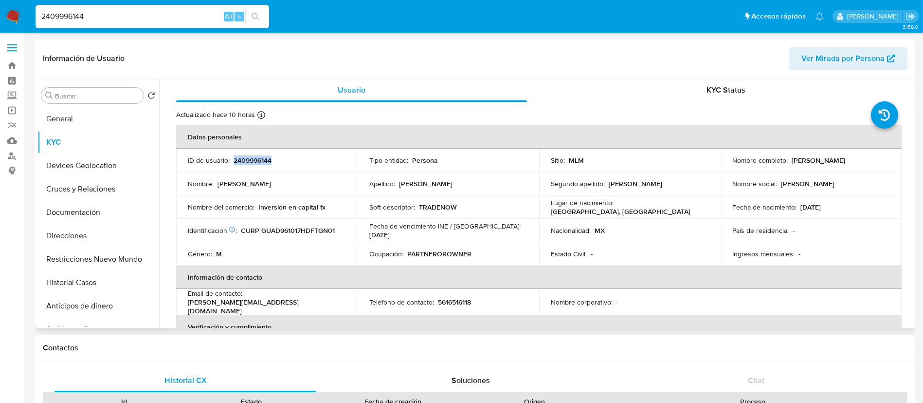
click at [248, 157] on p "2409996144" at bounding box center [253, 160] width 38 height 9
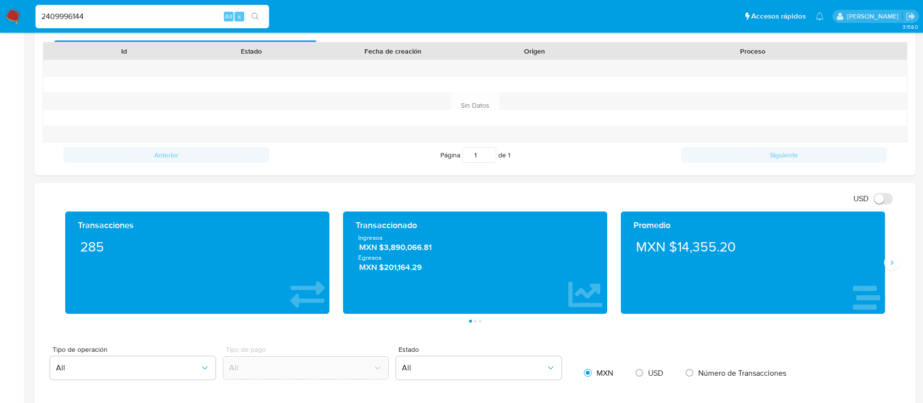
scroll to position [438, 0]
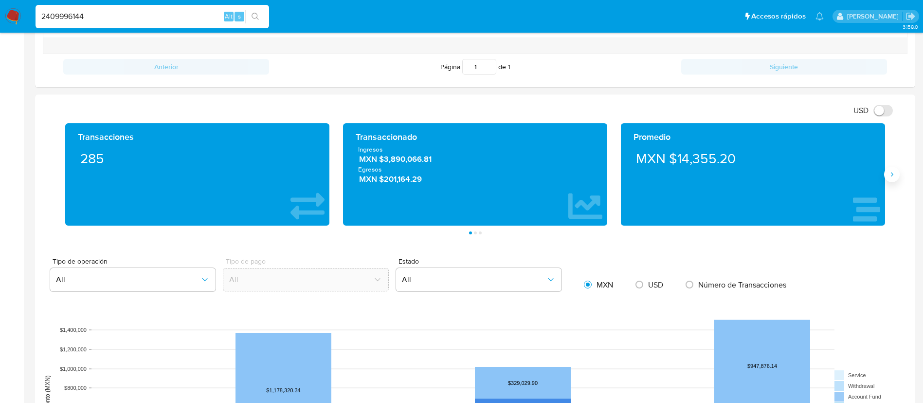
click at [892, 178] on icon "Siguiente" at bounding box center [892, 174] width 8 height 8
